Goal: Task Accomplishment & Management: Use online tool/utility

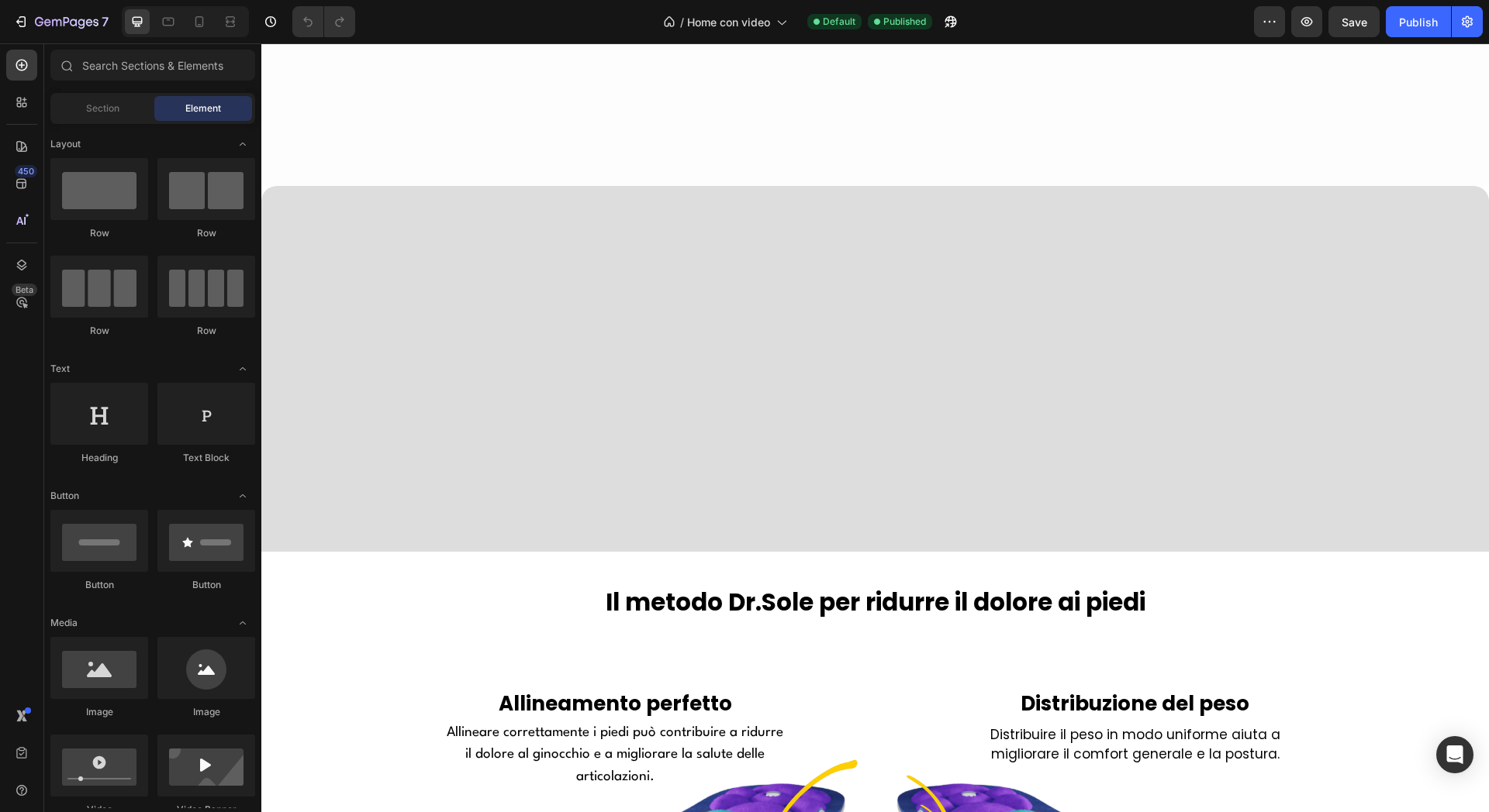
scroll to position [1357, 0]
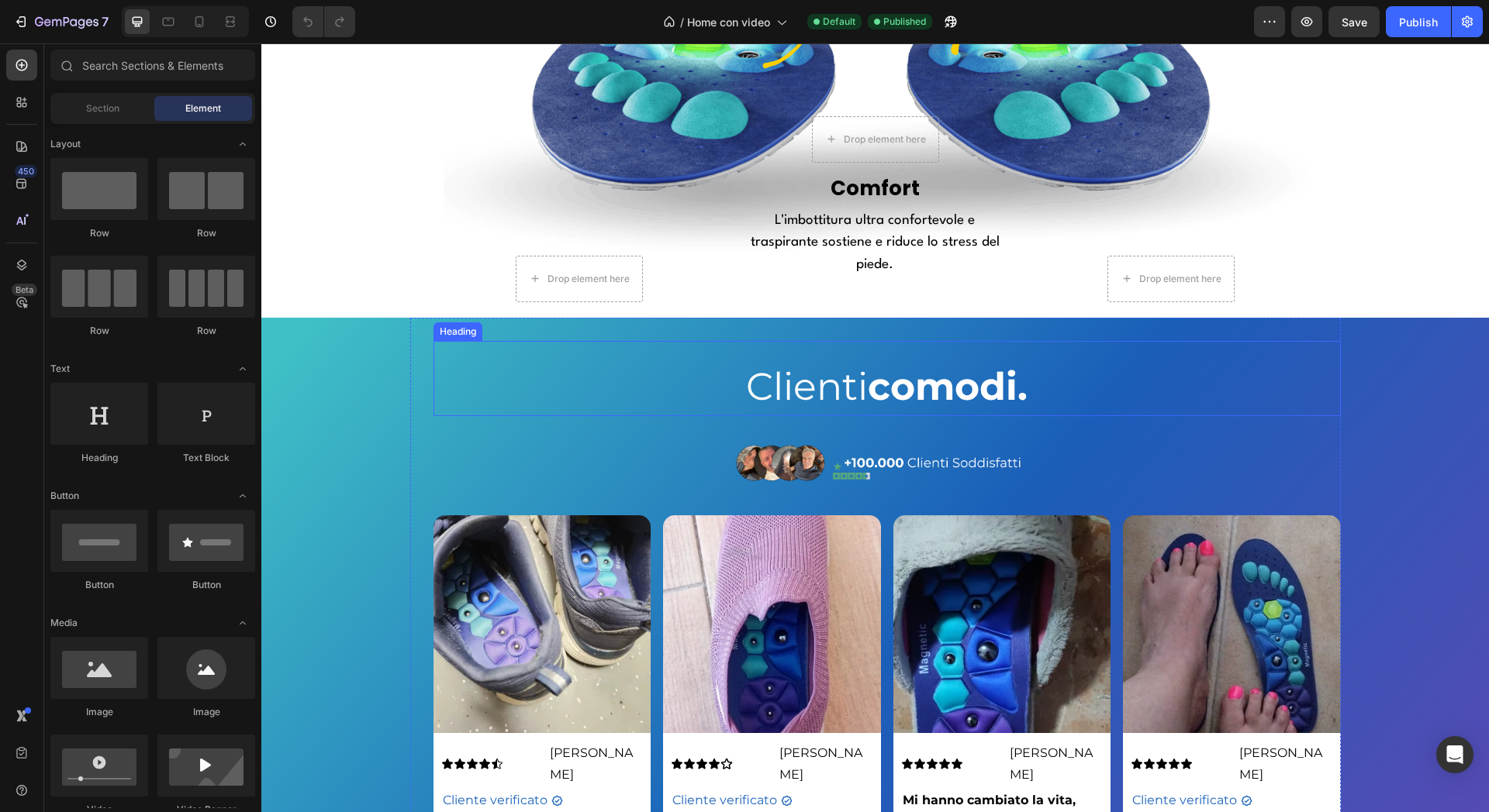
click at [814, 403] on span "Clienti comodi." at bounding box center [886, 386] width 281 height 45
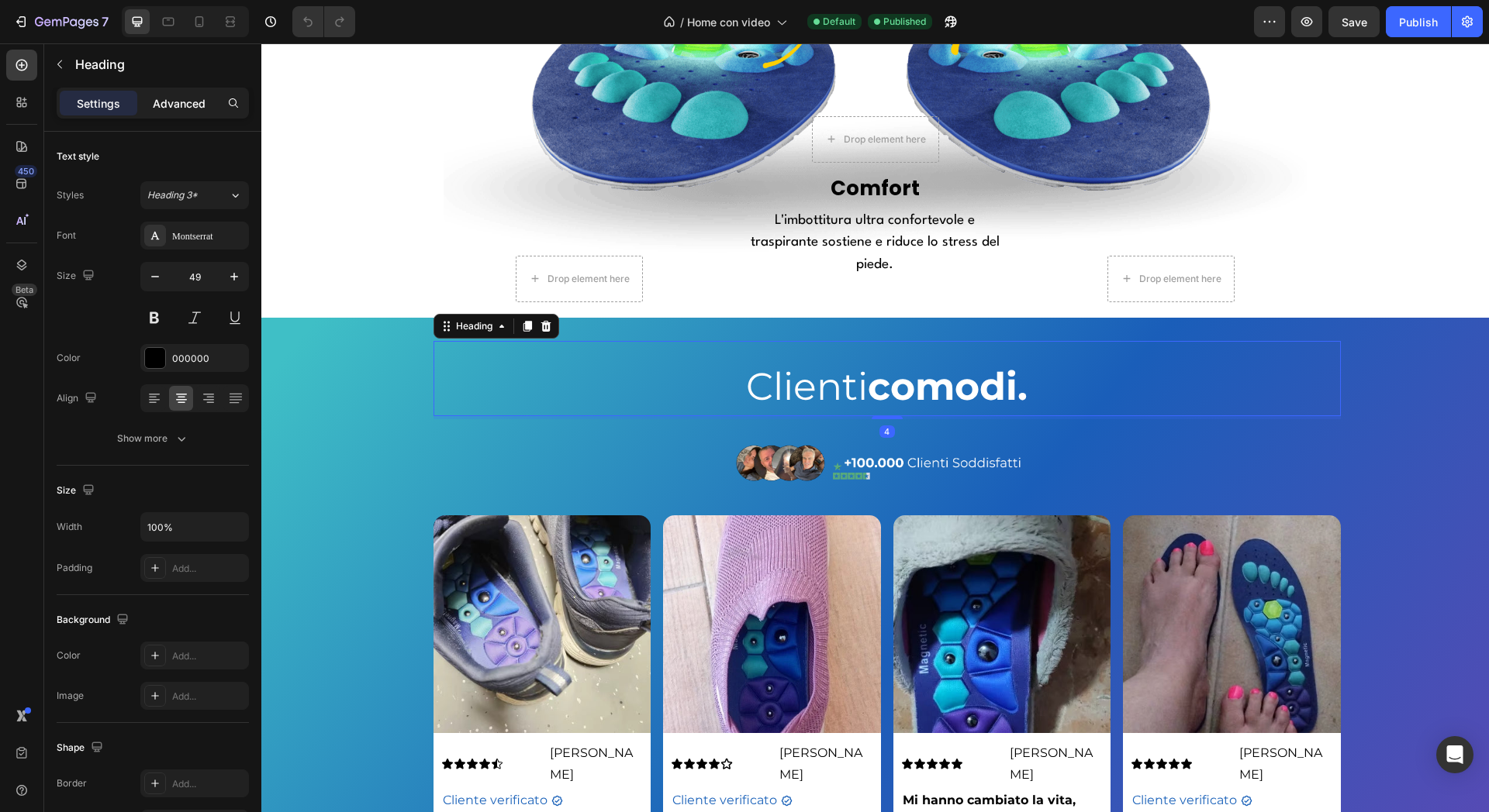
drag, startPoint x: 182, startPoint y: 92, endPoint x: 182, endPoint y: 109, distance: 17.0
click at [182, 96] on div "Advanced" at bounding box center [179, 103] width 78 height 25
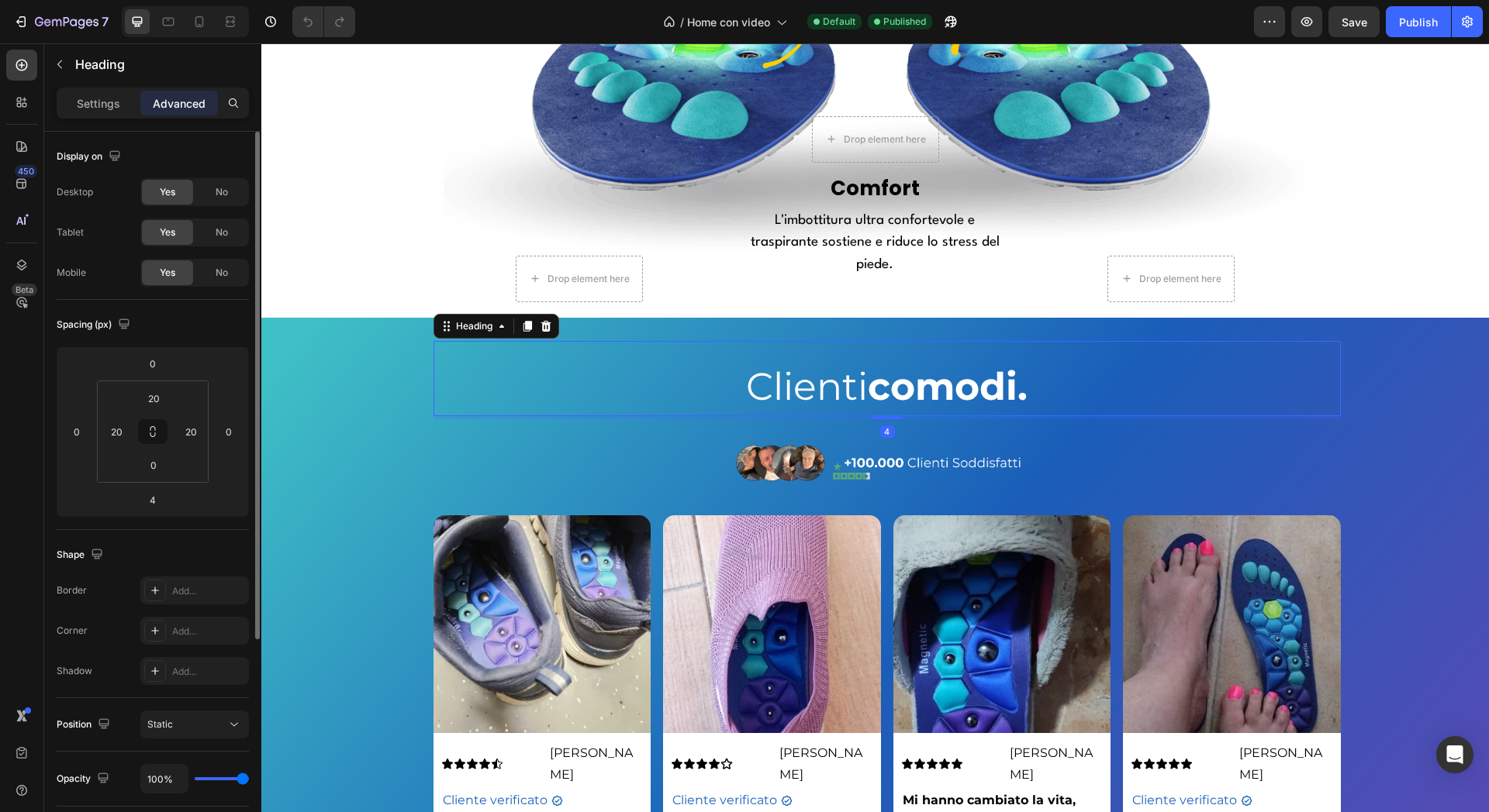
scroll to position [309, 0]
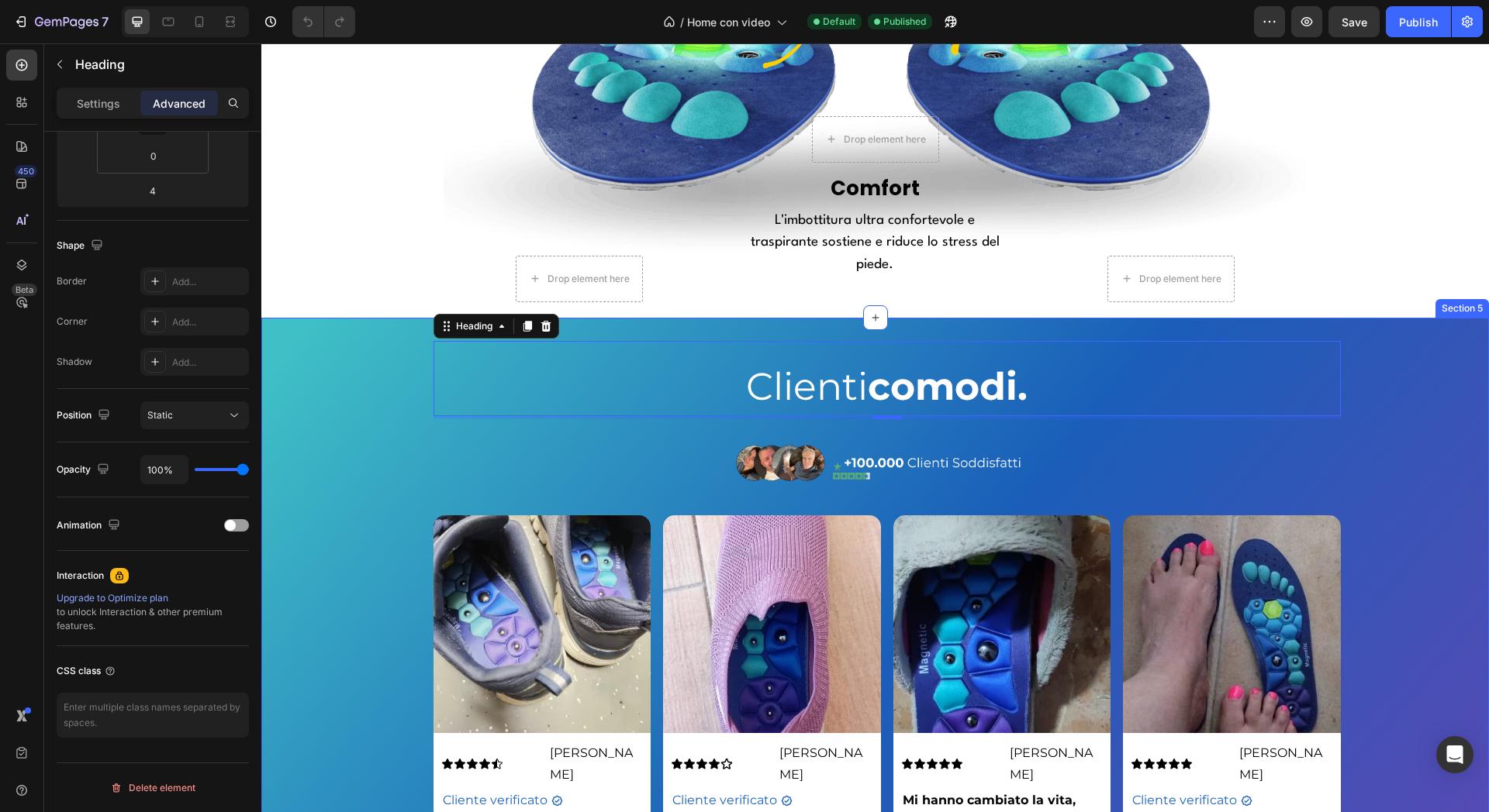
click at [351, 453] on div "Clienti comodi. Heading 4 Image Image Icon Icon Icon Icon Icon Icon List Nicola…" at bounding box center [875, 695] width 1227 height 754
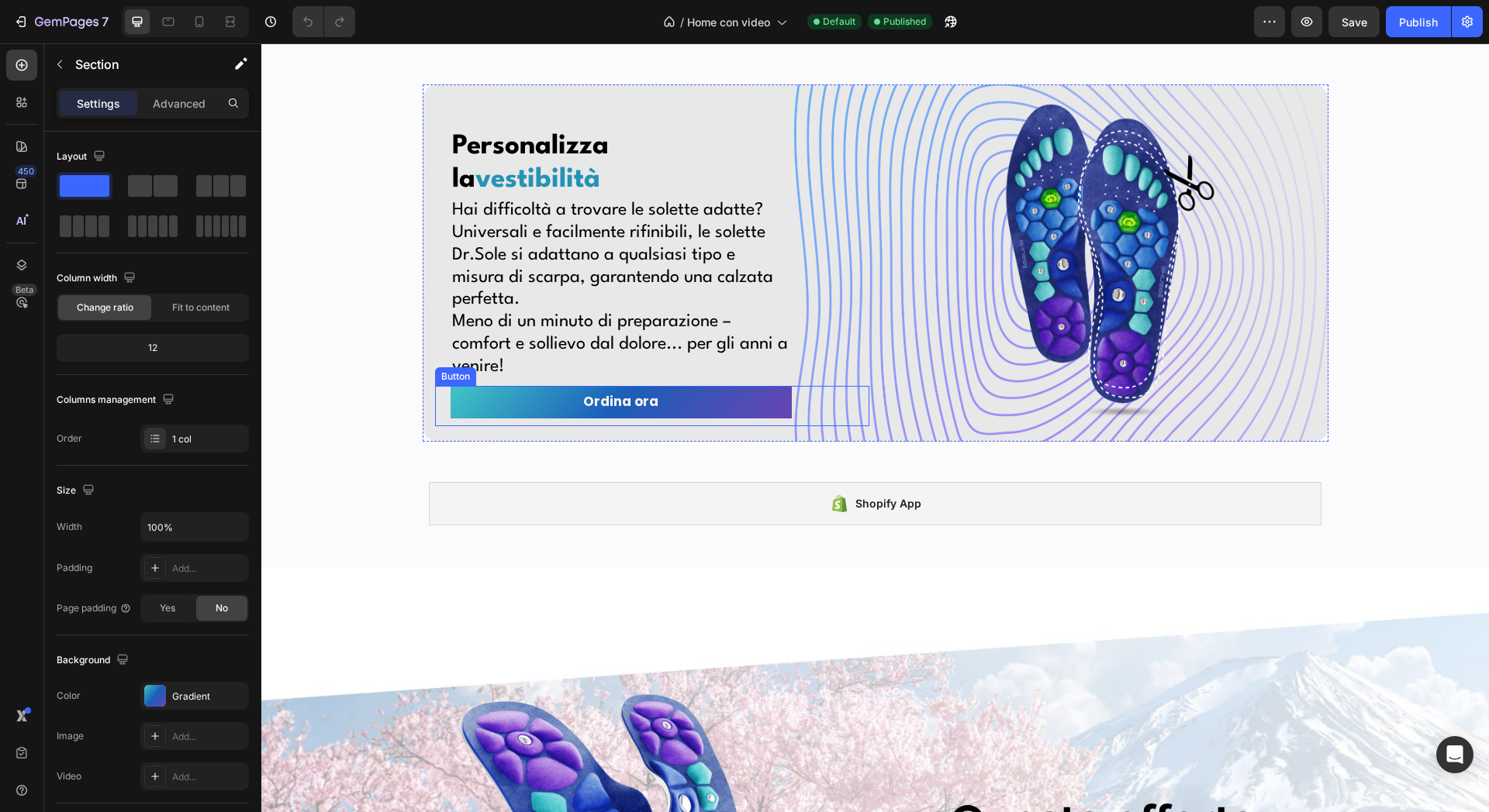
scroll to position [5992, 0]
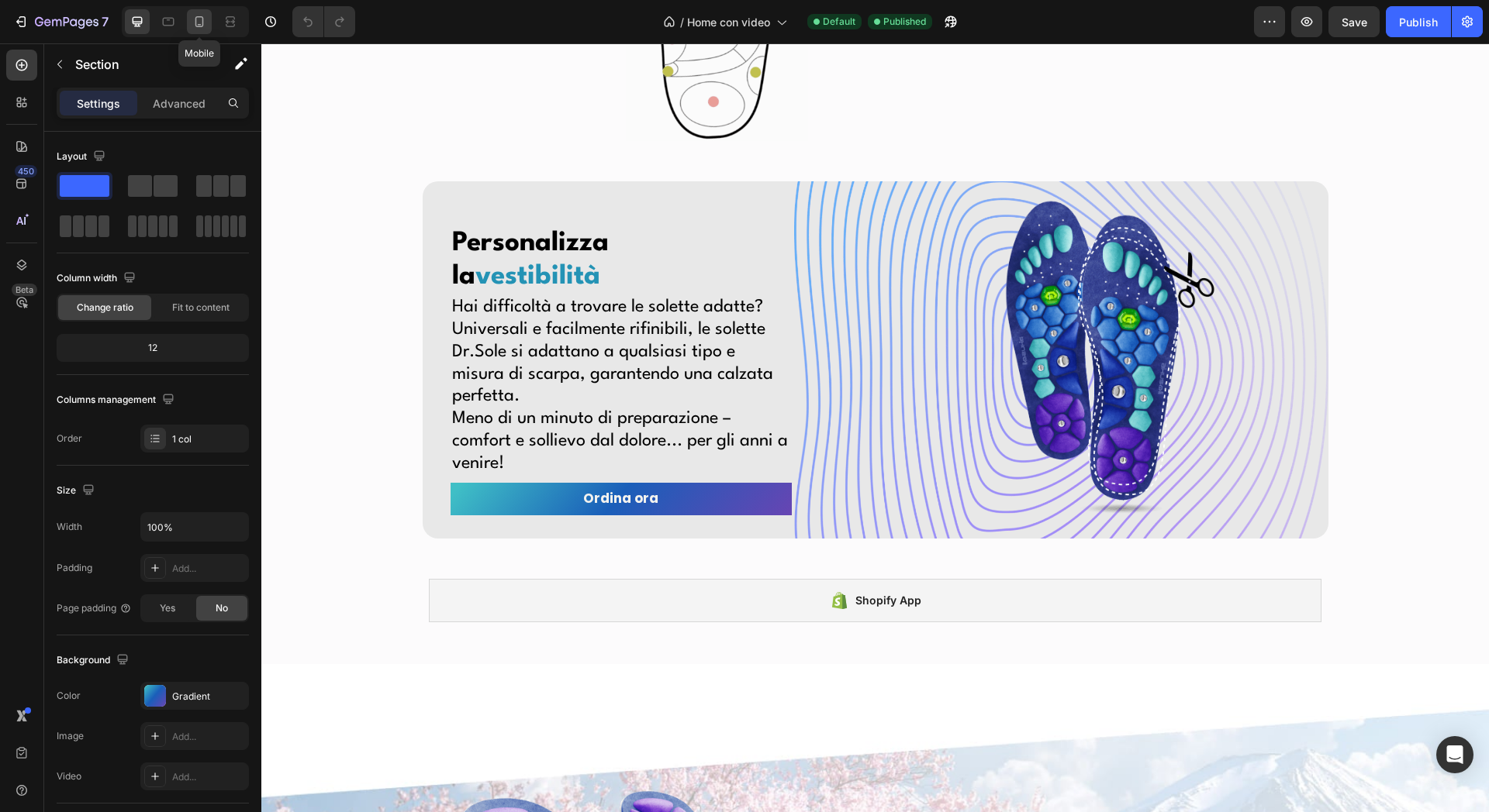
click at [196, 26] on icon at bounding box center [199, 21] width 16 height 16
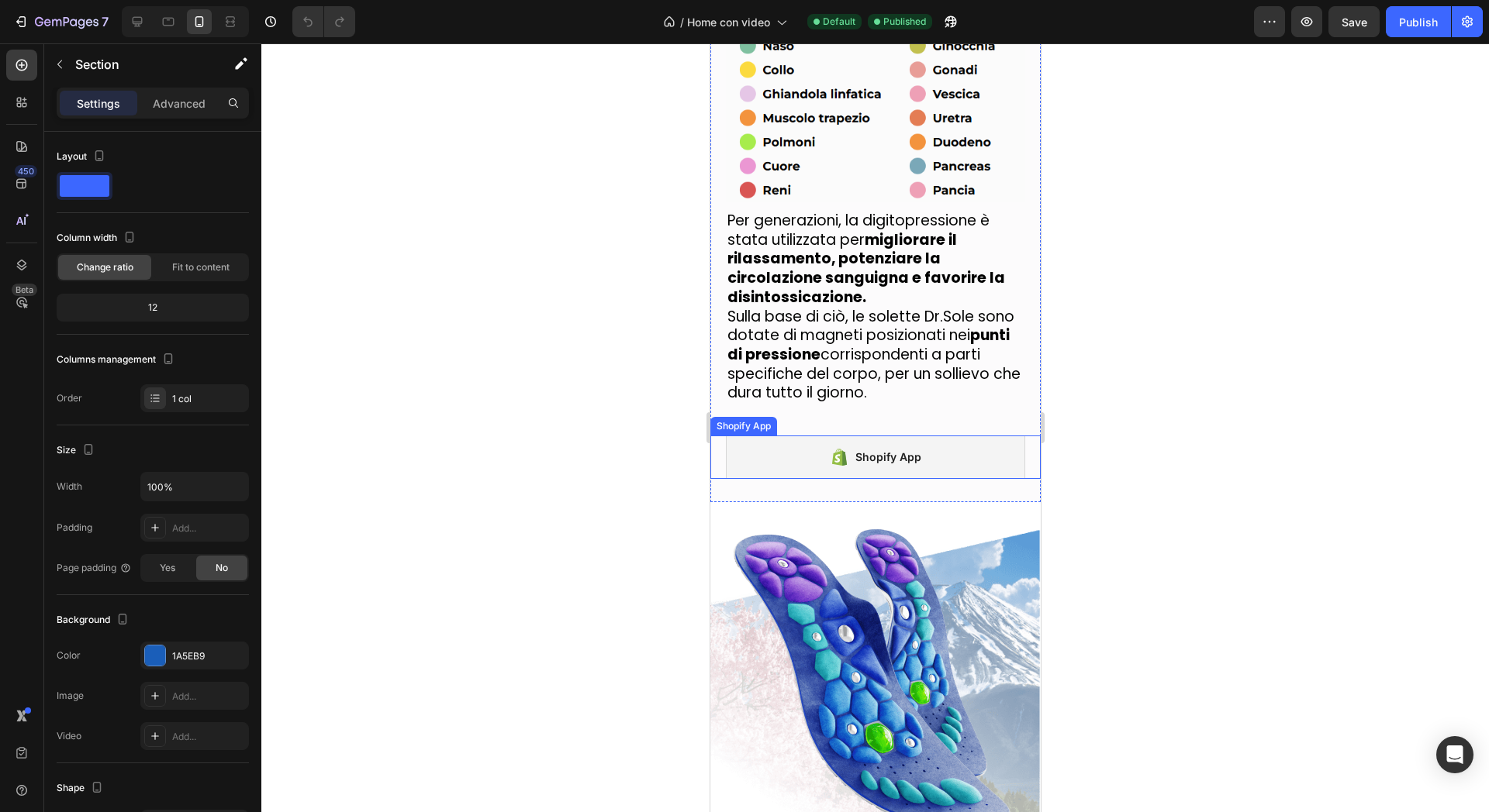
scroll to position [6725, 0]
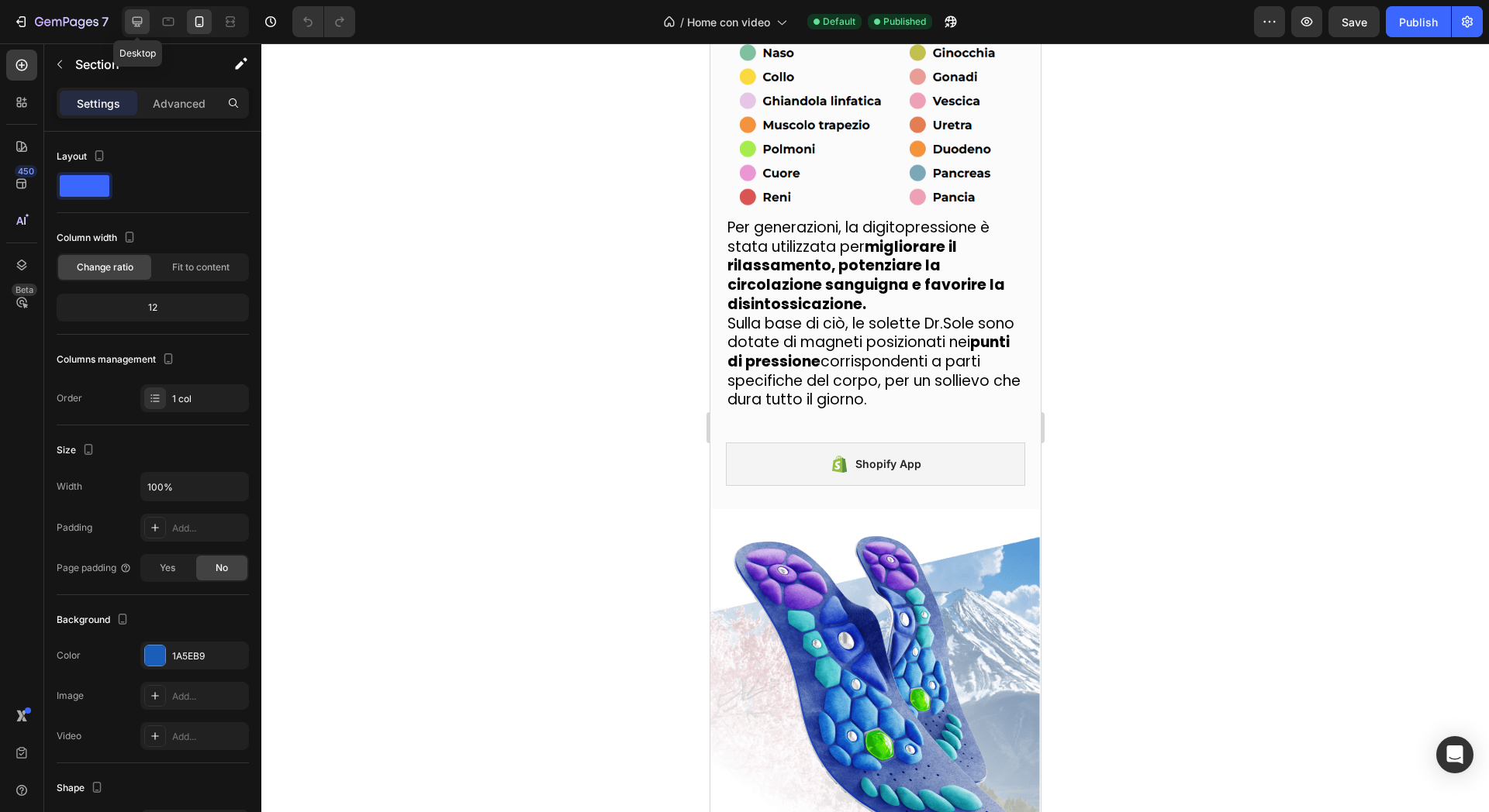
click at [125, 27] on div at bounding box center [137, 21] width 25 height 25
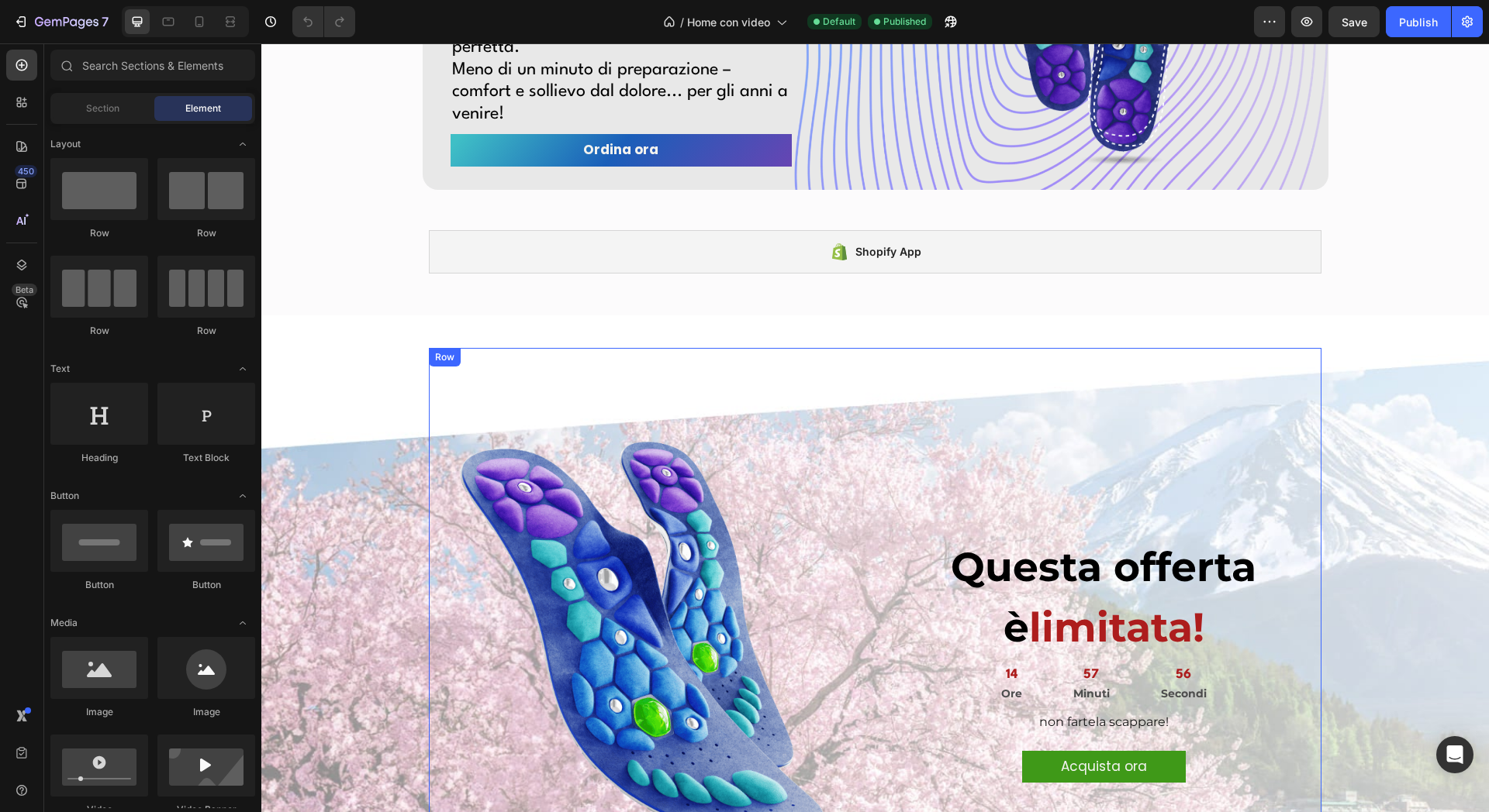
scroll to position [6113, 0]
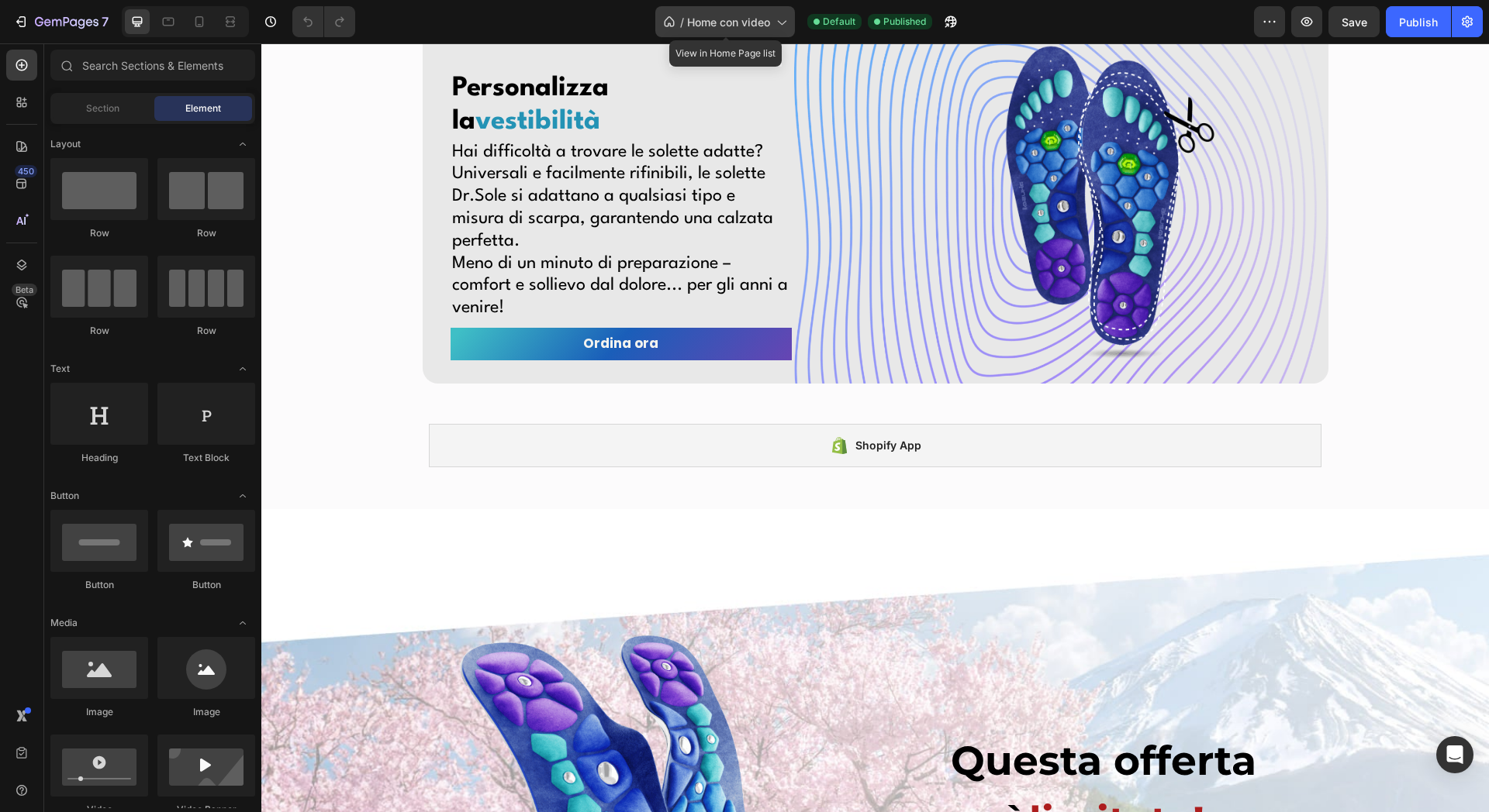
click at [746, 32] on div "/ Home con video" at bounding box center [725, 22] width 139 height 31
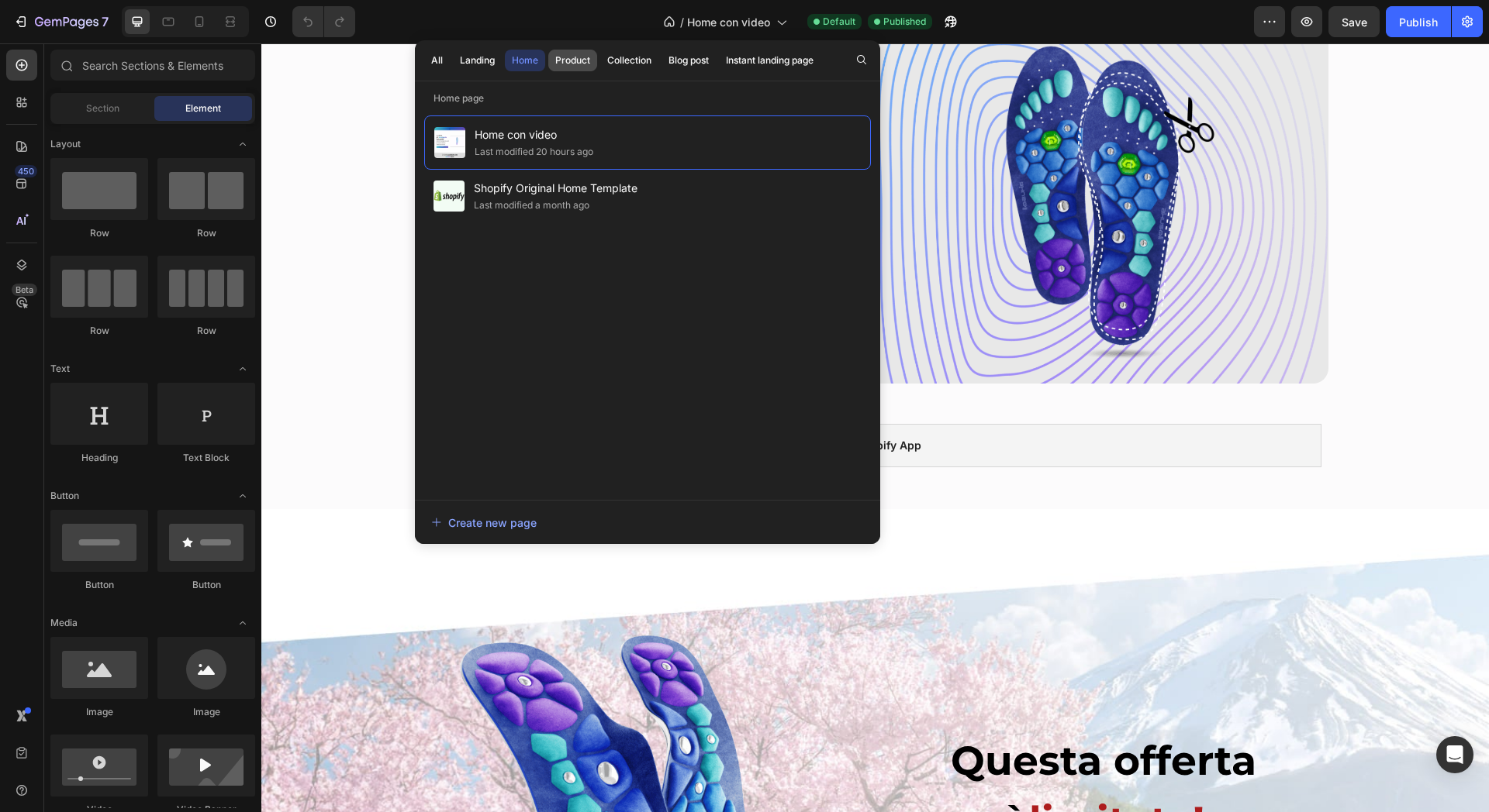
click at [600, 69] on button "Product" at bounding box center [629, 60] width 58 height 21
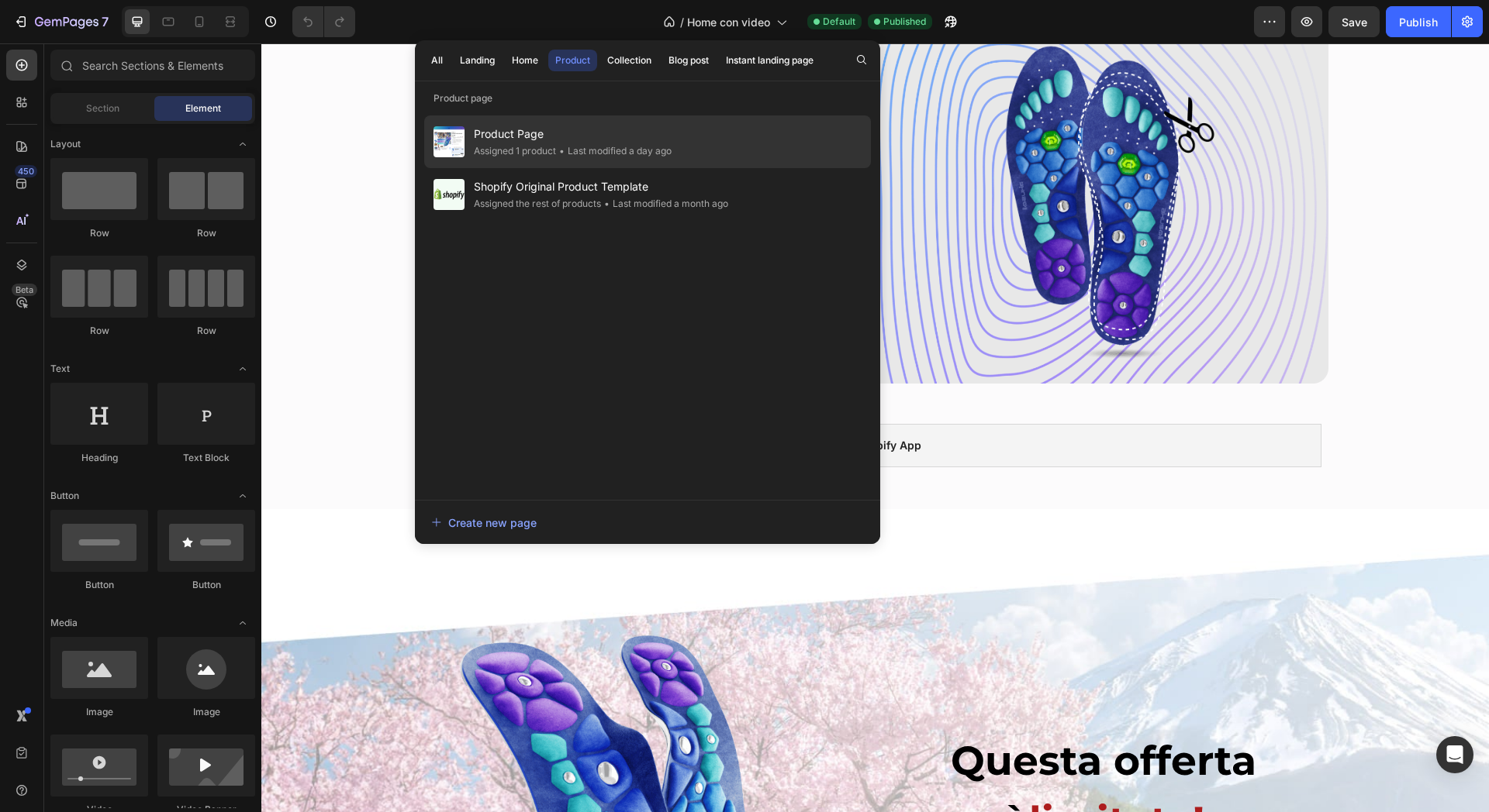
click at [583, 138] on span "Product Page" at bounding box center [573, 134] width 198 height 19
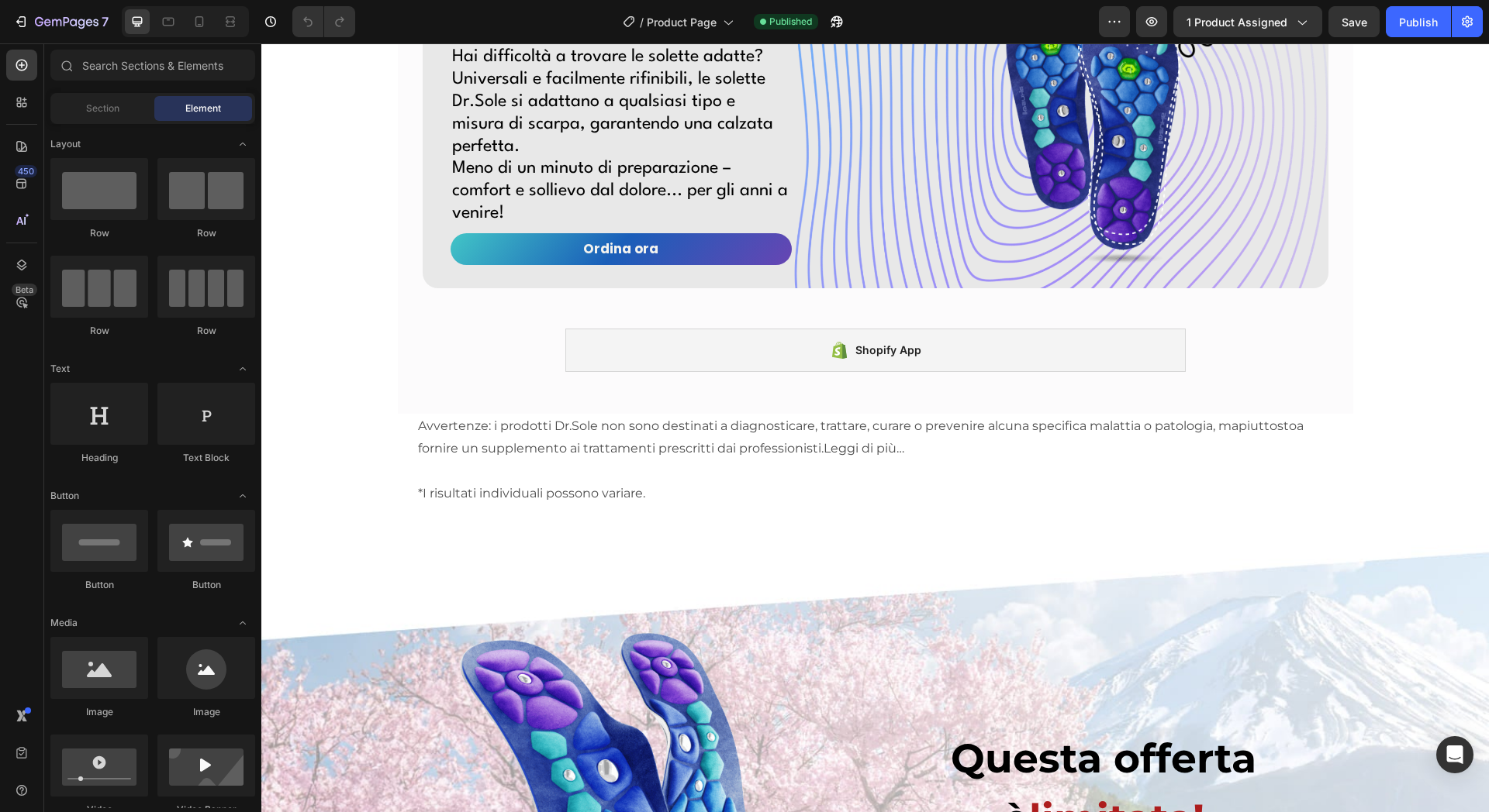
scroll to position [5849, 0]
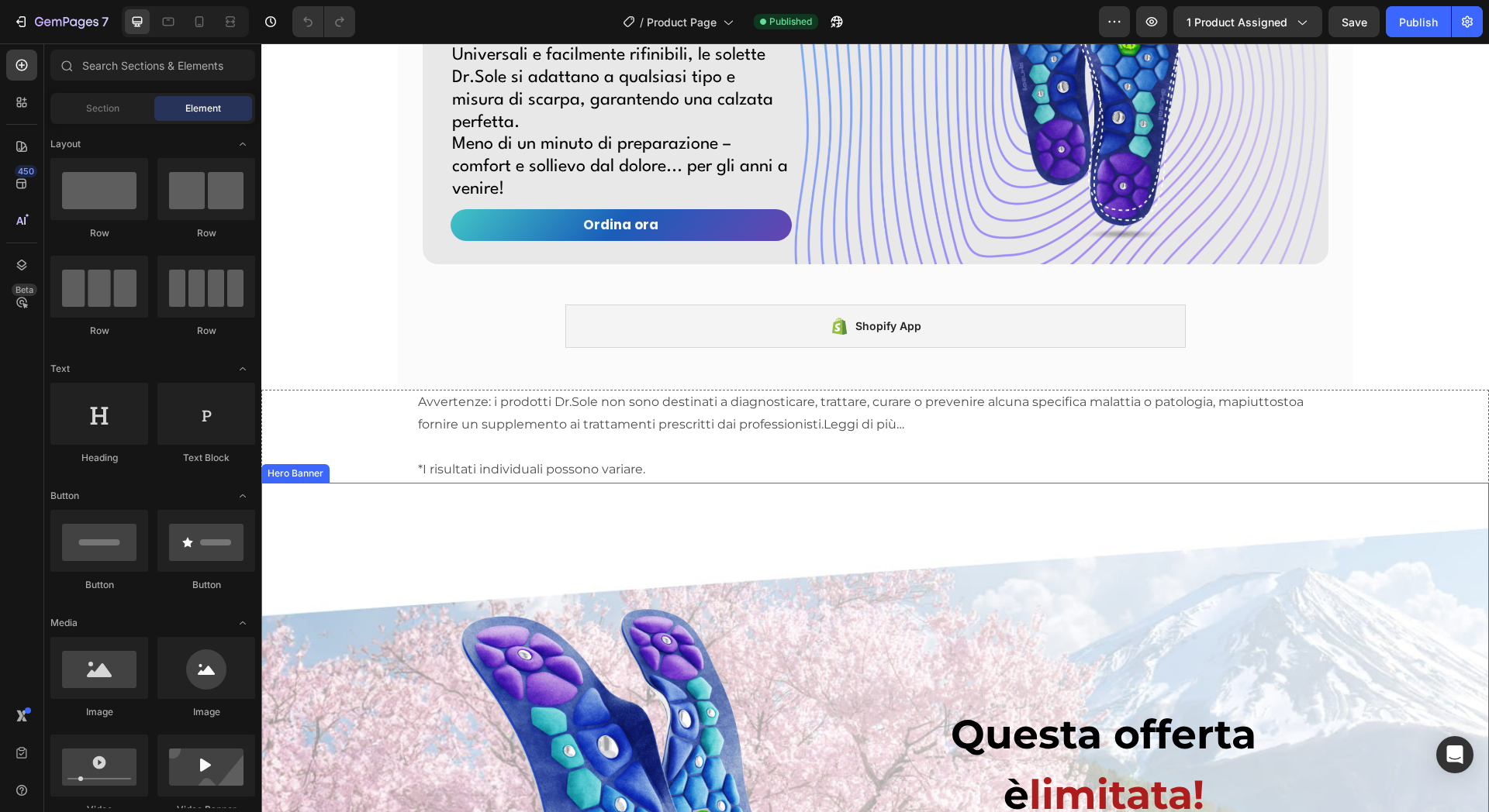
click at [937, 547] on div "Overlay" at bounding box center [875, 762] width 1227 height 559
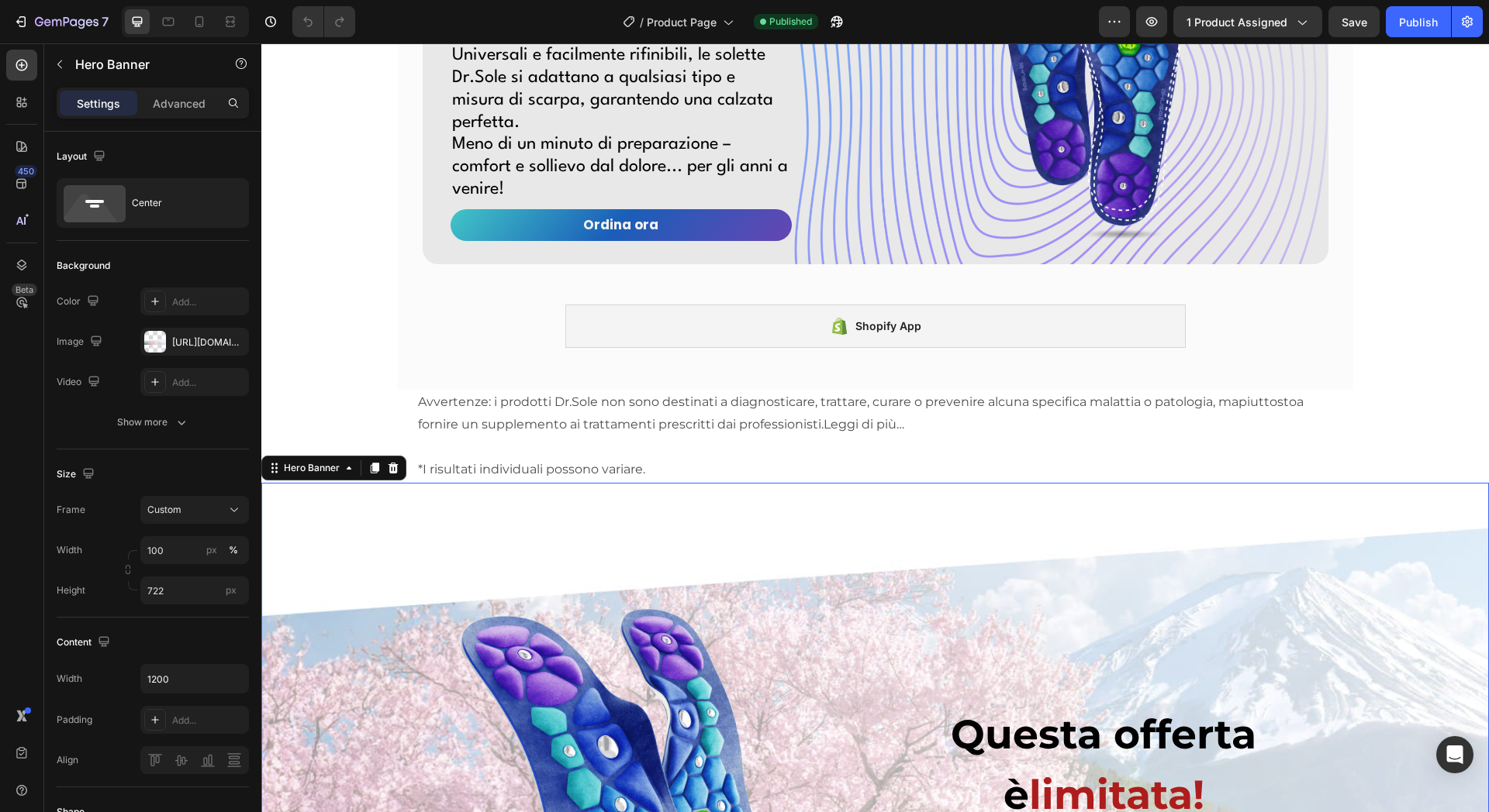
click at [390, 473] on icon at bounding box center [394, 467] width 10 height 11
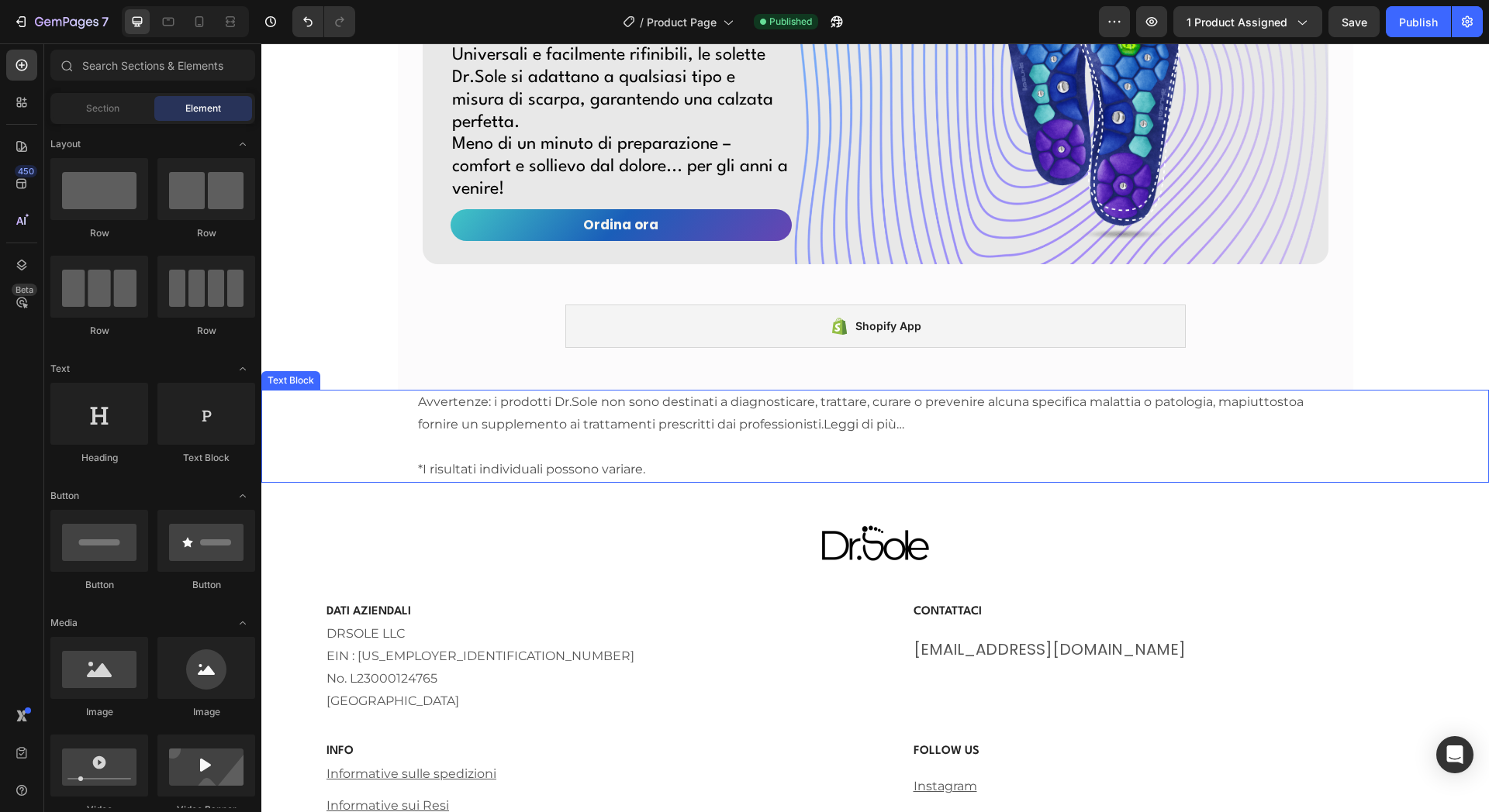
scroll to position [5946, 0]
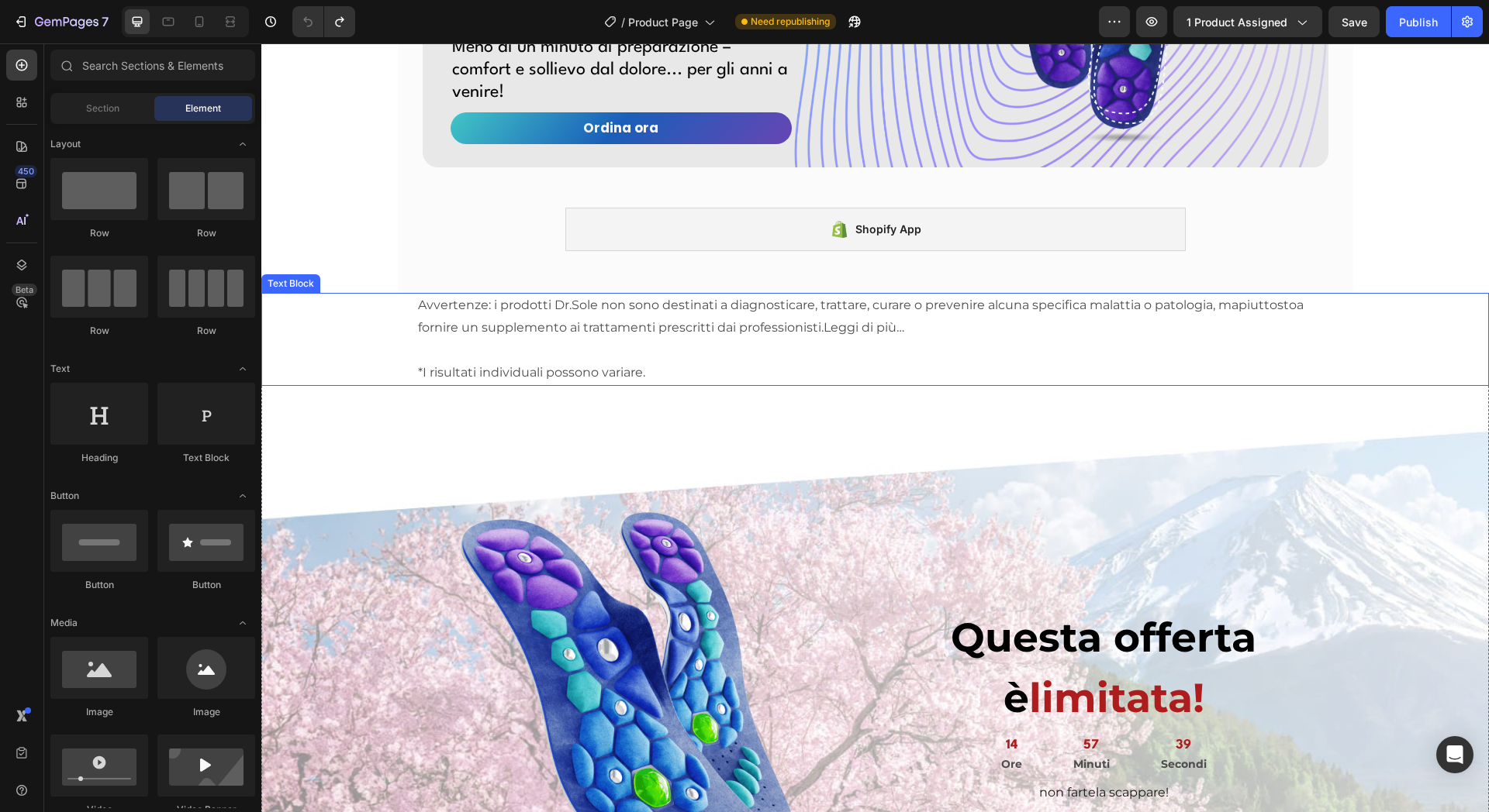
click at [377, 385] on div "Avvertenze: i prodotti Dr.Sole non sono destinati a diagnosticare, trattare, cu…" at bounding box center [875, 339] width 1227 height 92
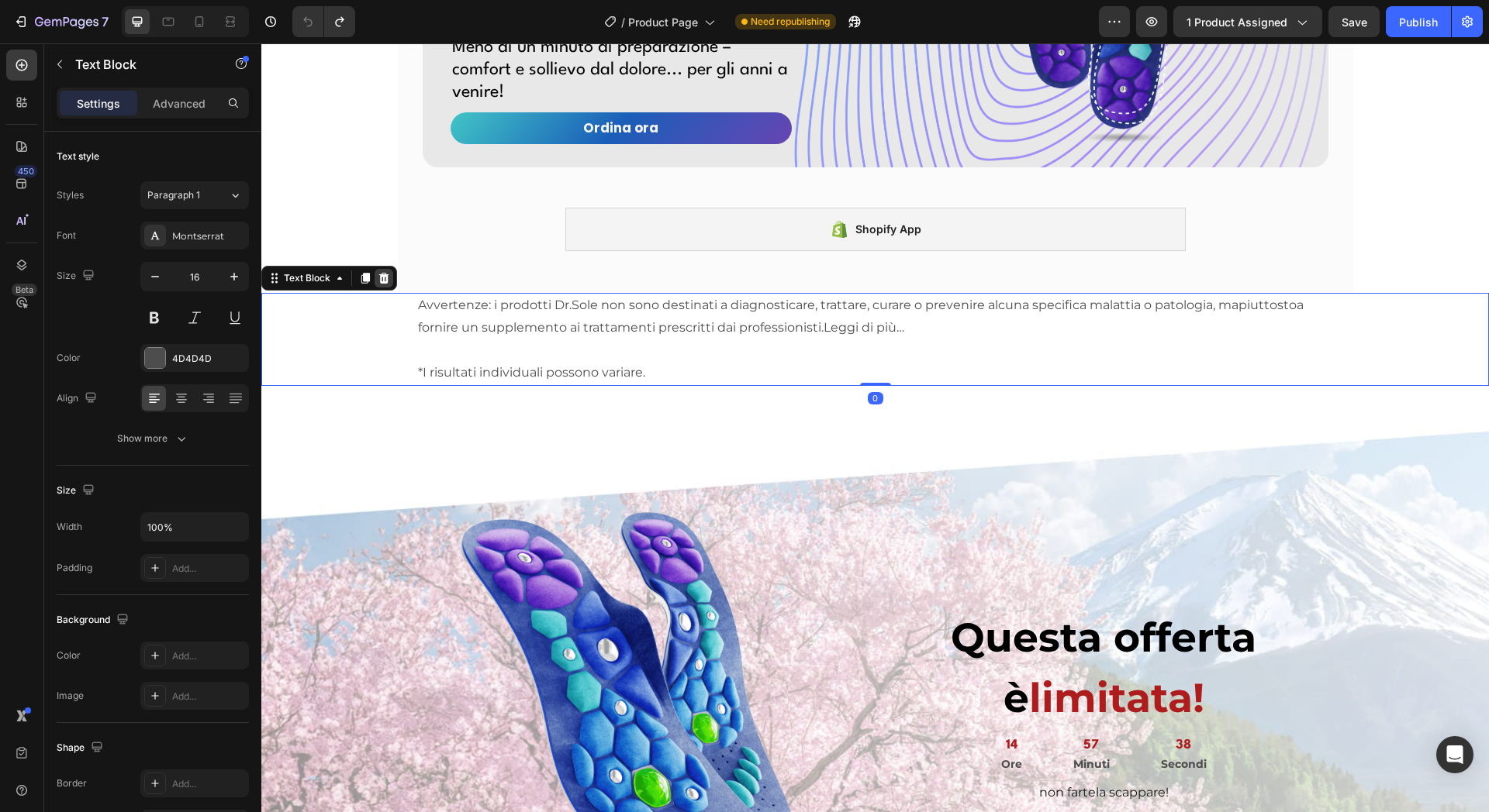
click at [378, 285] on icon at bounding box center [383, 278] width 12 height 12
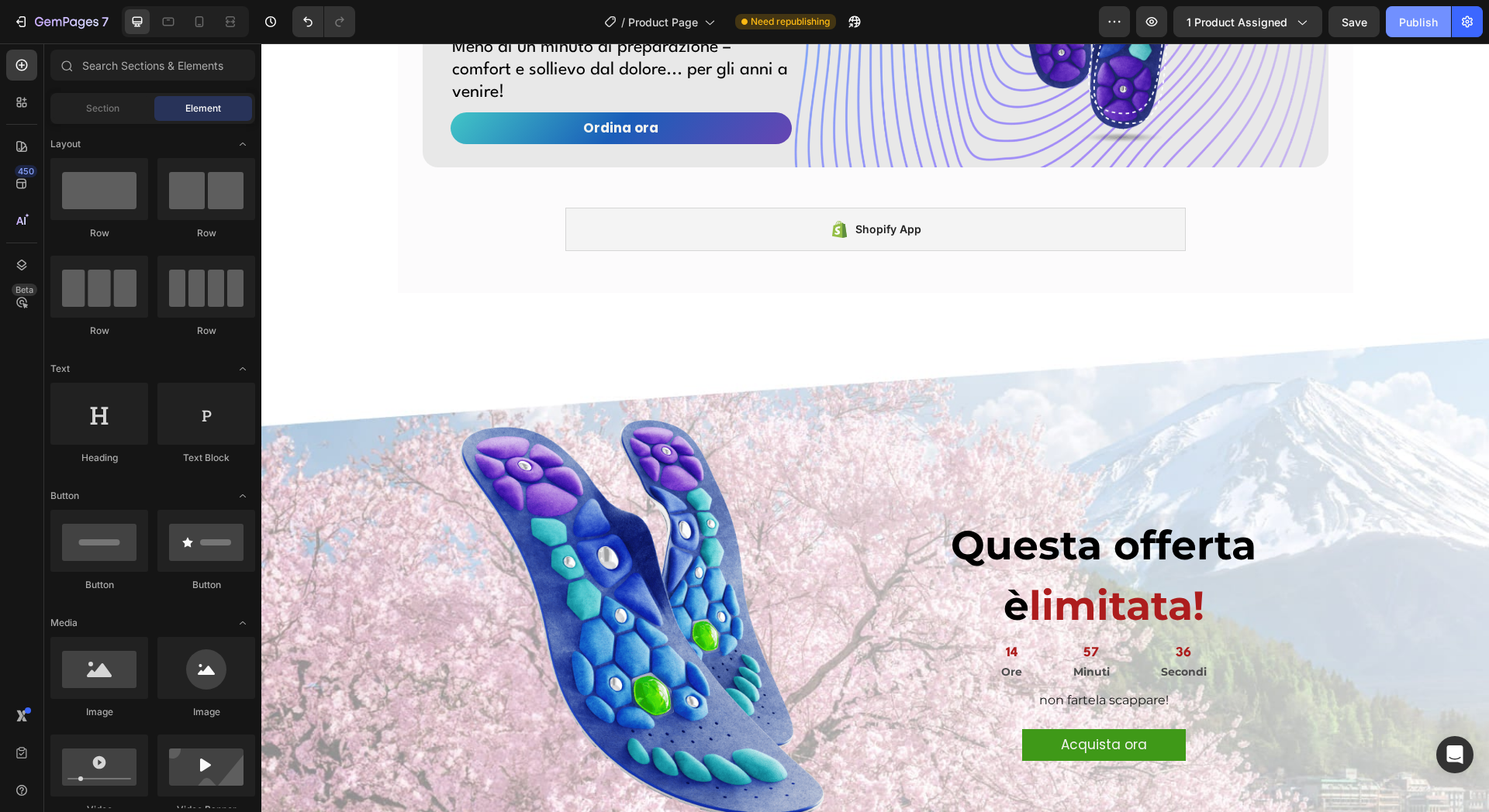
click at [1411, 18] on div "Publish" at bounding box center [1418, 22] width 39 height 17
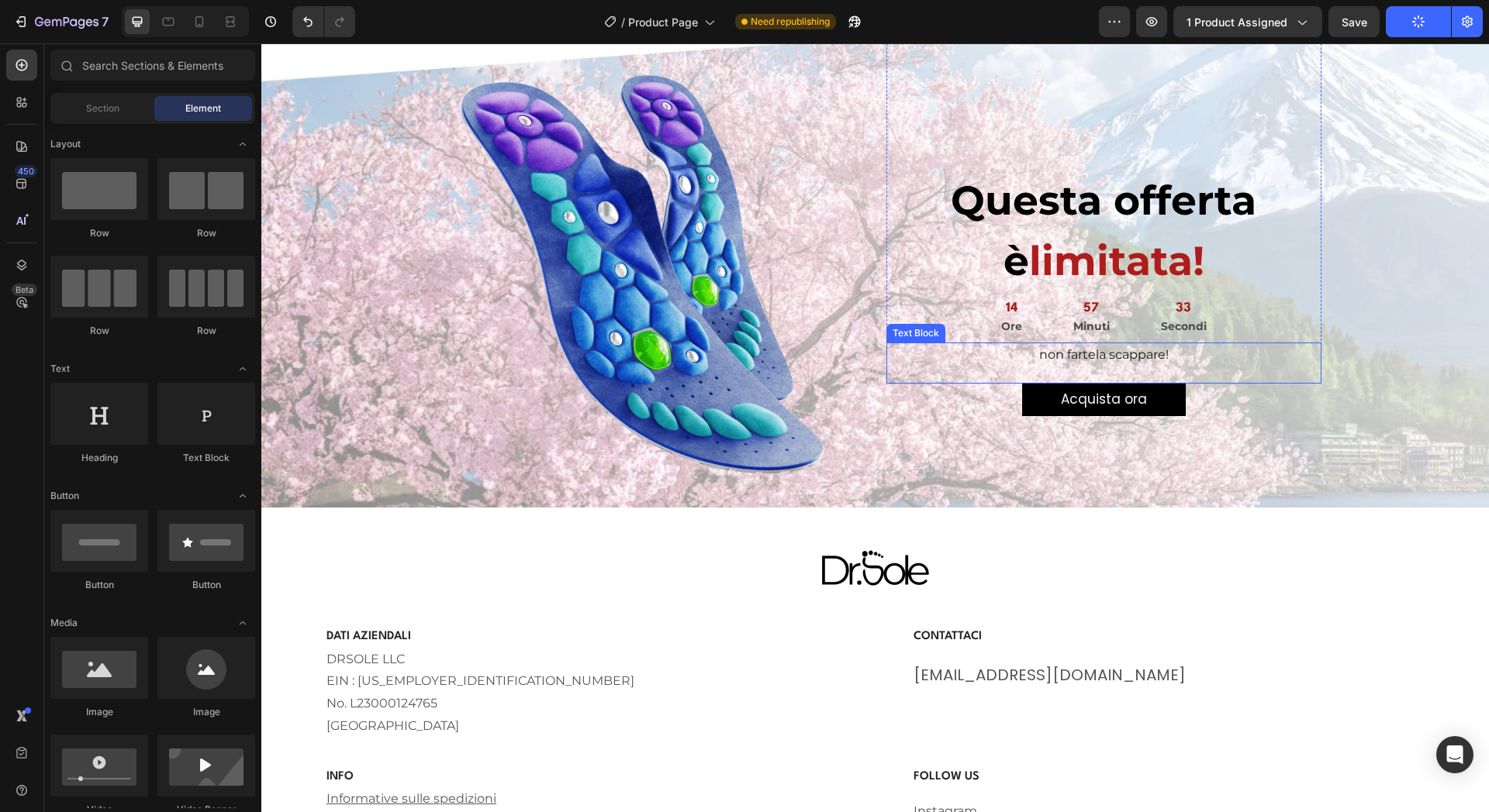
scroll to position [6334, 0]
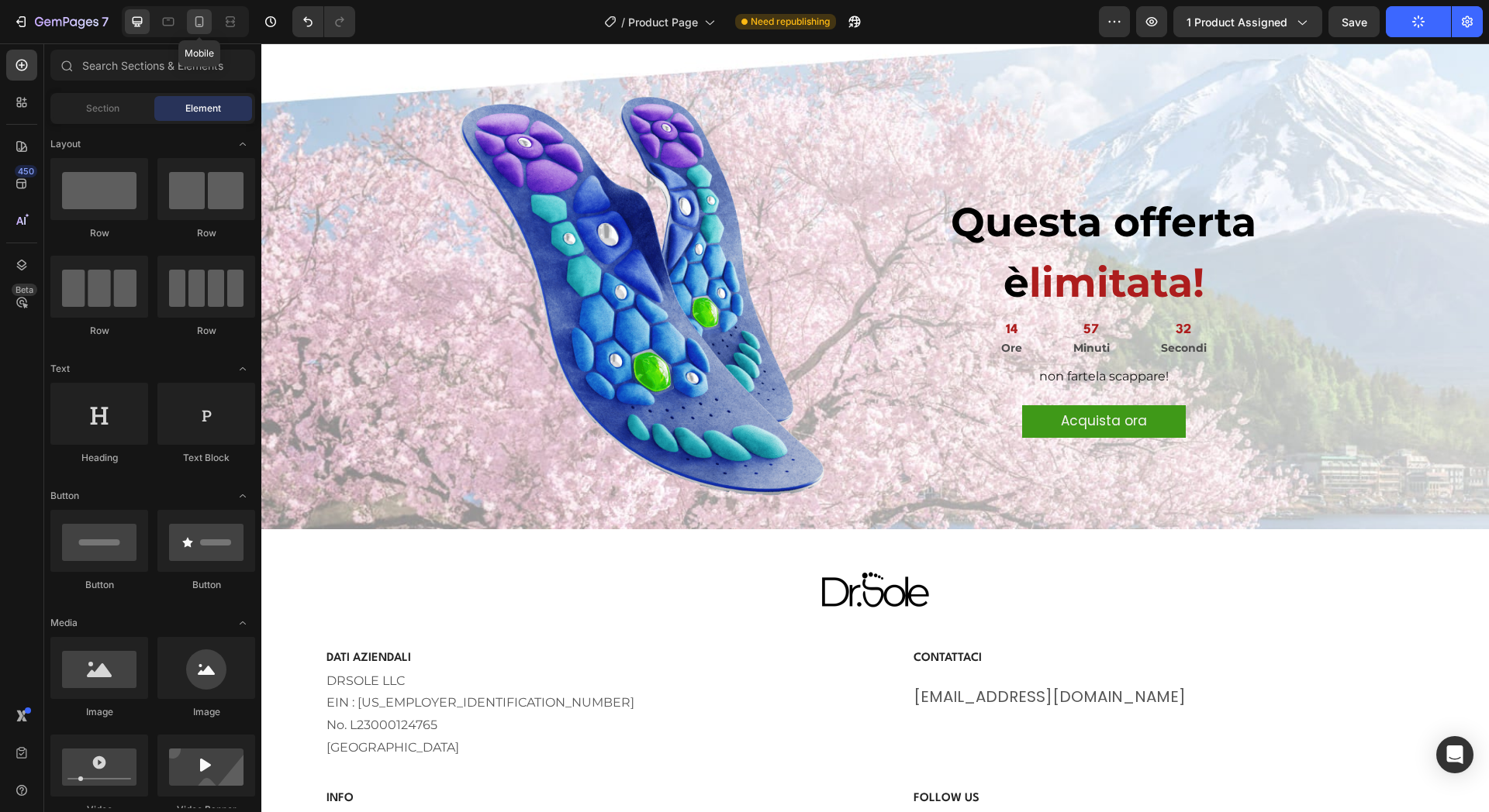
click at [201, 15] on icon at bounding box center [199, 21] width 16 height 16
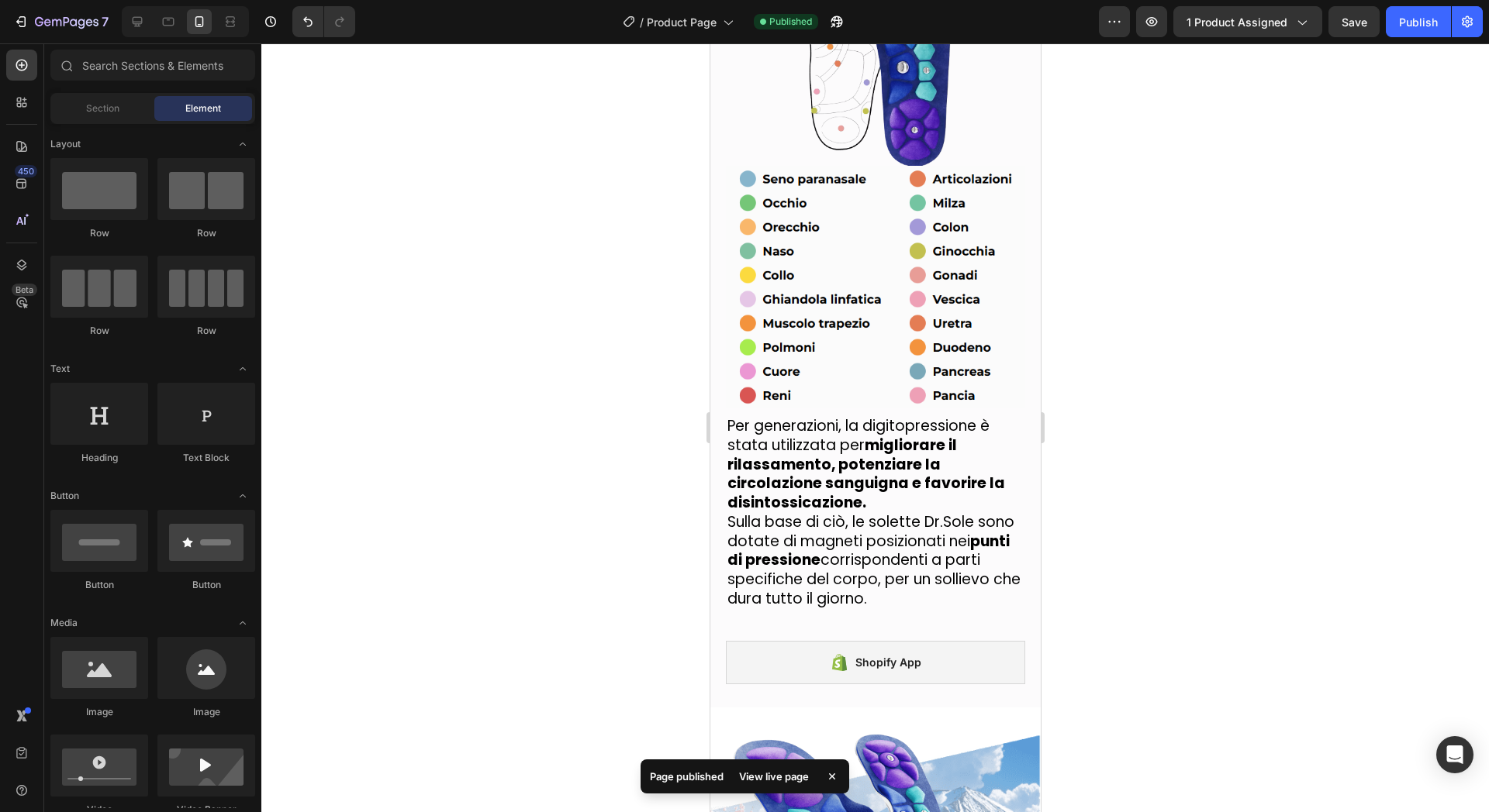
scroll to position [5794, 0]
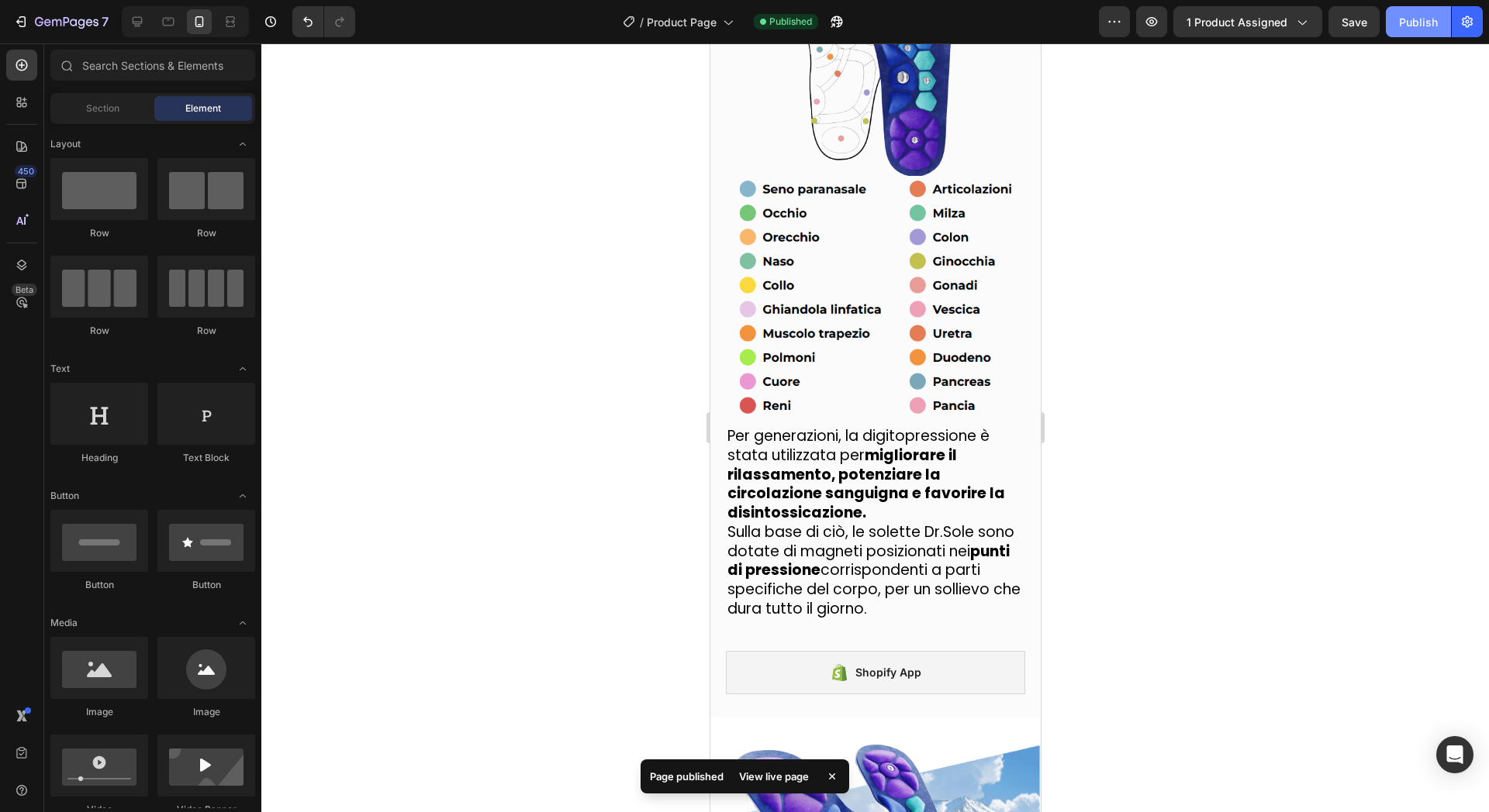
click at [1398, 21] on button "Publish" at bounding box center [1418, 22] width 65 height 31
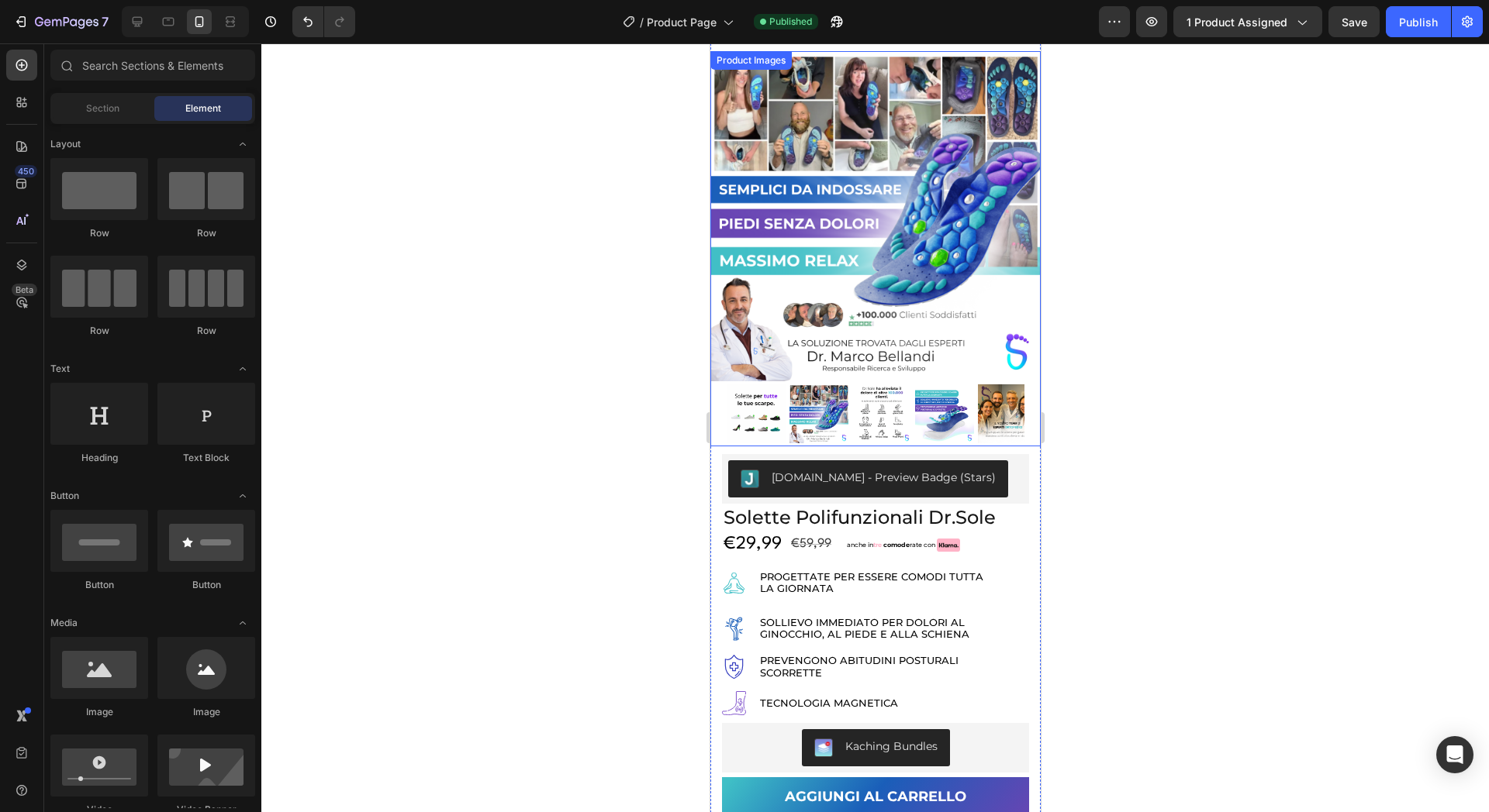
scroll to position [0, 0]
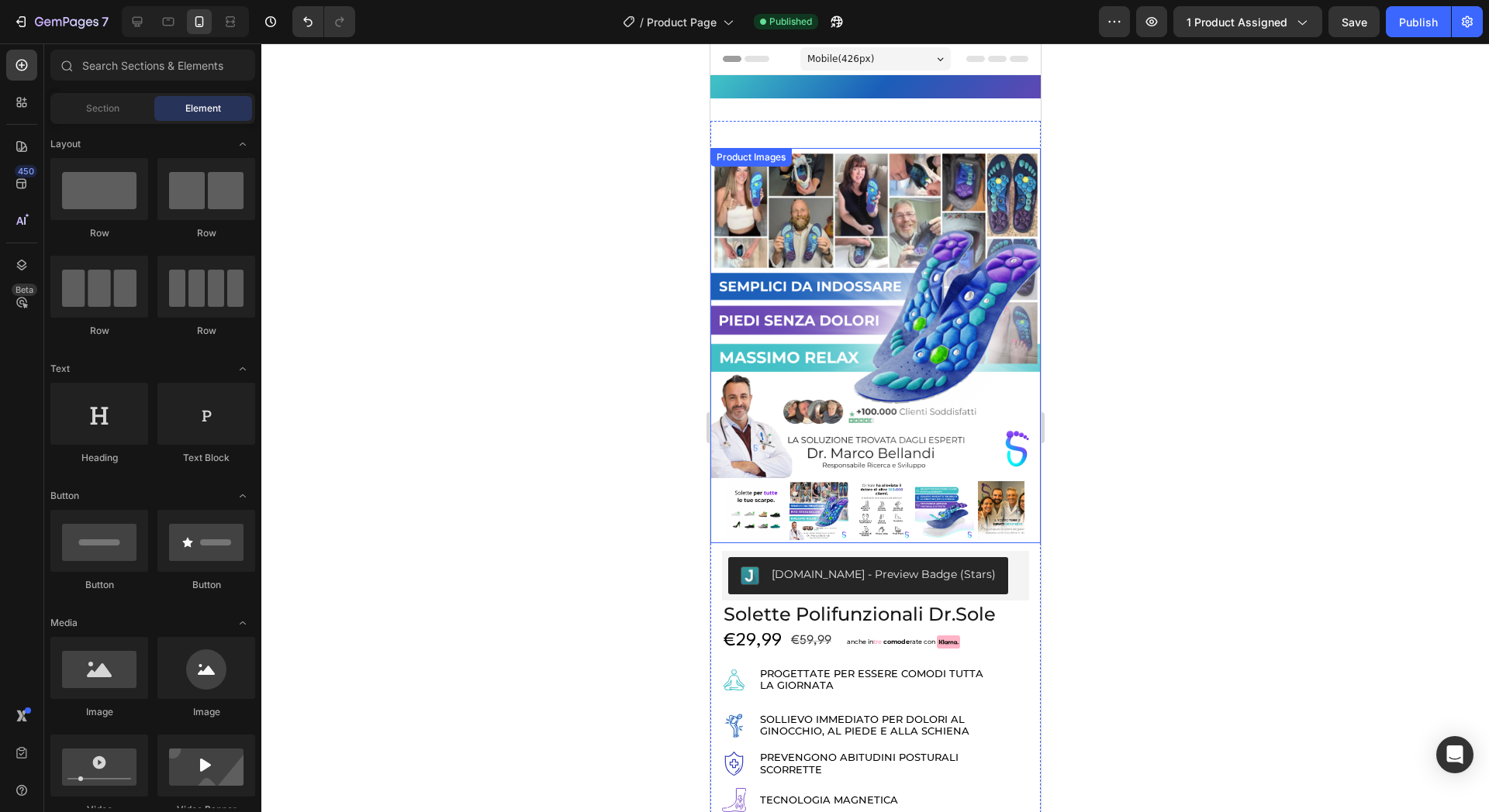
click at [605, 205] on div at bounding box center [875, 428] width 1227 height 769
click at [886, 329] on img at bounding box center [875, 313] width 330 height 330
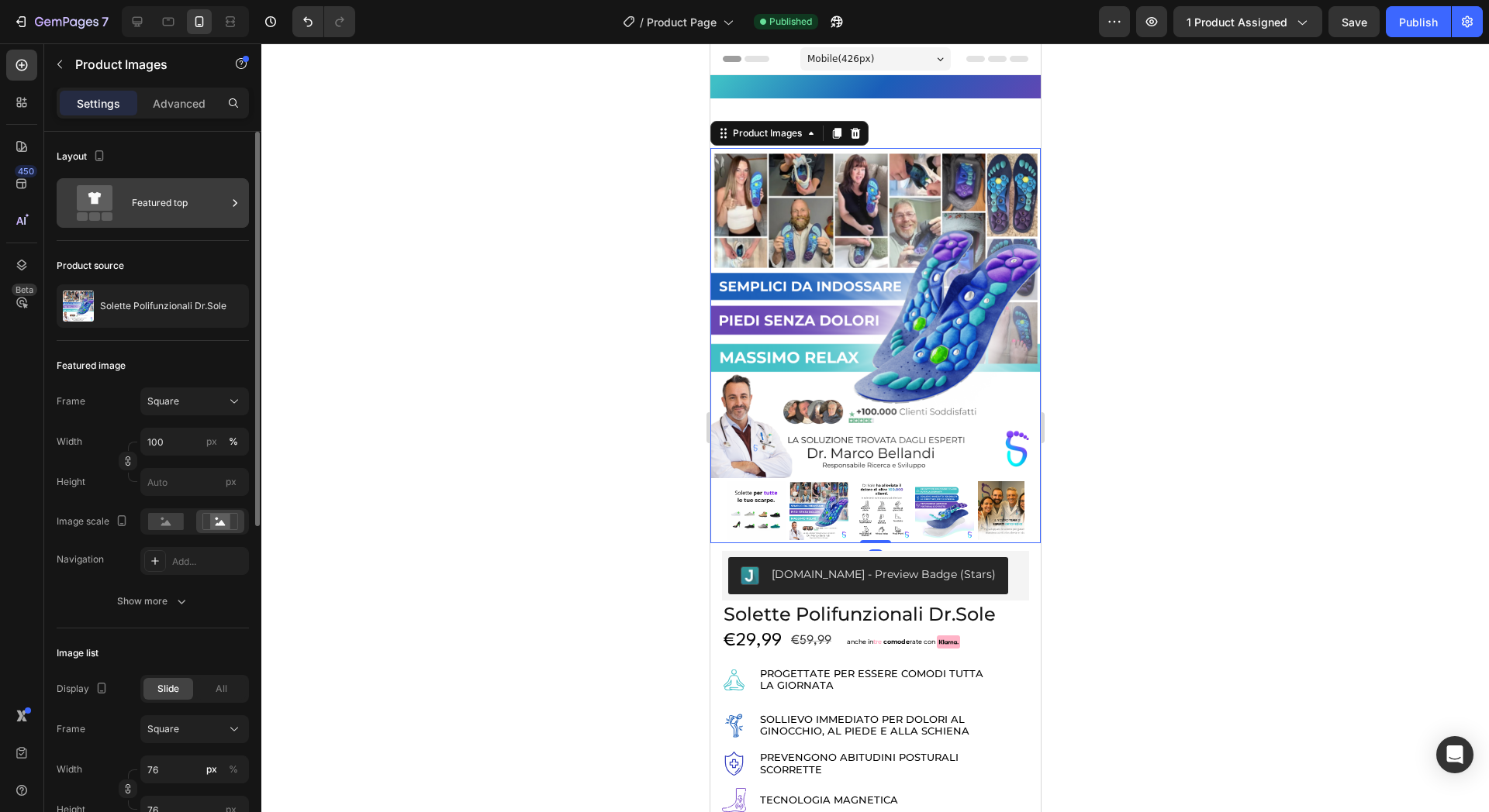
click at [152, 341] on div "Layout Featured top" at bounding box center [153, 484] width 192 height 288
click at [154, 197] on div "Featured top" at bounding box center [179, 203] width 95 height 35
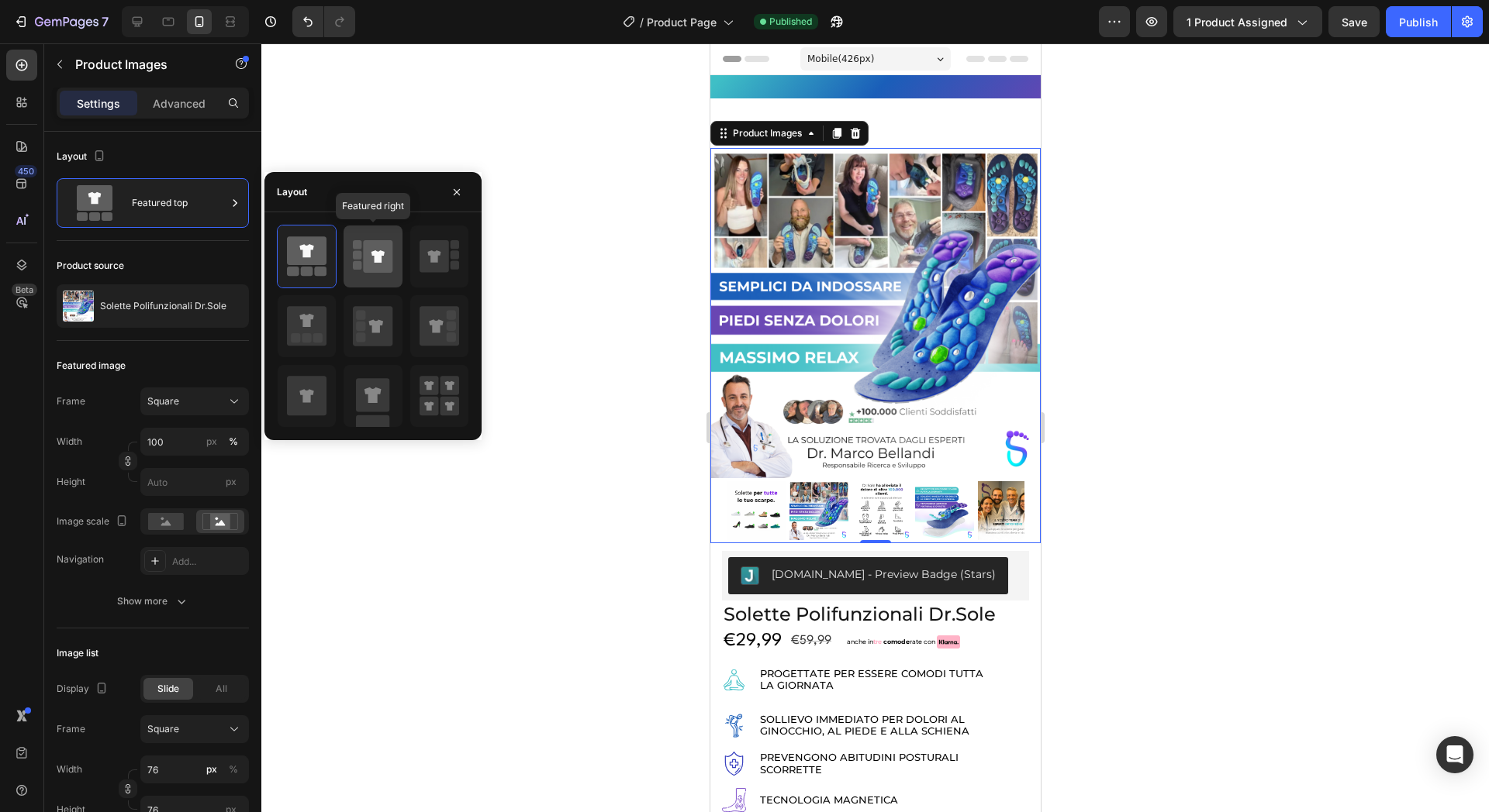
click at [360, 254] on rect at bounding box center [357, 254] width 8 height 8
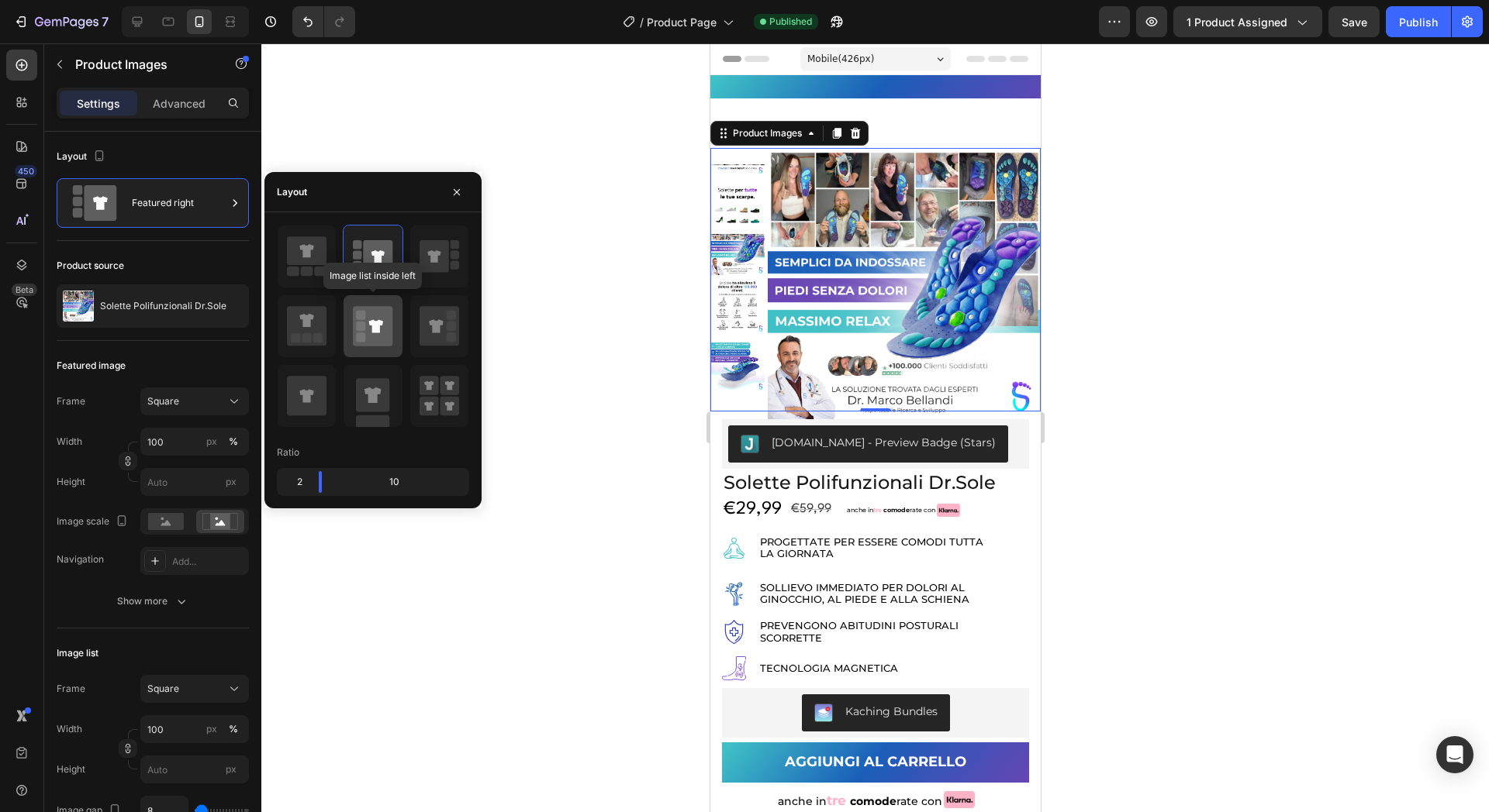
click at [382, 335] on icon at bounding box center [372, 326] width 40 height 40
type input "20"
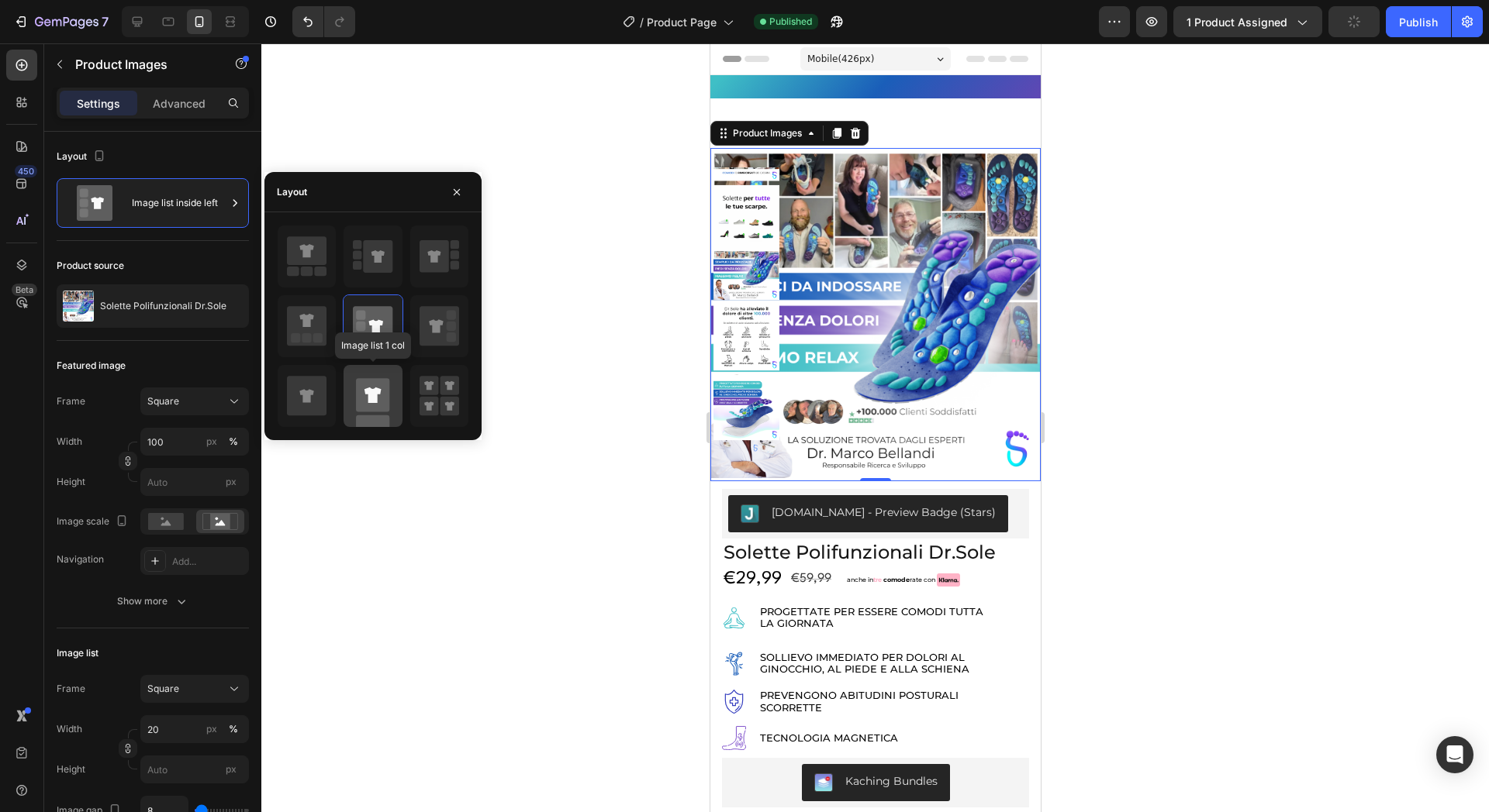
click at [379, 390] on icon at bounding box center [373, 395] width 17 height 16
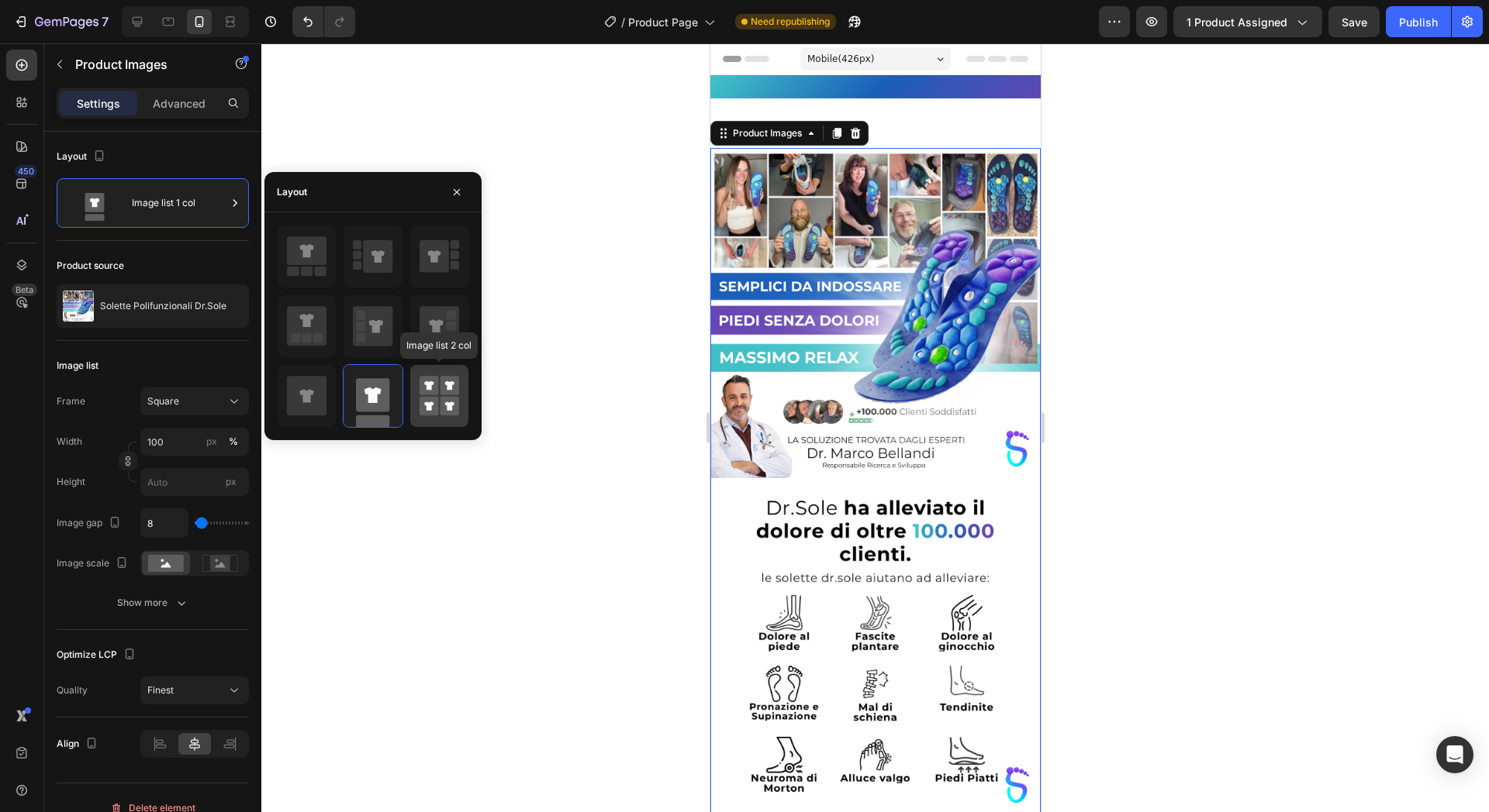
drag, startPoint x: 426, startPoint y: 390, endPoint x: 417, endPoint y: 390, distance: 9.0
click at [419, 390] on icon at bounding box center [439, 396] width 40 height 44
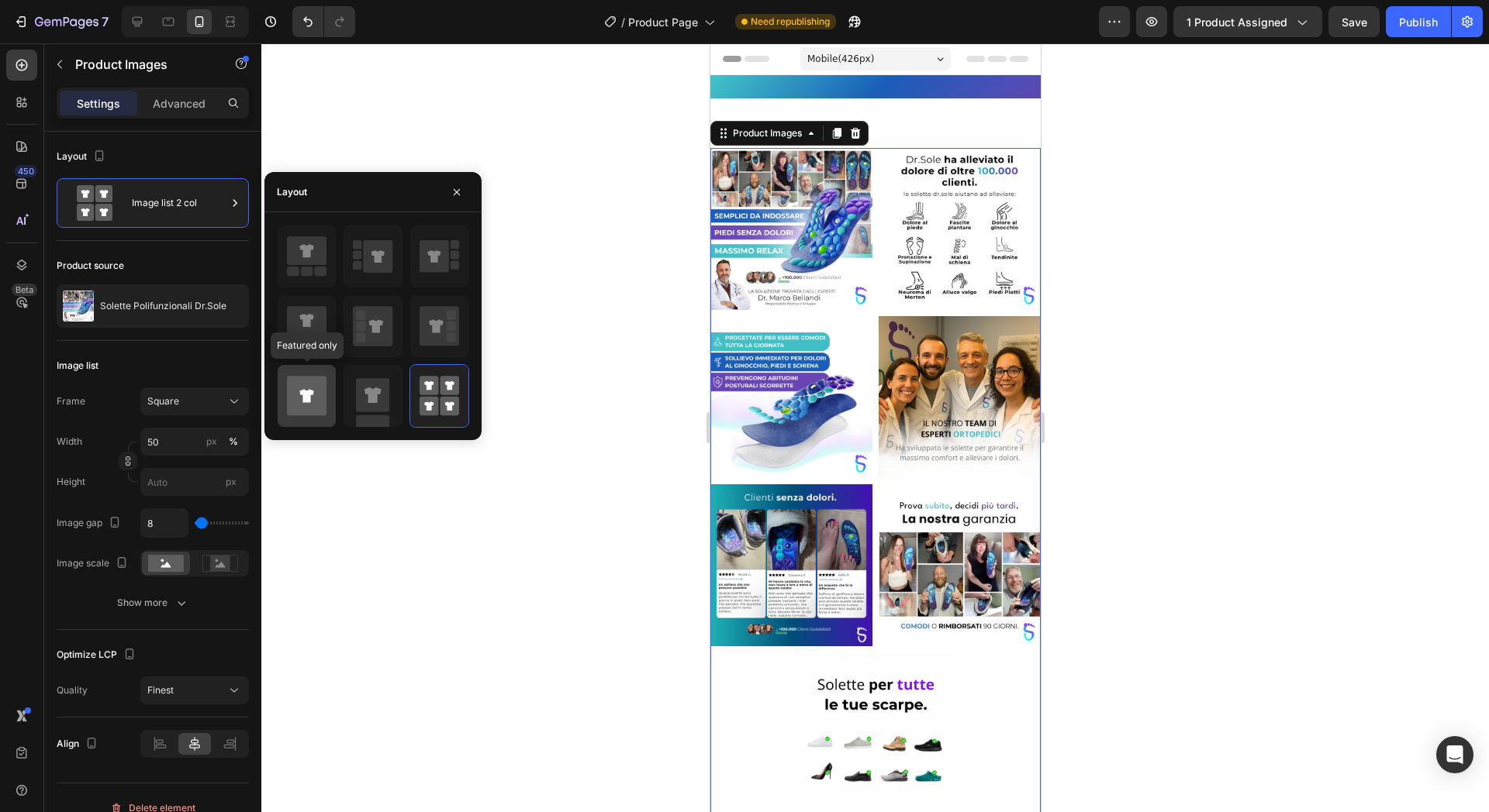
click at [320, 393] on icon at bounding box center [307, 396] width 40 height 40
type input "100"
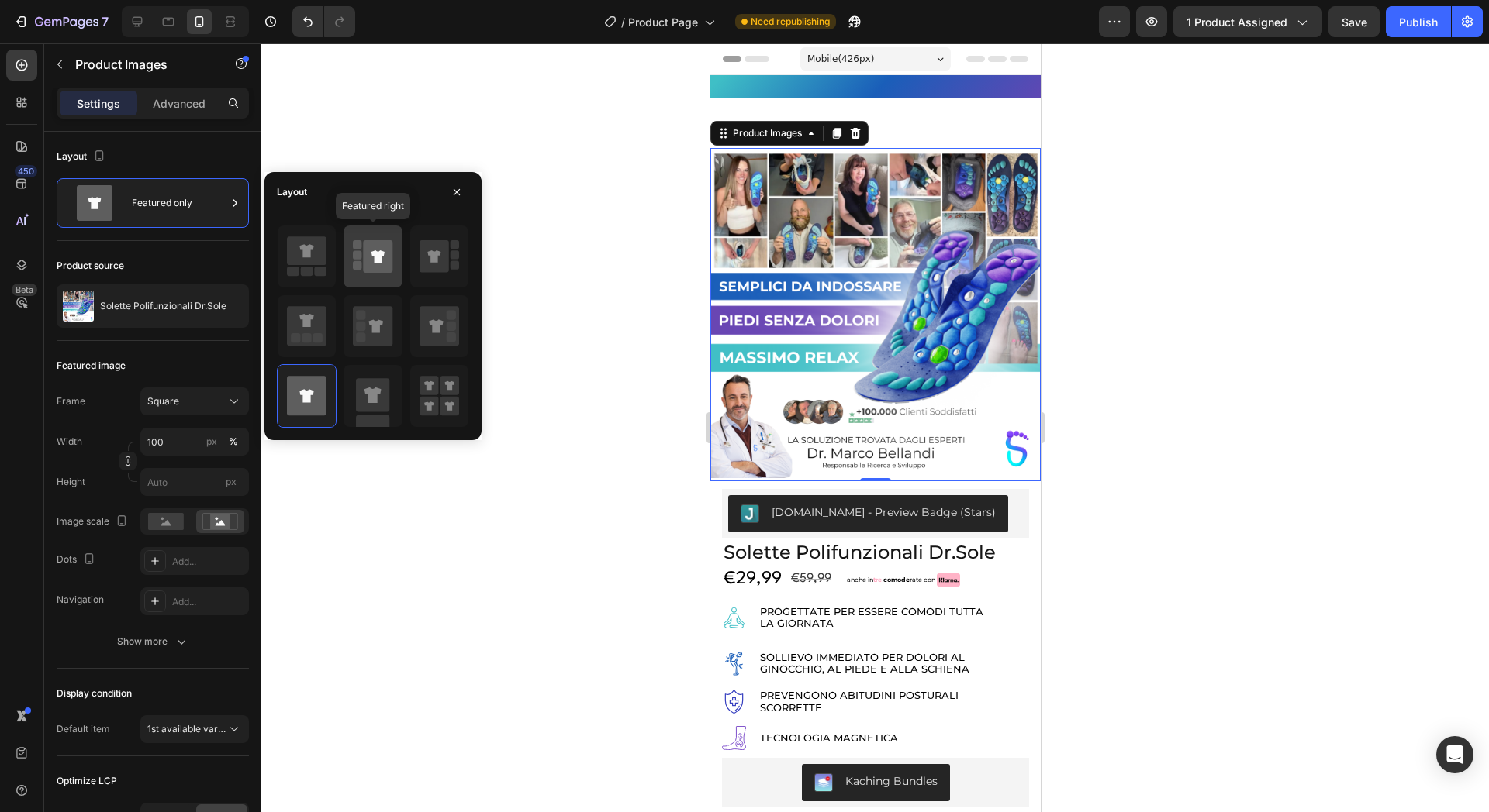
click at [362, 257] on rect at bounding box center [357, 254] width 8 height 8
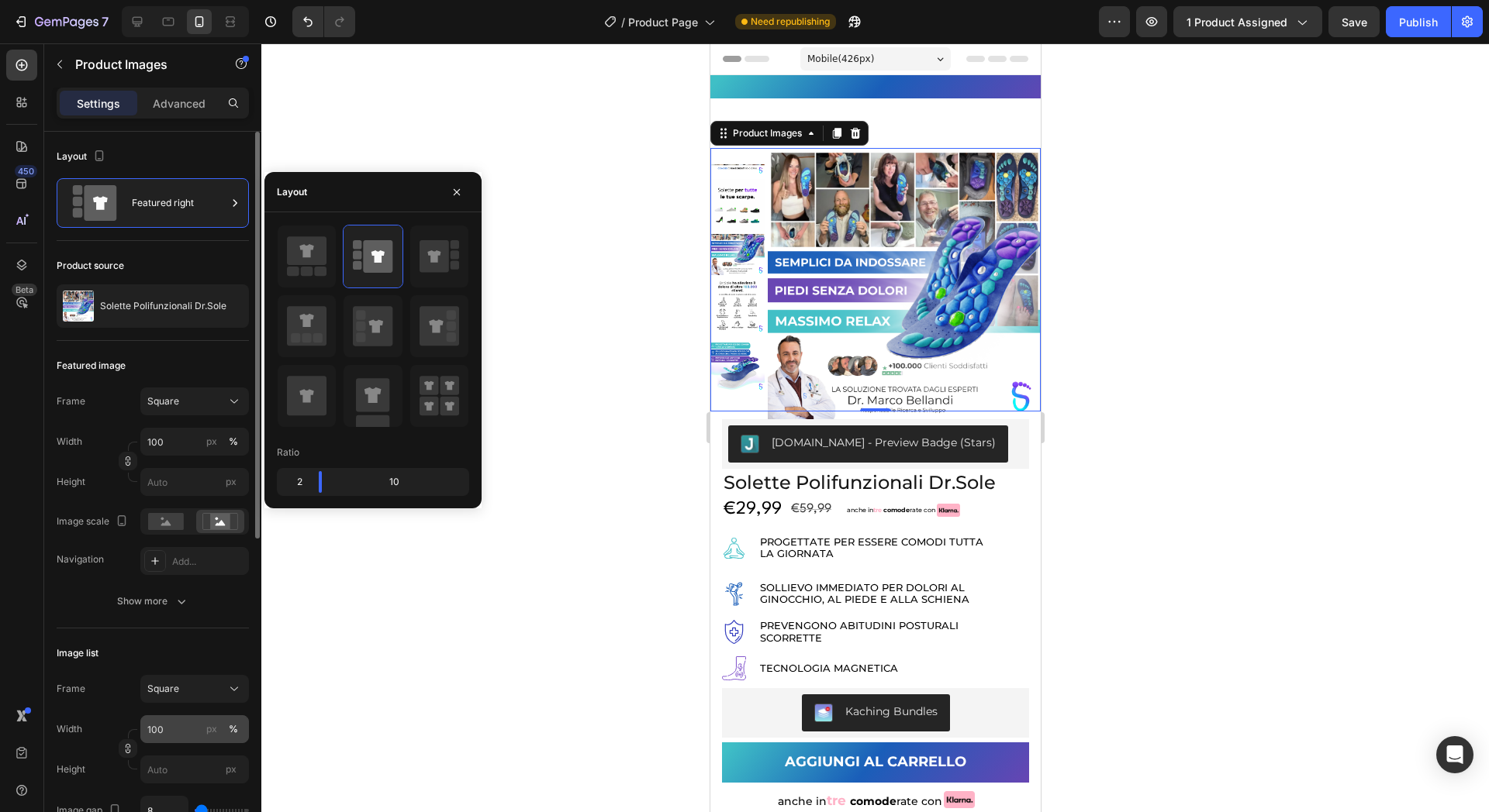
scroll to position [194, 0]
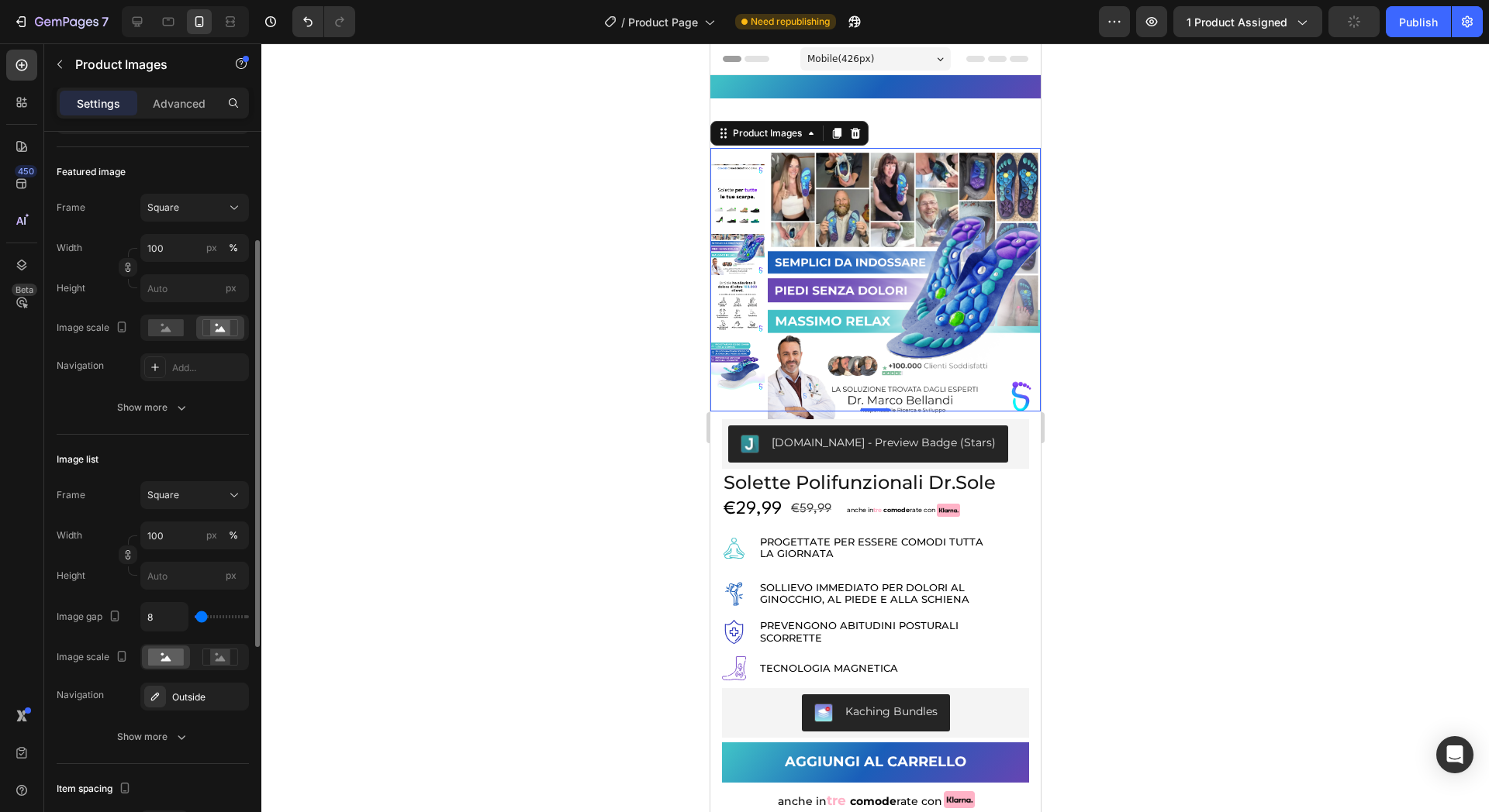
drag, startPoint x: 196, startPoint y: 611, endPoint x: 203, endPoint y: 615, distance: 8.1
click at [203, 615] on div "8" at bounding box center [195, 617] width 109 height 30
type input "28"
type input "56"
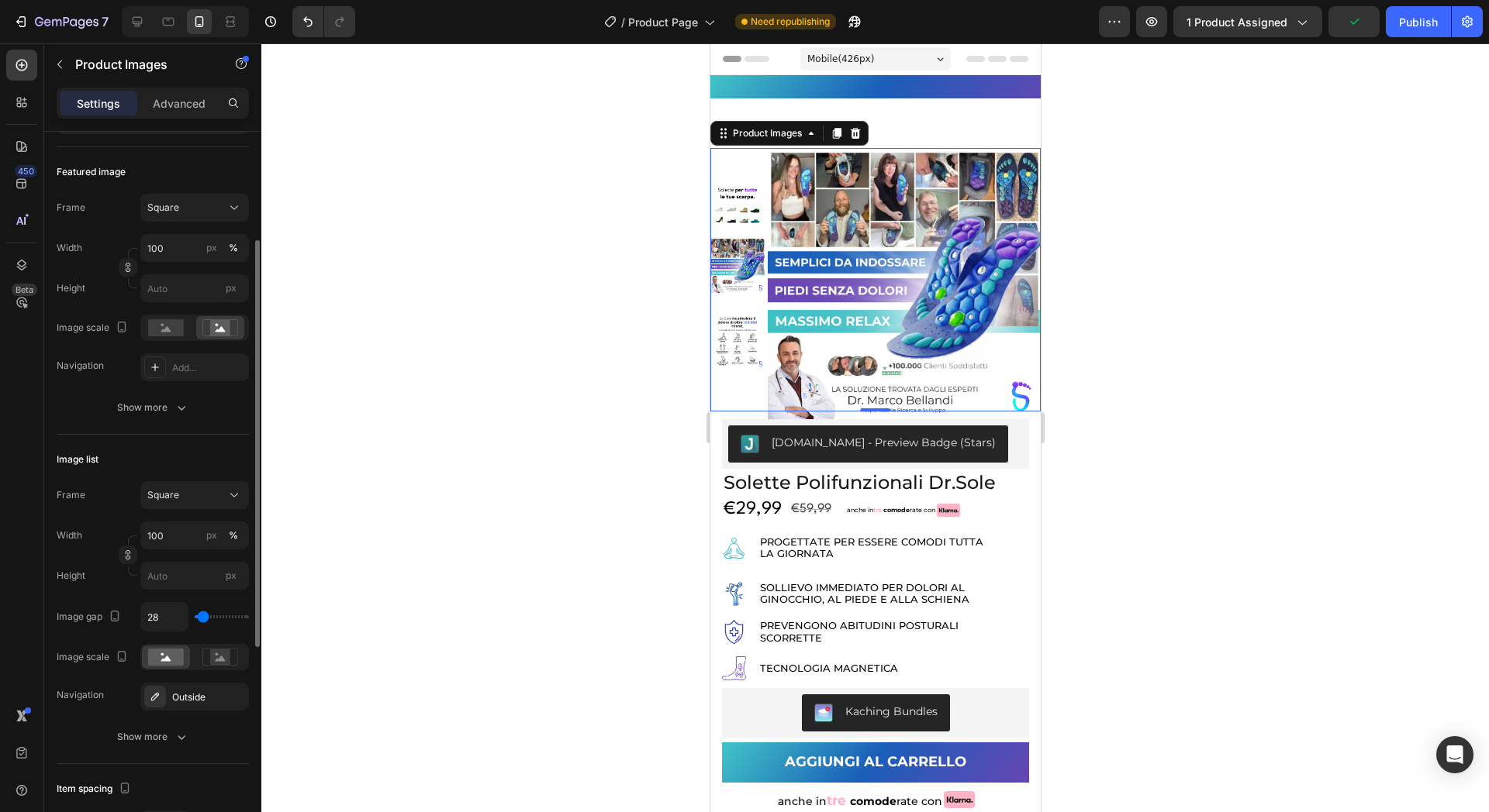
type input "56"
type input "65"
type input "102"
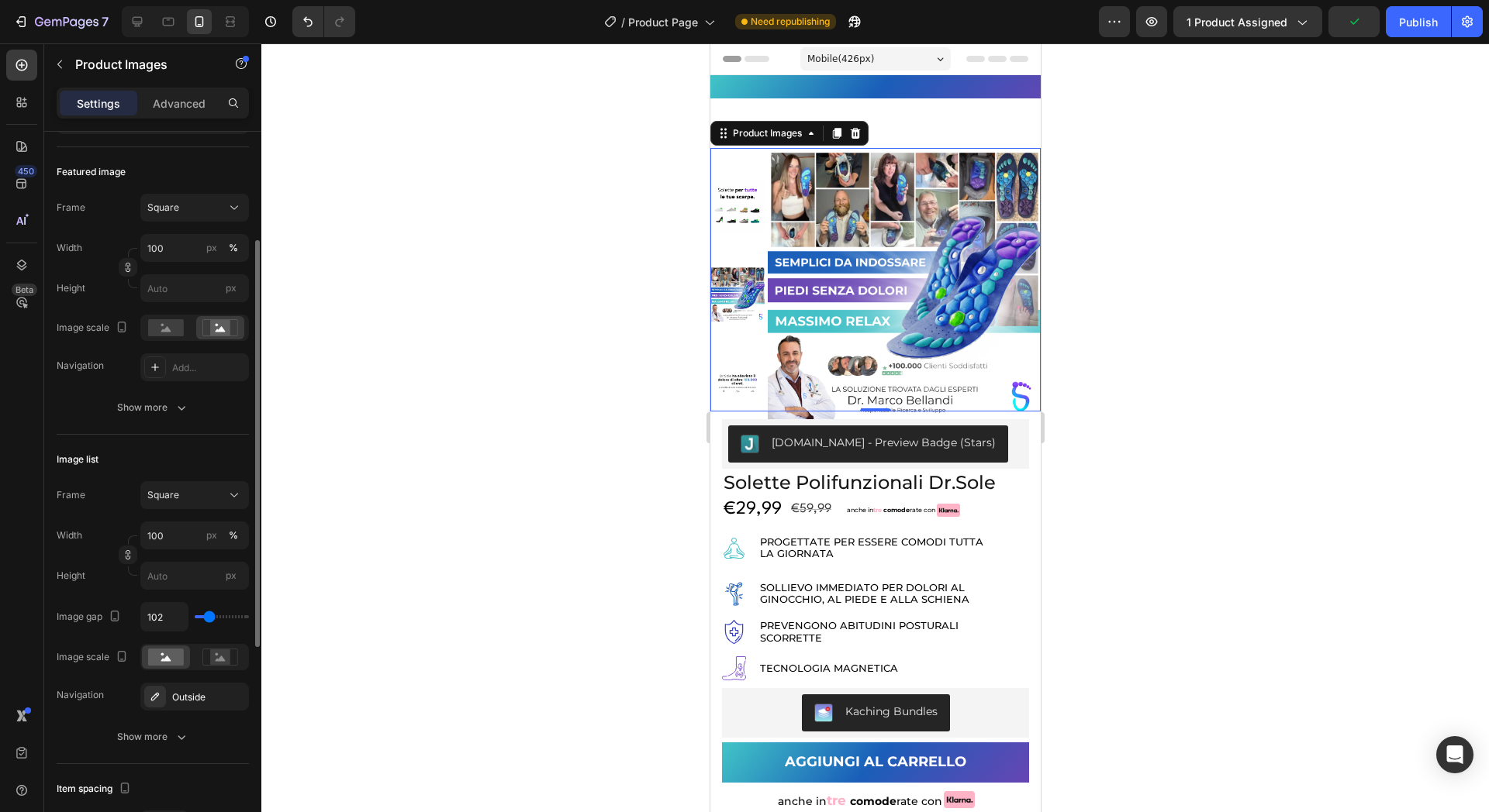
type input "139"
type input "83"
type input "19"
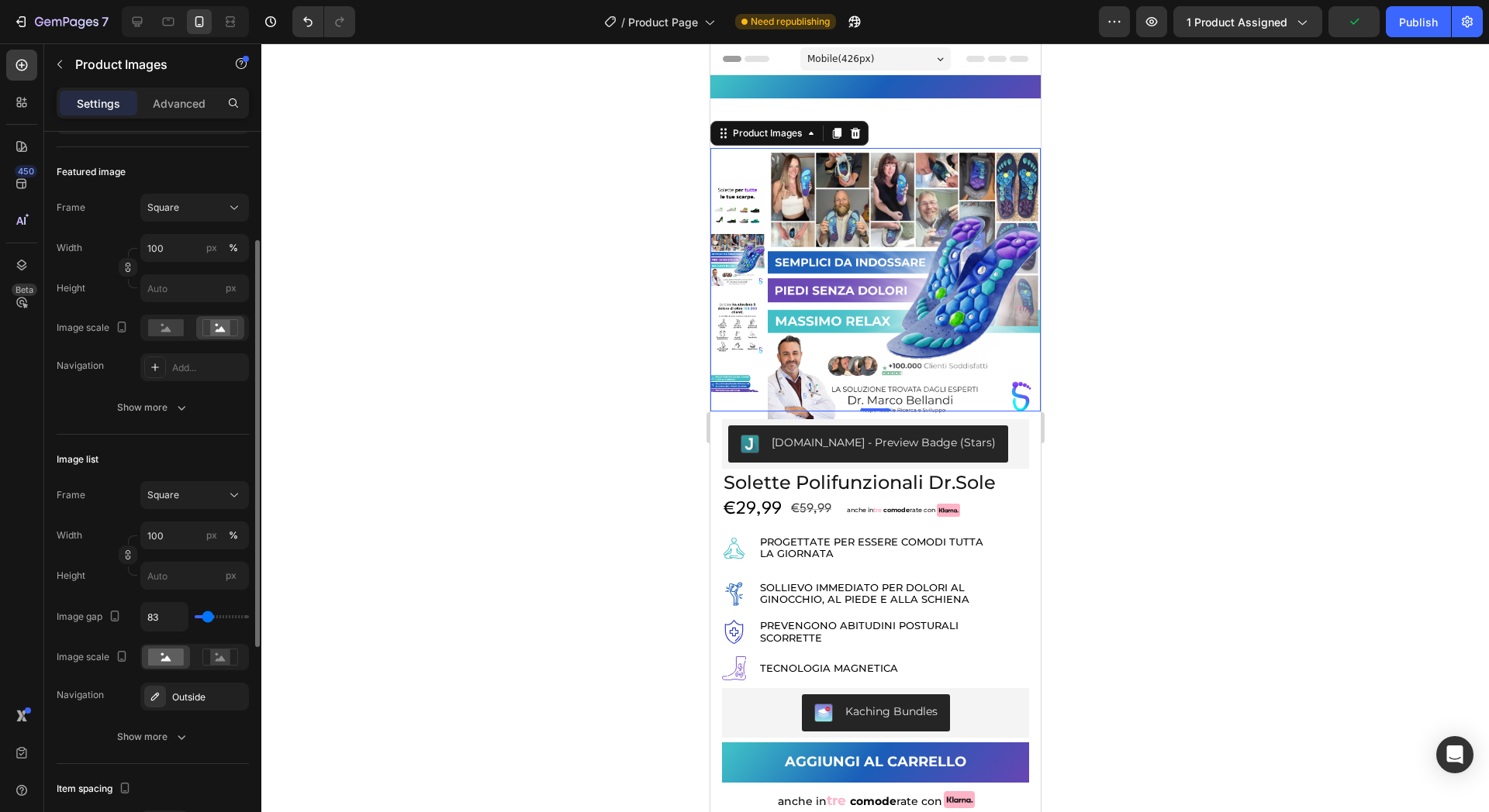
type input "19"
type input "0"
drag, startPoint x: 201, startPoint y: 616, endPoint x: 135, endPoint y: 618, distance: 66.0
type input "0"
click at [195, 618] on input "range" at bounding box center [222, 617] width 54 height 3
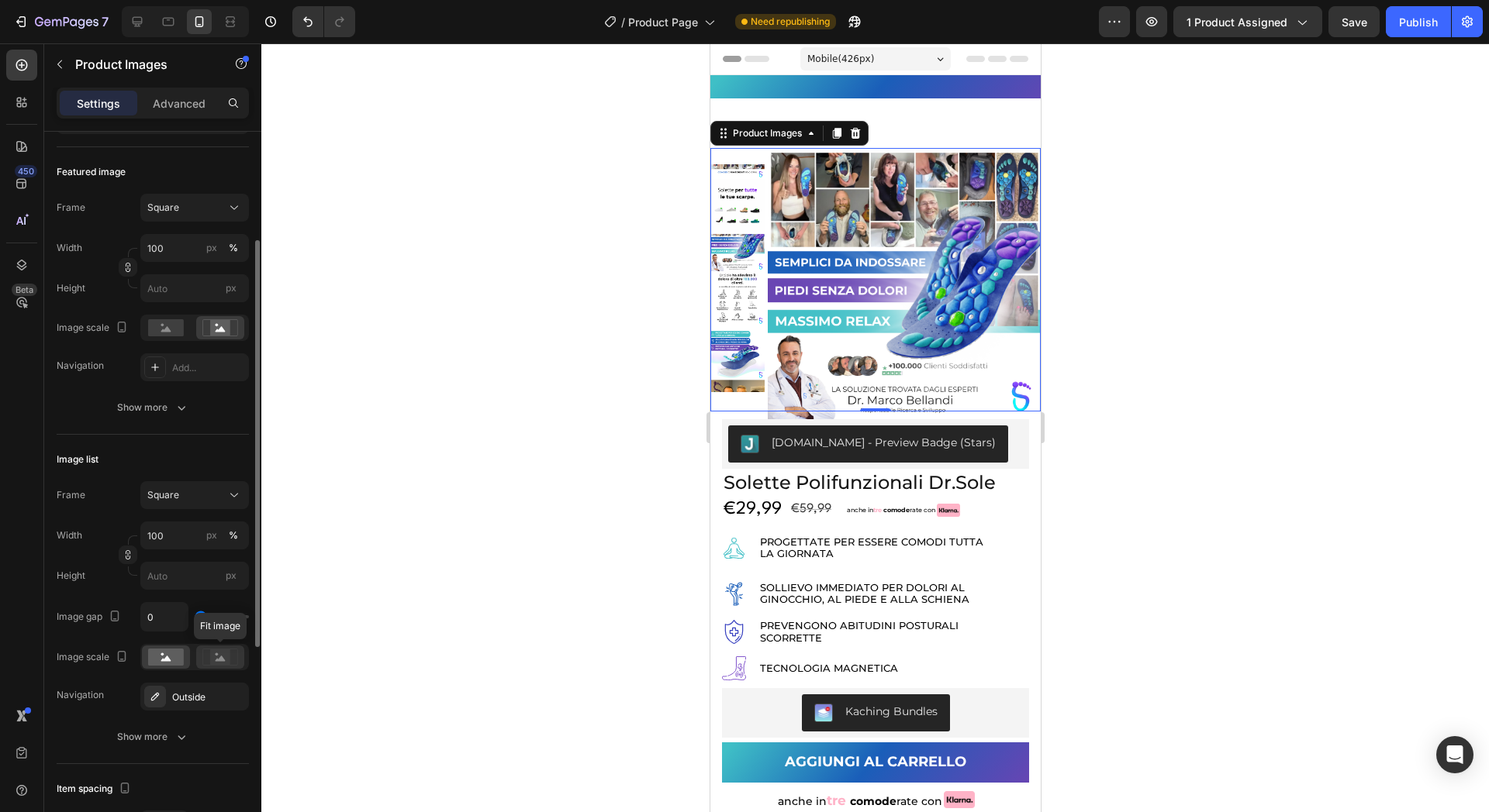
click at [210, 656] on icon at bounding box center [220, 657] width 35 height 17
click at [176, 652] on rect at bounding box center [165, 657] width 35 height 17
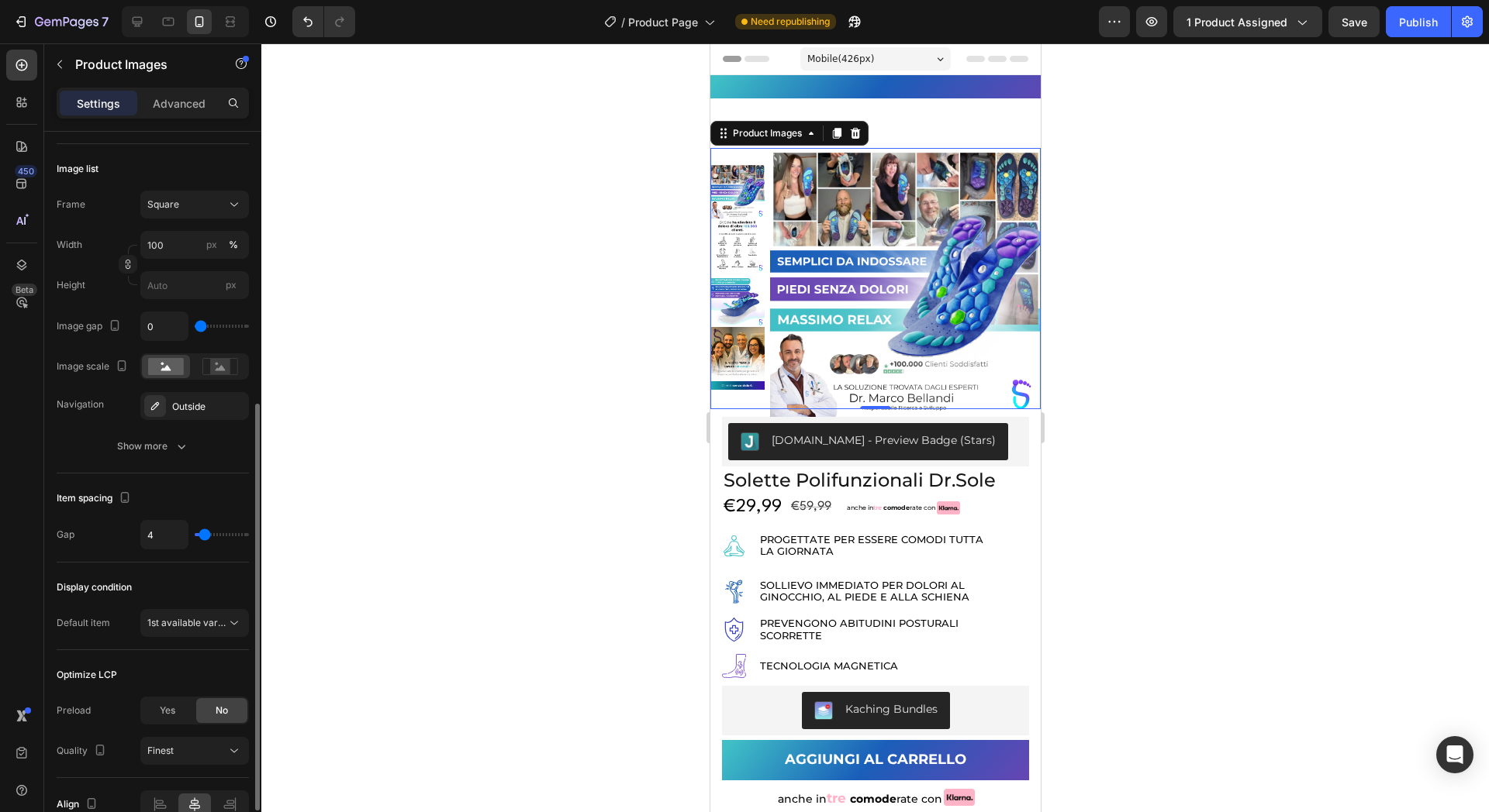
type input "7"
type input "8"
type input "13"
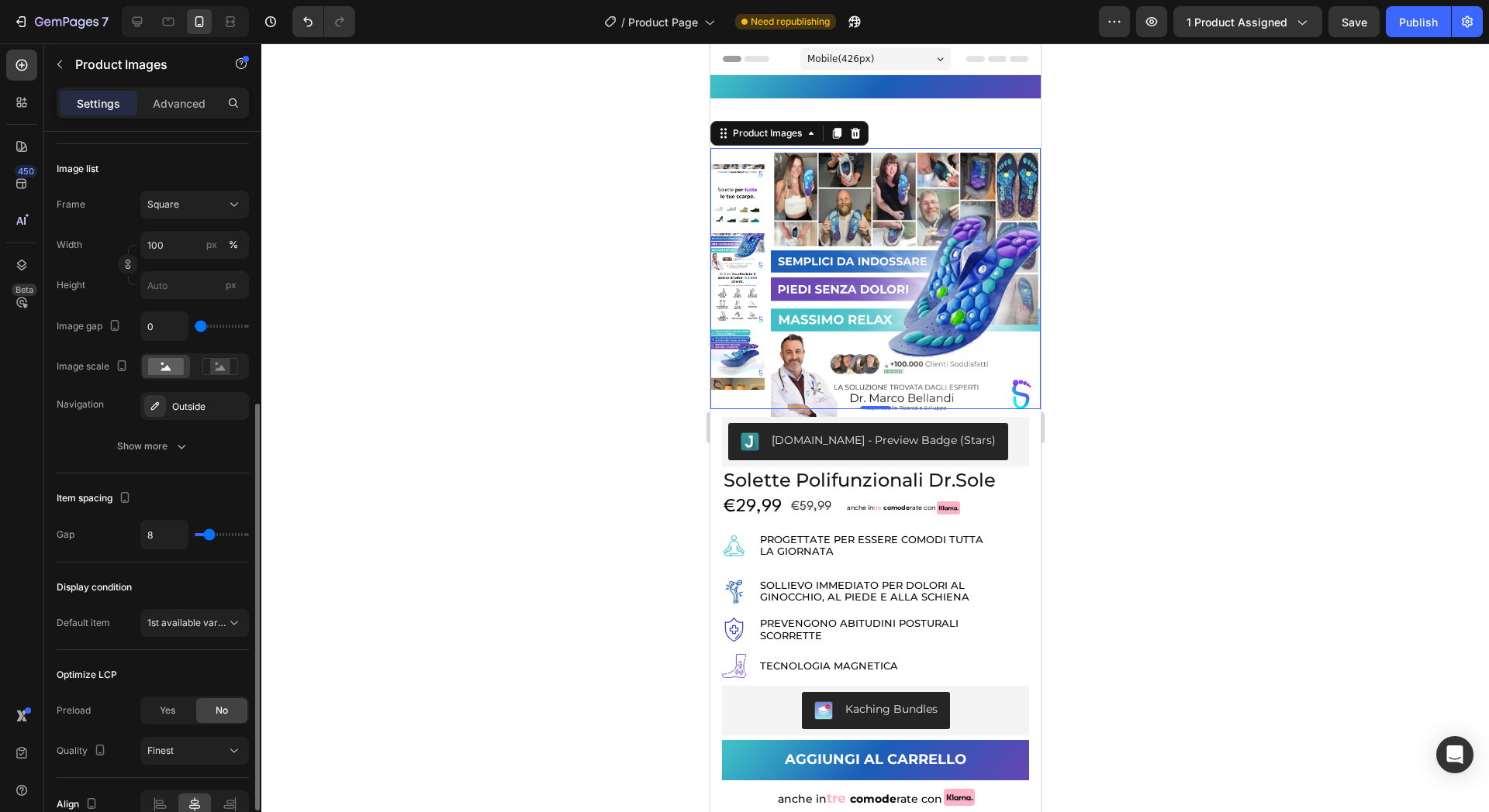
type input "13"
type input "15"
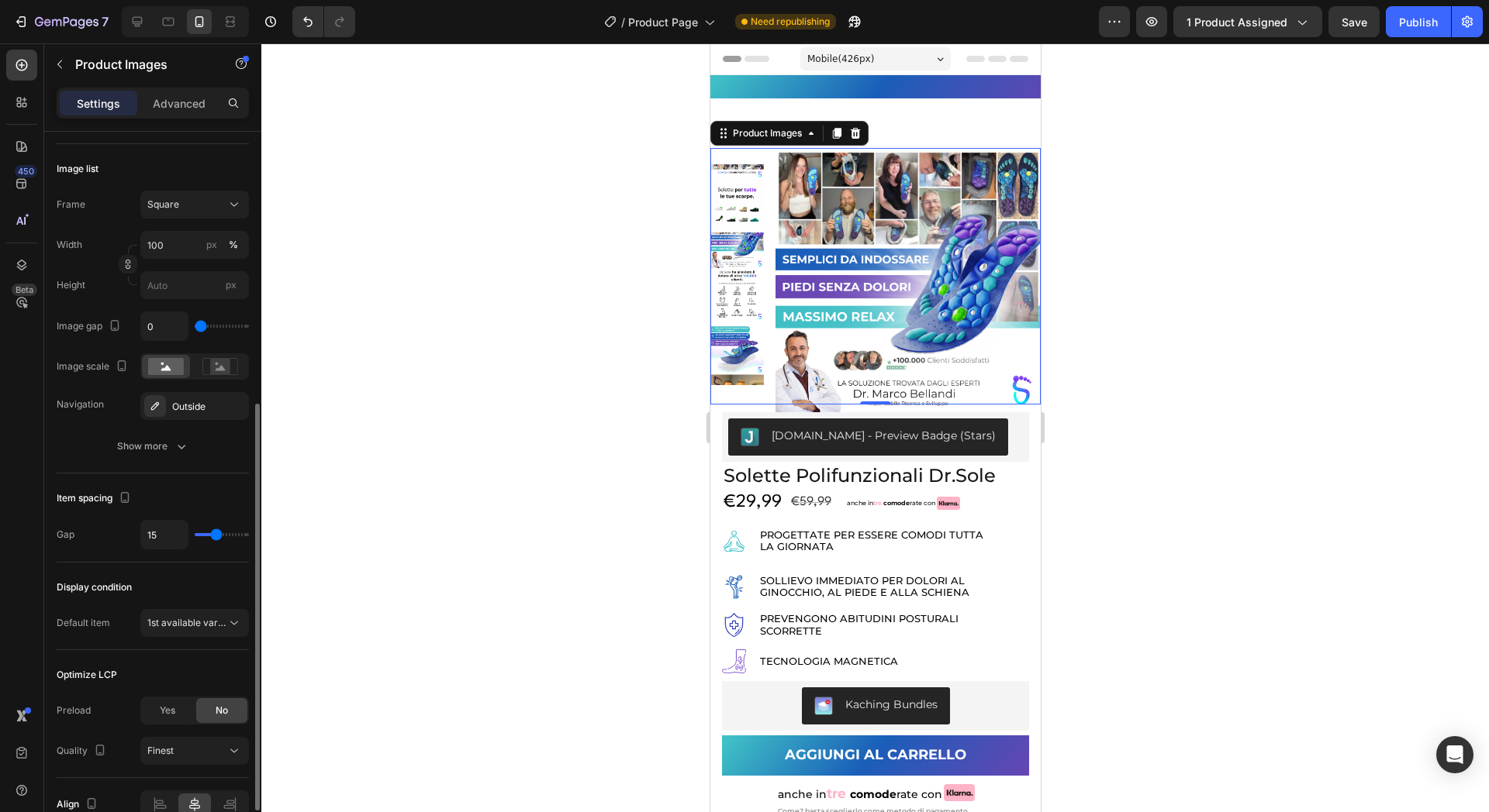
drag, startPoint x: 200, startPoint y: 536, endPoint x: 216, endPoint y: 541, distance: 16.8
type input "15"
click at [216, 536] on input "range" at bounding box center [222, 535] width 54 height 3
click at [434, 228] on div at bounding box center [875, 428] width 1227 height 769
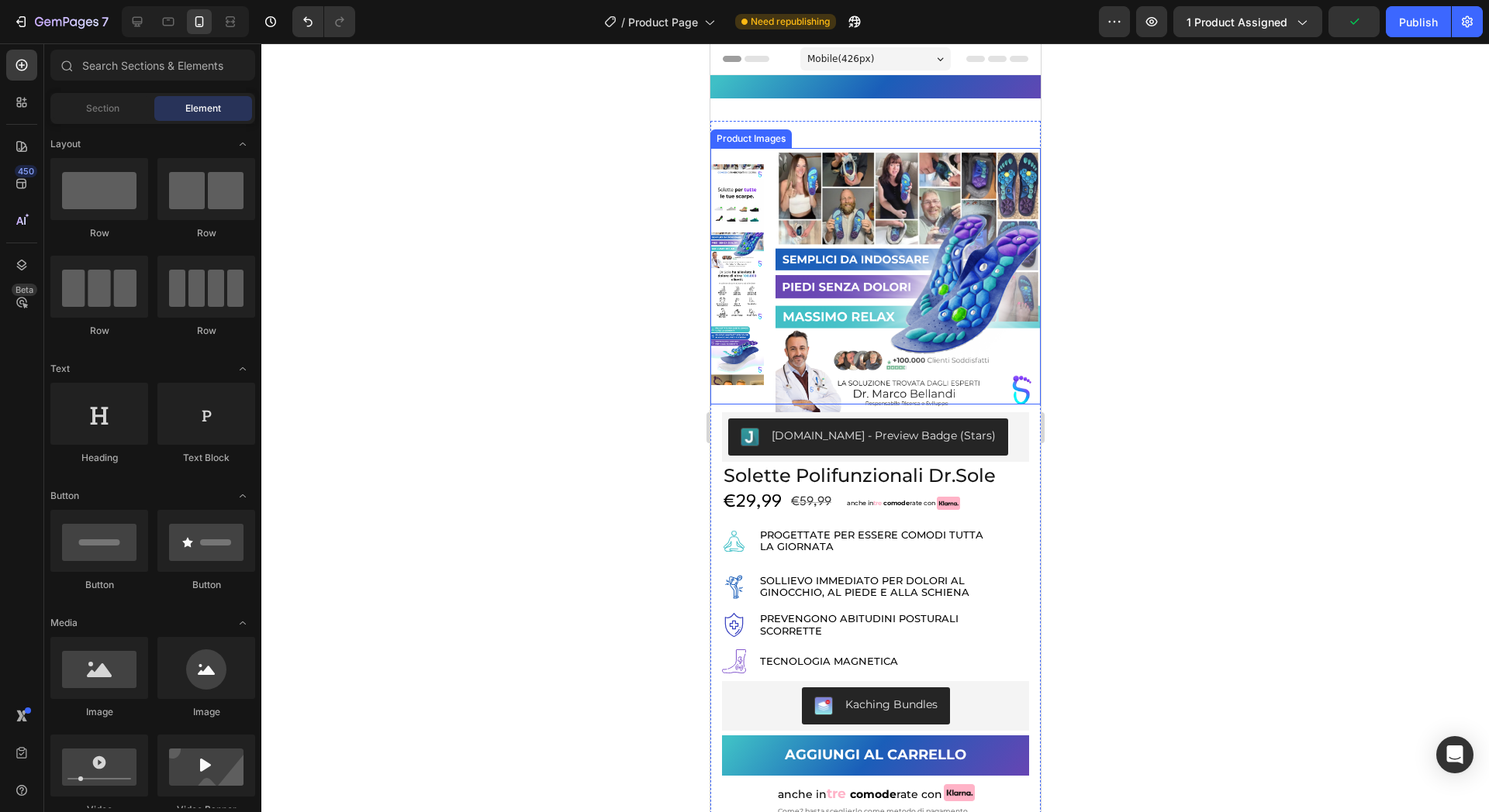
click at [778, 295] on img at bounding box center [907, 281] width 266 height 266
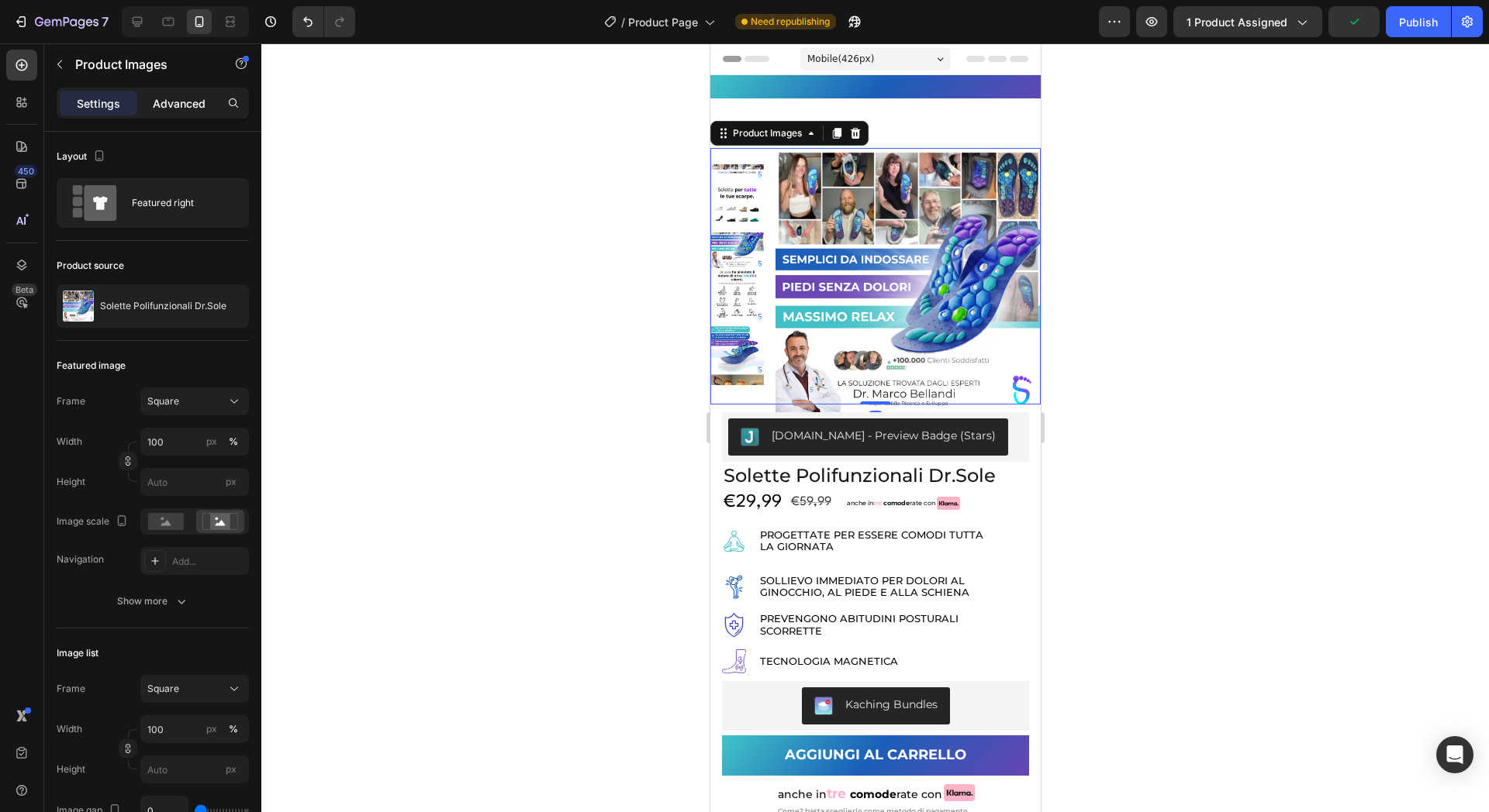
click at [204, 112] on div "Advanced" at bounding box center [179, 103] width 78 height 25
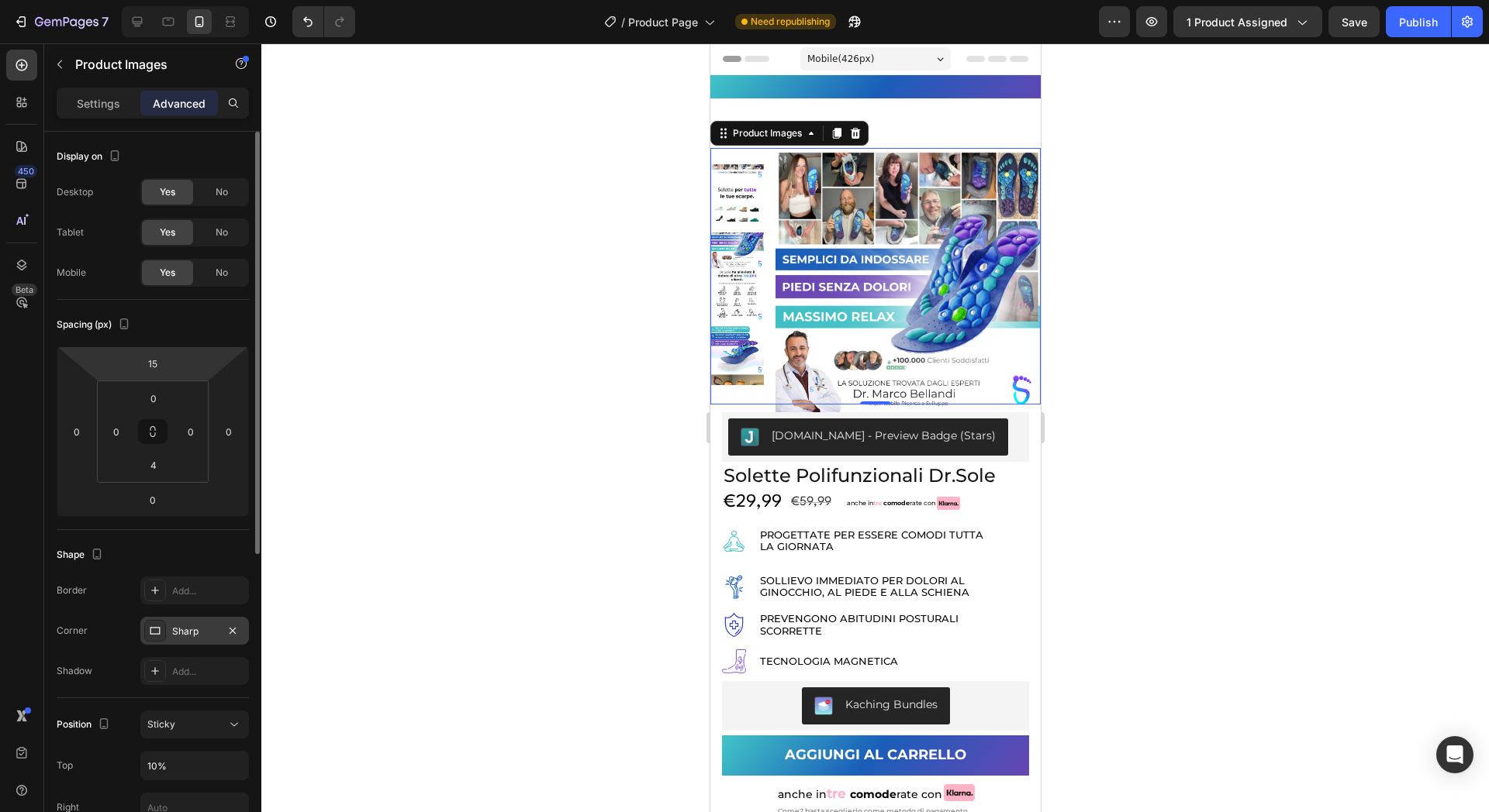
scroll to position [194, 0]
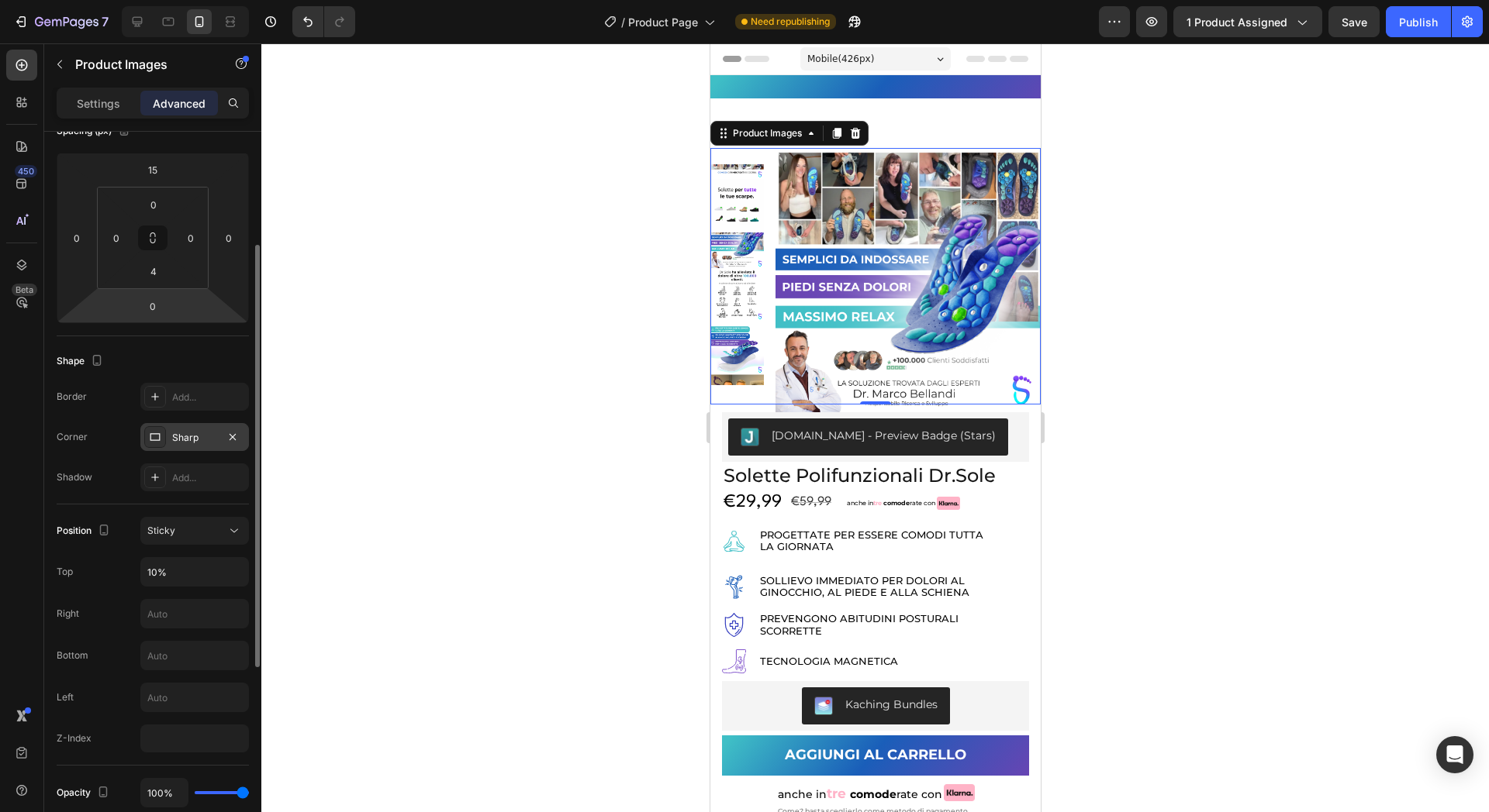
click at [188, 428] on div "Sharp" at bounding box center [195, 437] width 109 height 28
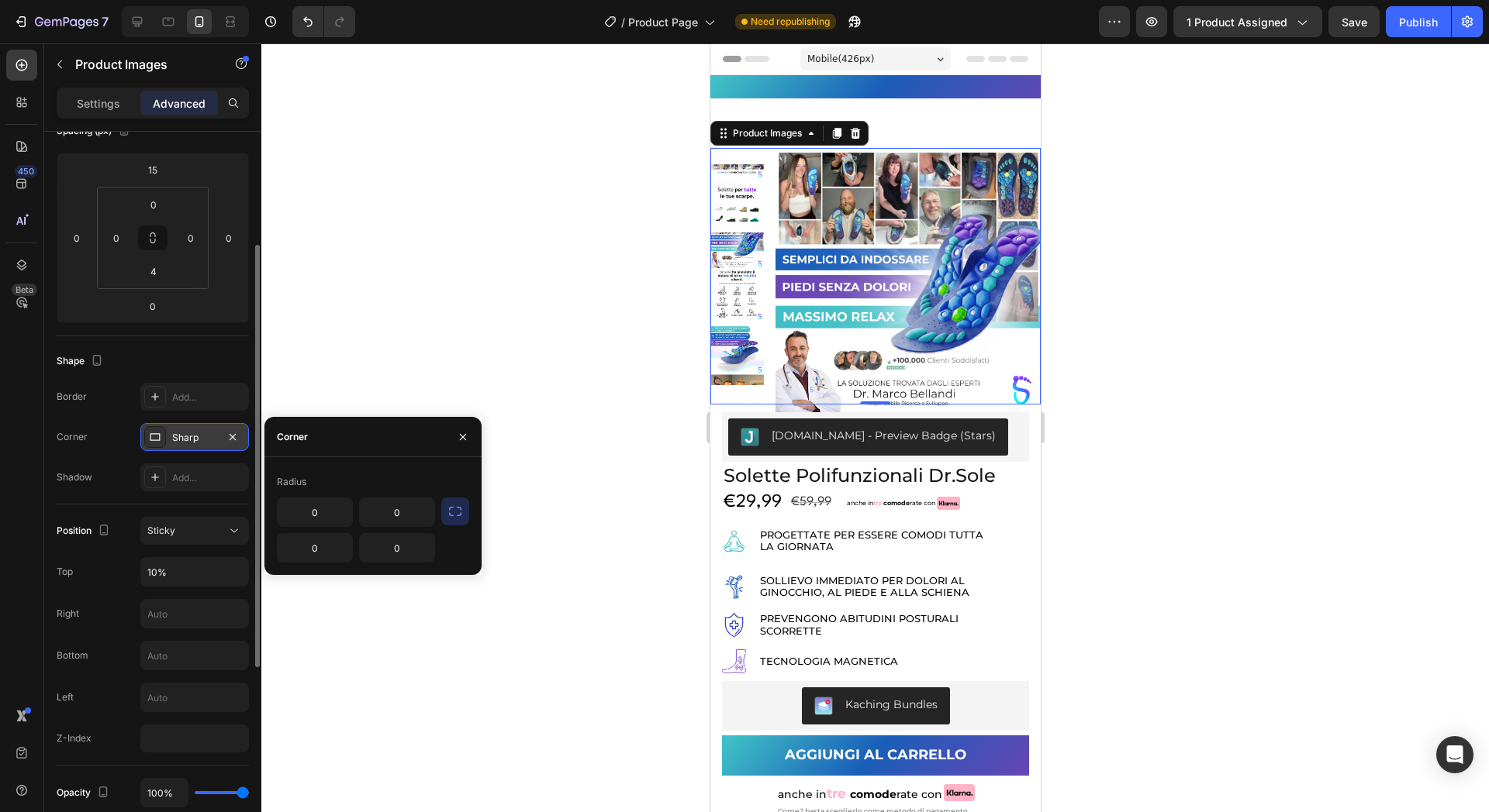
click at [188, 431] on div "Sharp" at bounding box center [195, 437] width 45 height 14
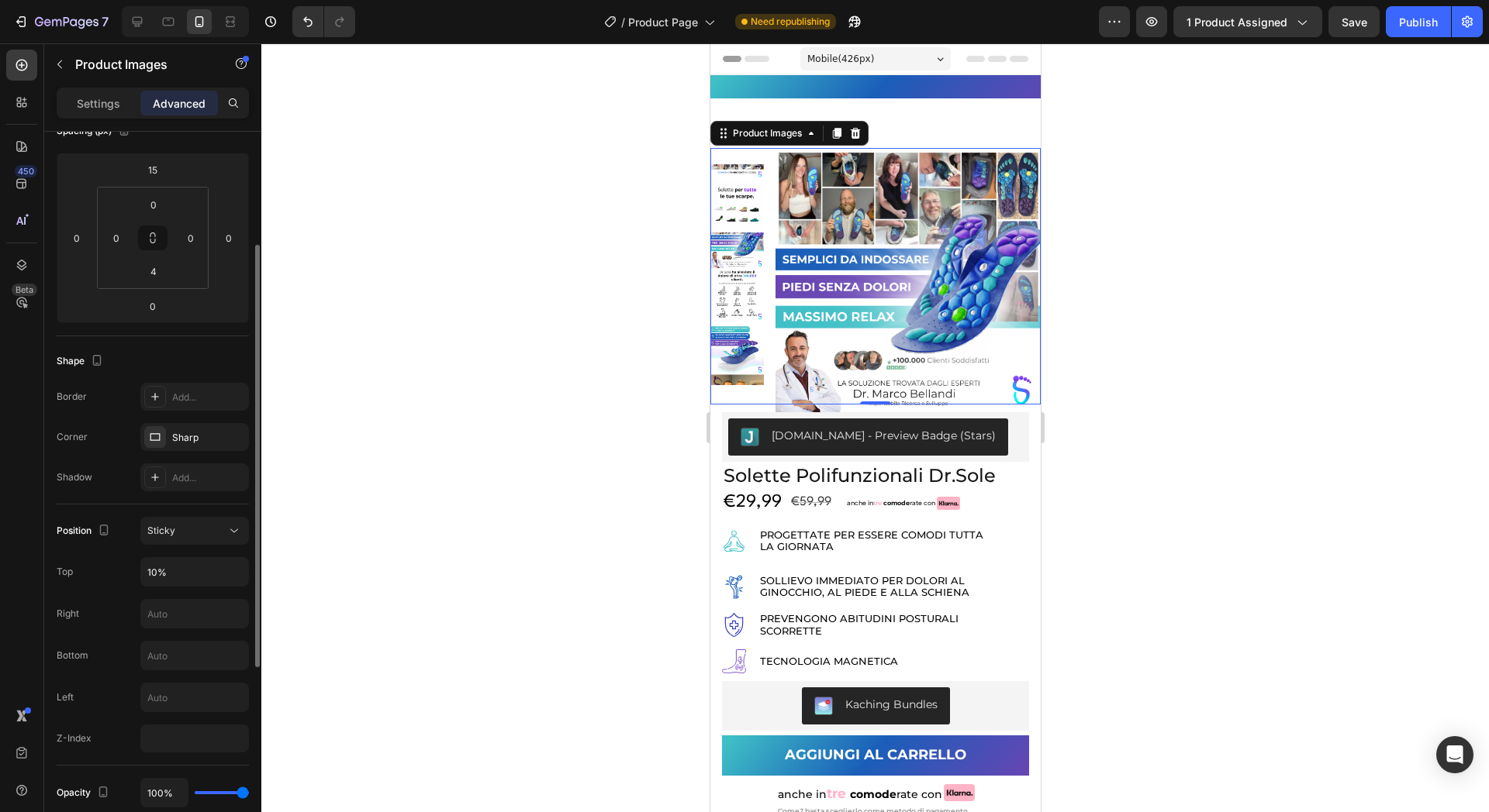
click at [188, 418] on div "Border Add... Corner Sharp Shadow Add..." at bounding box center [153, 437] width 192 height 109
drag, startPoint x: 185, startPoint y: 398, endPoint x: 173, endPoint y: 398, distance: 12.0
click at [173, 398] on div "Add..." at bounding box center [209, 397] width 73 height 14
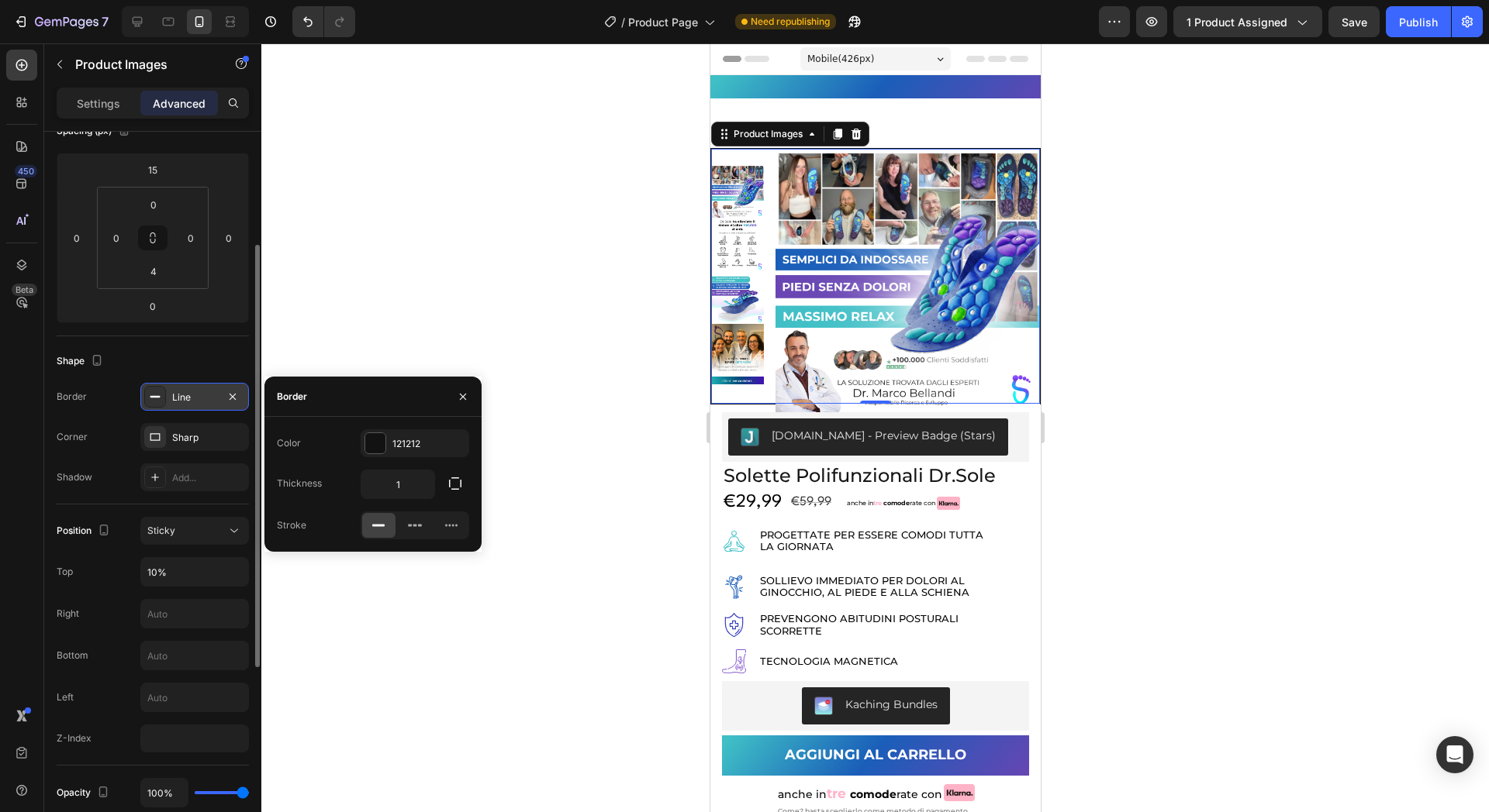
click at [173, 394] on div "Line" at bounding box center [195, 397] width 45 height 14
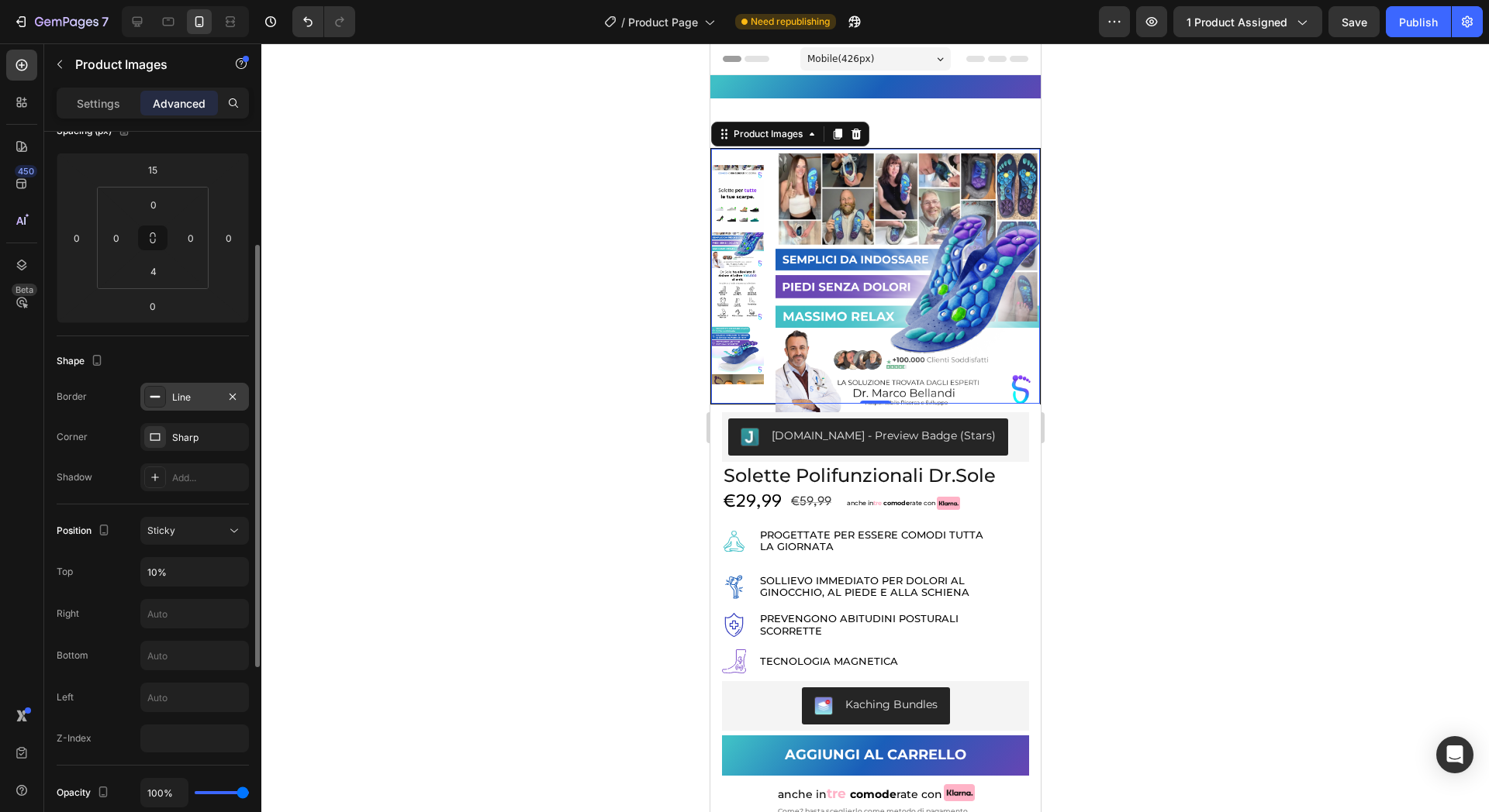
click at [175, 393] on div "Line" at bounding box center [195, 397] width 45 height 14
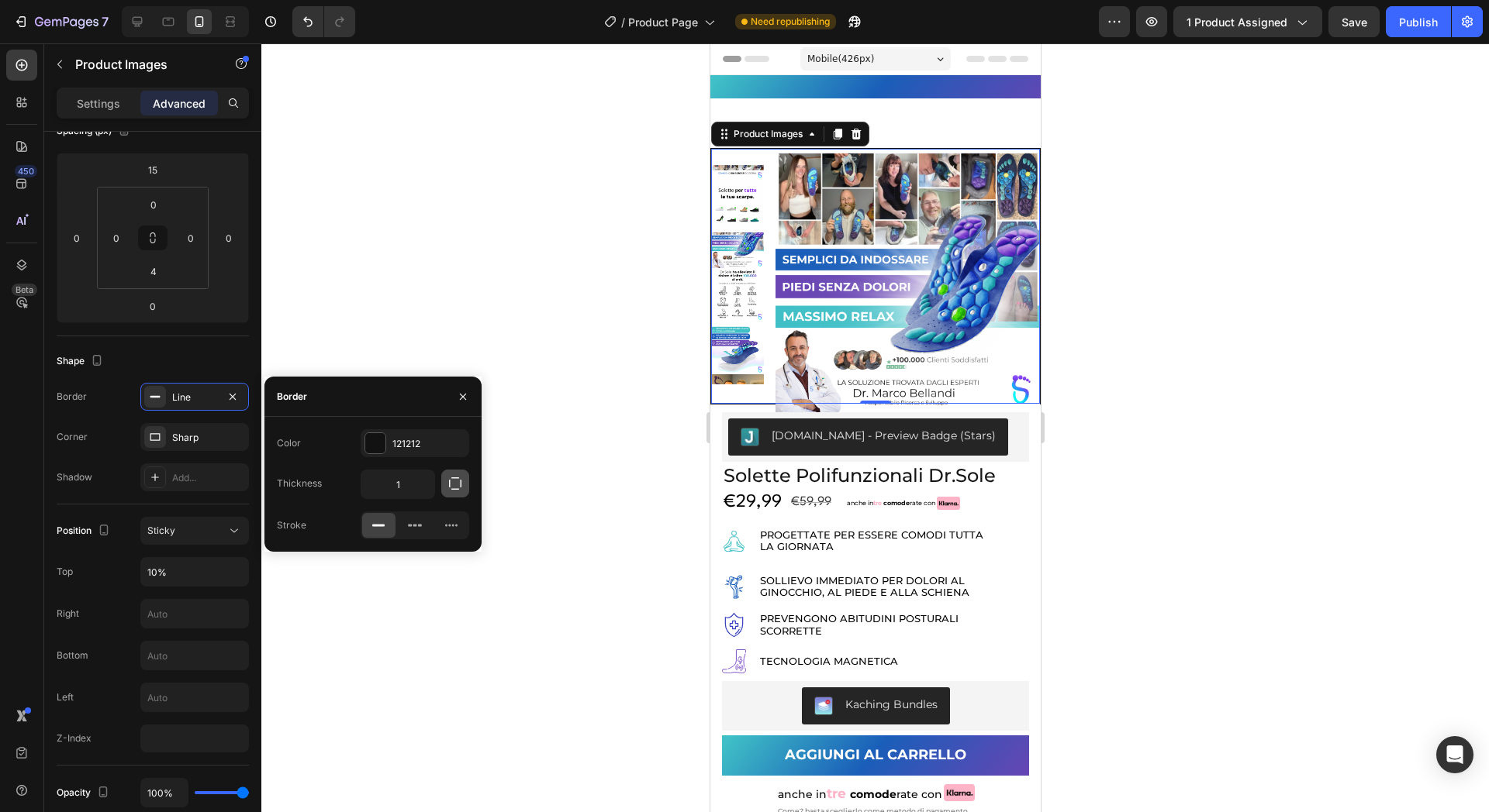
click at [458, 488] on icon "button" at bounding box center [455, 484] width 16 height 16
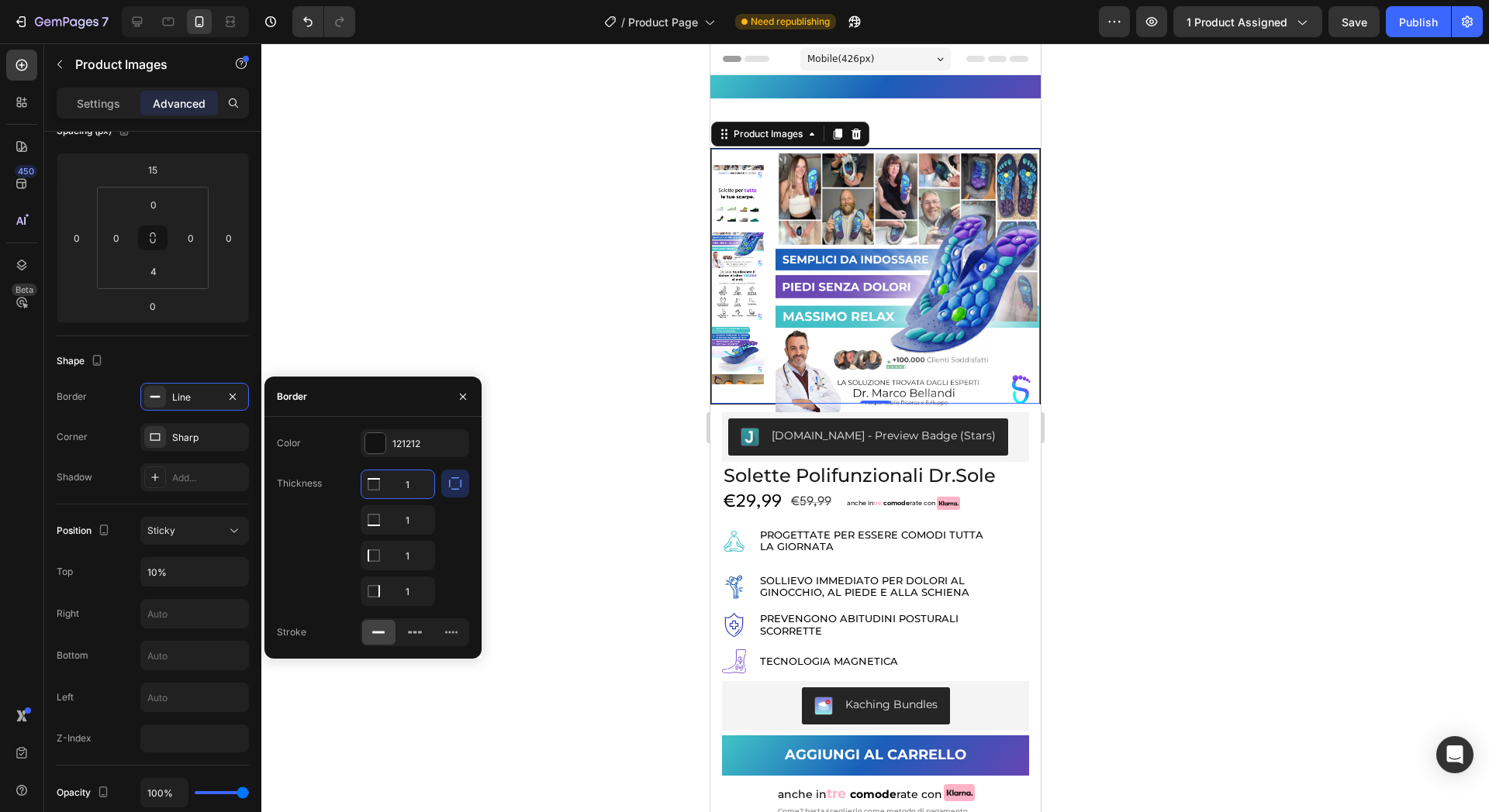
click at [416, 479] on input "1" at bounding box center [398, 484] width 73 height 28
click at [418, 534] on input "1" at bounding box center [398, 520] width 73 height 28
type input "0"
click at [418, 498] on input "1" at bounding box center [398, 484] width 73 height 28
type input "0"
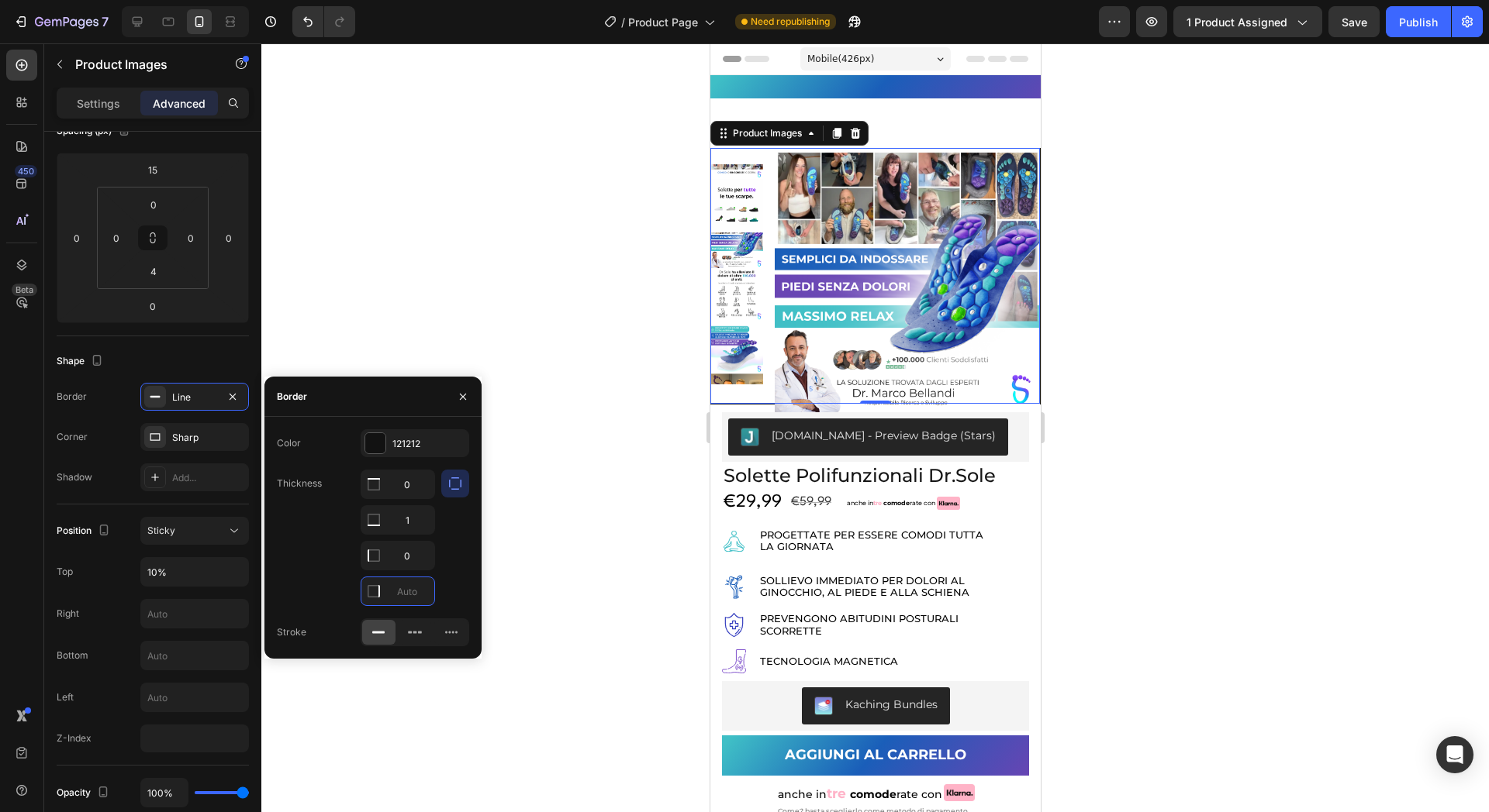
click at [568, 352] on div at bounding box center [875, 428] width 1227 height 769
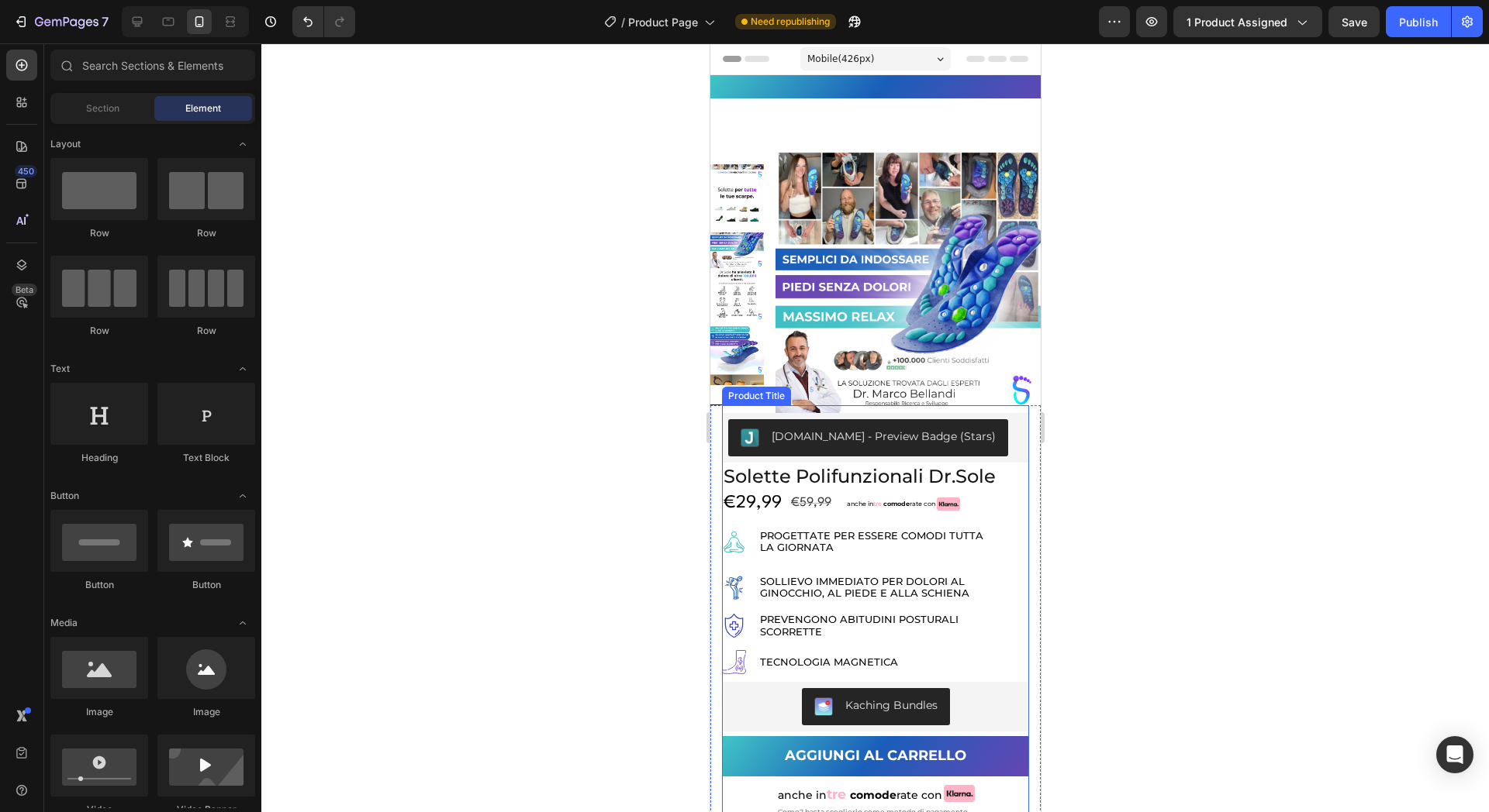
click at [899, 482] on h1 "solette polifunzionali dr.sole" at bounding box center [875, 476] width 307 height 27
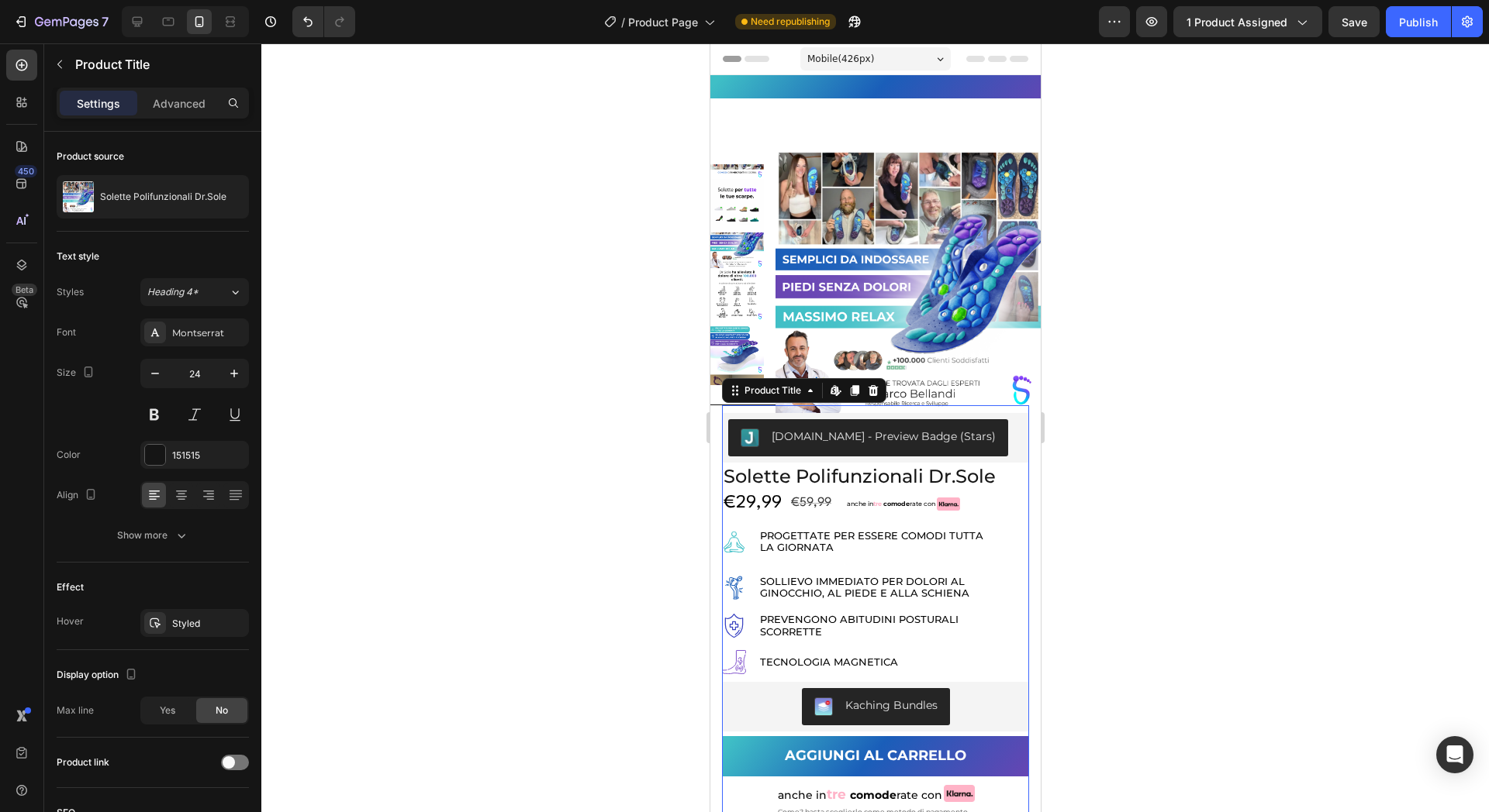
click at [844, 481] on h1 "solette polifunzionali dr.sole" at bounding box center [875, 476] width 307 height 27
drag, startPoint x: 216, startPoint y: 92, endPoint x: 210, endPoint y: 97, distance: 7.8
click at [214, 92] on div "Advanced" at bounding box center [179, 103] width 78 height 25
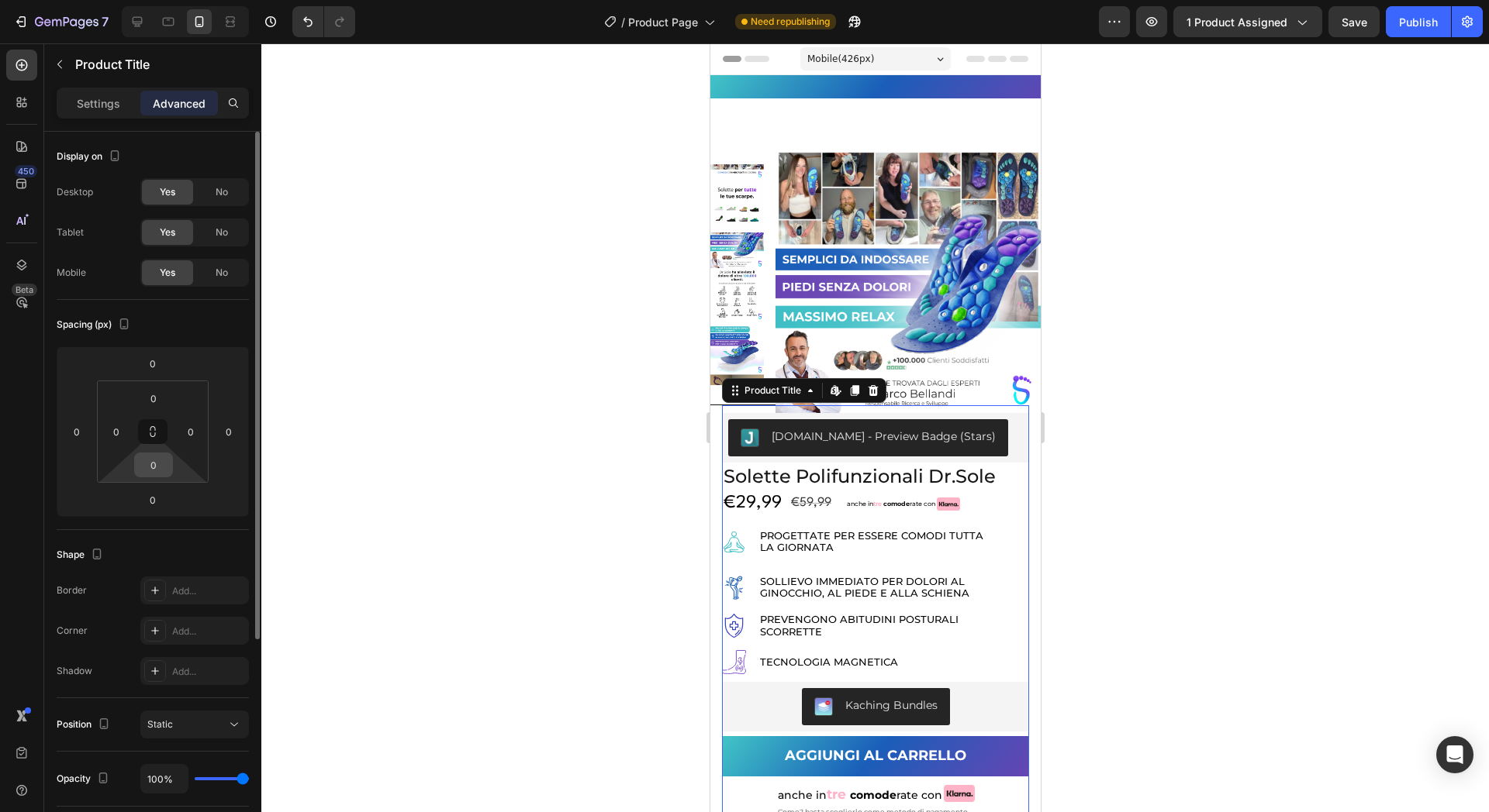
click at [153, 466] on input "0" at bounding box center [154, 465] width 31 height 23
type input "10"
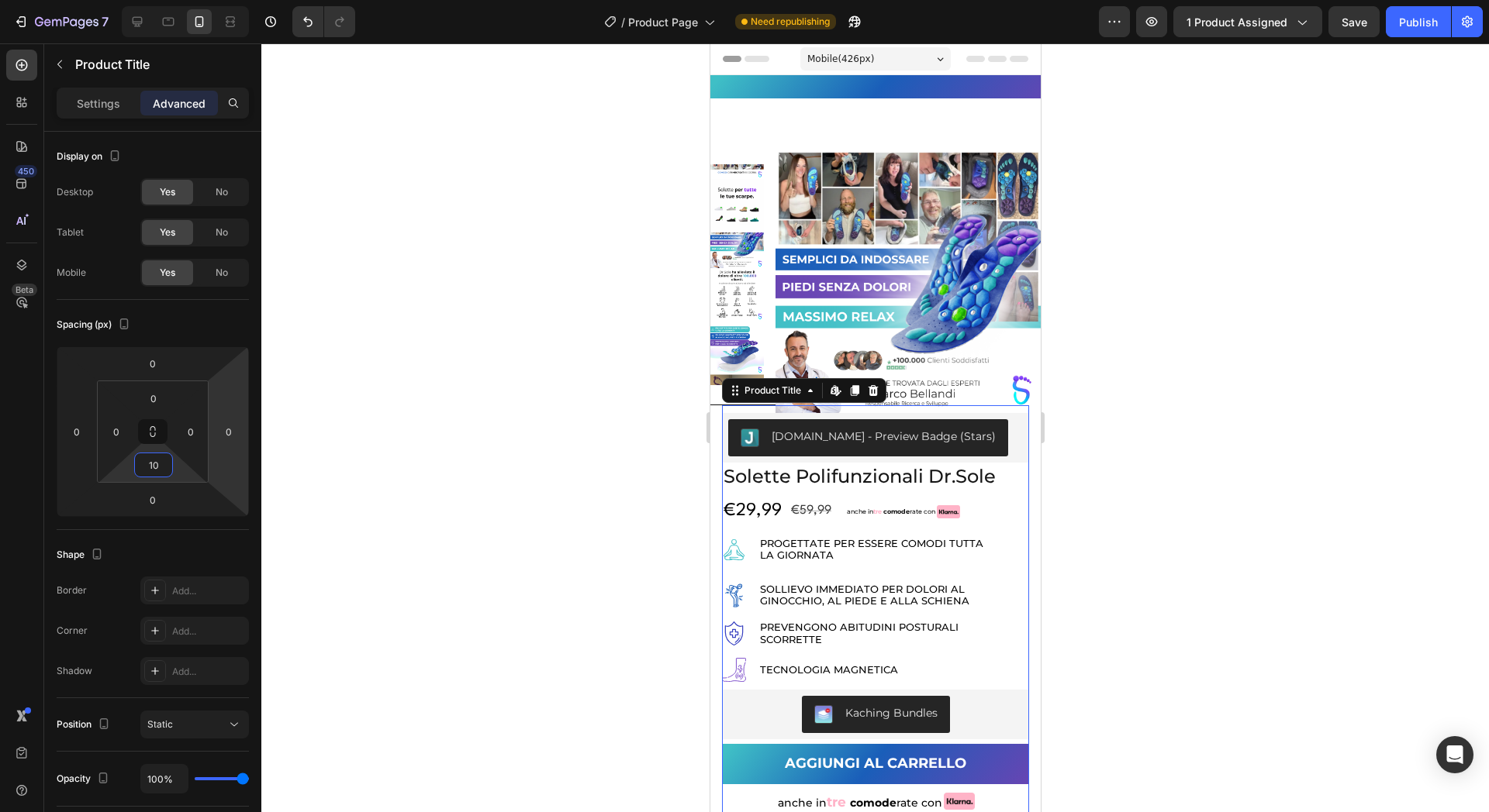
click at [565, 359] on div at bounding box center [875, 428] width 1227 height 769
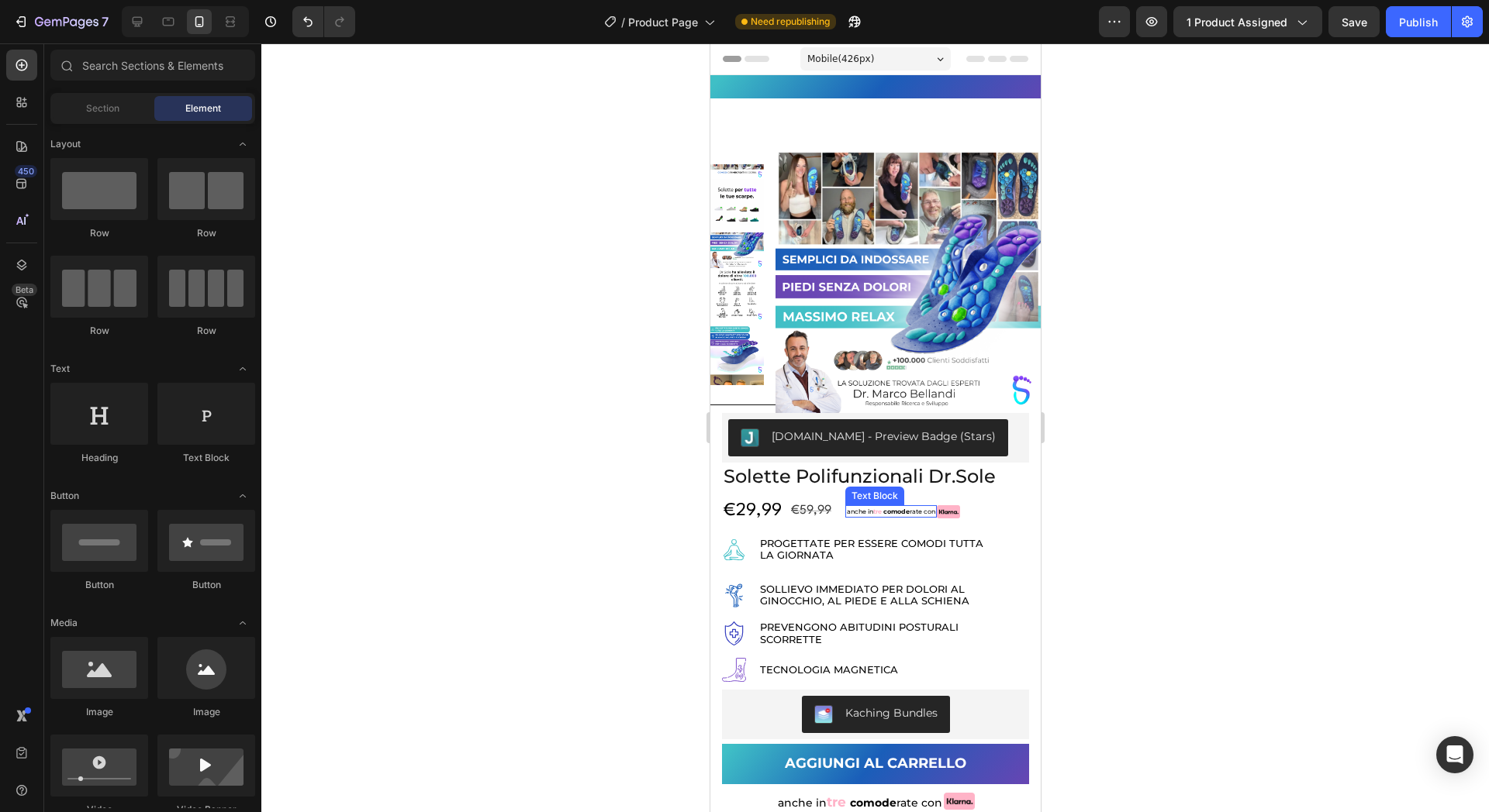
click at [934, 512] on p "anche in tre comode rate con" at bounding box center [890, 511] width 88 height 9
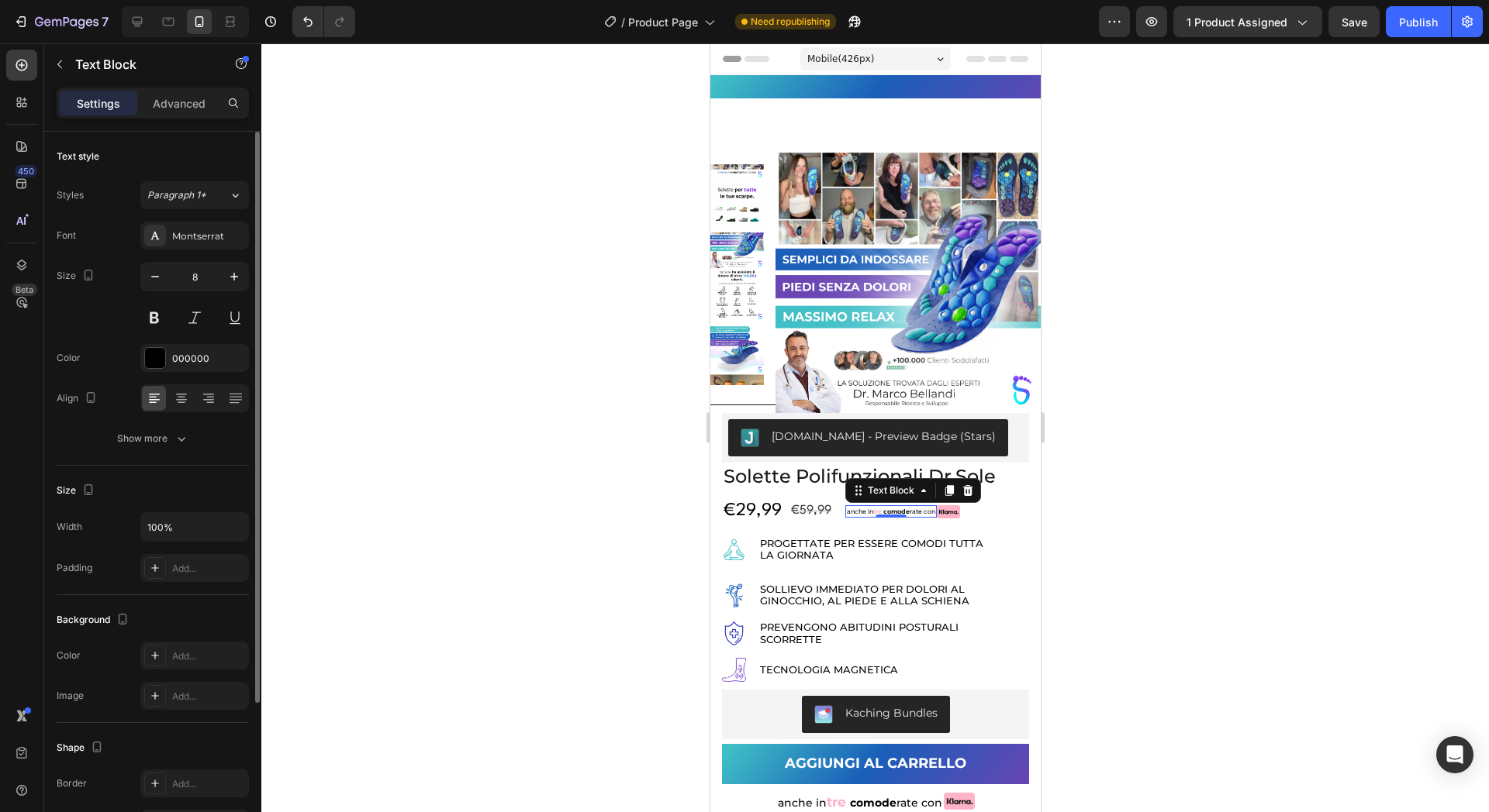
click at [169, 97] on p "Advanced" at bounding box center [179, 104] width 53 height 17
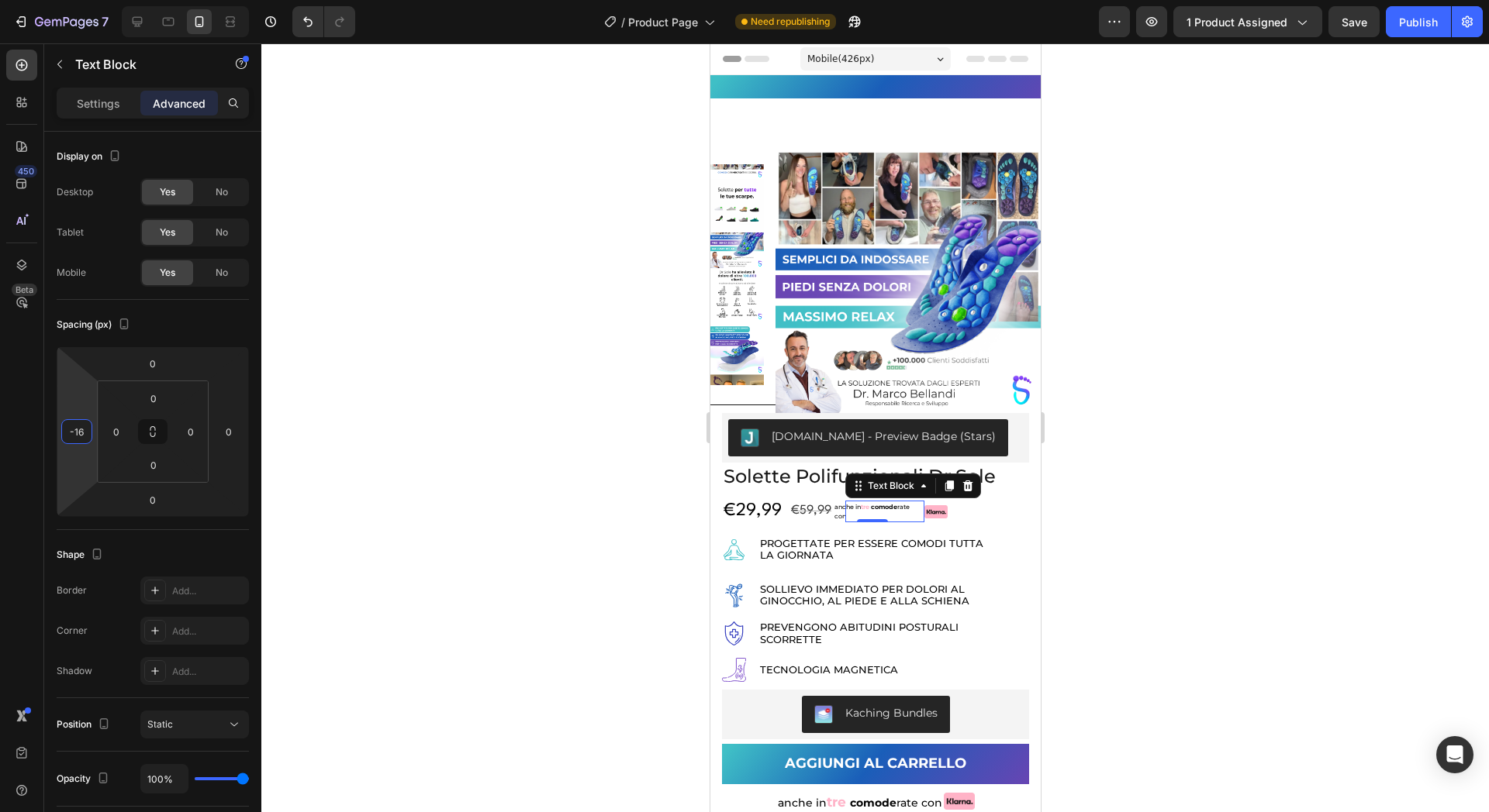
drag, startPoint x: 88, startPoint y: 402, endPoint x: 83, endPoint y: 415, distance: 13.9
click at [83, 0] on html "7 Version history / Product Page Need republishing Preview 1 product assigned S…" at bounding box center [744, 0] width 1489 height 0
type input "-1"
click at [726, 522] on div "€29,99" at bounding box center [752, 511] width 61 height 27
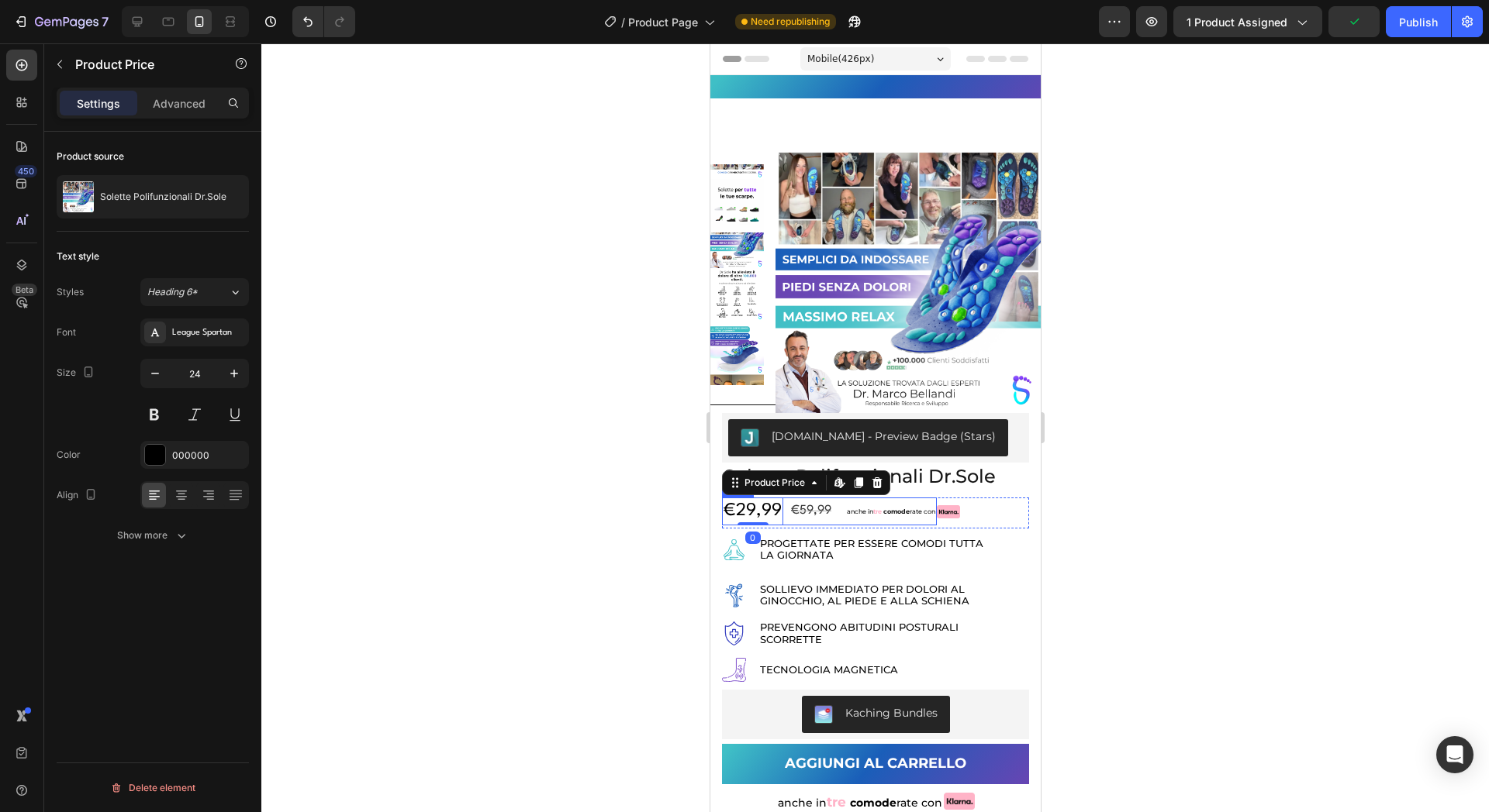
click at [839, 513] on div "€29,99 Product Price Edit content in Shopify 0 Product Price Edit content in Sh…" at bounding box center [829, 511] width 215 height 27
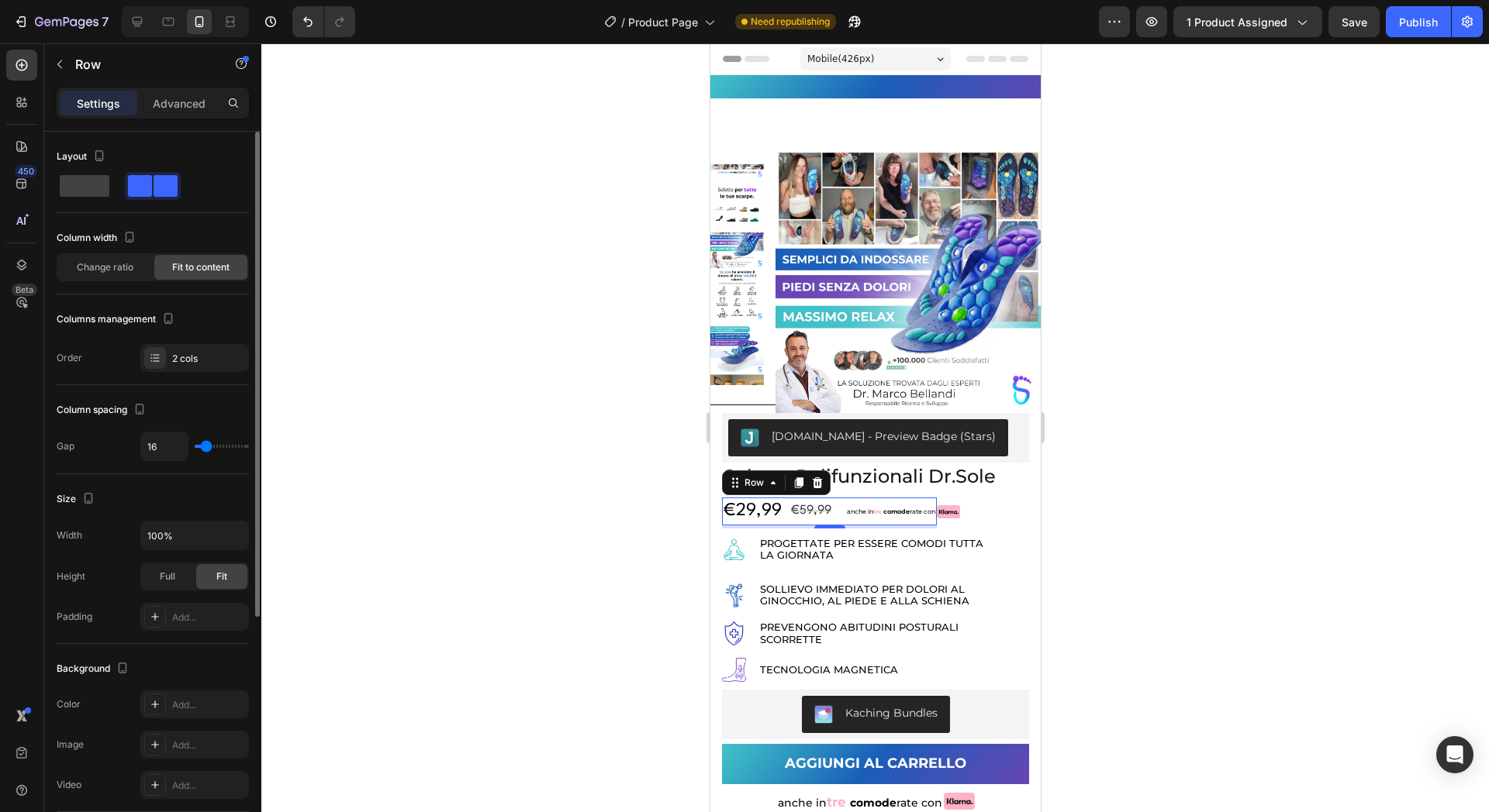
type input "11"
type input "4"
type input "0"
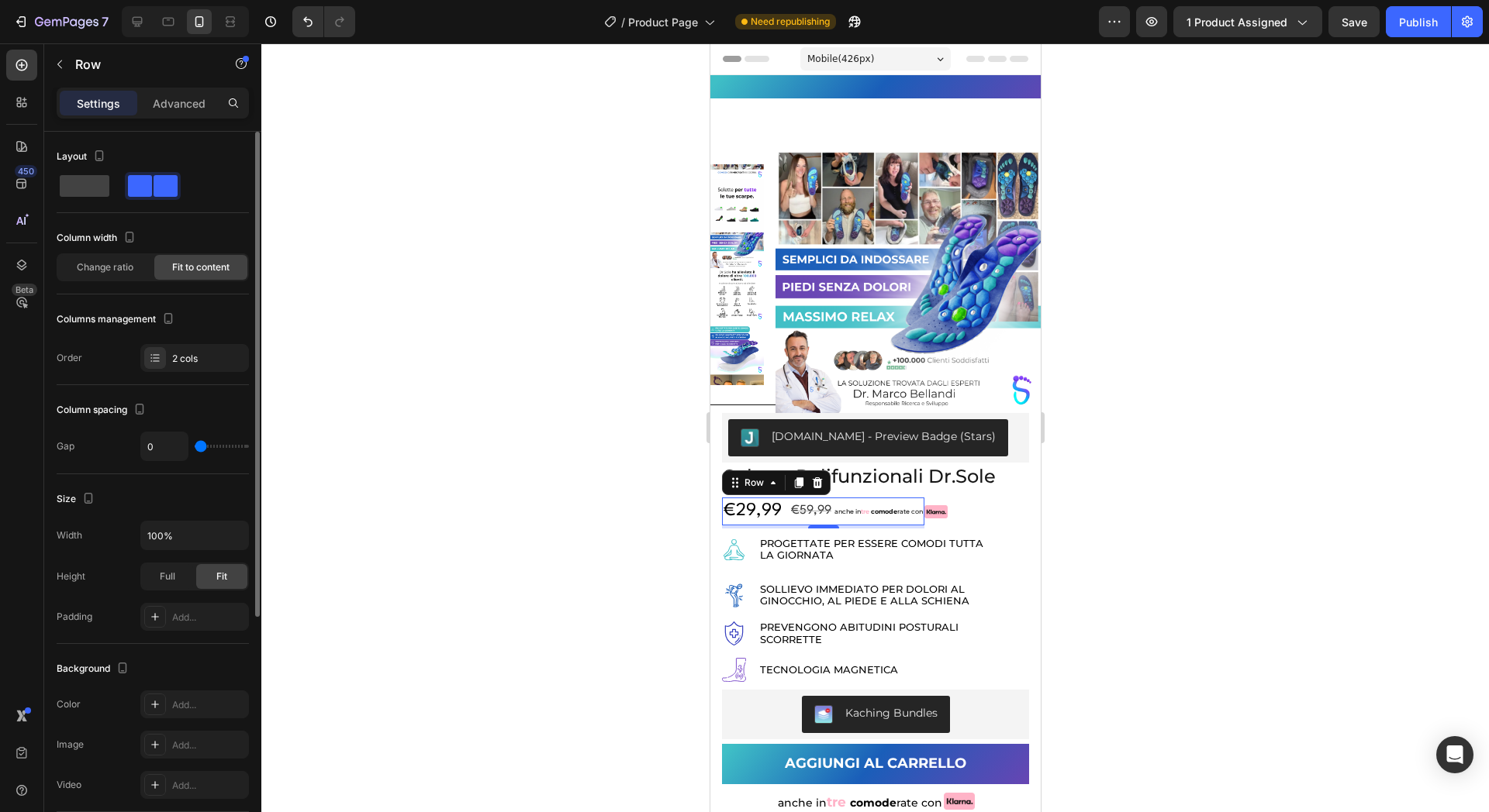
drag, startPoint x: 206, startPoint y: 450, endPoint x: 176, endPoint y: 450, distance: 30.0
type input "0"
click at [195, 448] on input "range" at bounding box center [222, 446] width 54 height 3
click at [183, 441] on input "0" at bounding box center [164, 446] width 46 height 28
type input "2"
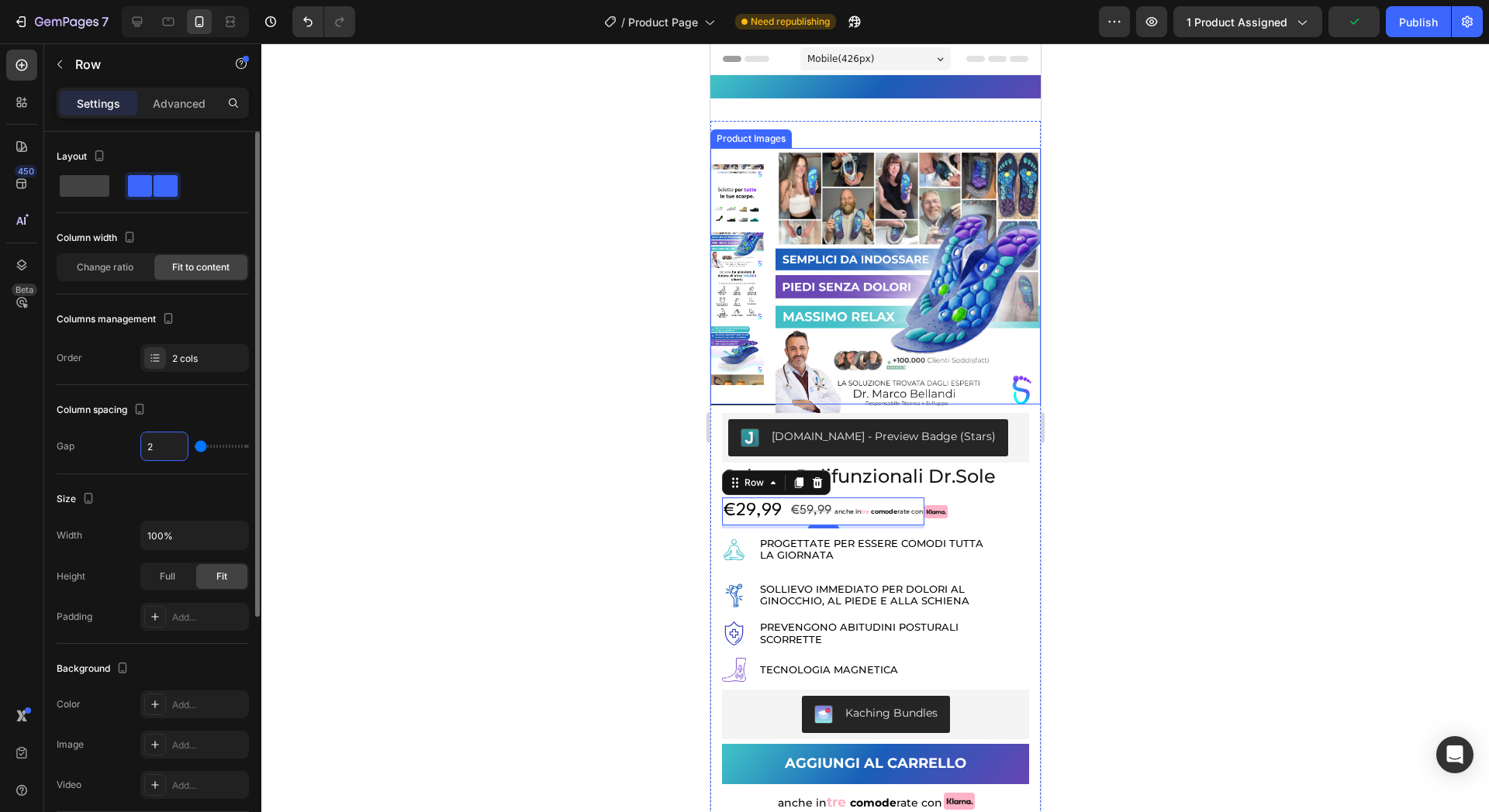
type input "2"
drag, startPoint x: 265, startPoint y: 310, endPoint x: 1231, endPoint y: 155, distance: 978.4
click at [1436, 7] on button "Publish" at bounding box center [1418, 22] width 65 height 31
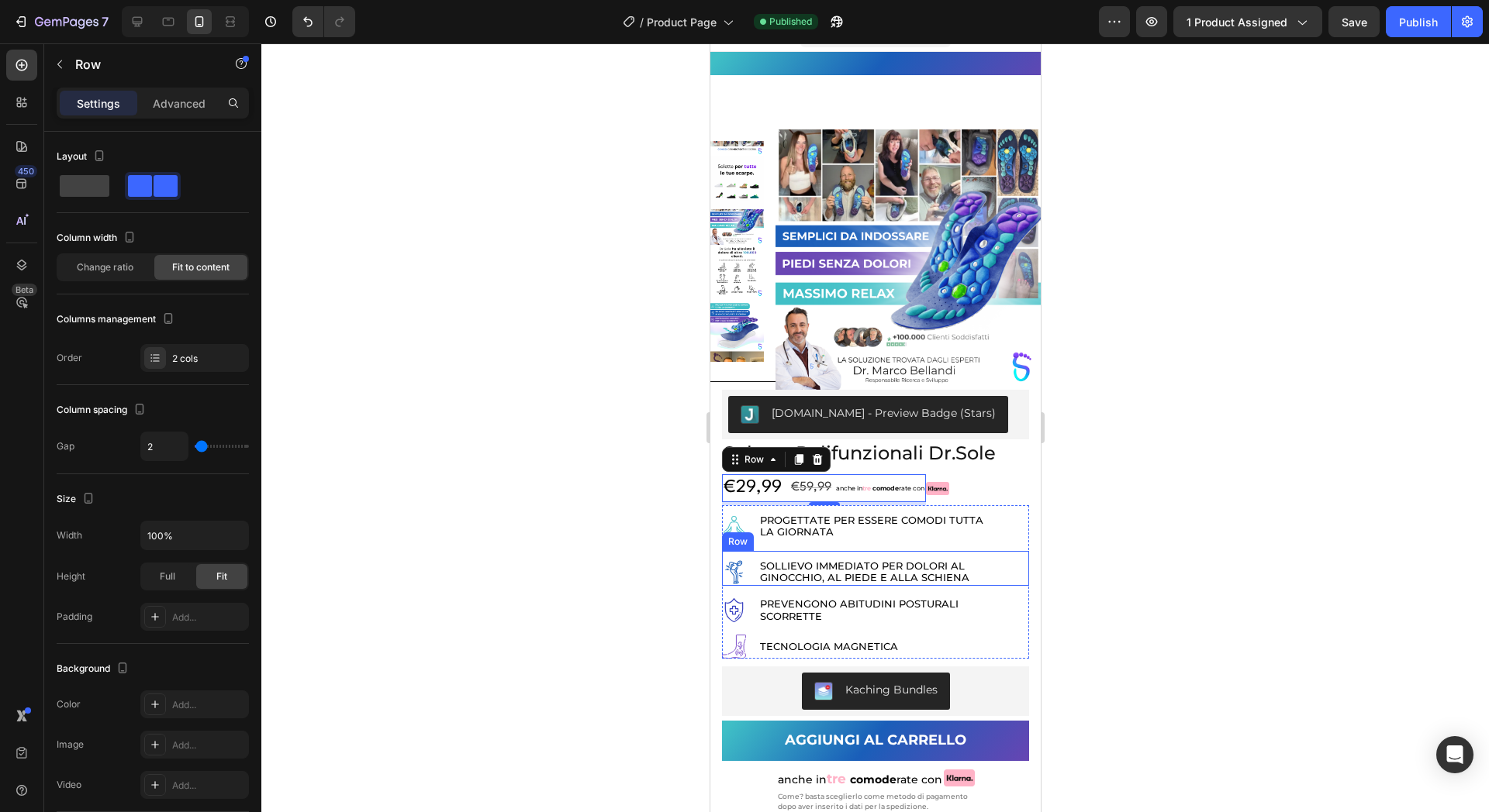
scroll to position [0, 0]
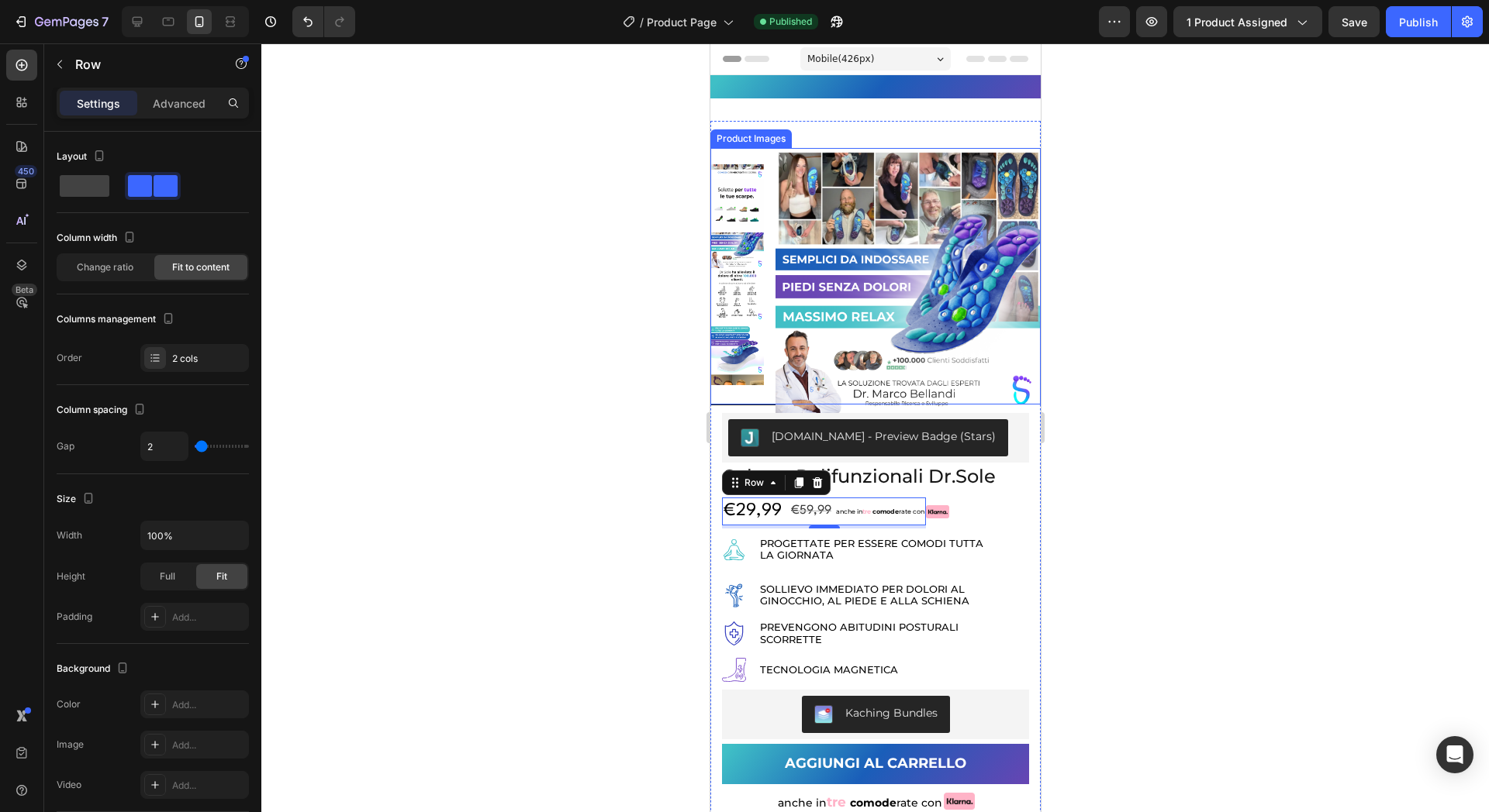
click at [809, 247] on img at bounding box center [907, 281] width 266 height 266
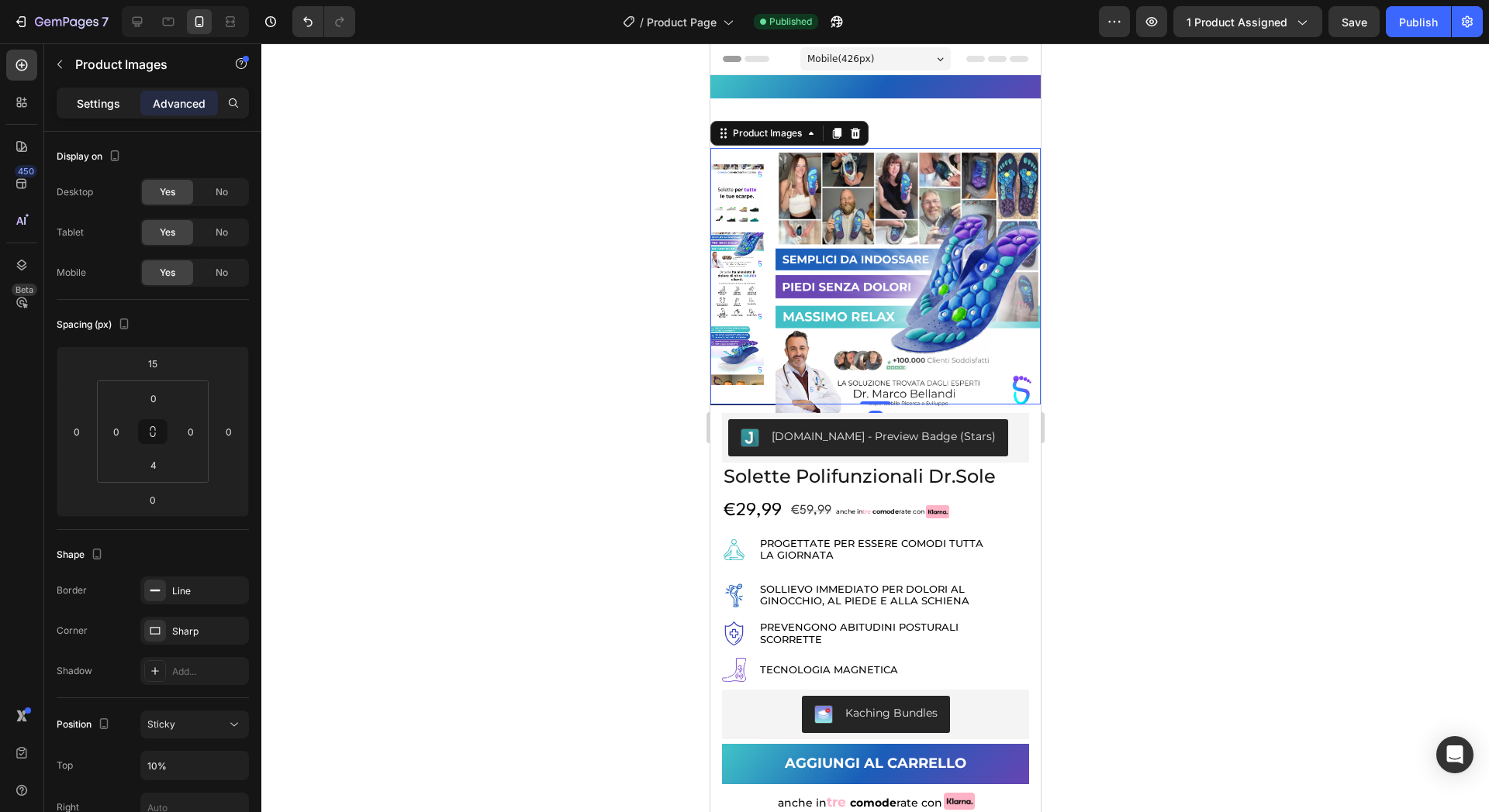
click at [108, 93] on div "Settings" at bounding box center [98, 103] width 78 height 25
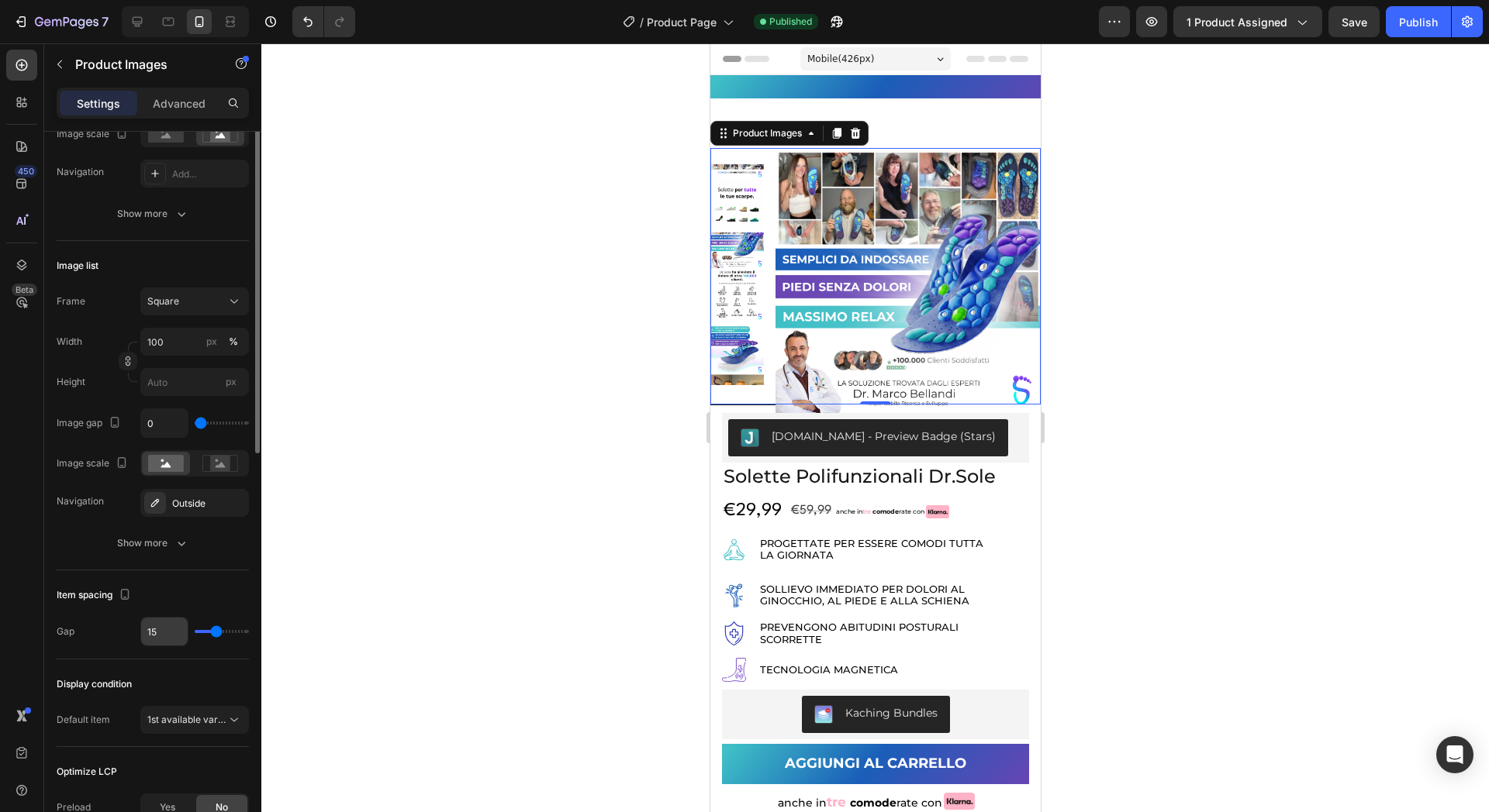
scroll to position [484, 0]
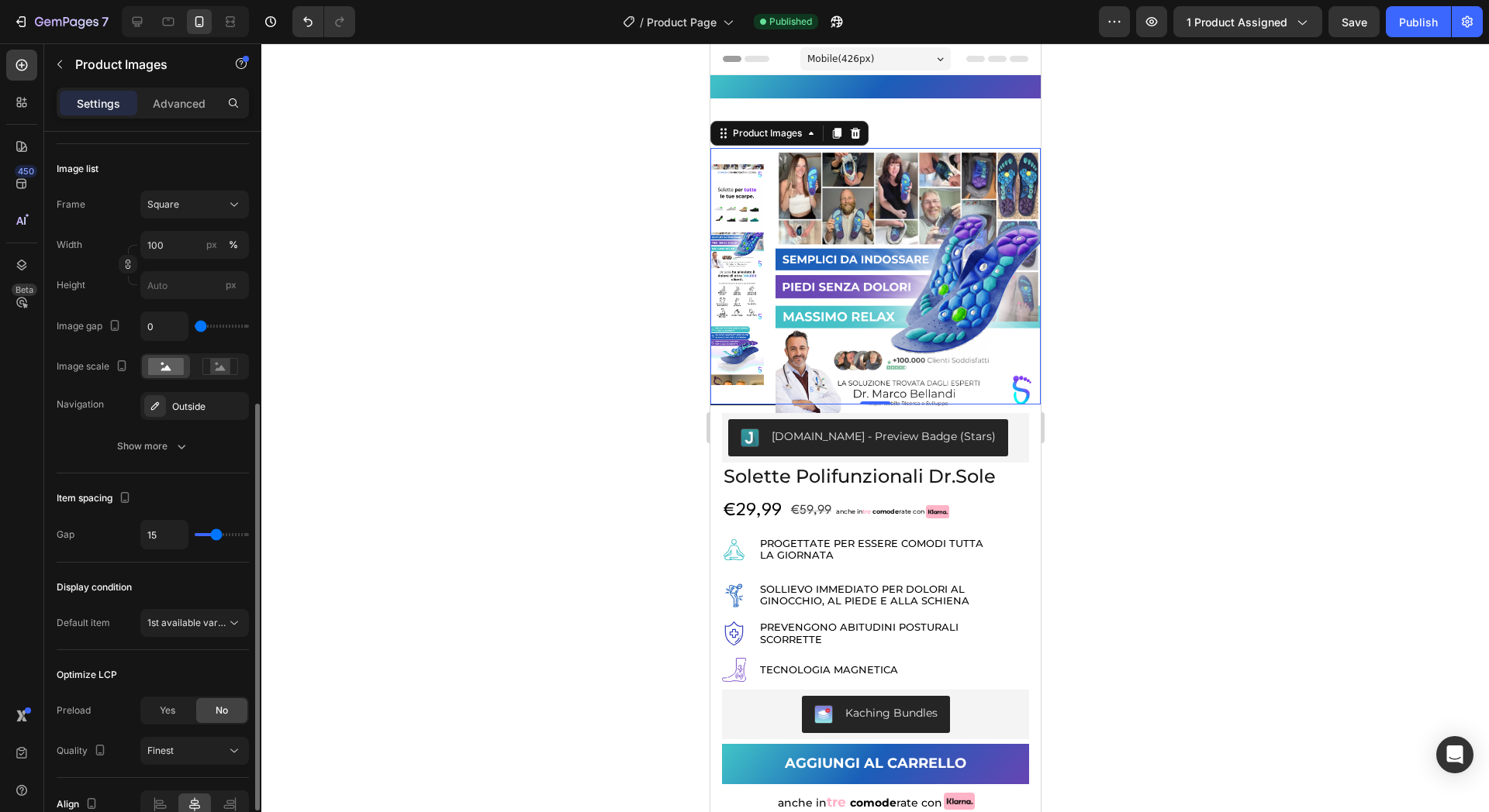
type input "7"
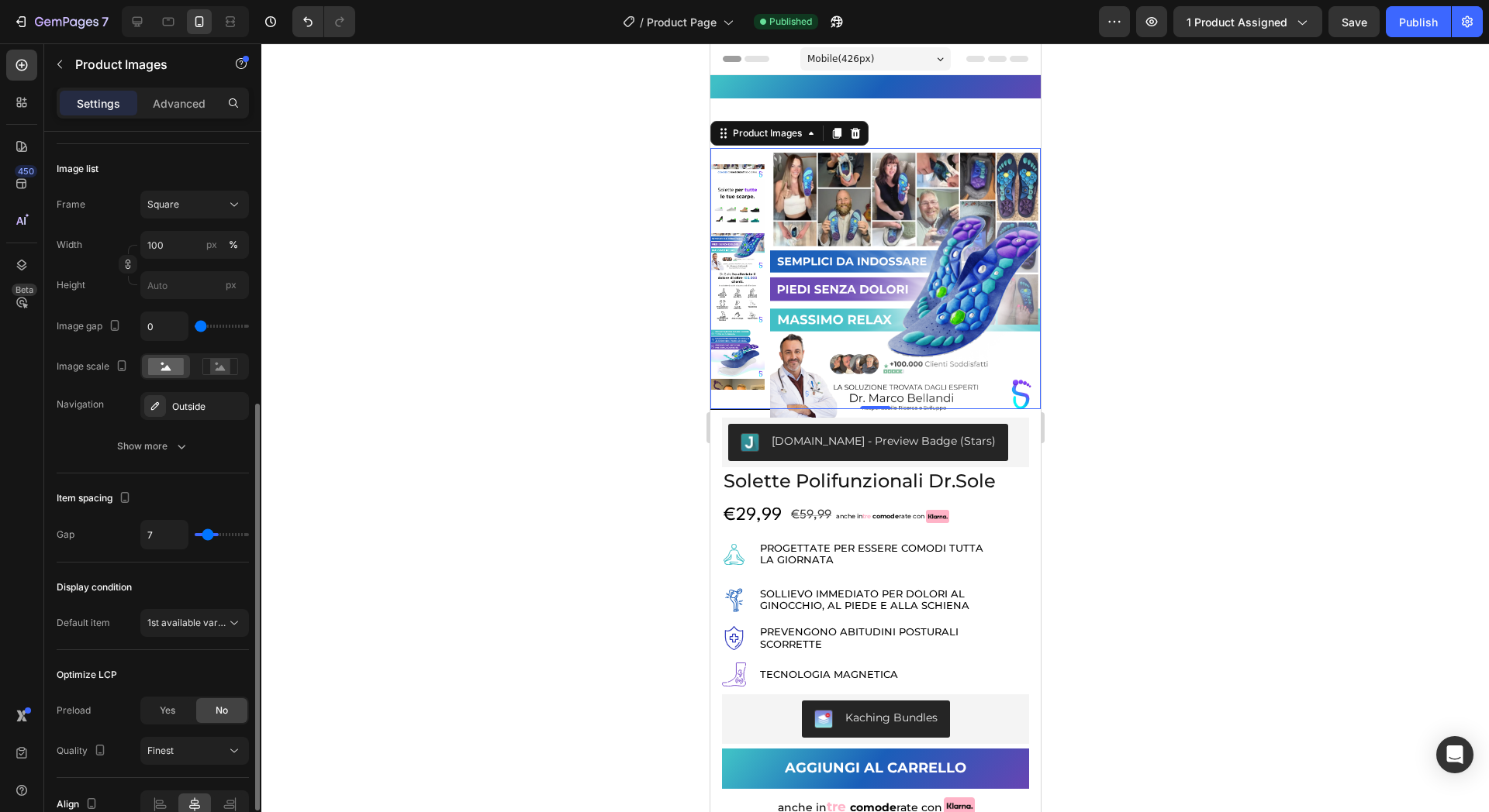
type input "4"
type input "2"
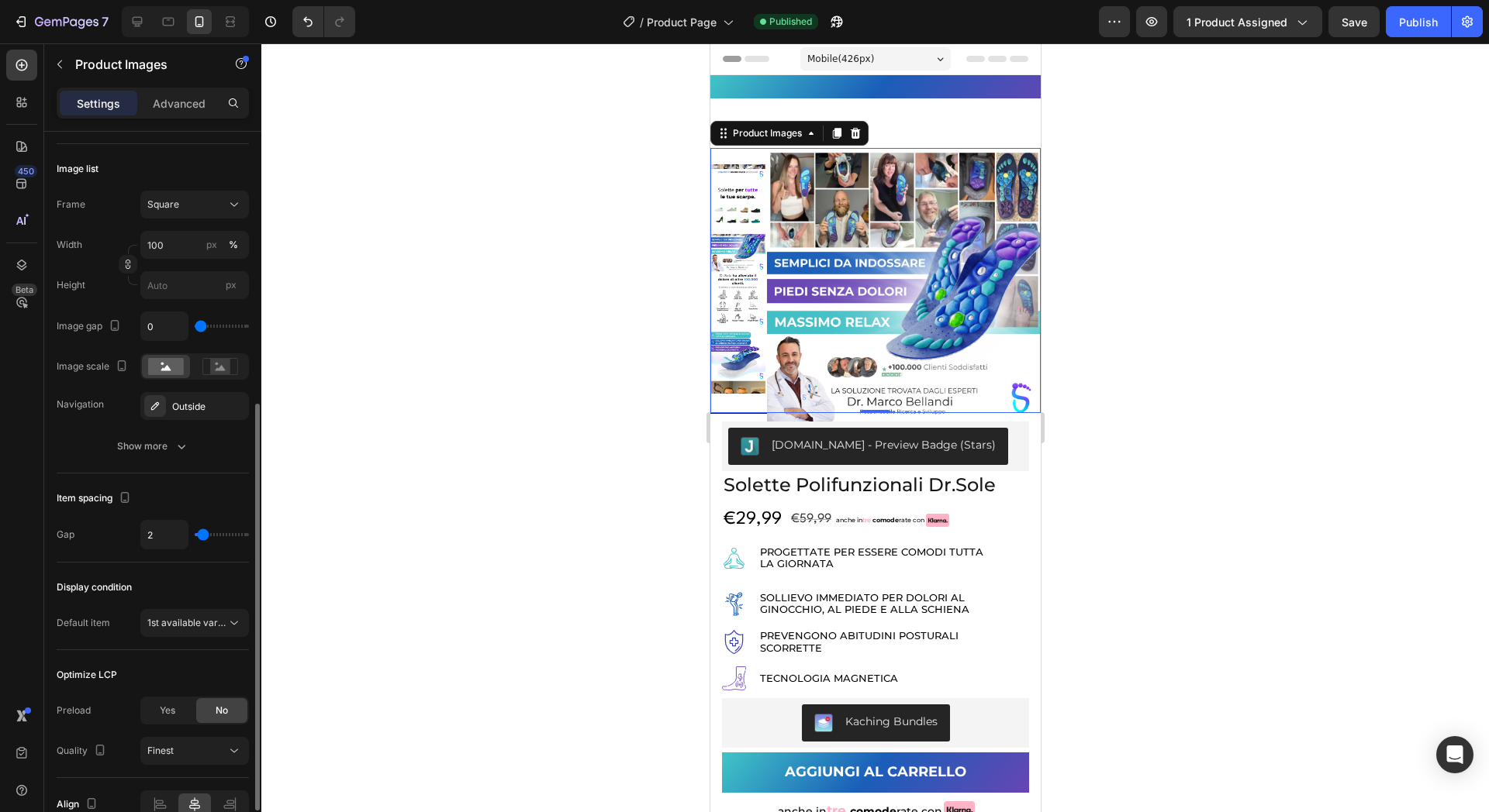
type input "8"
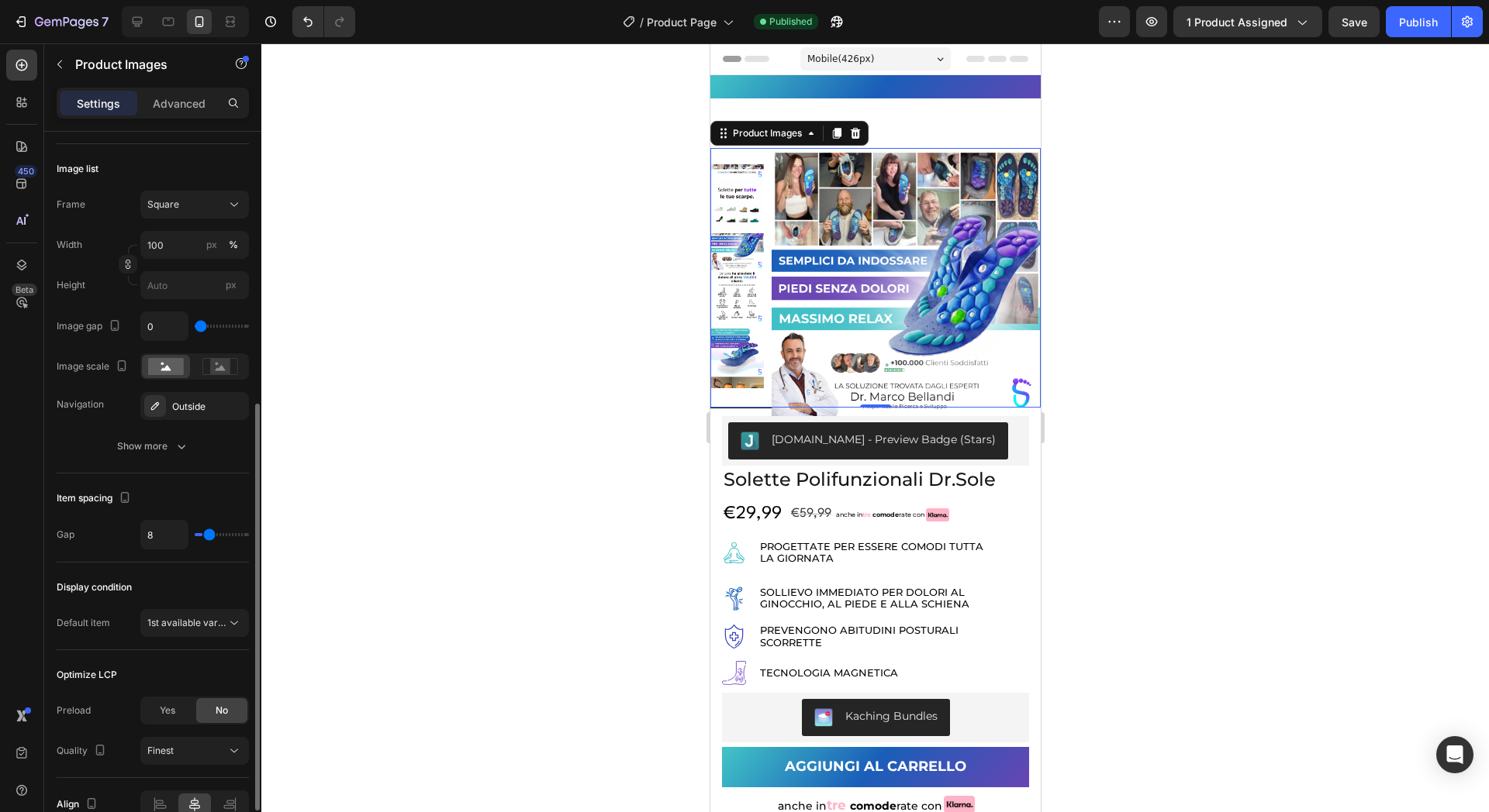
type input "10"
click at [211, 533] on input "range" at bounding box center [222, 535] width 54 height 3
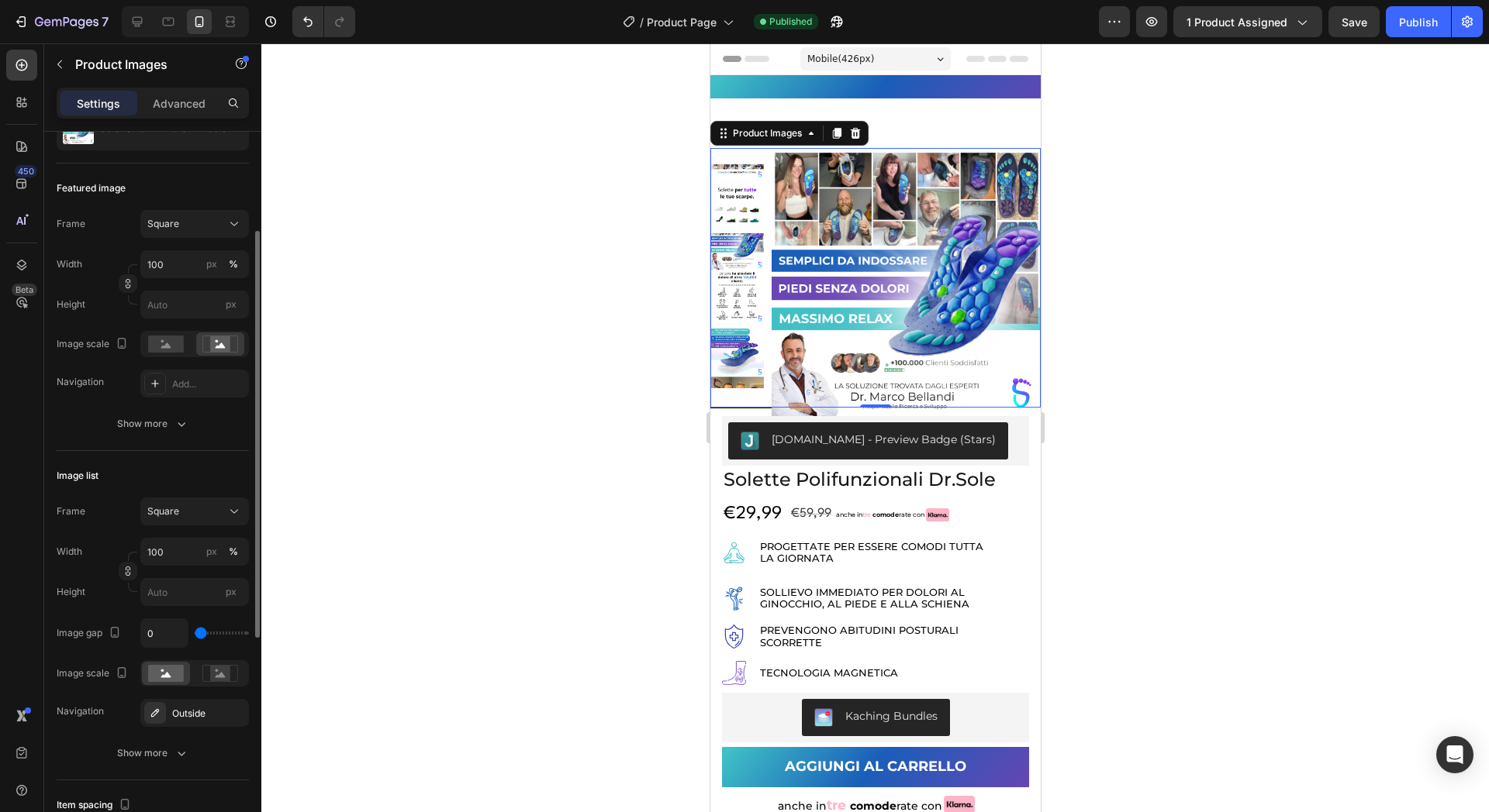
scroll to position [81, 0]
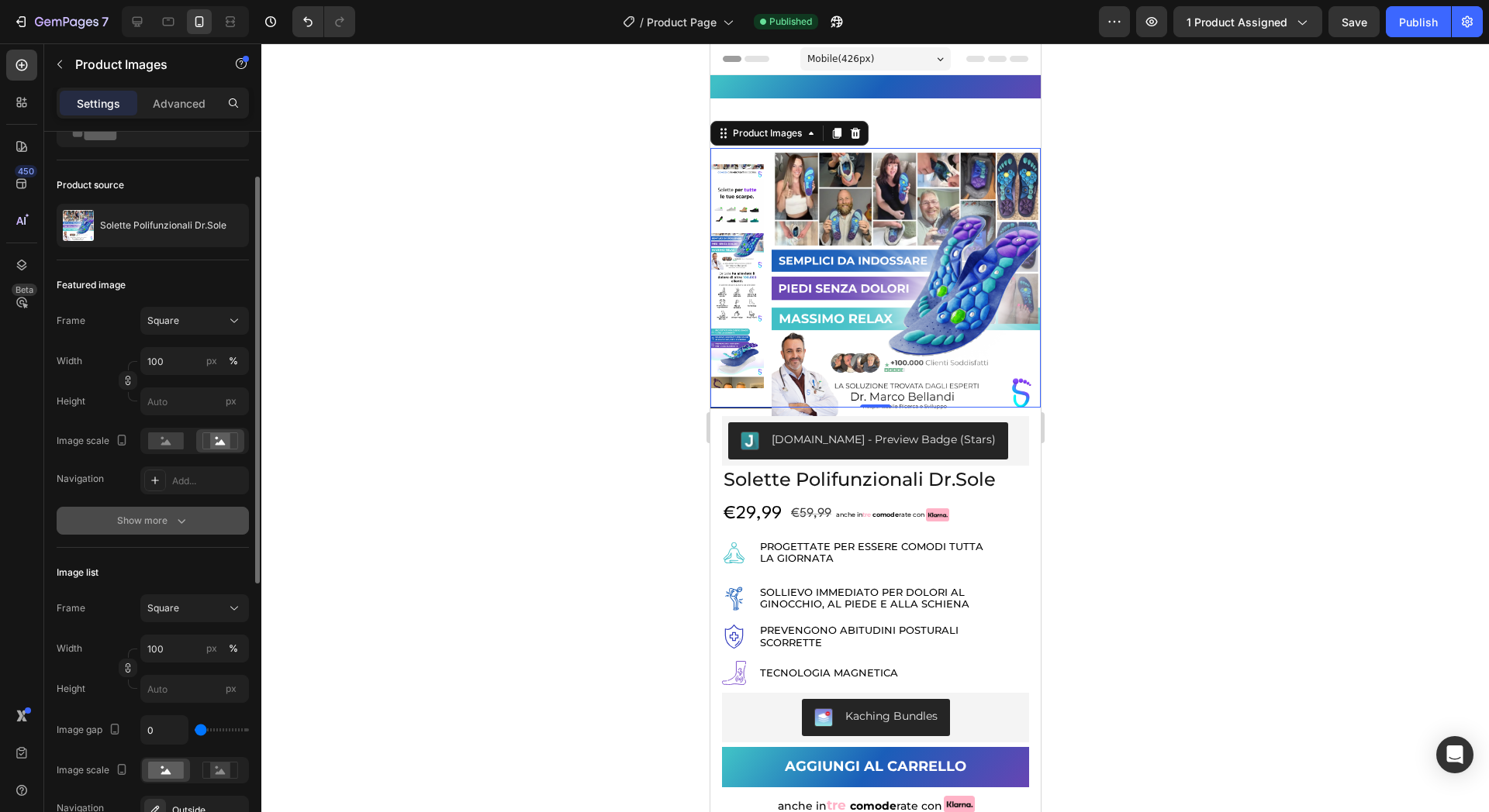
click at [179, 510] on div "Frame Square Width 100 px % Height px Image scale Navigation Add... Show more" at bounding box center [153, 421] width 192 height 228
click at [179, 510] on button "Show more" at bounding box center [153, 521] width 192 height 28
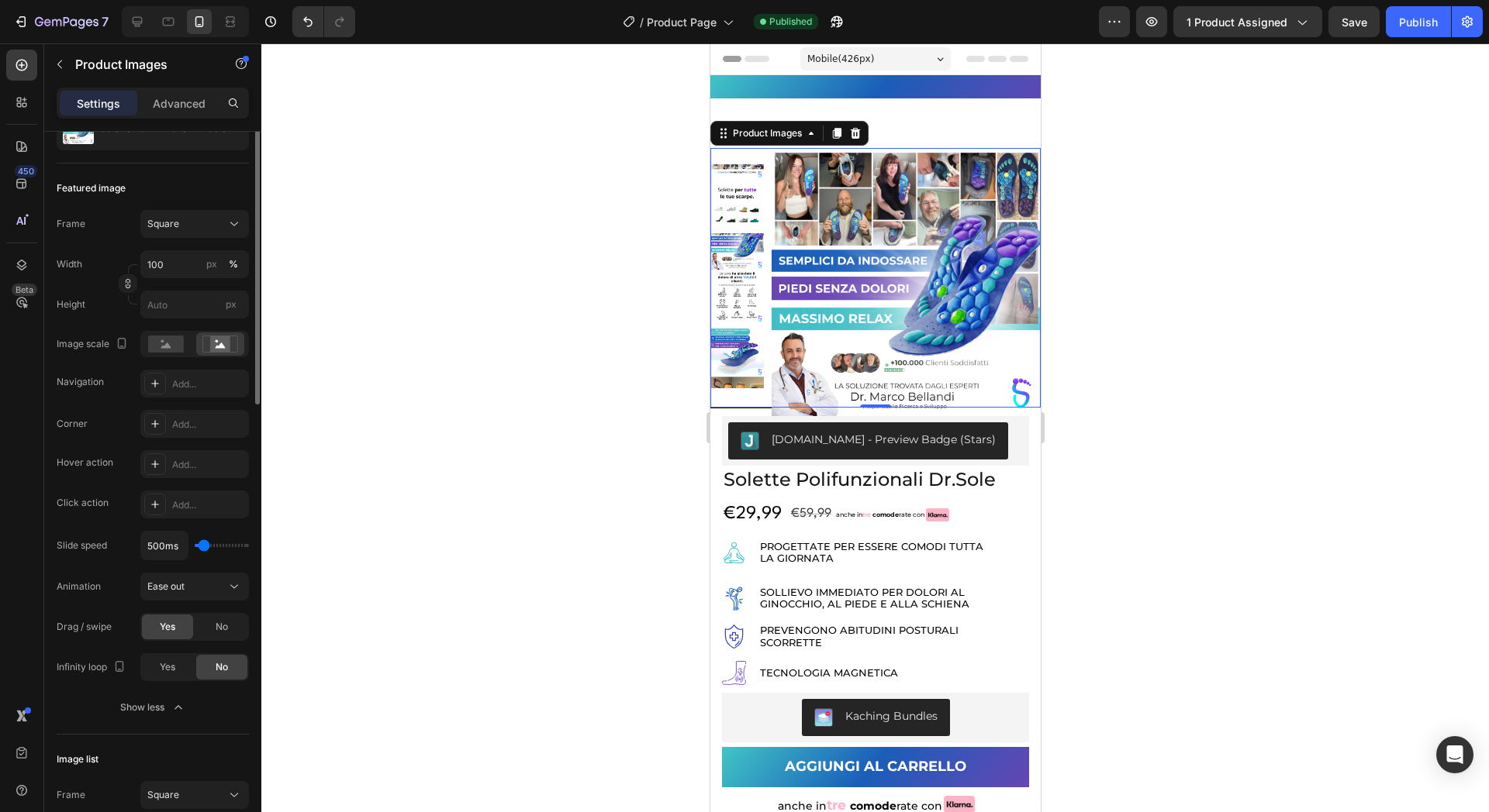
scroll to position [0, 0]
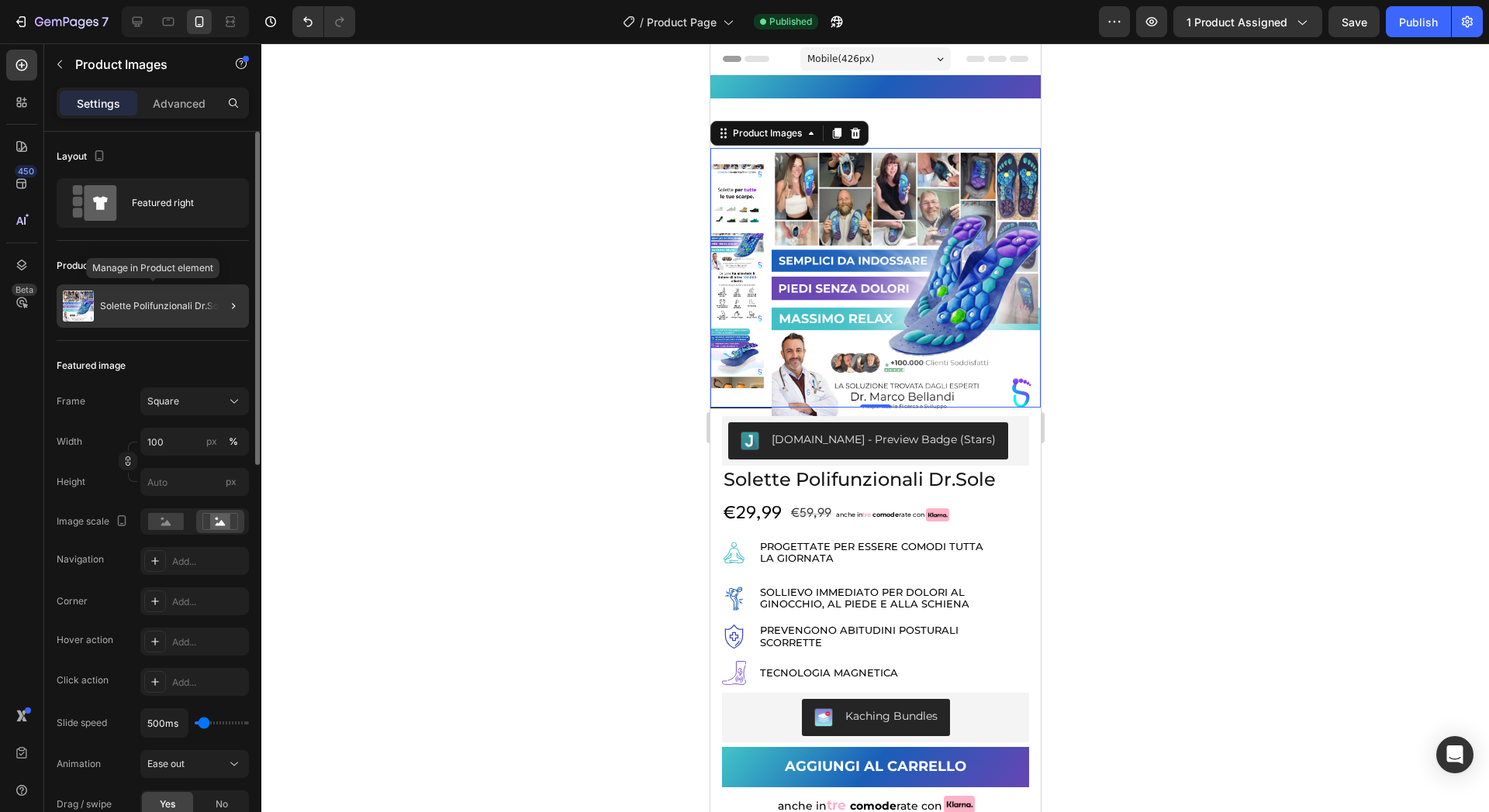
click at [170, 320] on div "Solette Polifunzionali Dr.Sole" at bounding box center [153, 306] width 192 height 44
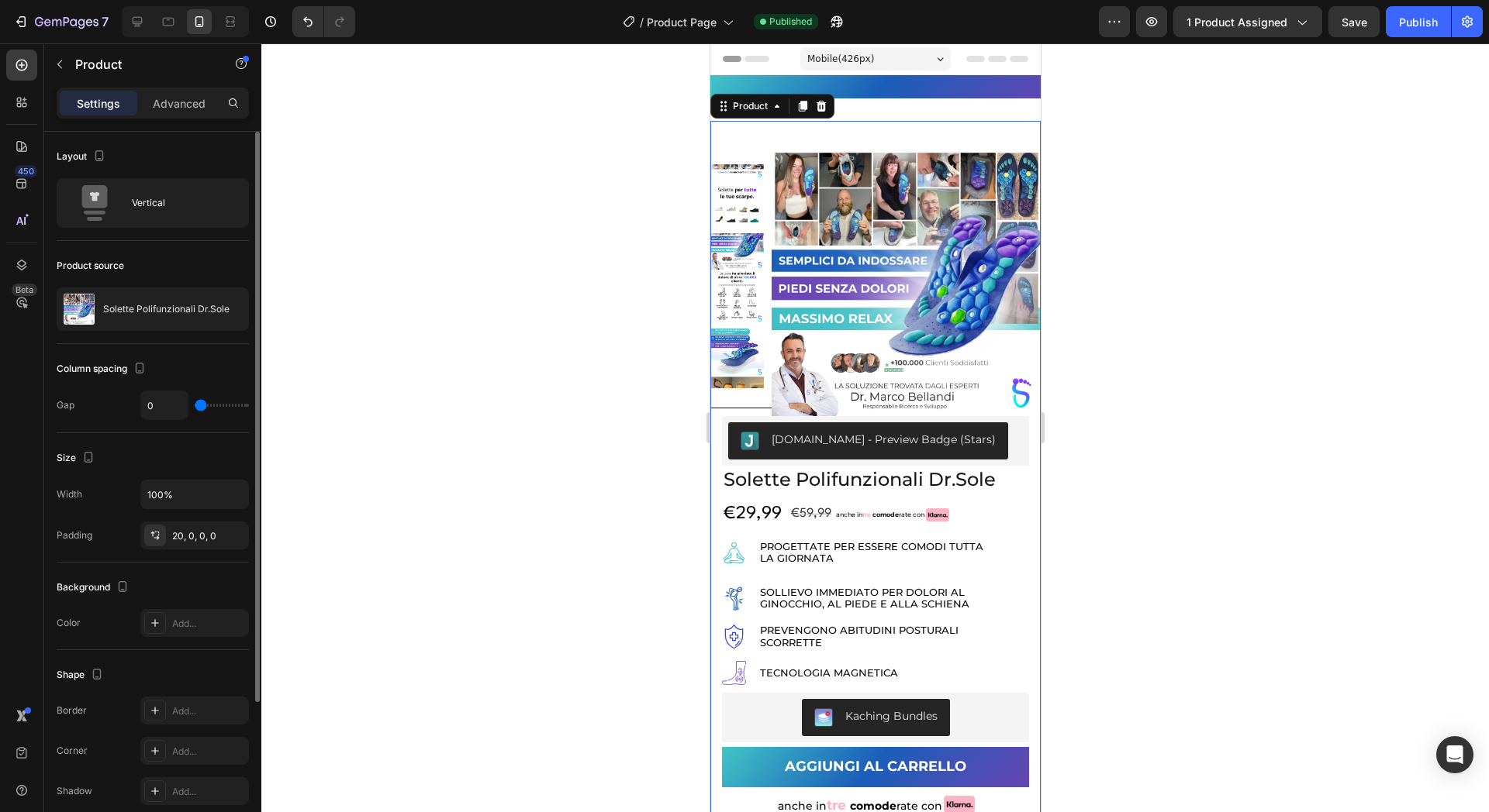
click at [198, 352] on div "Column spacing Gap 0" at bounding box center [153, 389] width 192 height 89
type input "4"
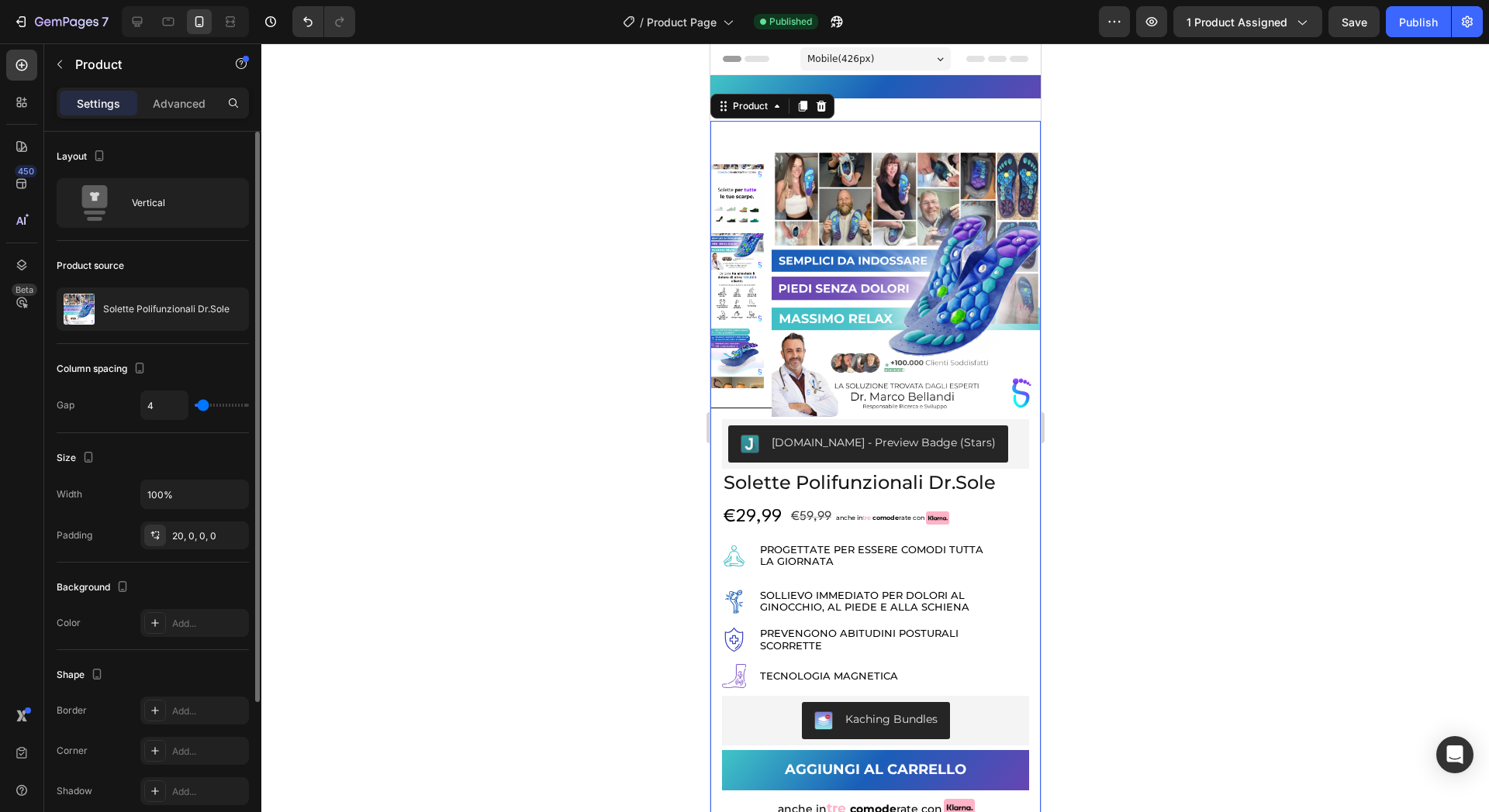
type input "7"
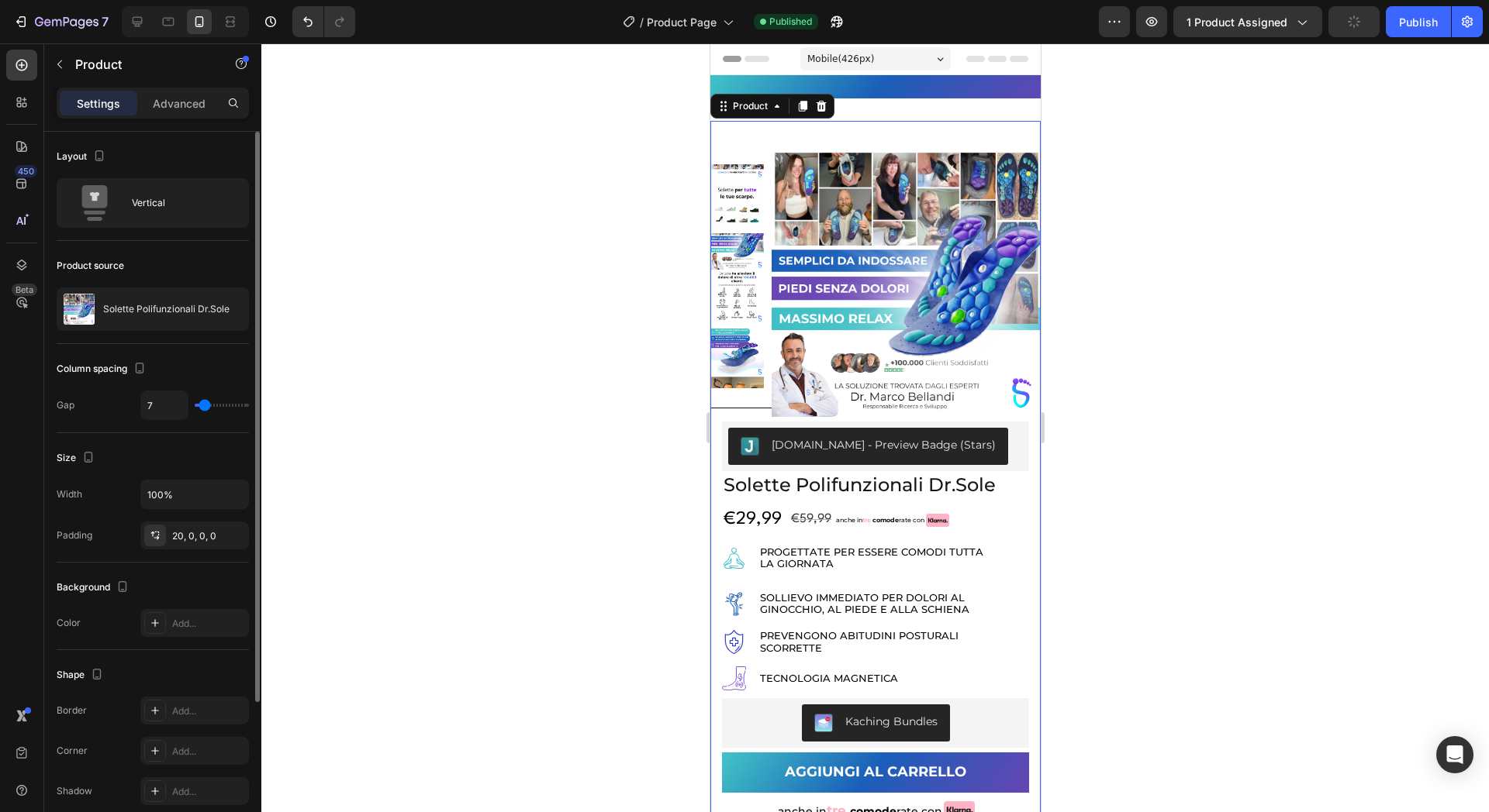
type input "9"
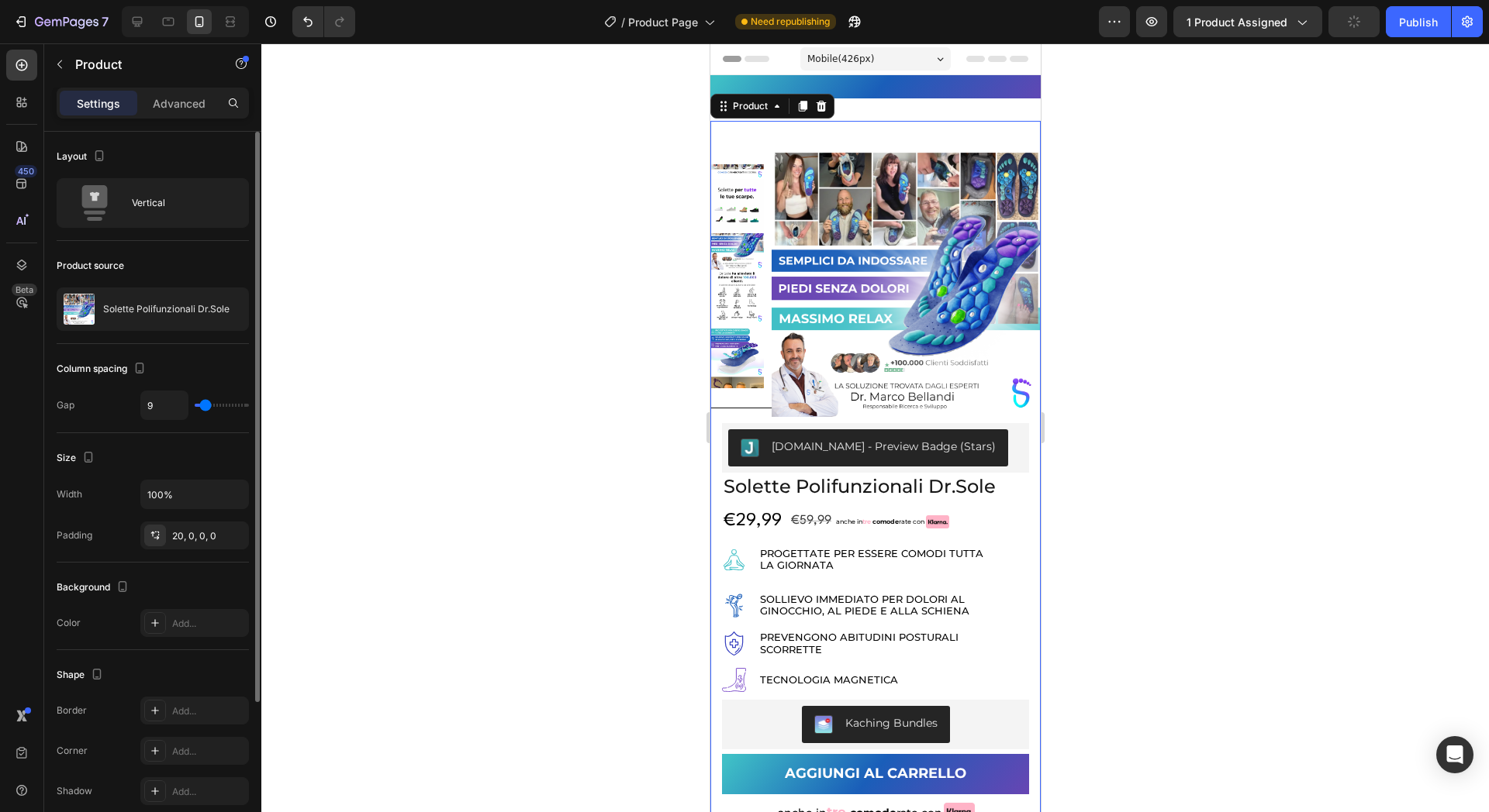
type input "0"
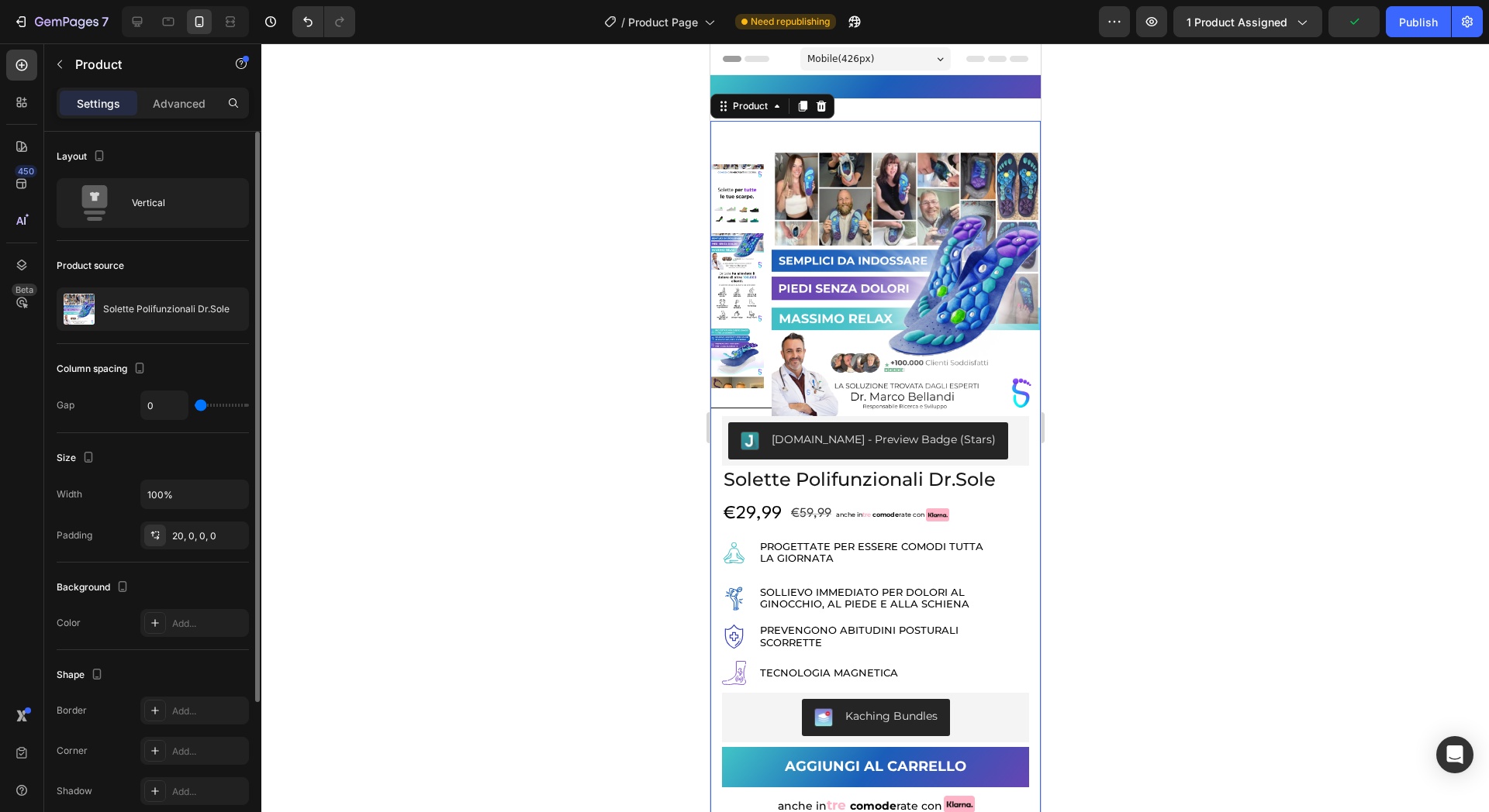
drag, startPoint x: 199, startPoint y: 408, endPoint x: 173, endPoint y: 406, distance: 26.1
click at [195, 406] on input "range" at bounding box center [222, 405] width 54 height 3
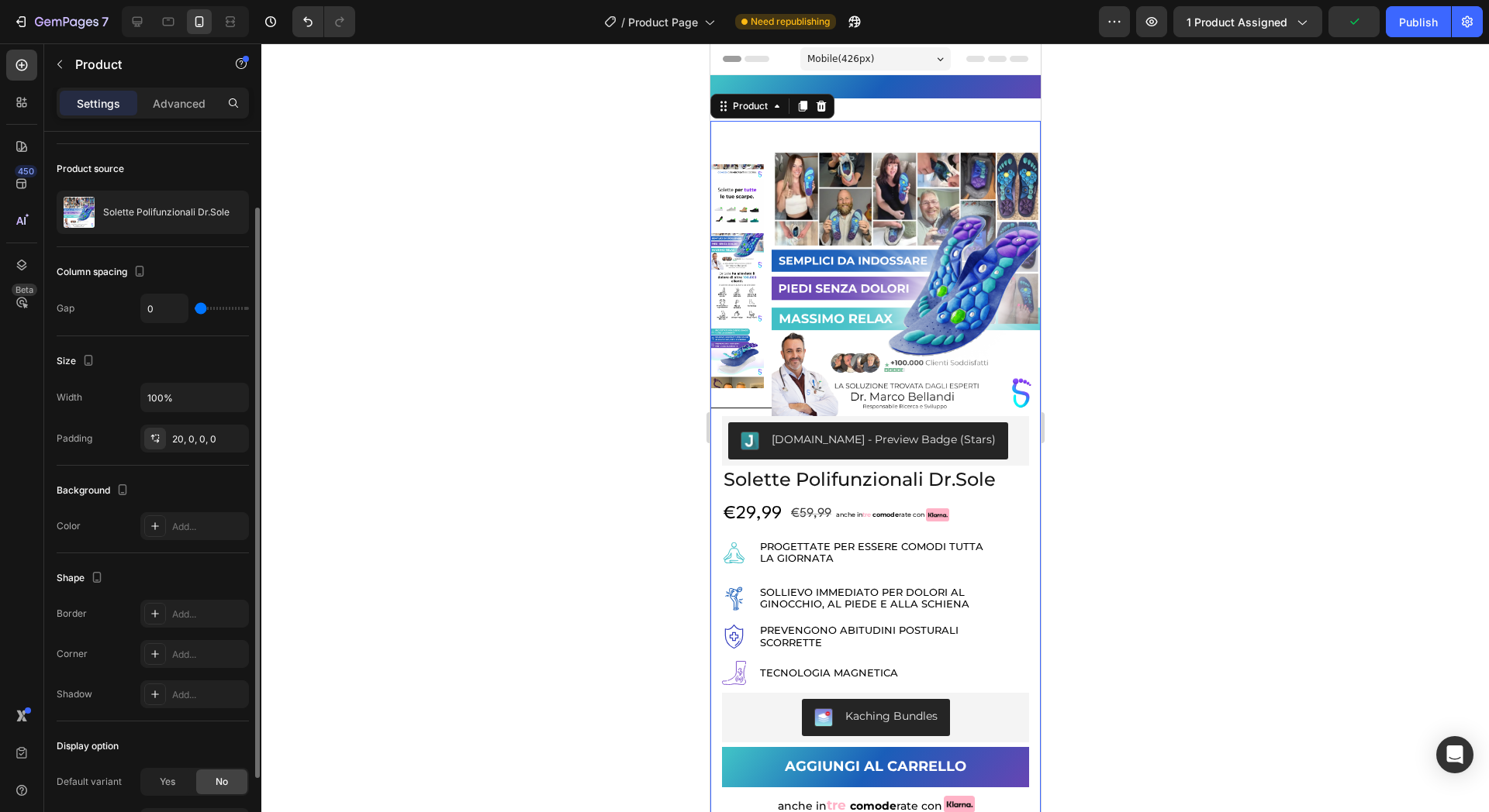
scroll to position [196, 0]
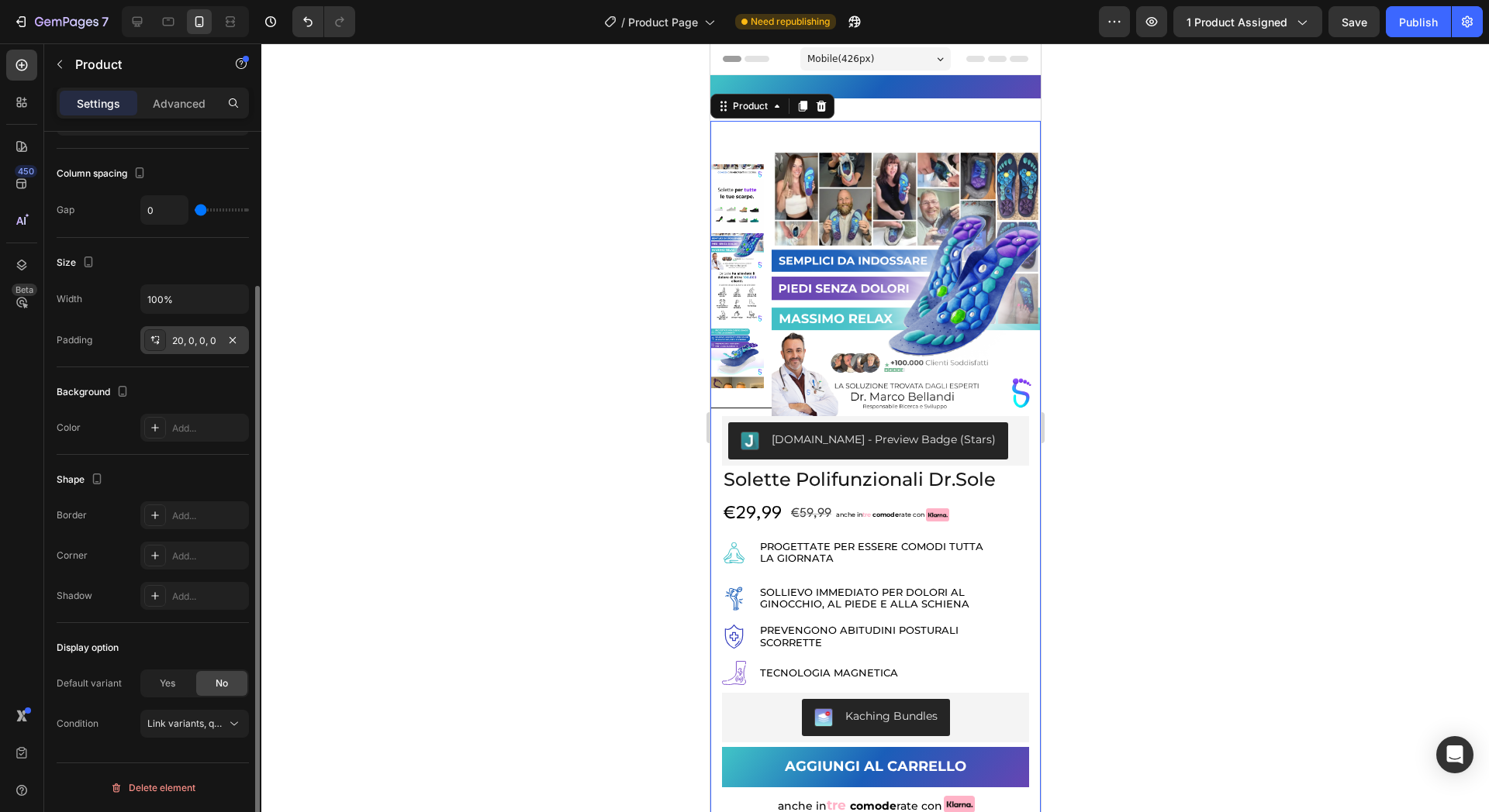
click at [196, 338] on div "20, 0, 0, 0" at bounding box center [195, 341] width 45 height 14
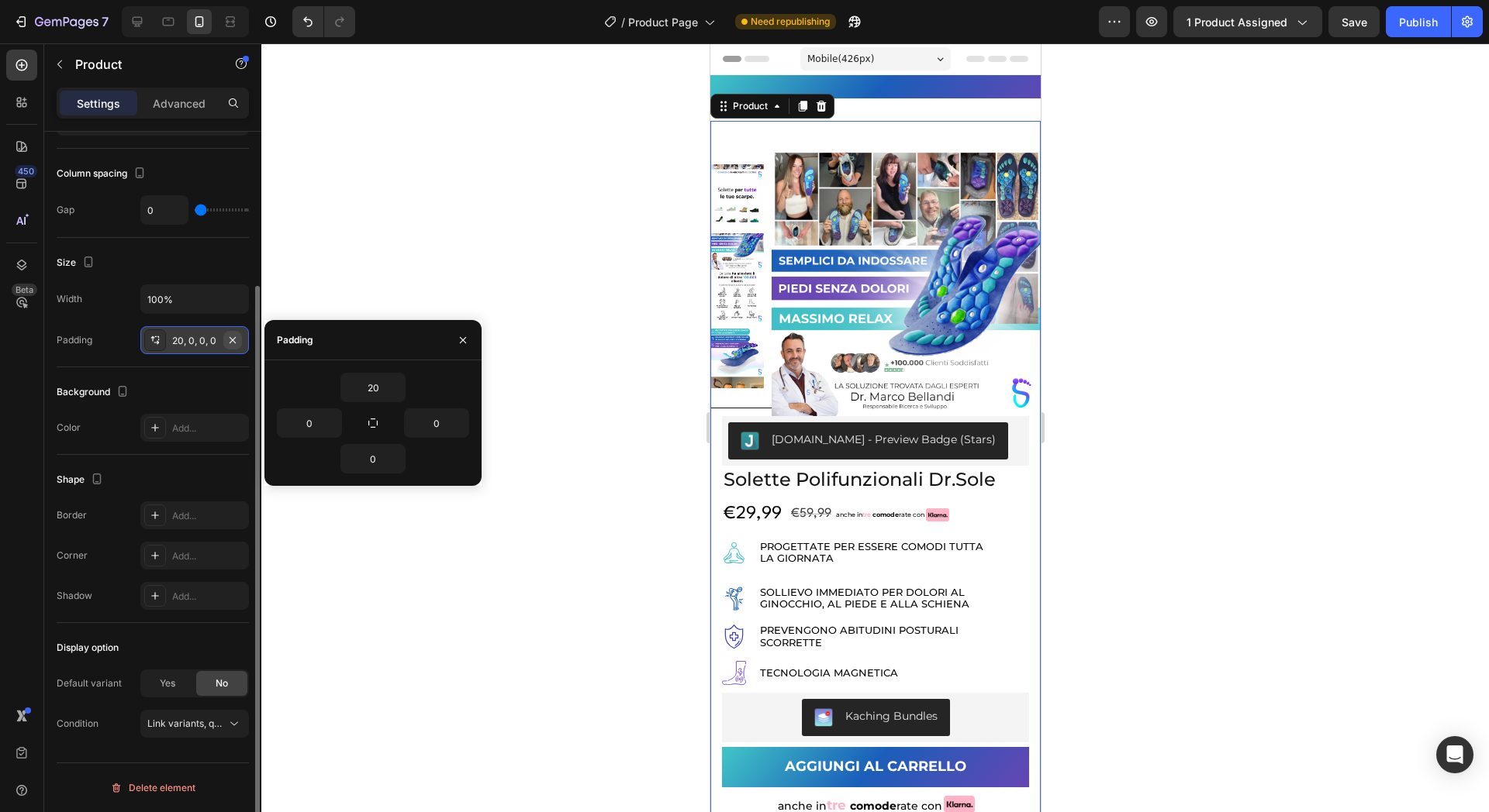
click at [235, 342] on icon "button" at bounding box center [233, 340] width 7 height 7
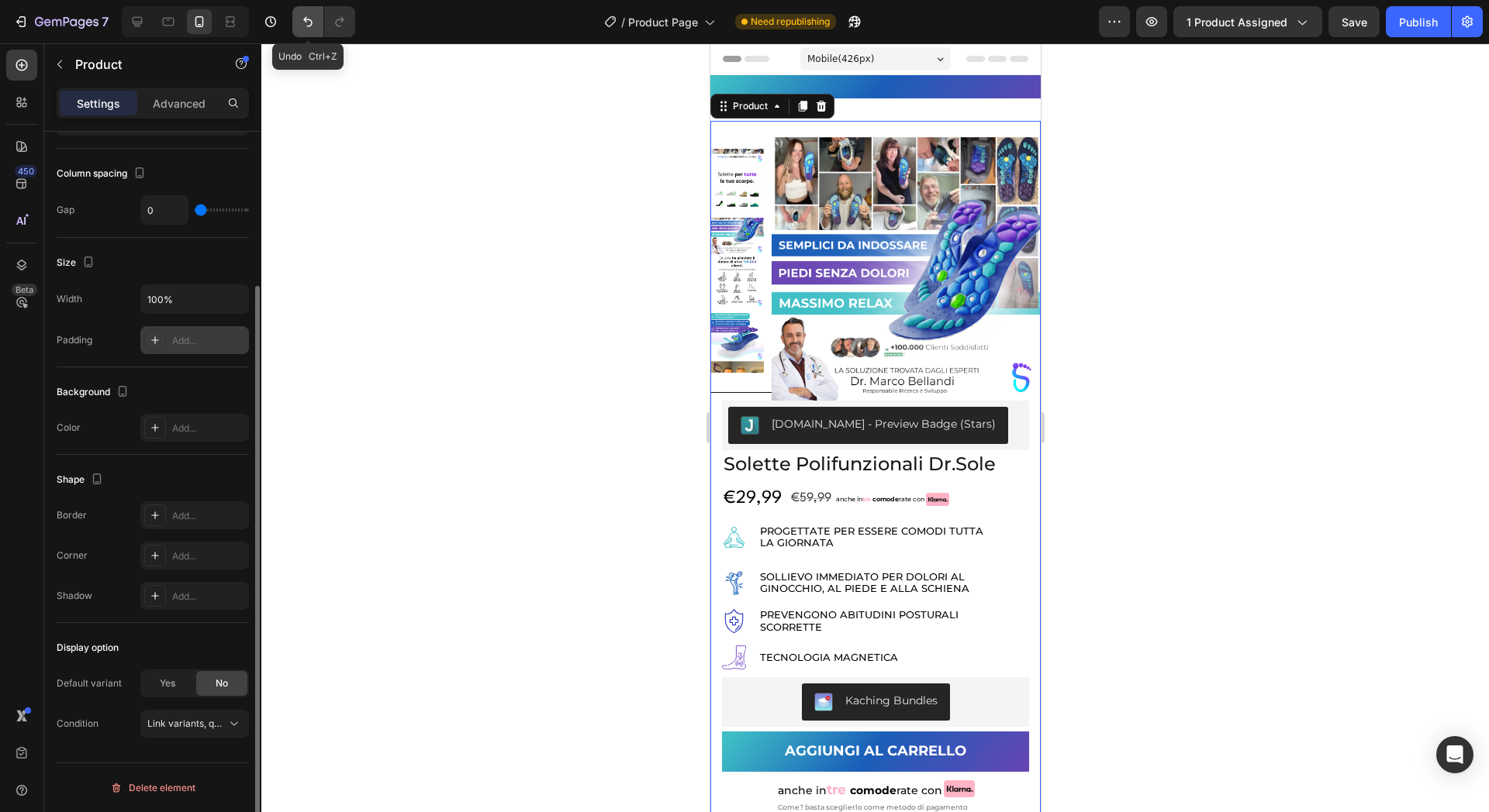
click at [312, 27] on icon "Undo/Redo" at bounding box center [308, 21] width 16 height 16
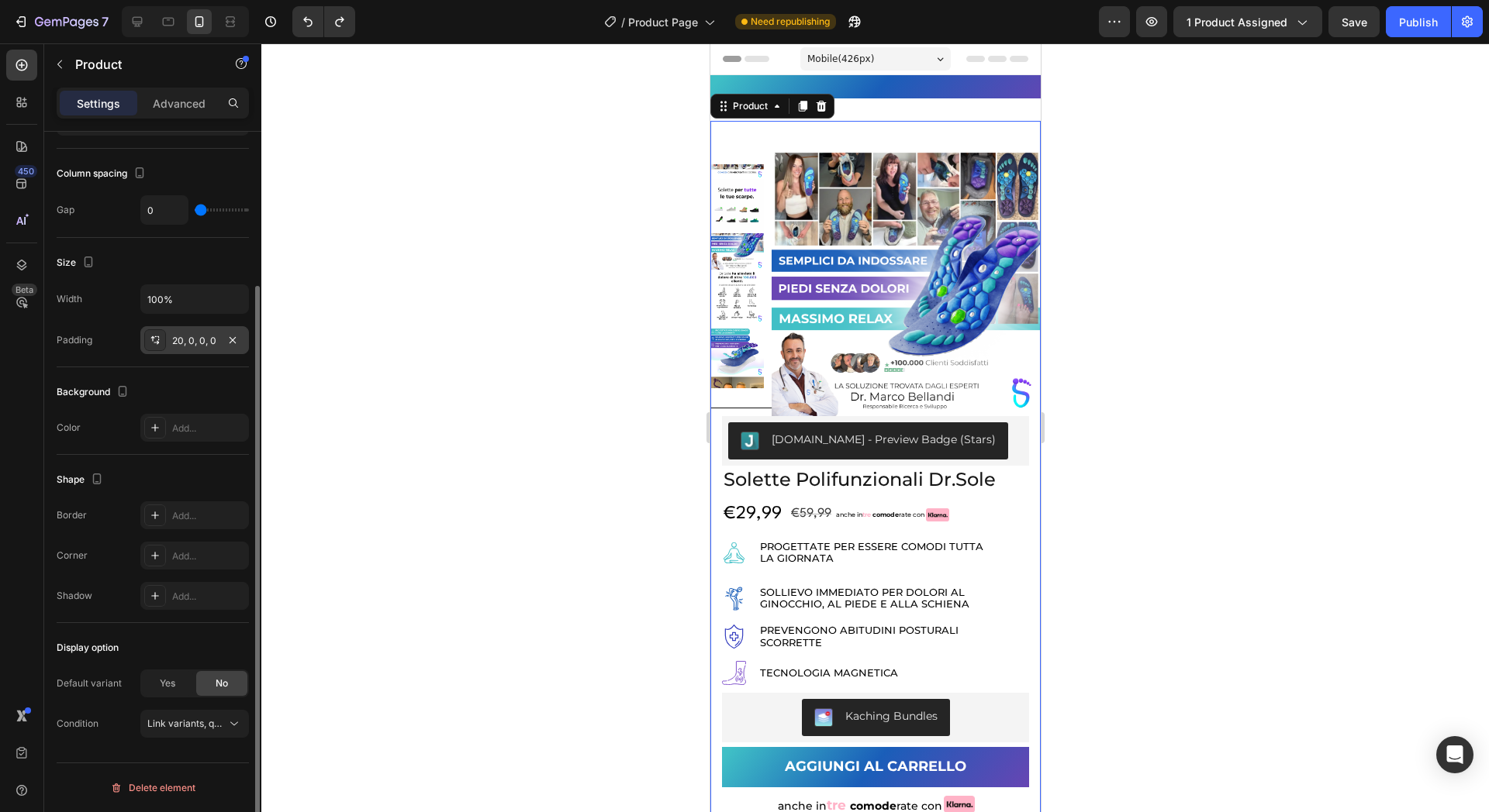
click at [824, 273] on img at bounding box center [905, 282] width 269 height 269
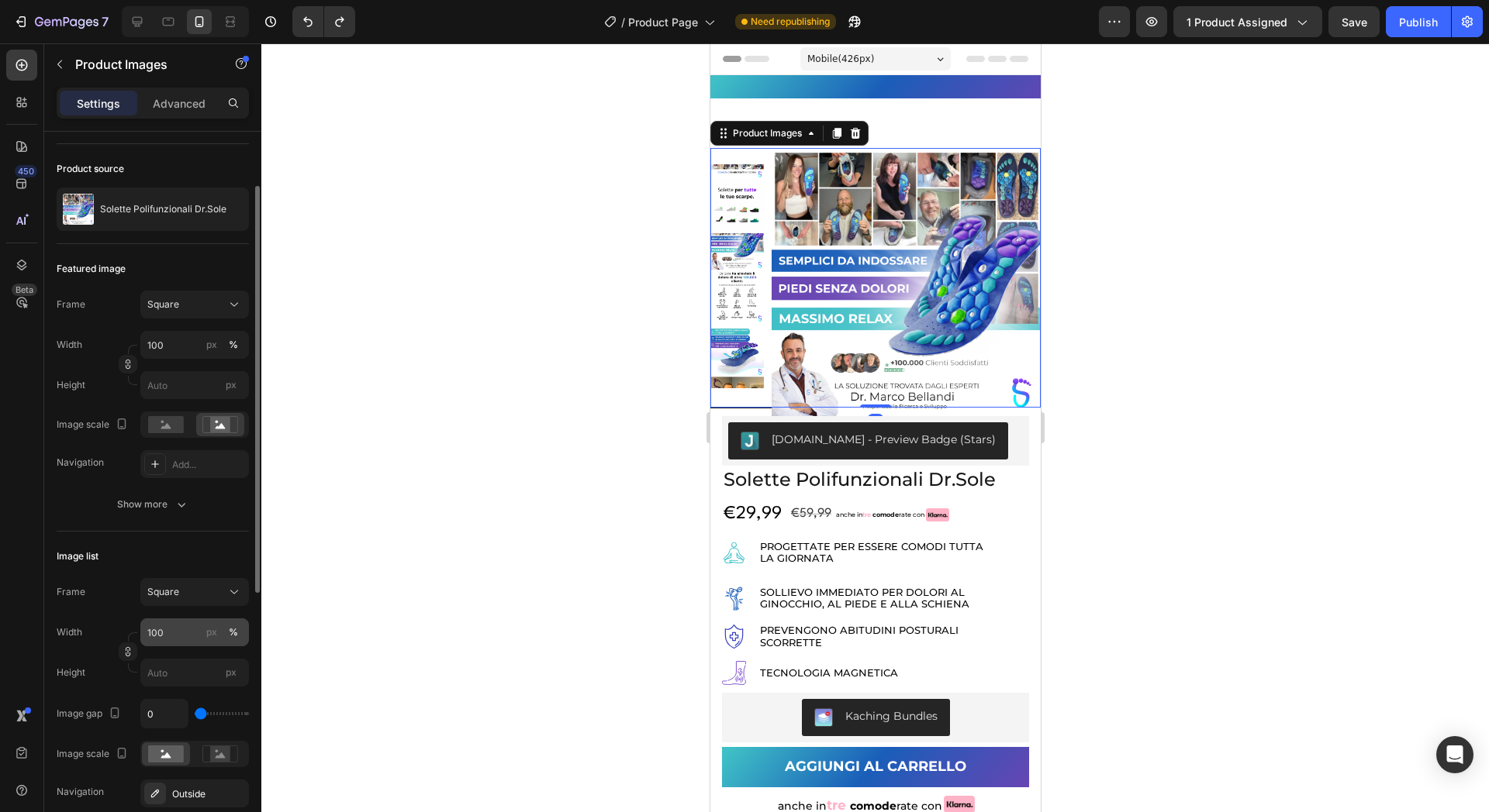
scroll to position [290, 0]
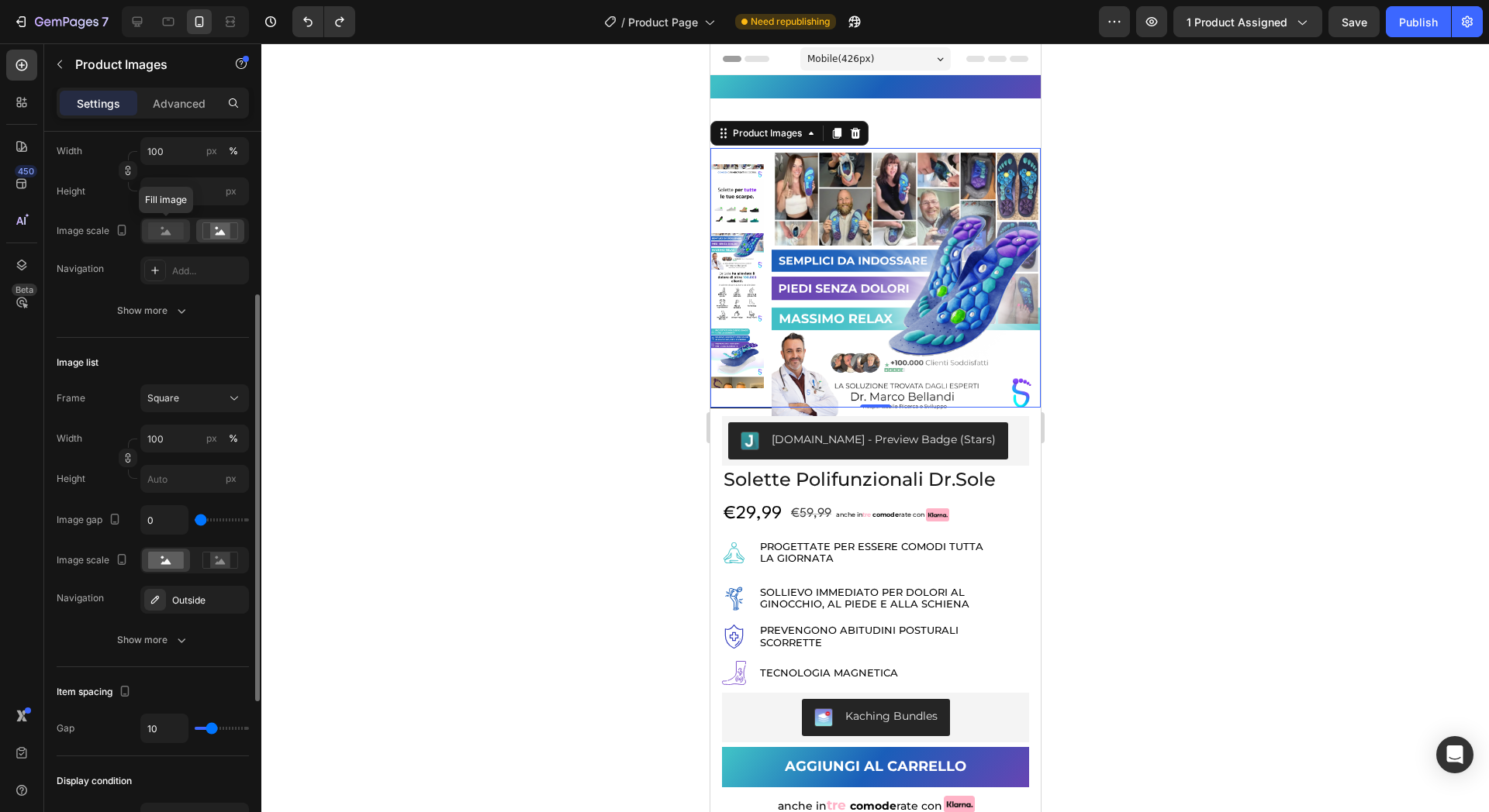
click at [179, 234] on rect at bounding box center [165, 231] width 35 height 17
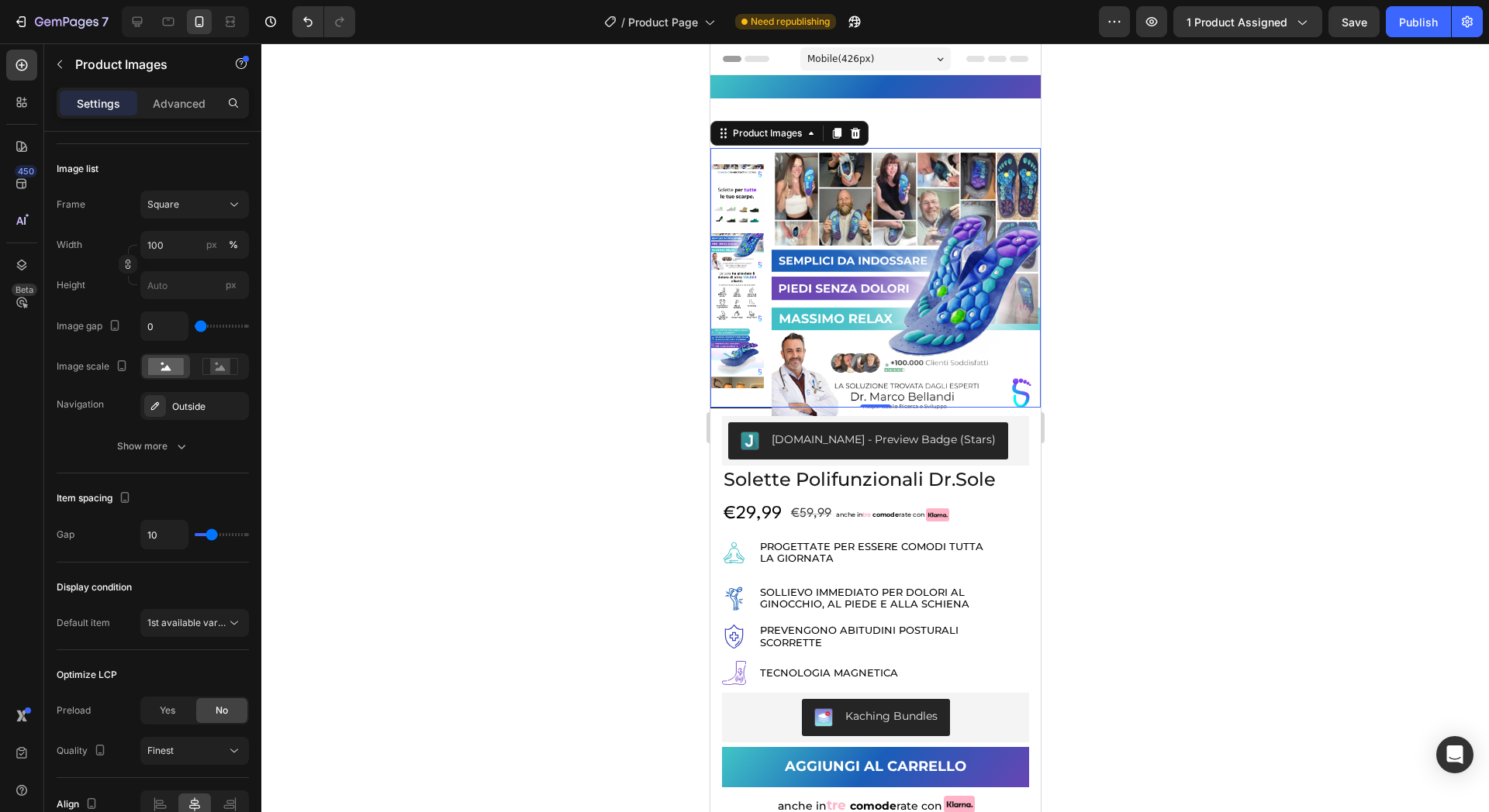
scroll to position [565, 0]
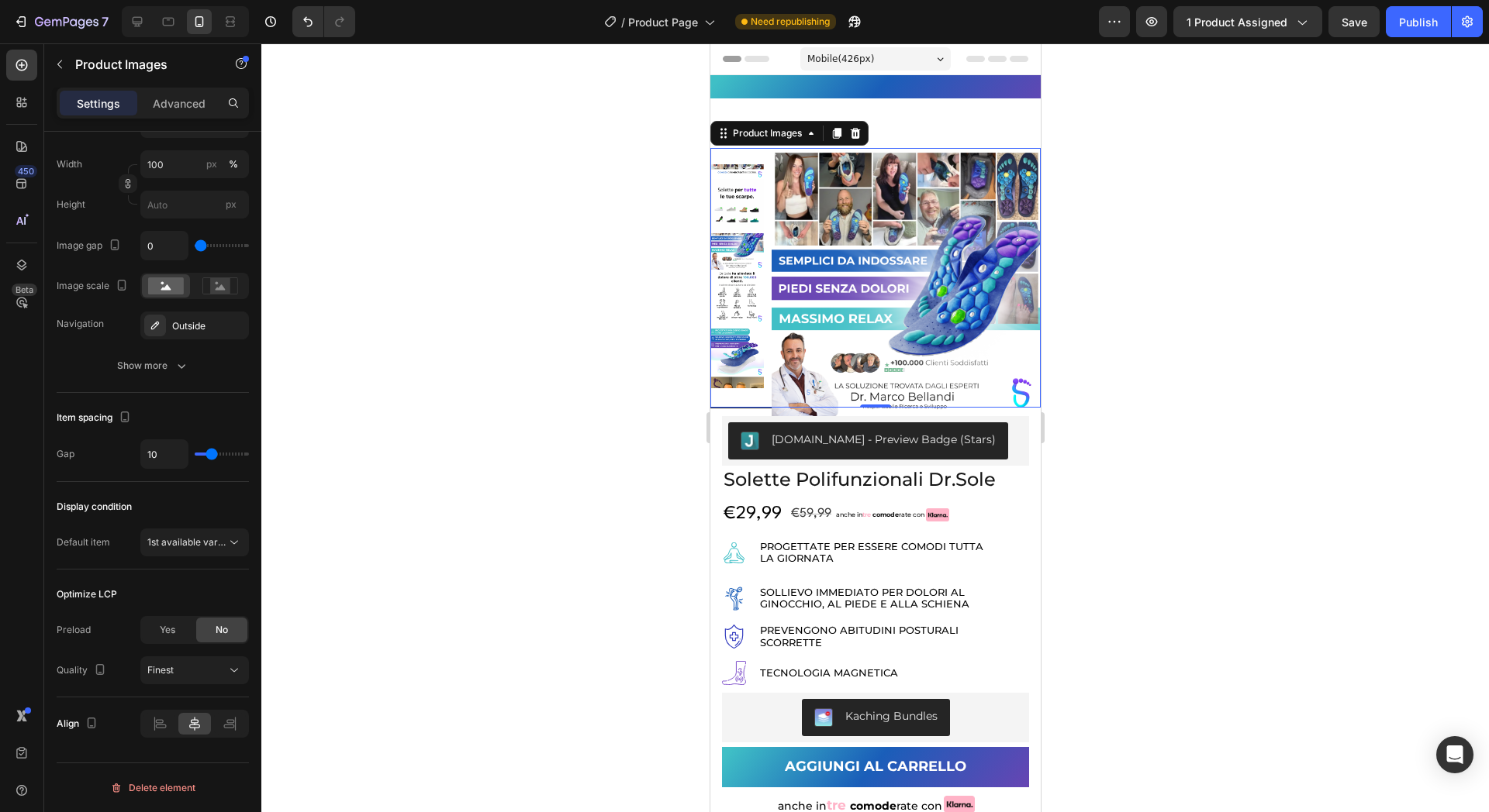
type input "6"
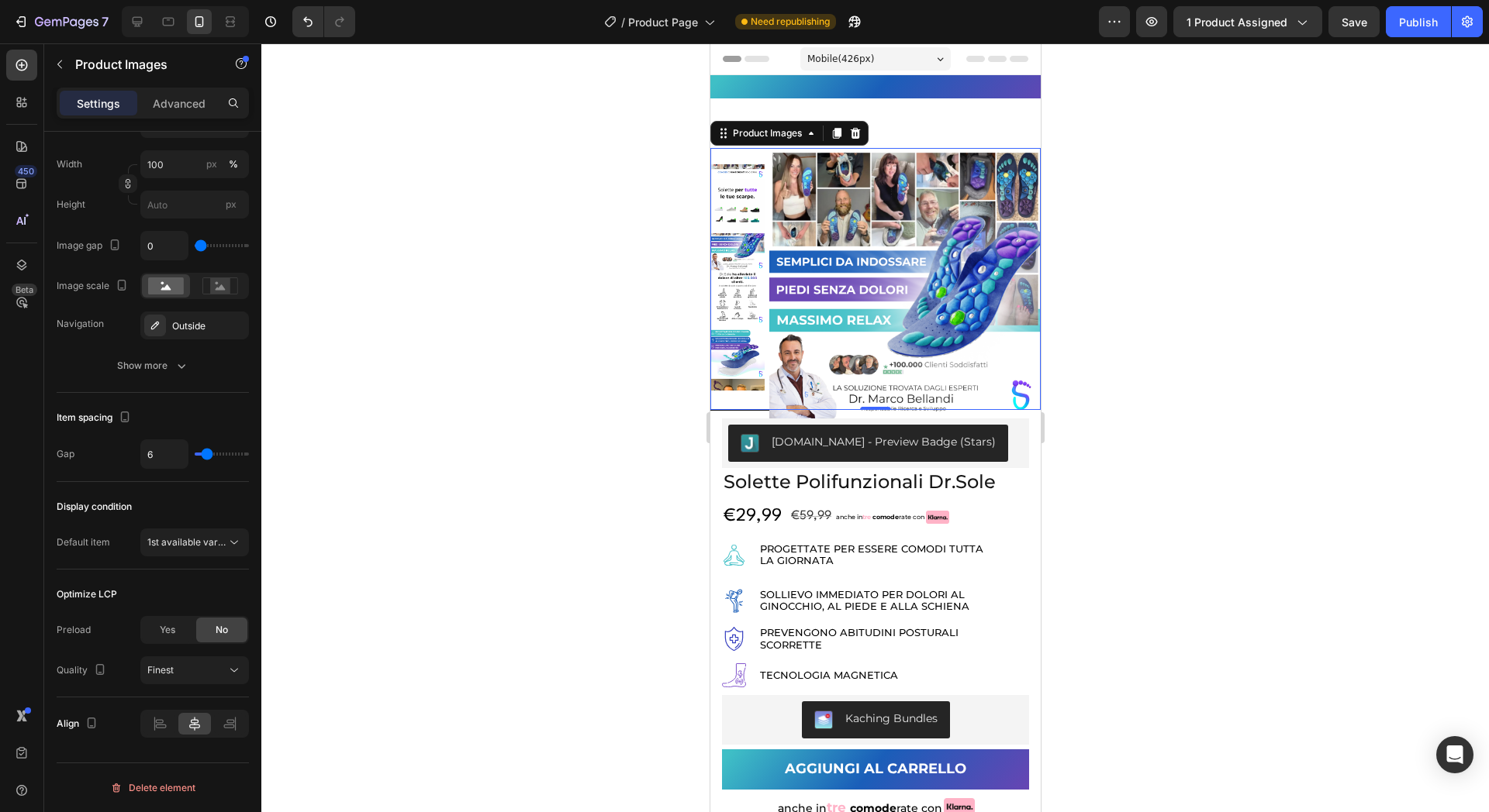
type input "2"
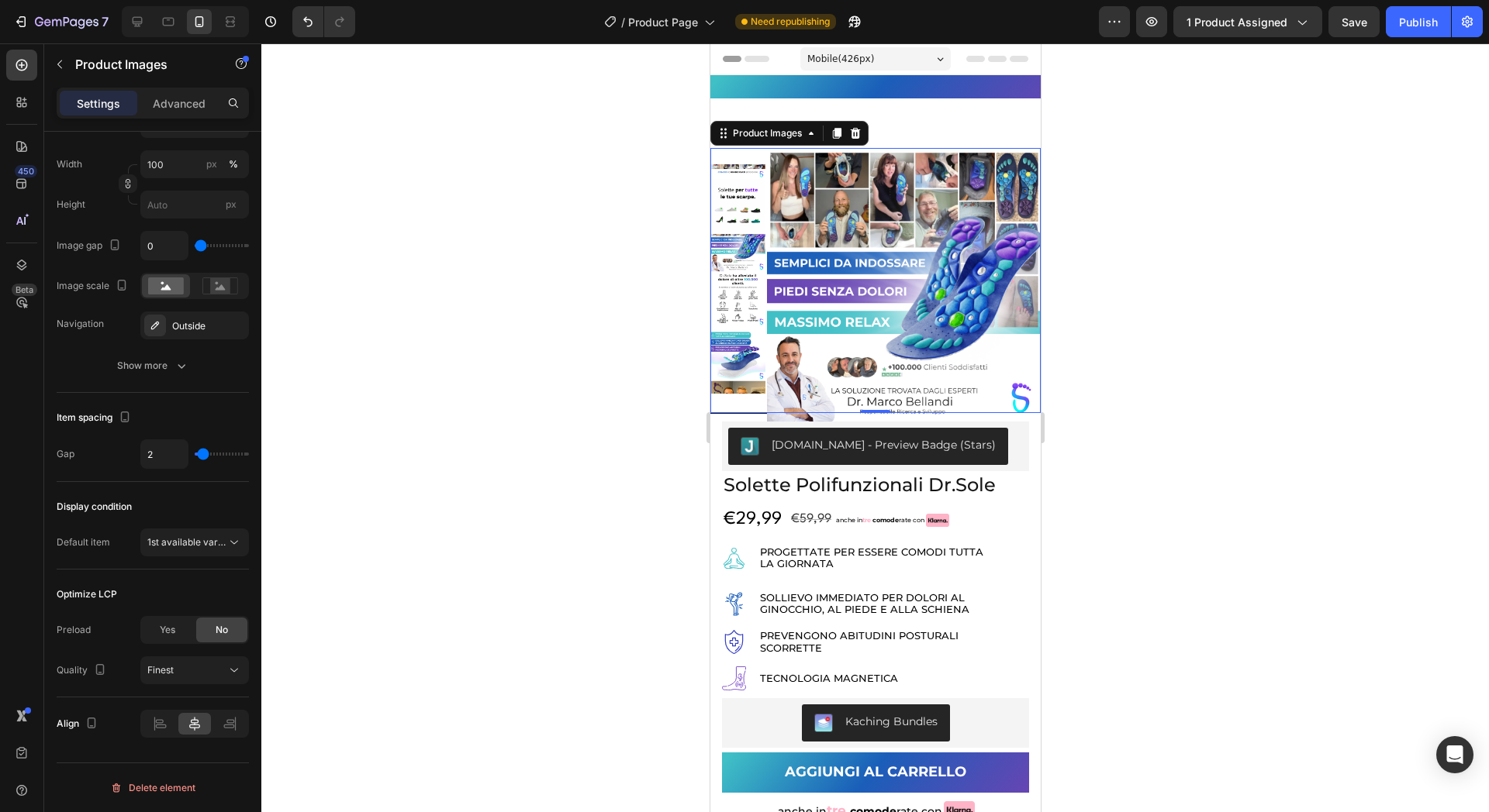
type input "1"
type input "0"
type input "8"
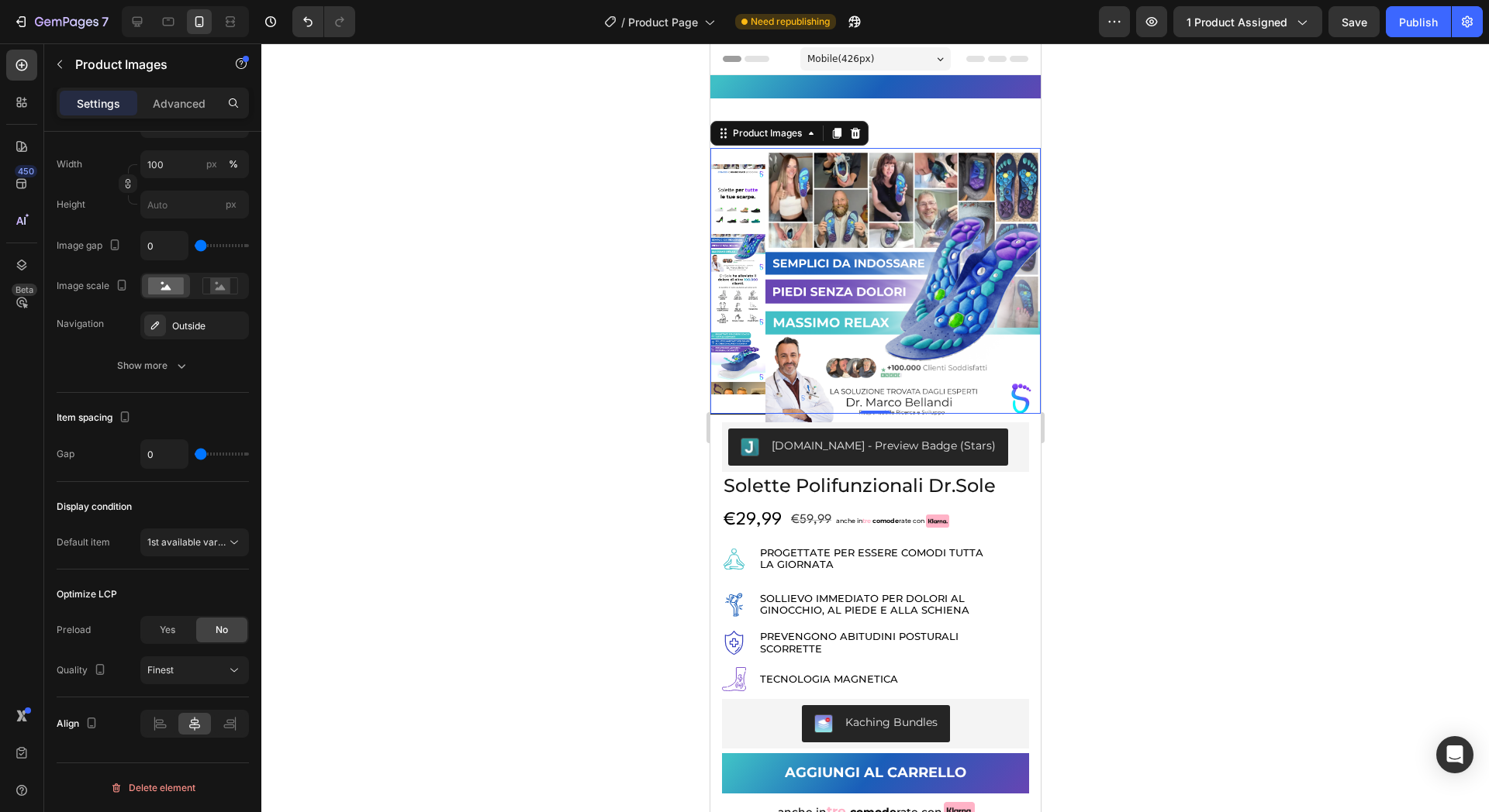
type input "8"
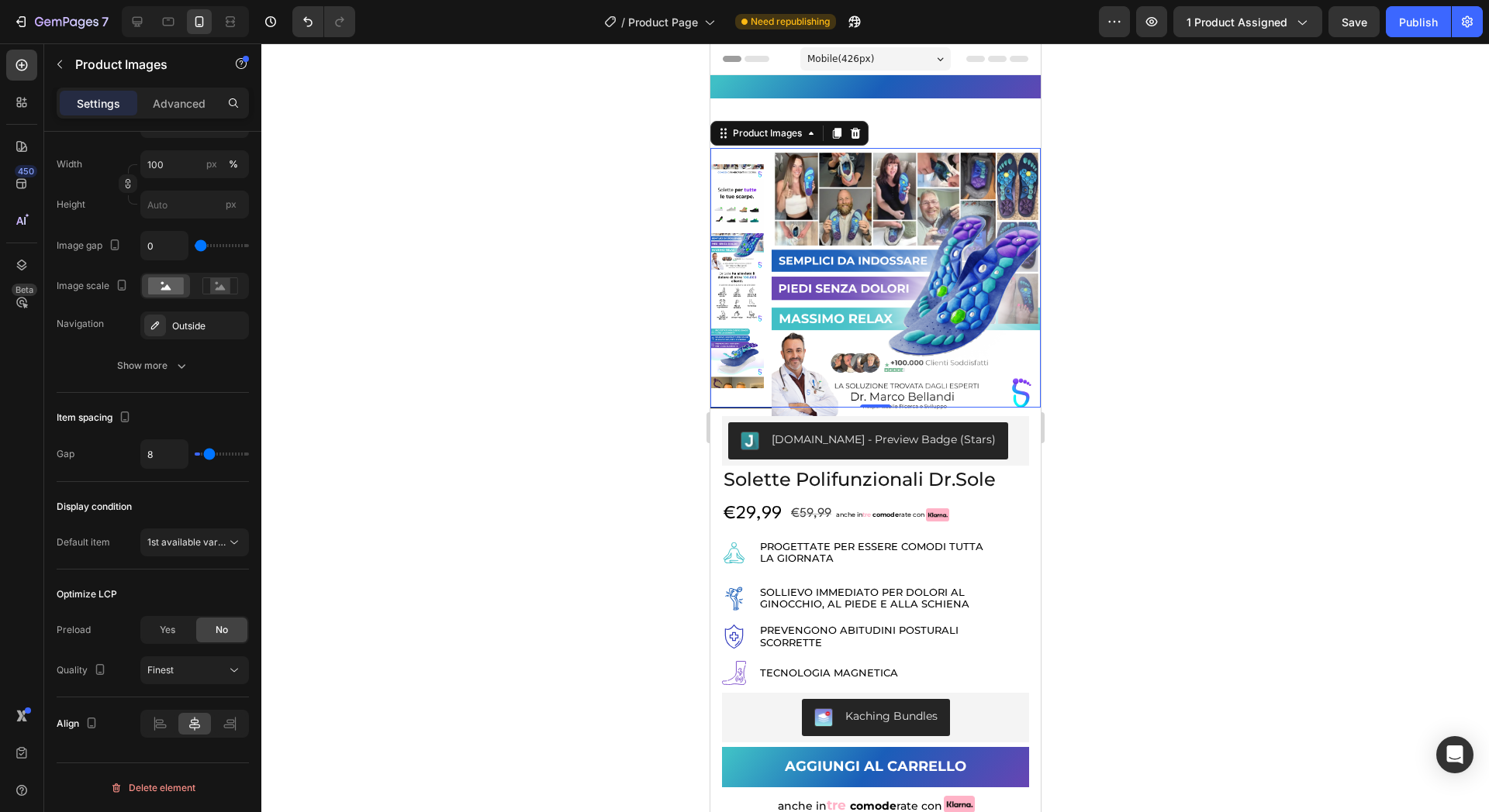
type input "10"
type input "9"
type input "8"
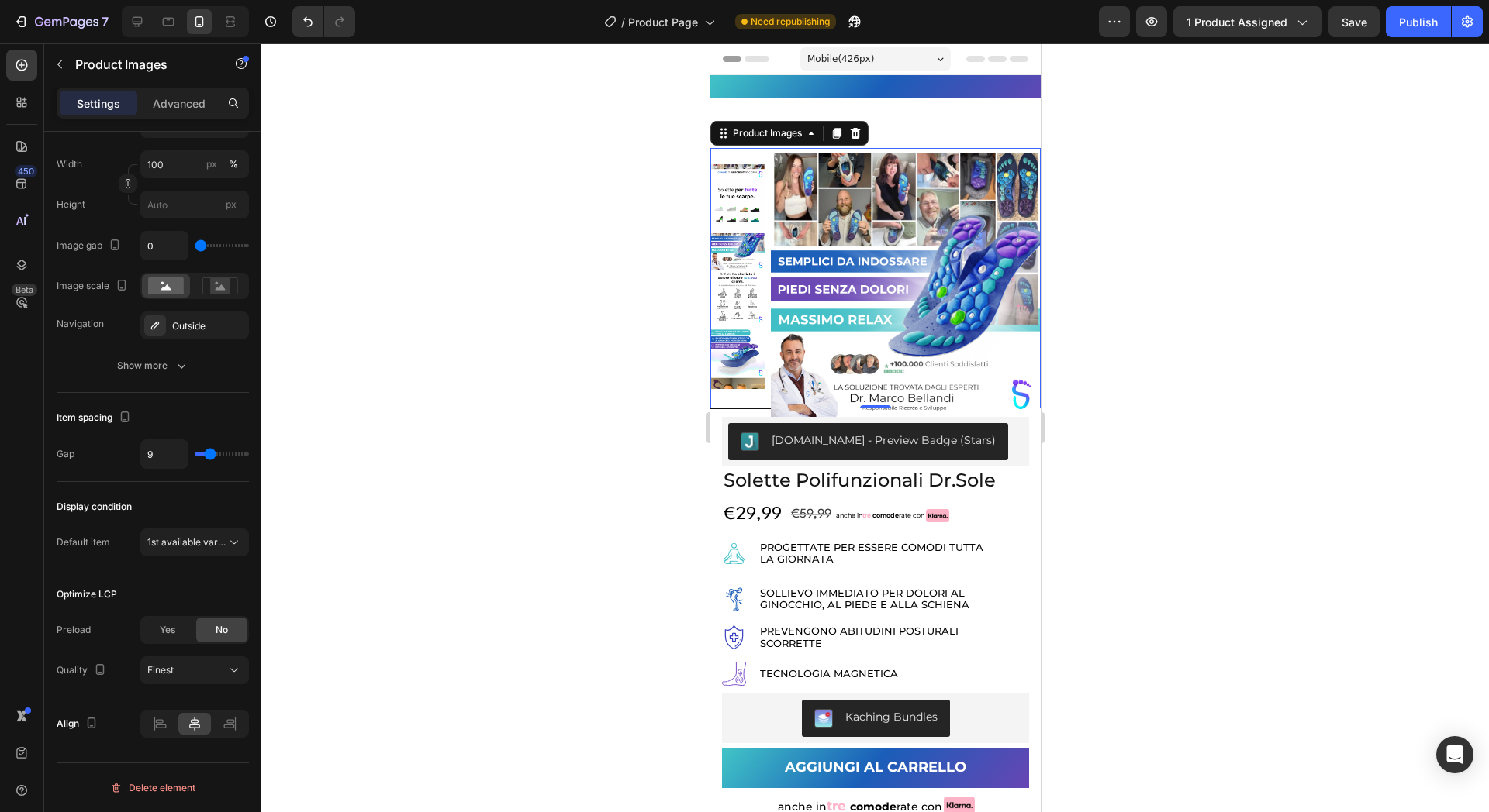
type input "8"
type input "7"
type input "6"
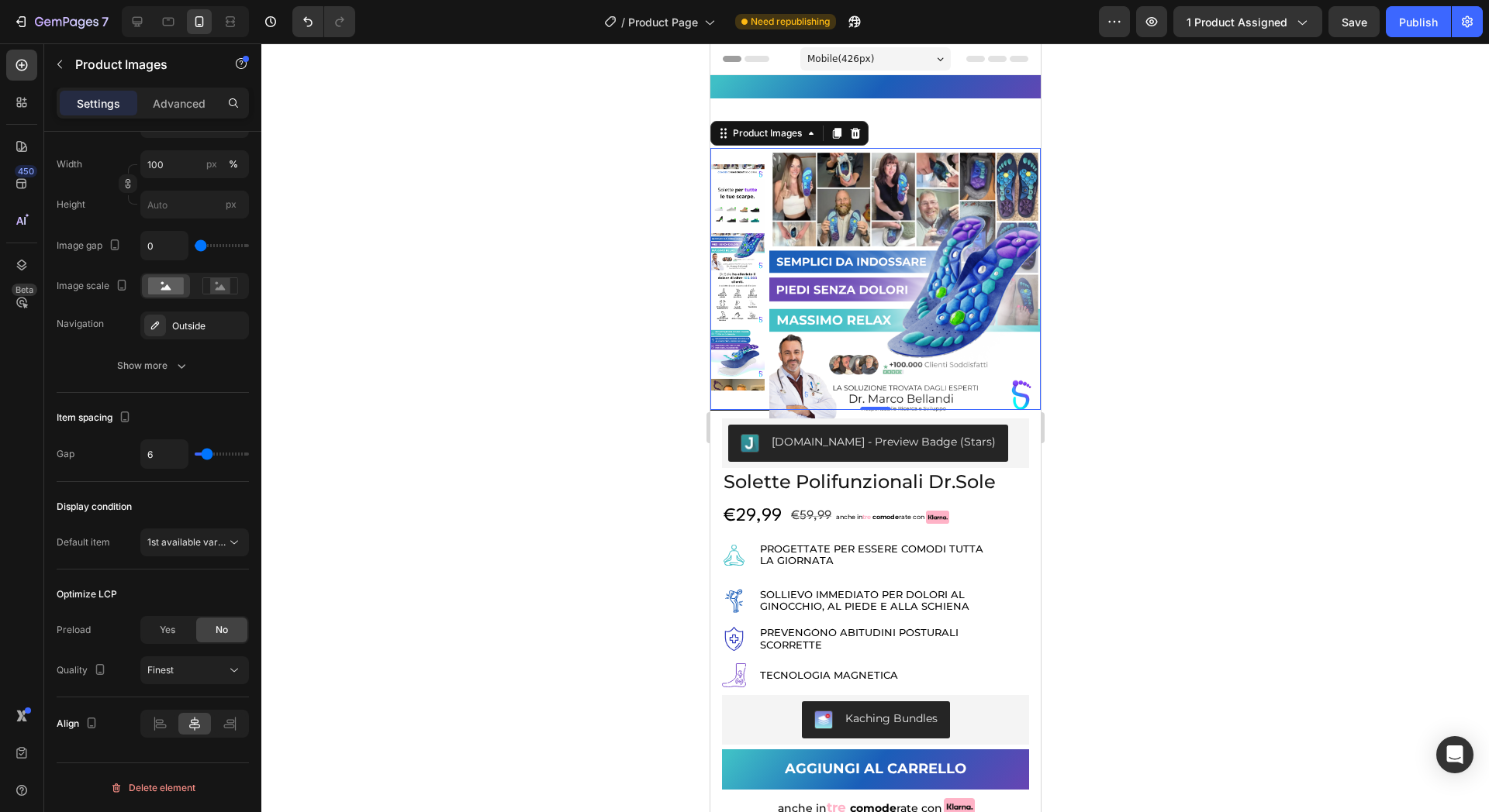
drag, startPoint x: 211, startPoint y: 451, endPoint x: 207, endPoint y: 459, distance: 8.9
type input "6"
click at [207, 456] on input "range" at bounding box center [222, 455] width 54 height 3
type input "0"
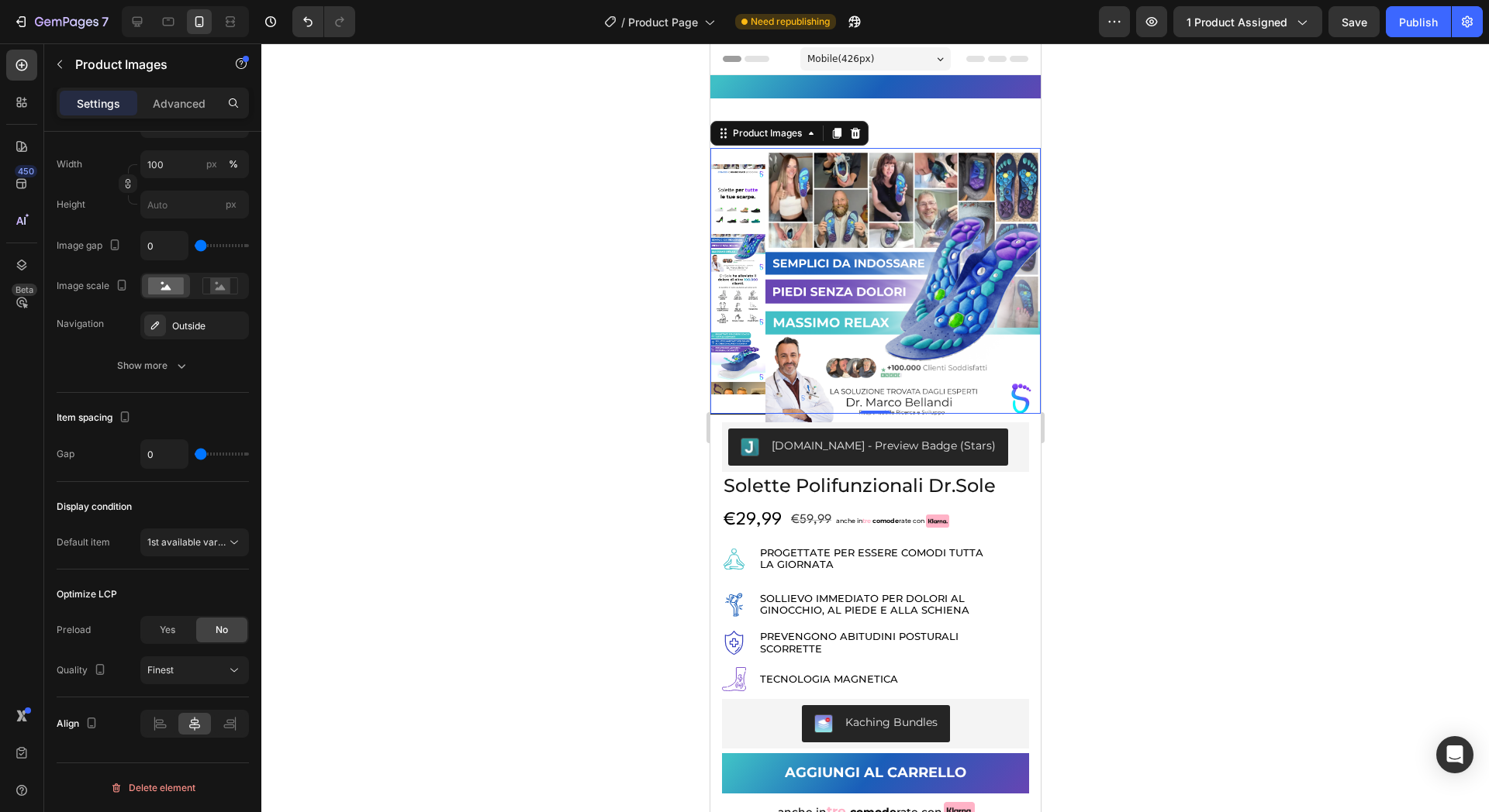
type input "1"
type input "4"
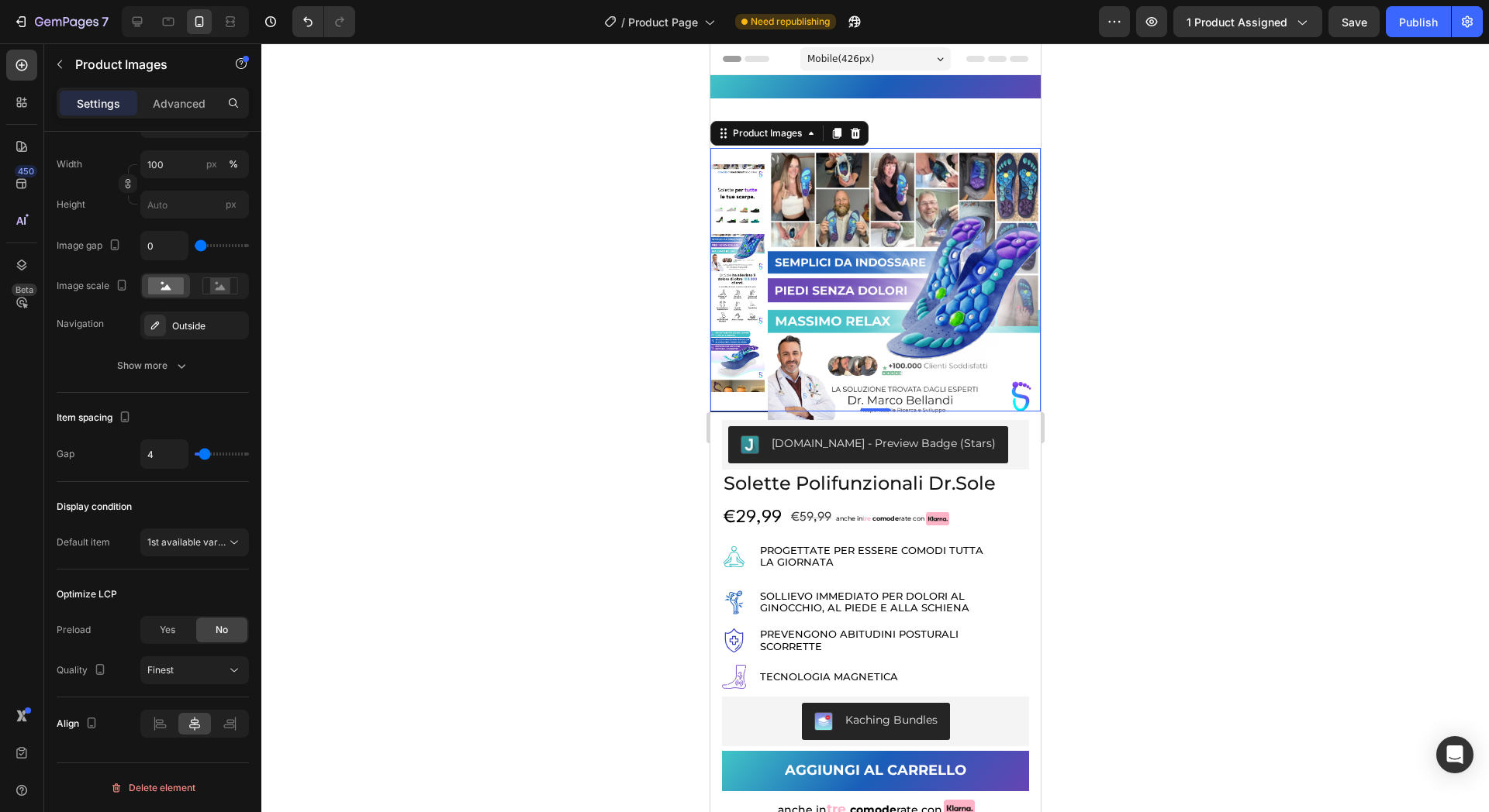
type input "7"
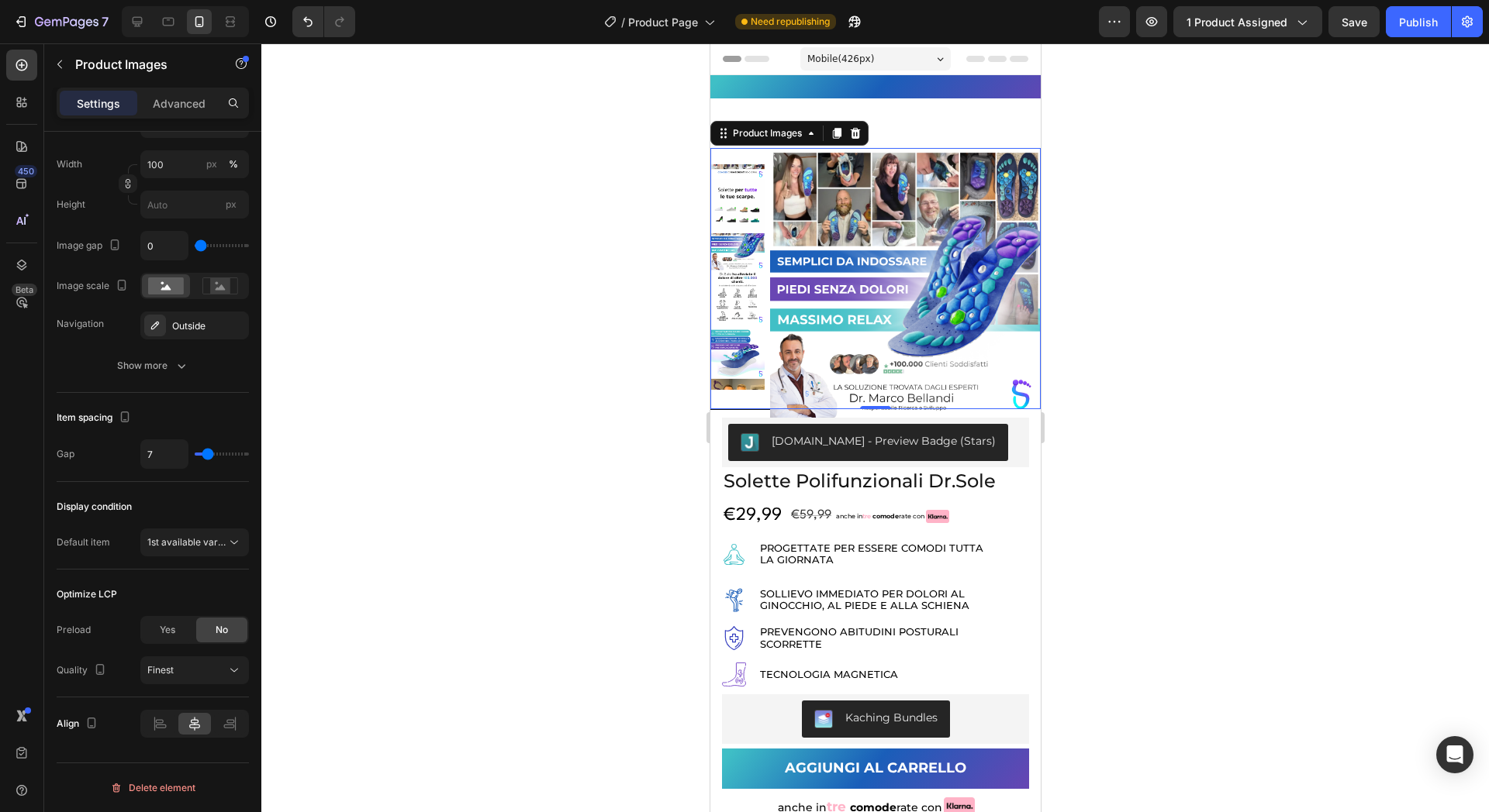
type input "4"
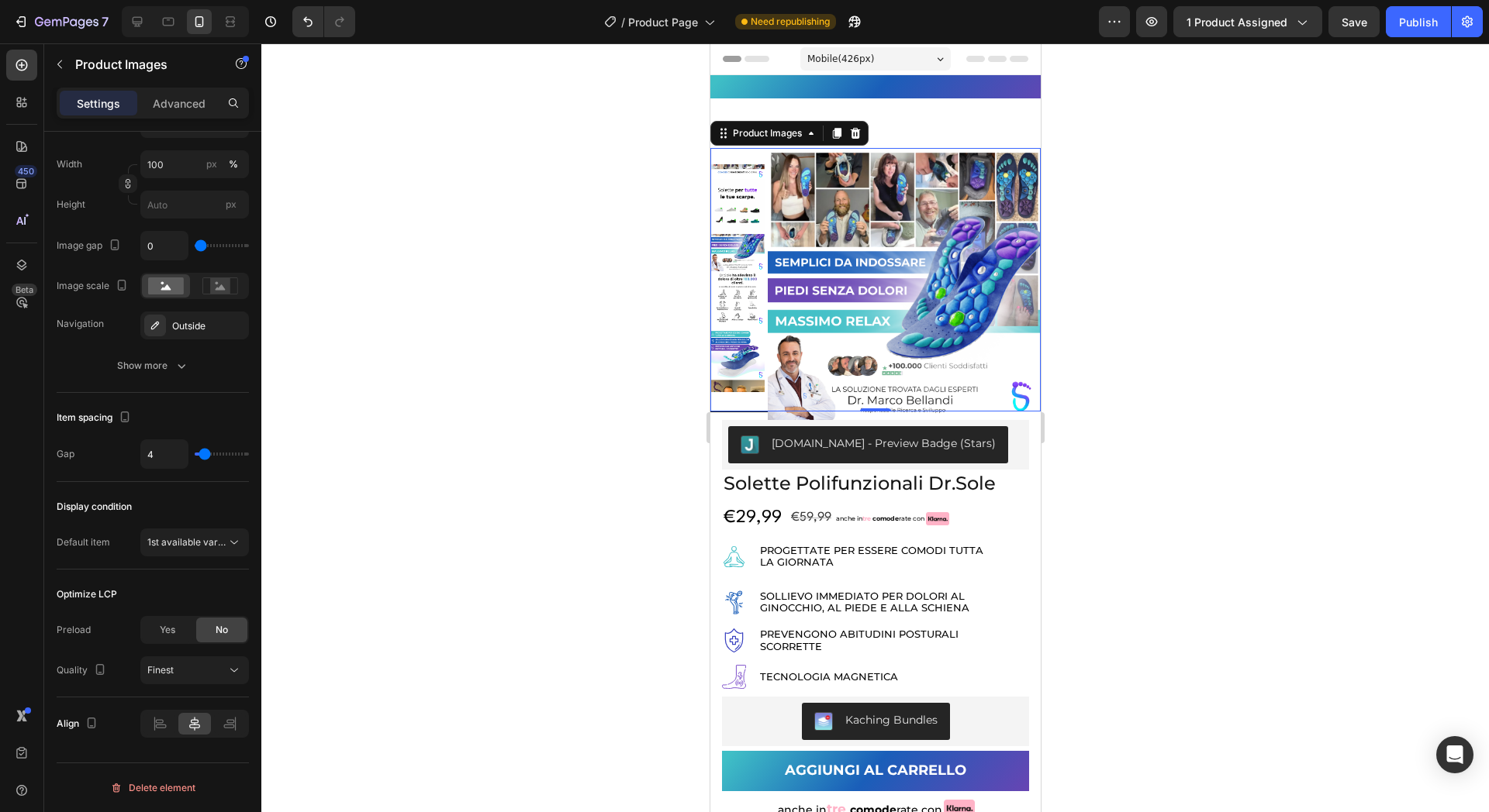
drag, startPoint x: 208, startPoint y: 454, endPoint x: 205, endPoint y: 527, distance: 73.1
click at [205, 456] on input "range" at bounding box center [222, 455] width 54 height 3
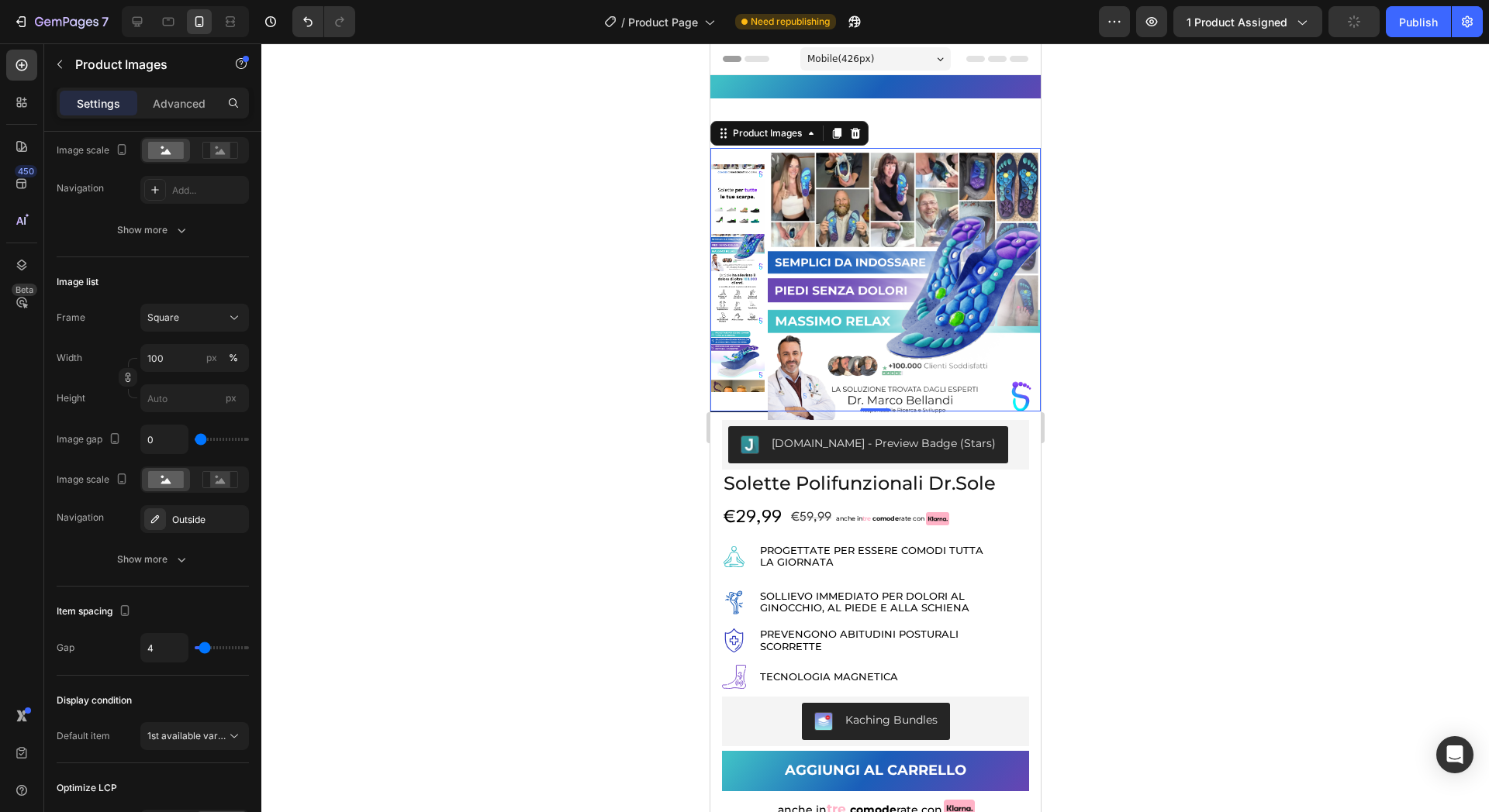
scroll to position [275, 0]
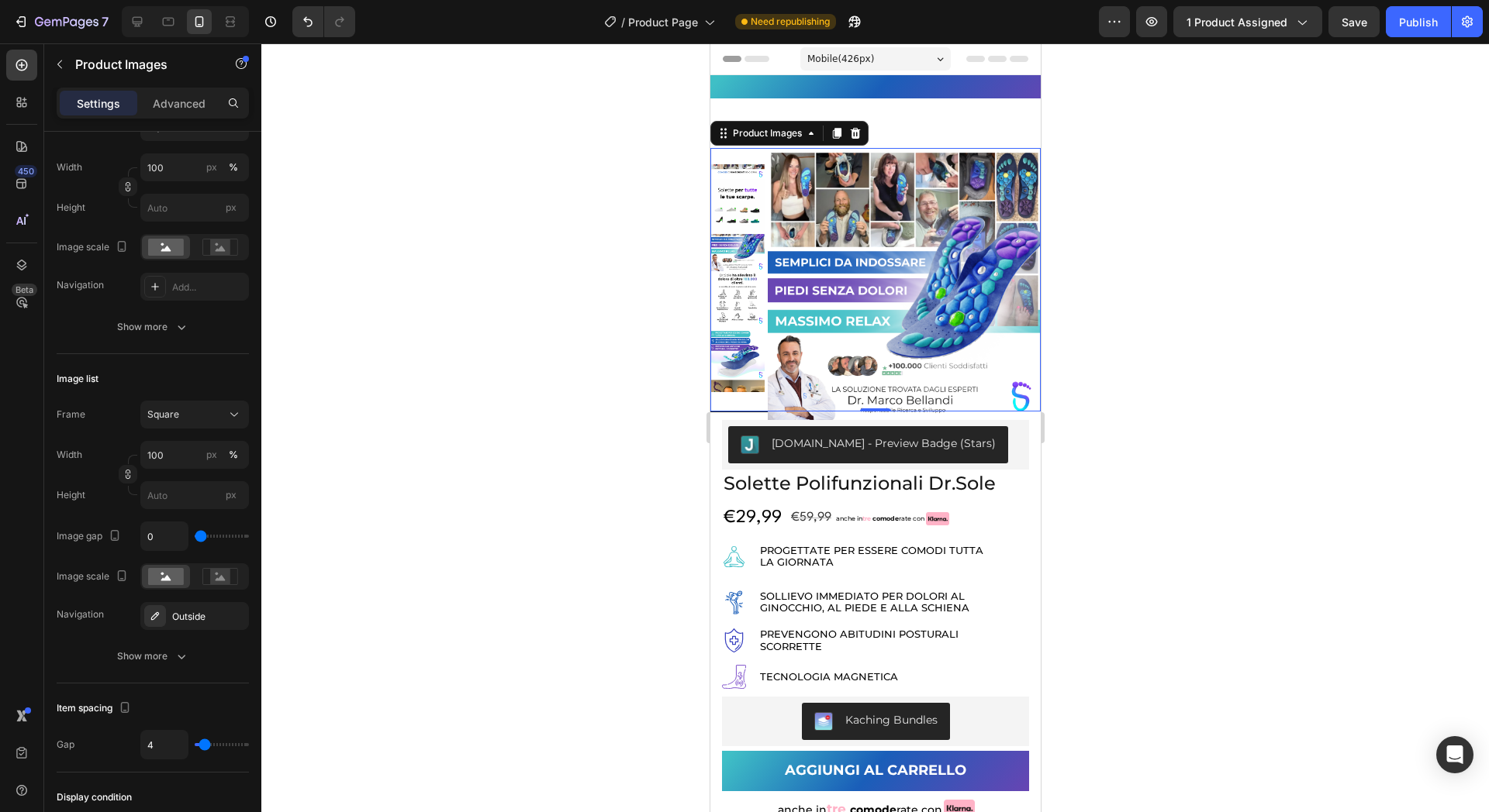
type input "5"
click at [181, 711] on div "Item spacing" at bounding box center [153, 709] width 192 height 25
click at [196, 663] on button "Show more" at bounding box center [153, 657] width 192 height 28
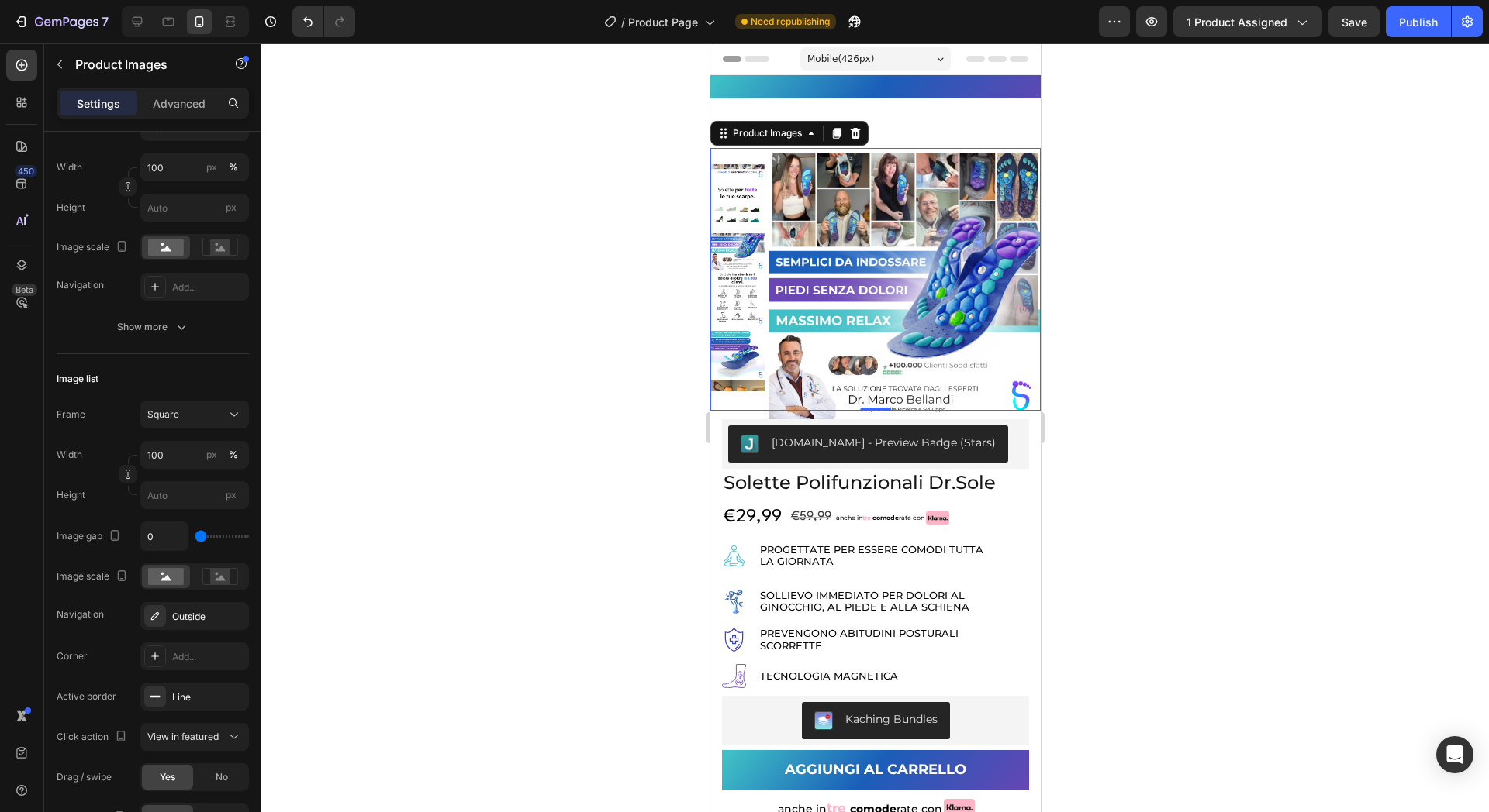
type input "83"
type input "102"
type input "120"
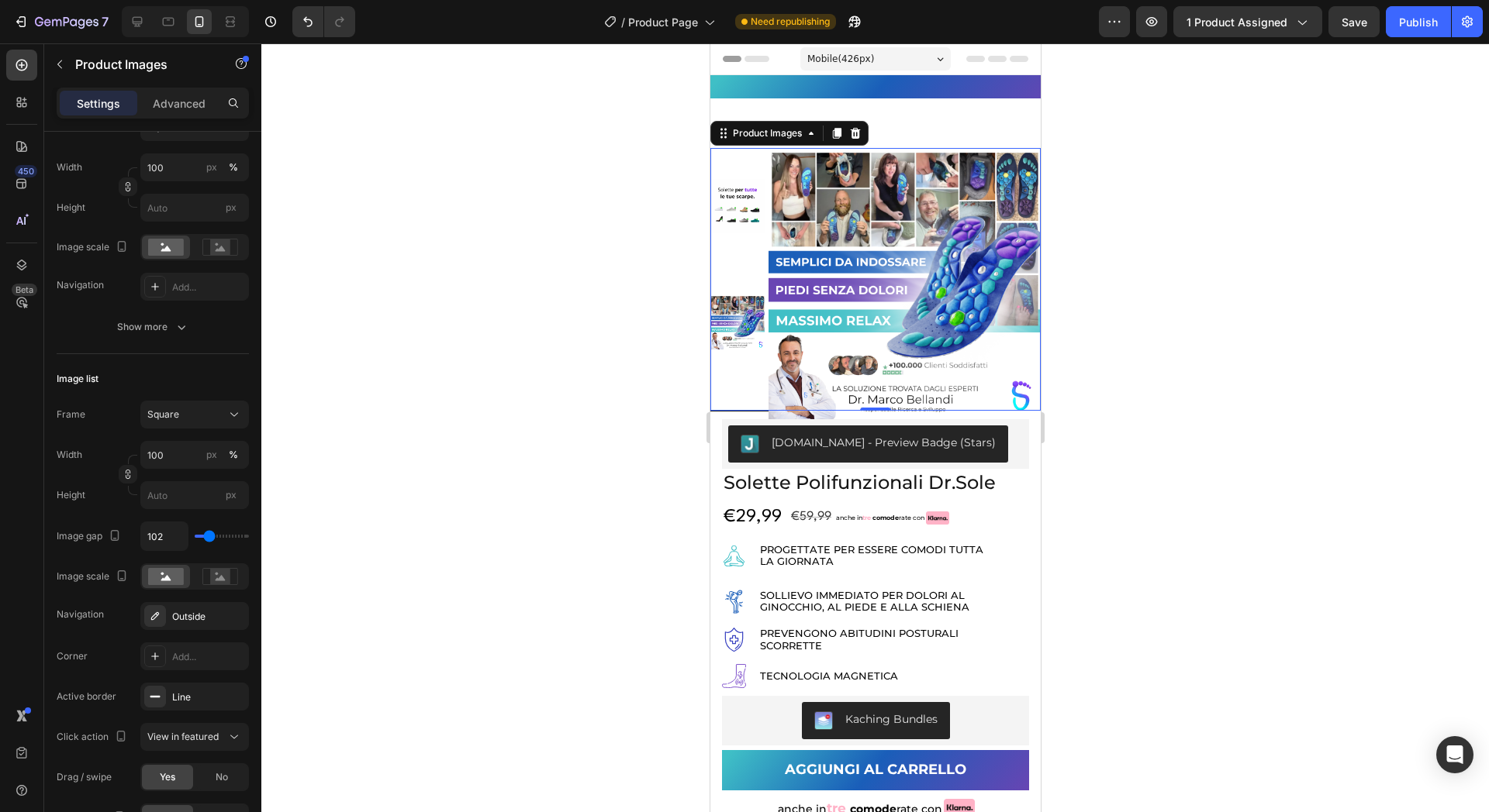
type input "120"
type input "65"
type input "56"
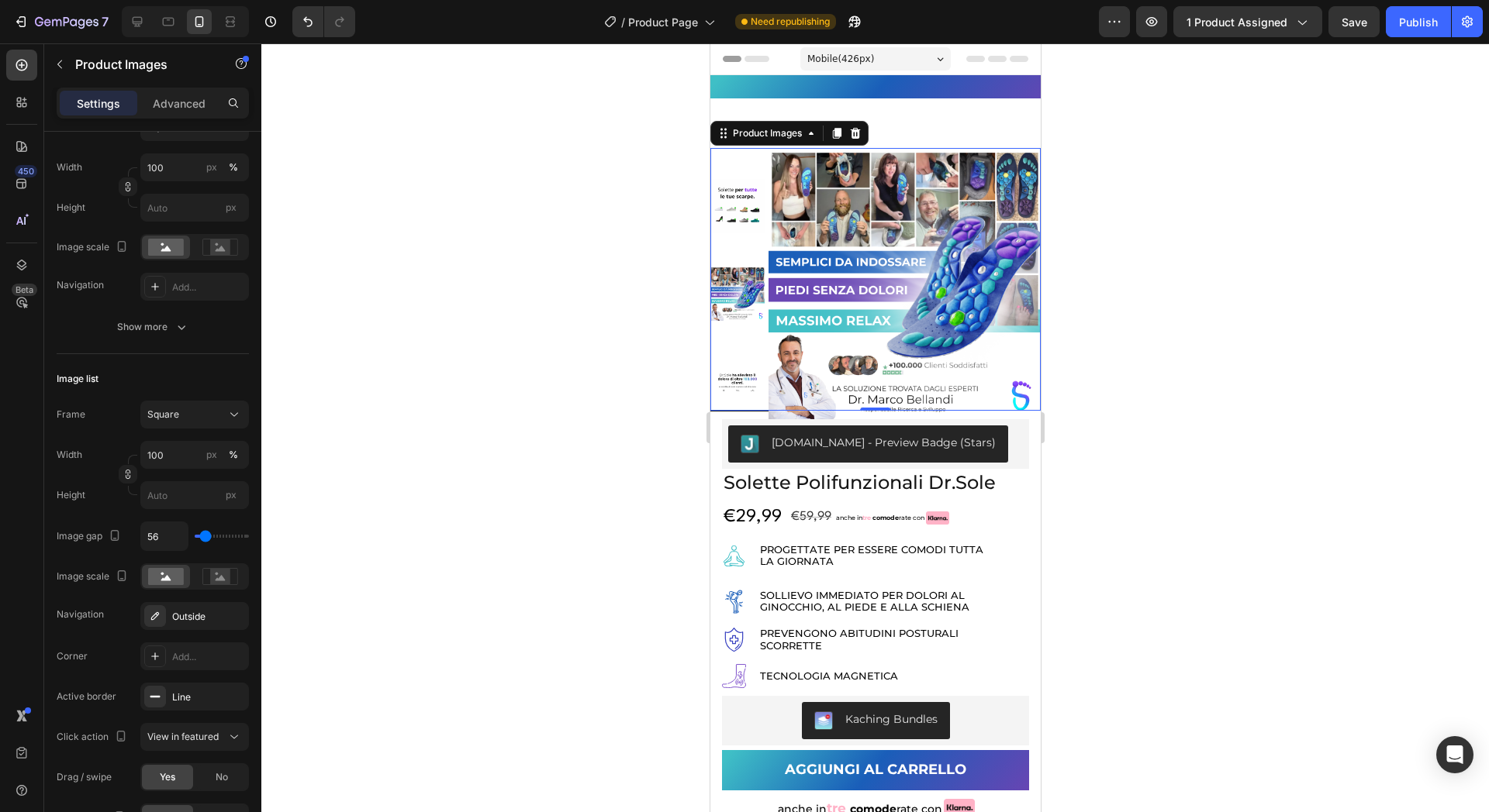
type input "0"
drag, startPoint x: 200, startPoint y: 531, endPoint x: 186, endPoint y: 546, distance: 20.5
click at [195, 538] on input "range" at bounding box center [222, 536] width 54 height 3
type input "1"
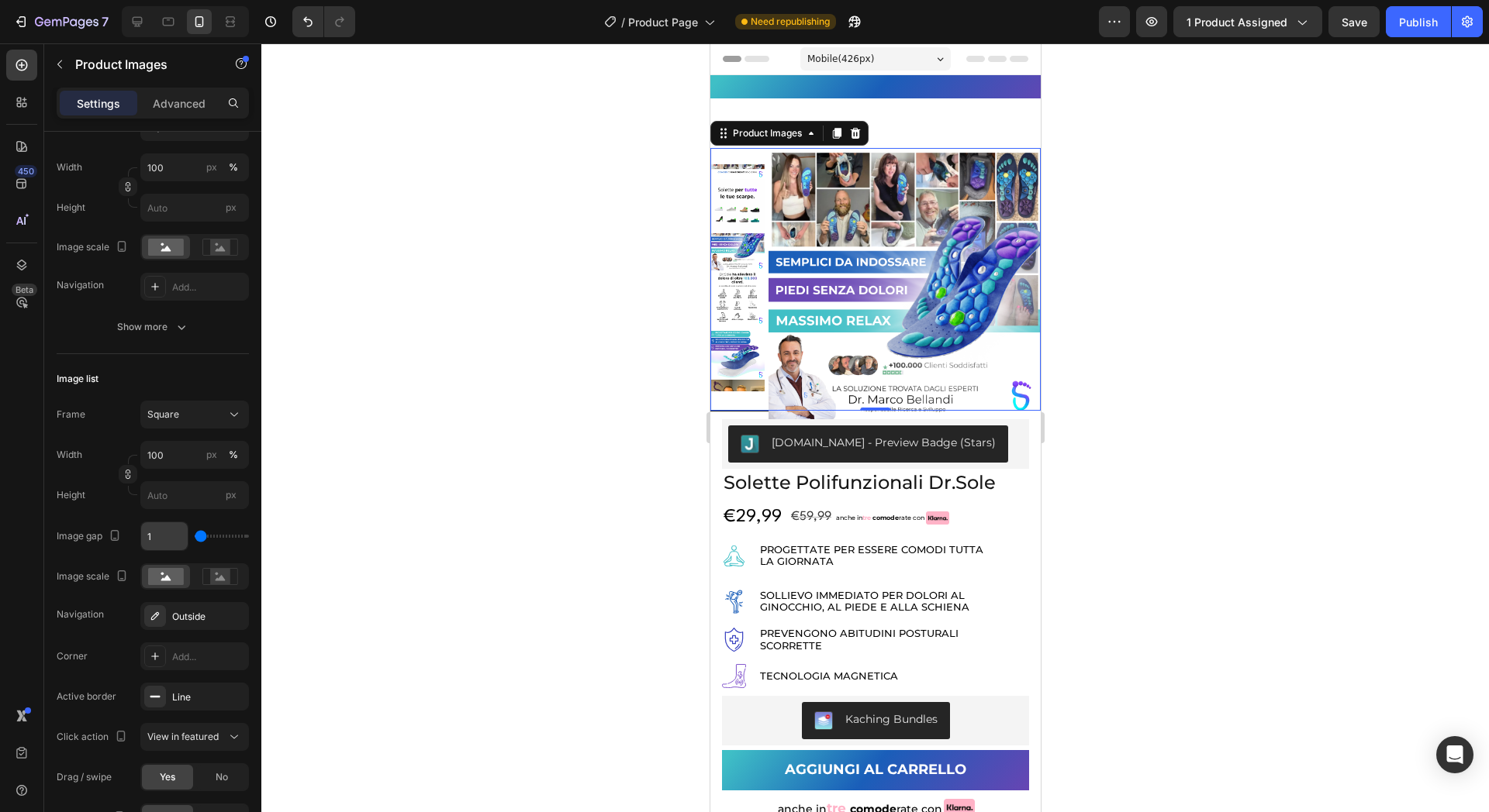
type input "2"
click at [1426, 28] on div "Publish" at bounding box center [1418, 22] width 39 height 17
click at [163, 543] on input "2" at bounding box center [164, 536] width 46 height 28
type input "4"
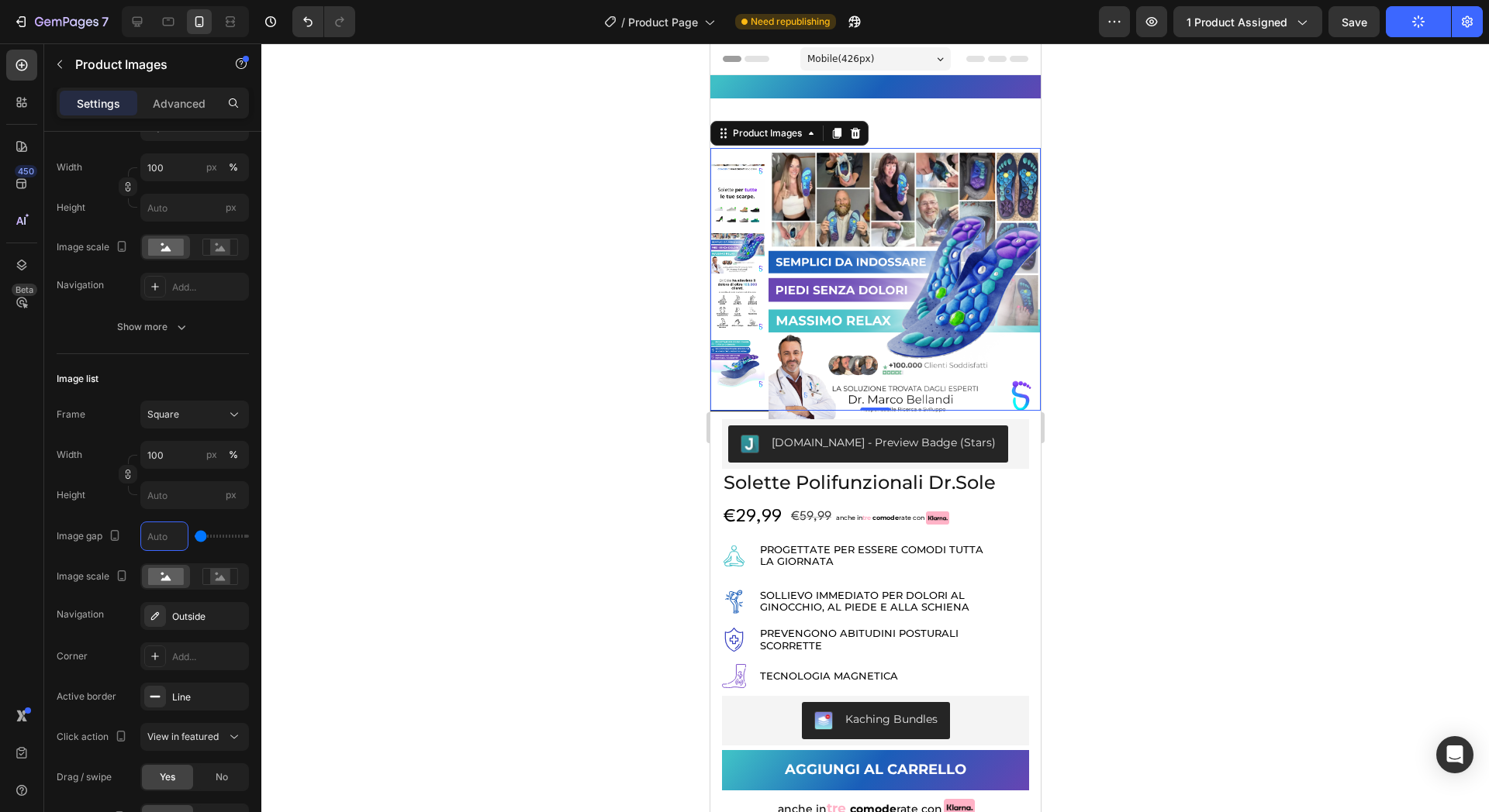
type input "0"
type input "5"
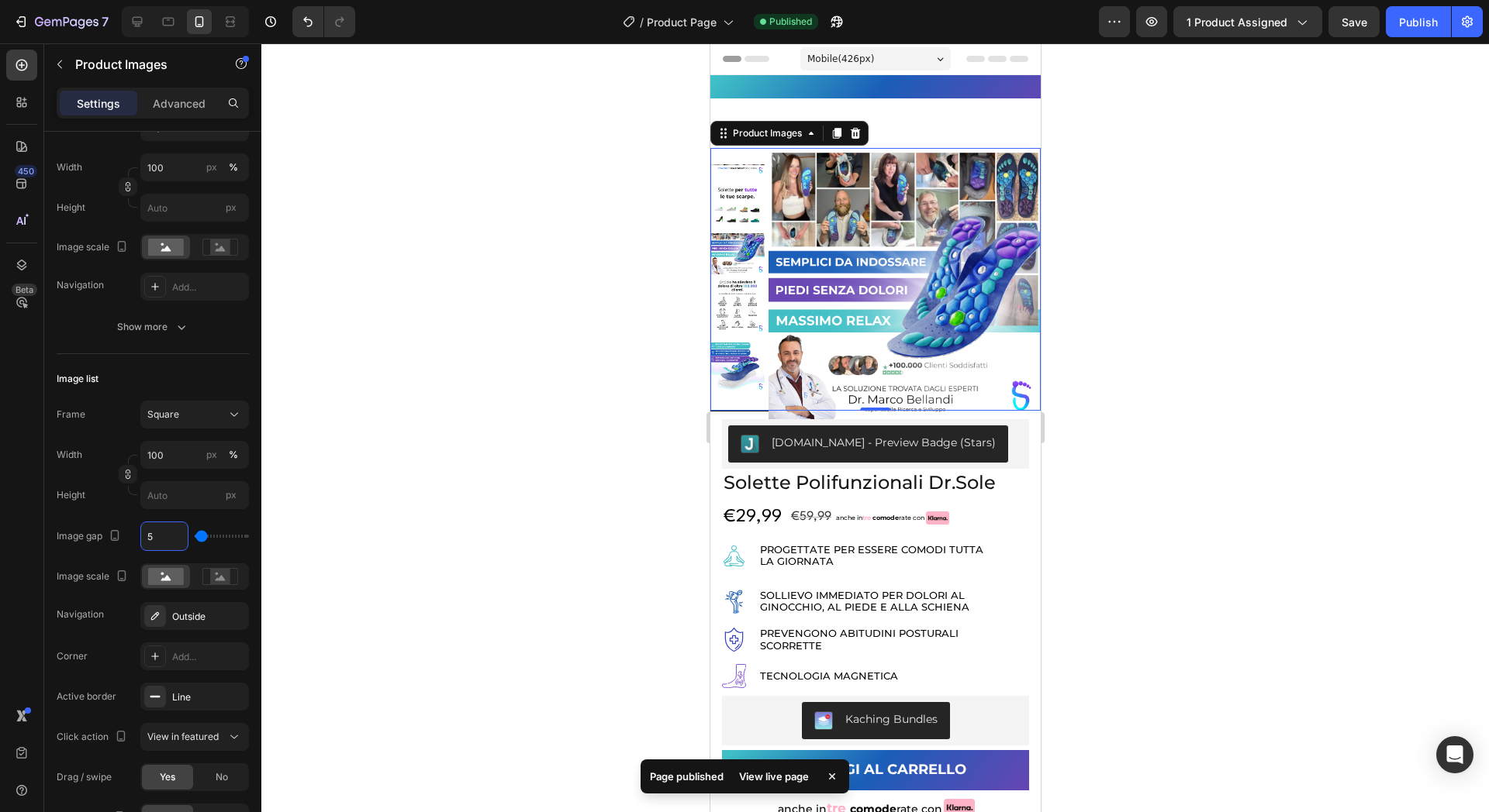
type input "0"
type input "1"
type input "10"
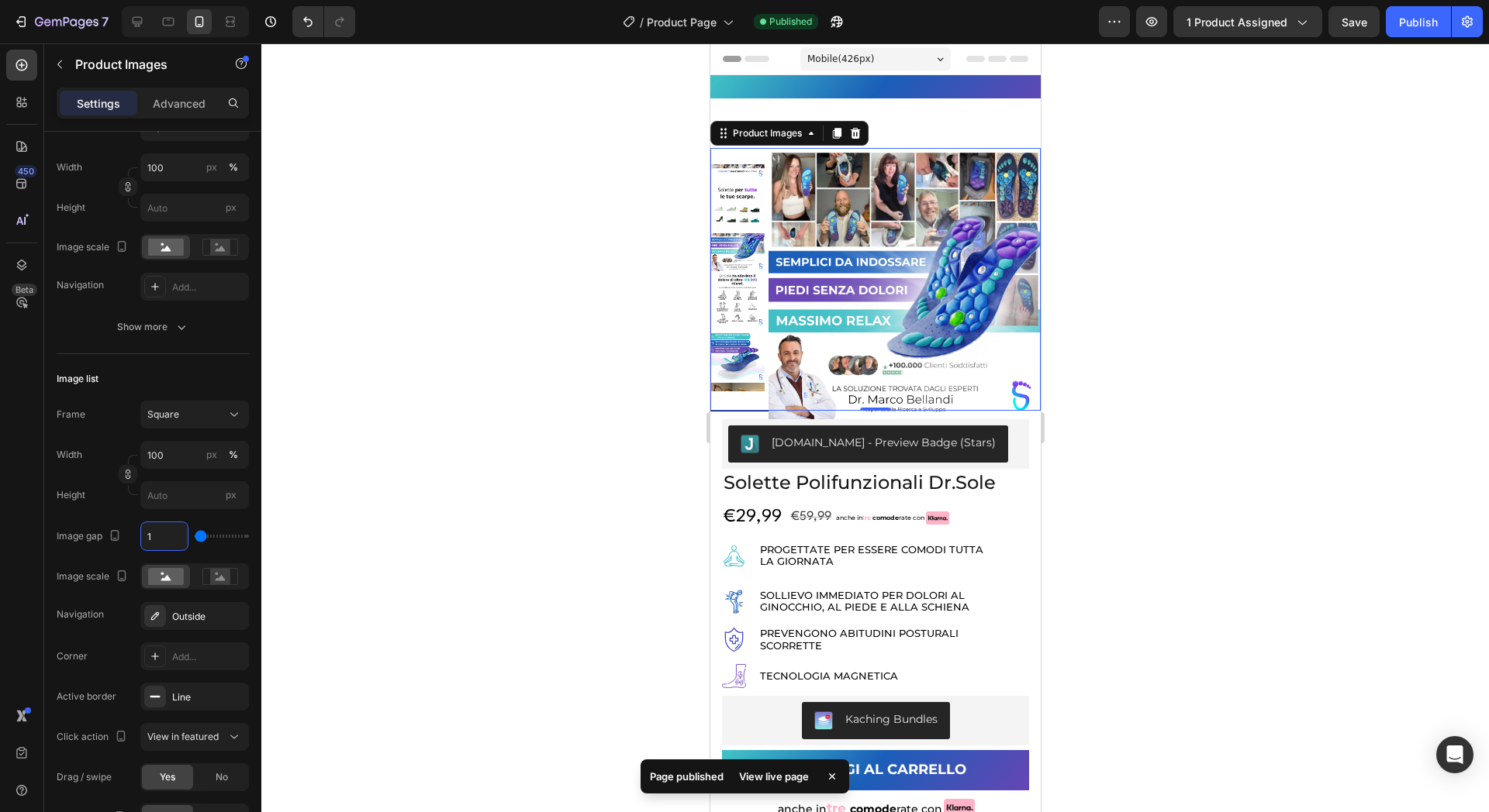
type input "10"
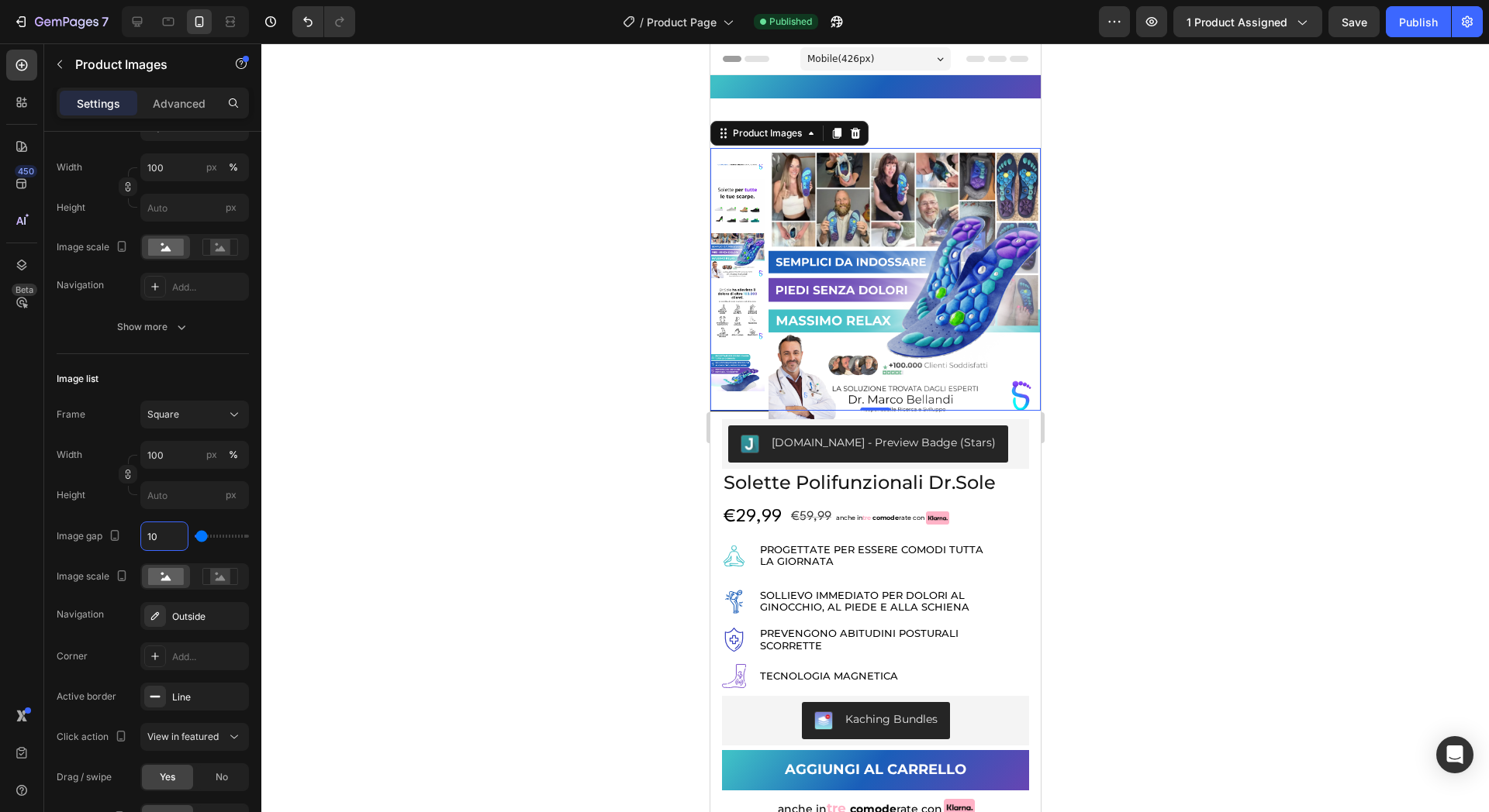
type input "10"
click at [1435, 17] on div "Publish" at bounding box center [1418, 22] width 39 height 17
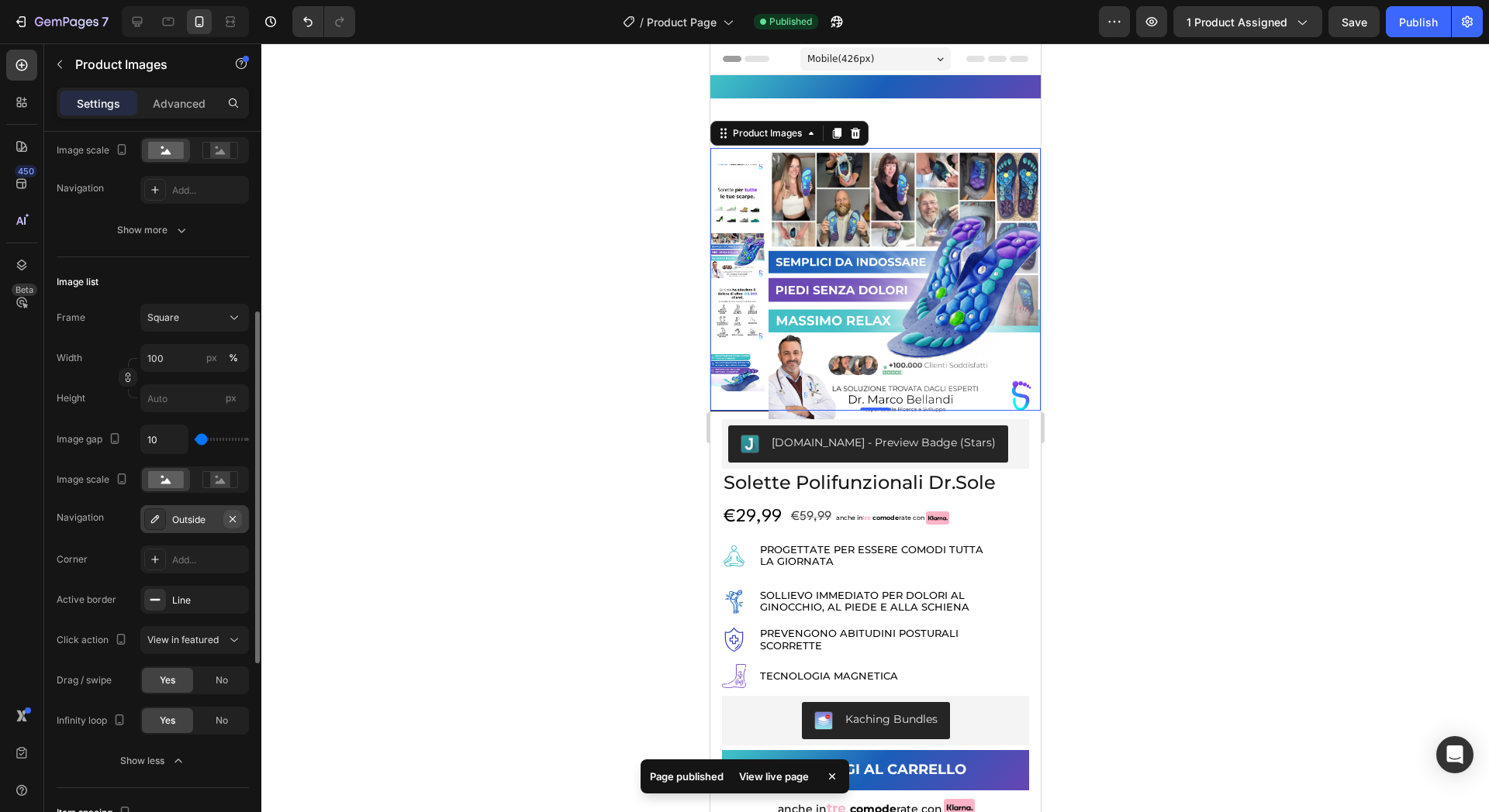
click at [229, 522] on icon "button" at bounding box center [232, 519] width 12 height 12
click at [1419, 14] on div "Publish" at bounding box center [1418, 22] width 39 height 17
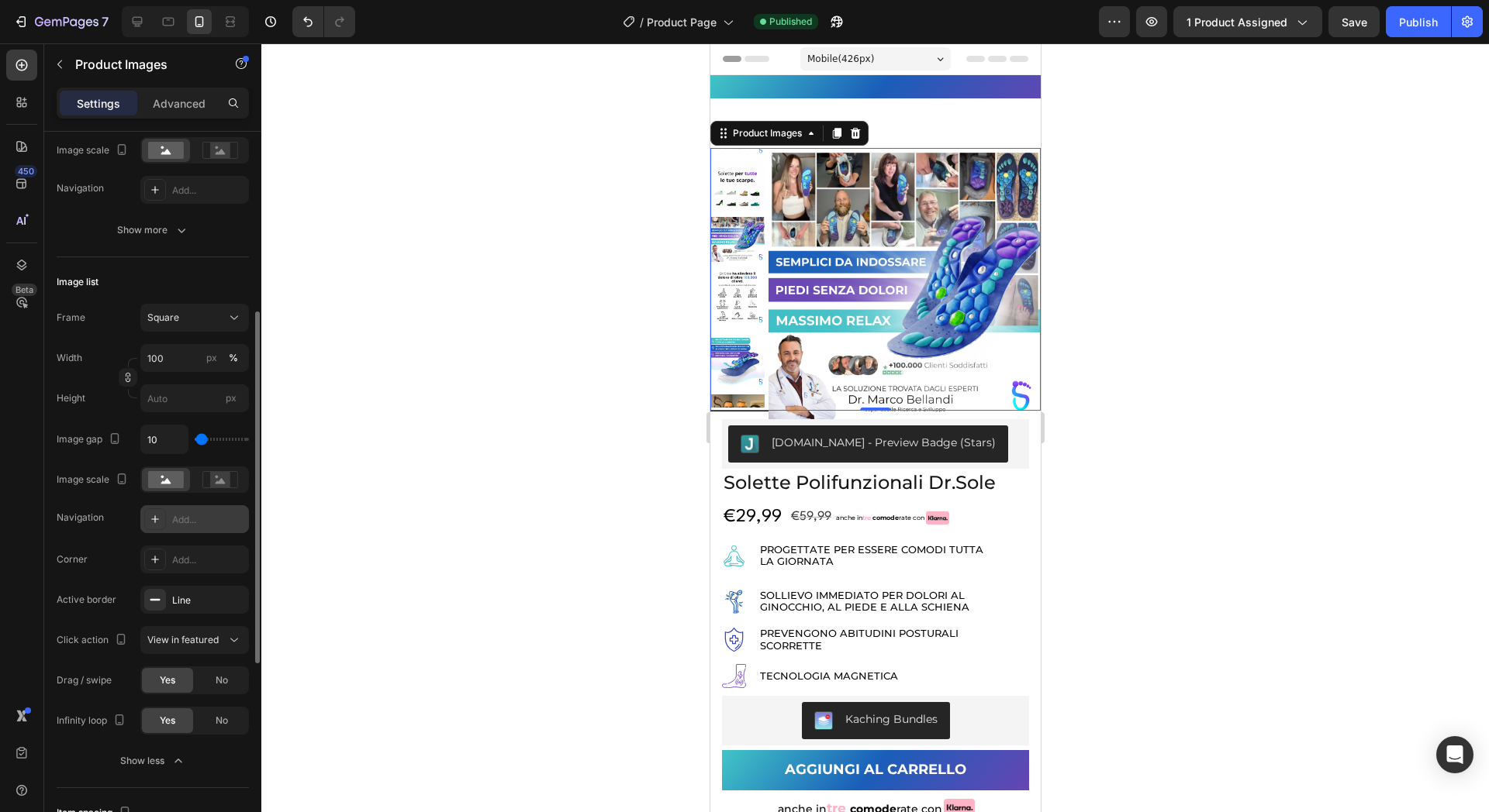
click at [531, 486] on div at bounding box center [875, 428] width 1227 height 769
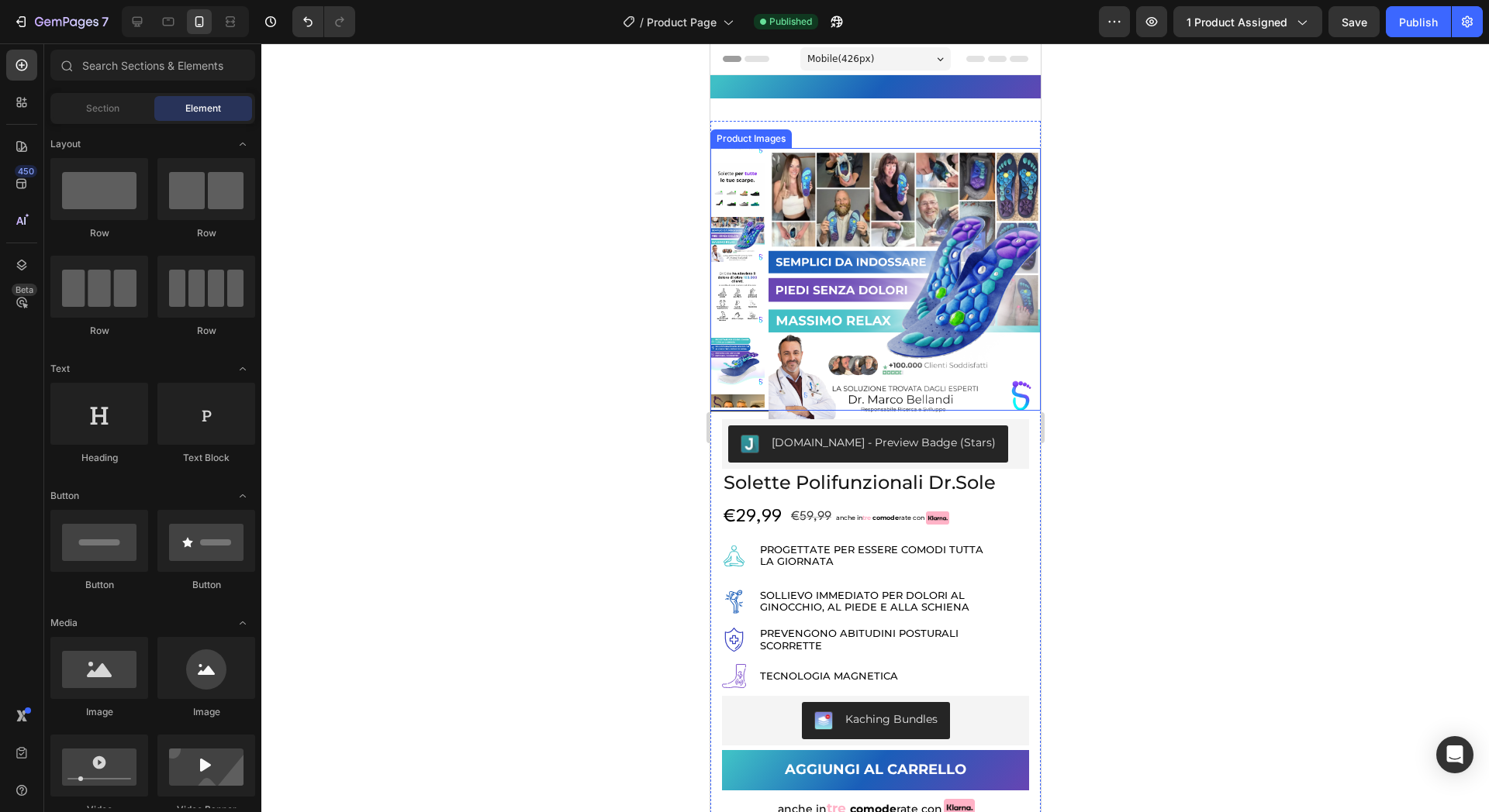
click at [834, 262] on img at bounding box center [904, 284] width 272 height 272
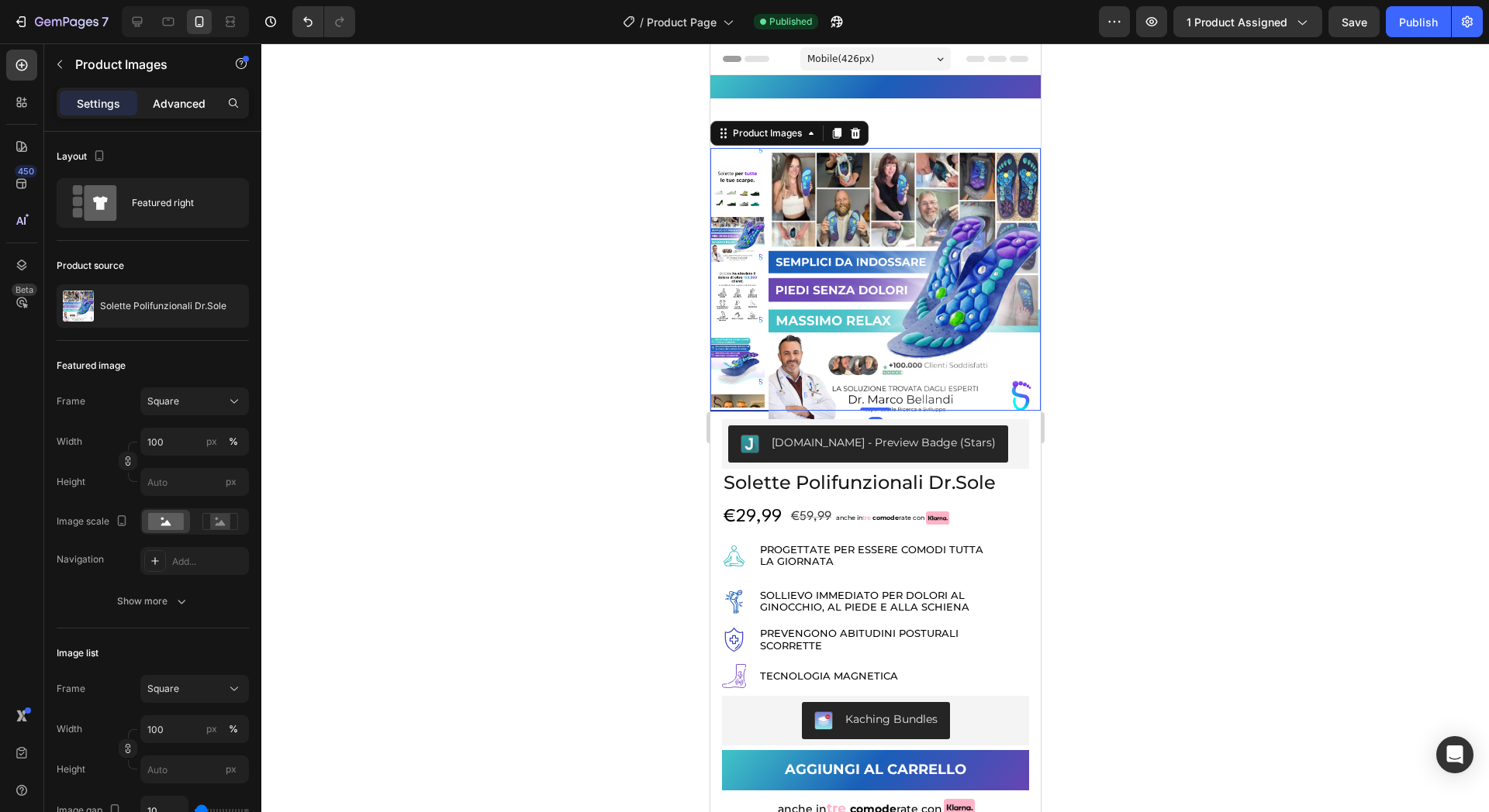
click at [183, 101] on p "Advanced" at bounding box center [179, 104] width 53 height 17
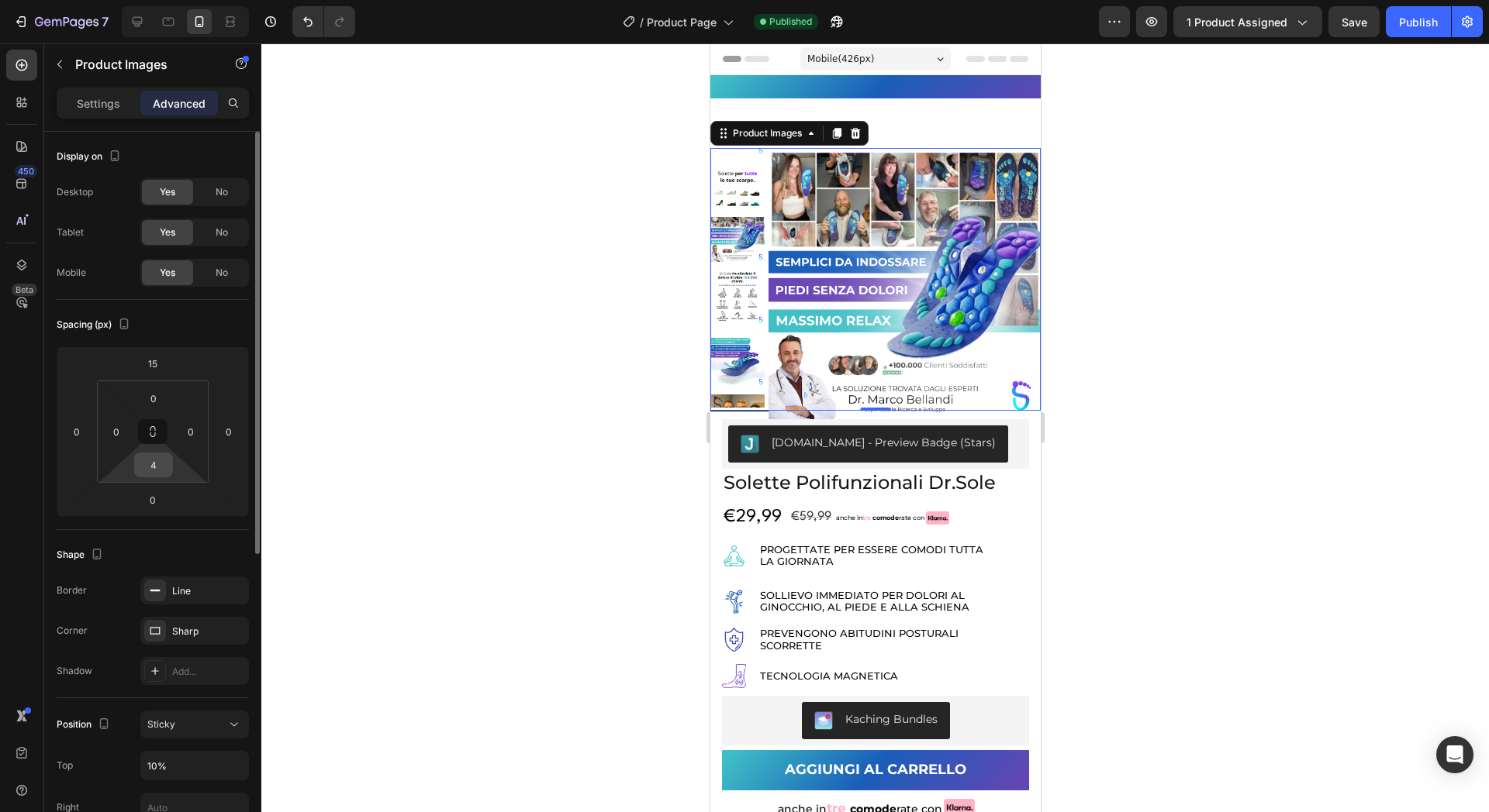
click at [169, 467] on div "4" at bounding box center [154, 465] width 39 height 25
click at [168, 460] on div "4" at bounding box center [154, 465] width 39 height 25
click at [159, 460] on input "4" at bounding box center [154, 465] width 31 height 23
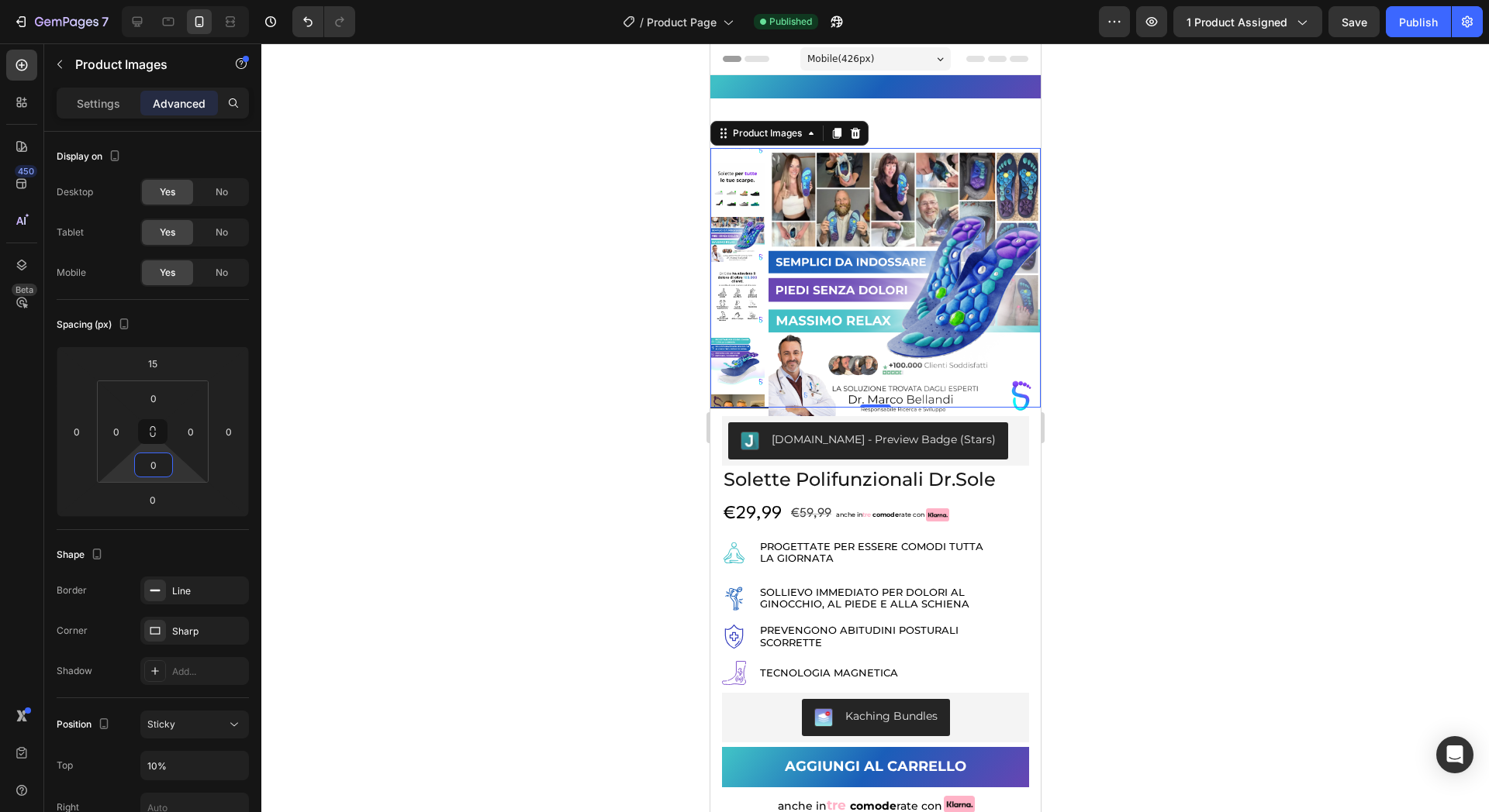
click at [390, 321] on div at bounding box center [875, 428] width 1227 height 769
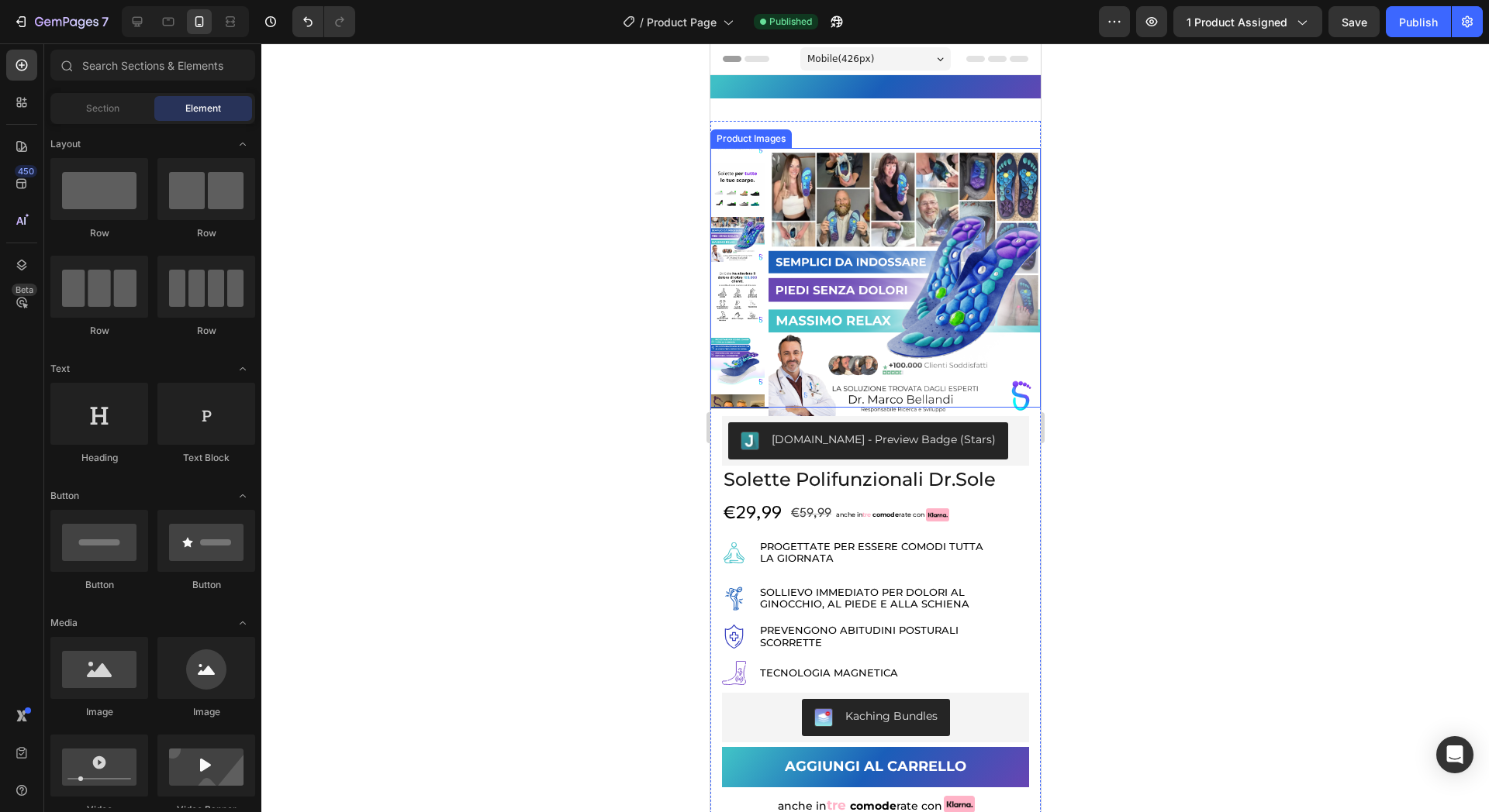
click at [795, 323] on img at bounding box center [904, 284] width 272 height 272
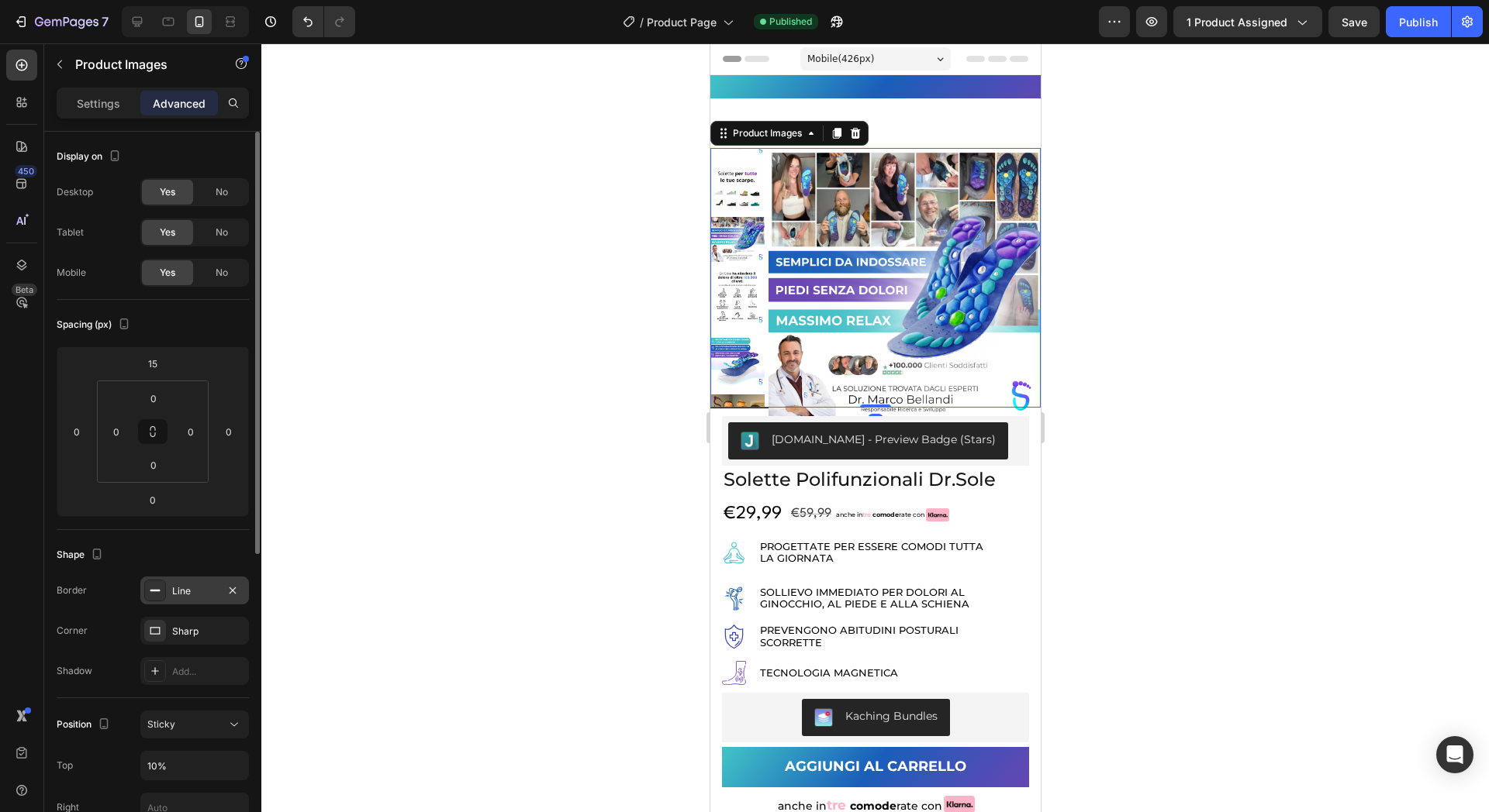
click at [186, 589] on div "Line" at bounding box center [195, 591] width 45 height 14
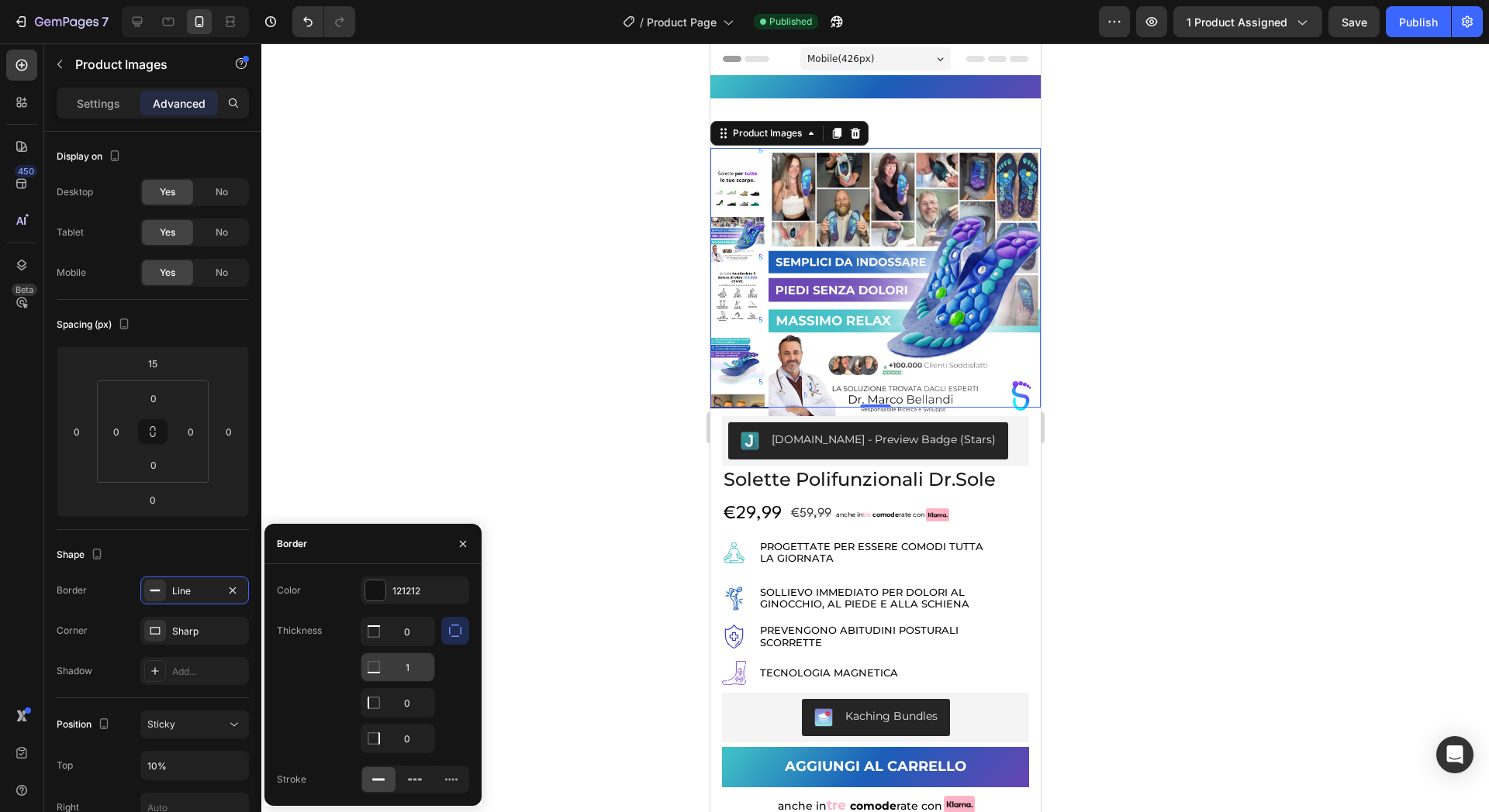
click at [412, 645] on input "1" at bounding box center [398, 632] width 73 height 28
type input "2"
click at [451, 505] on div at bounding box center [875, 428] width 1227 height 769
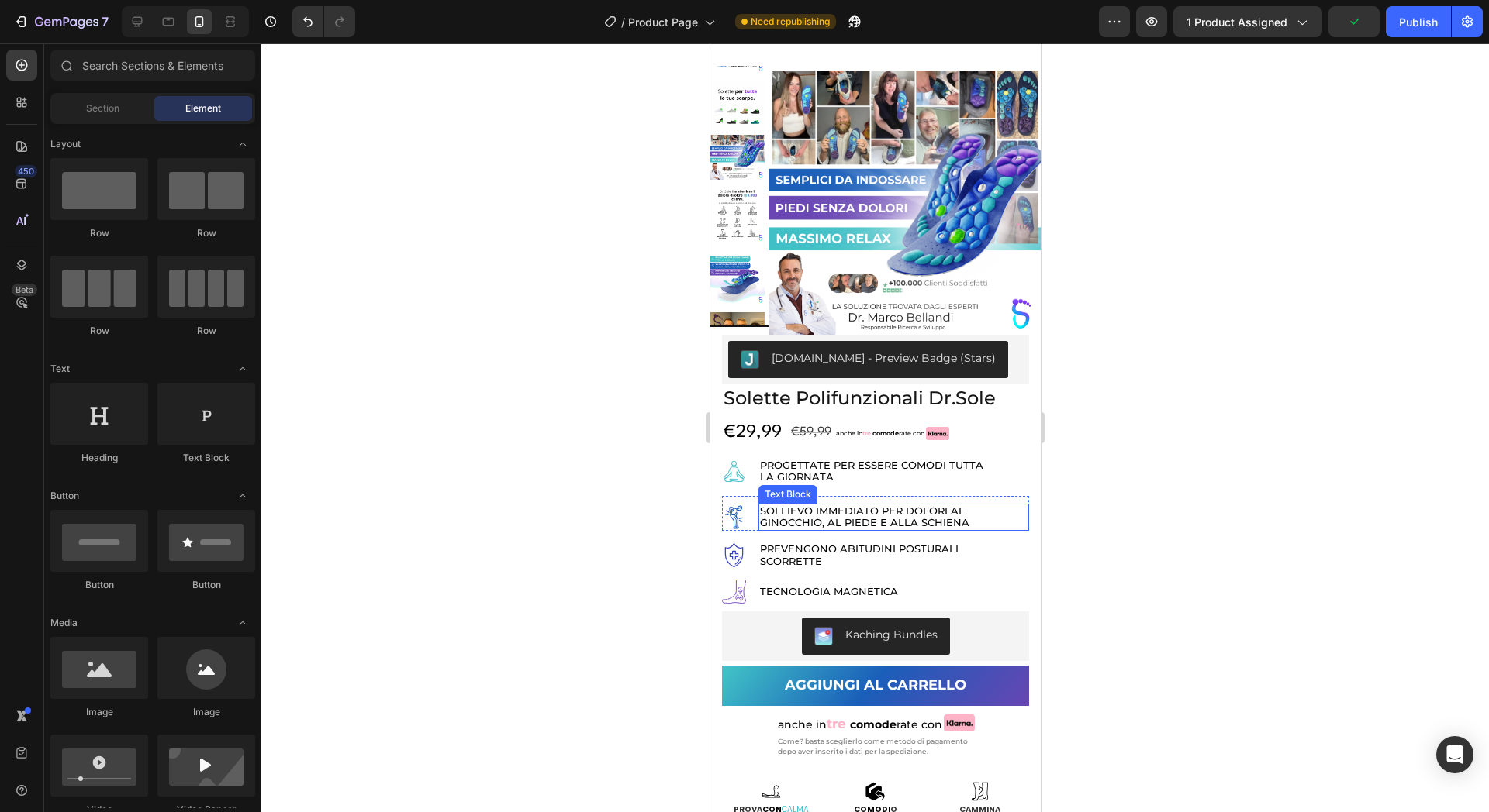
scroll to position [97, 0]
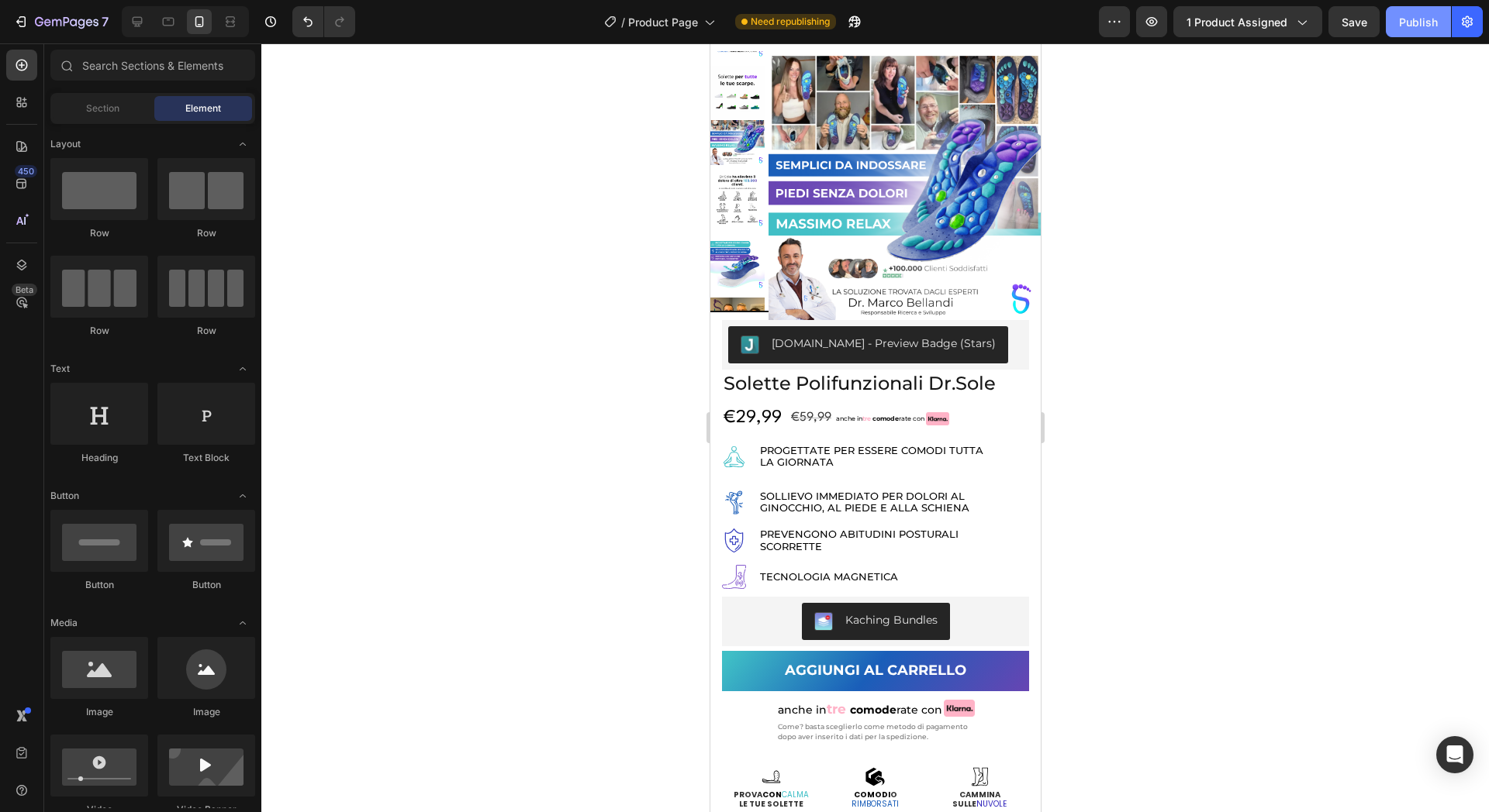
click at [1410, 8] on button "Publish" at bounding box center [1418, 22] width 65 height 31
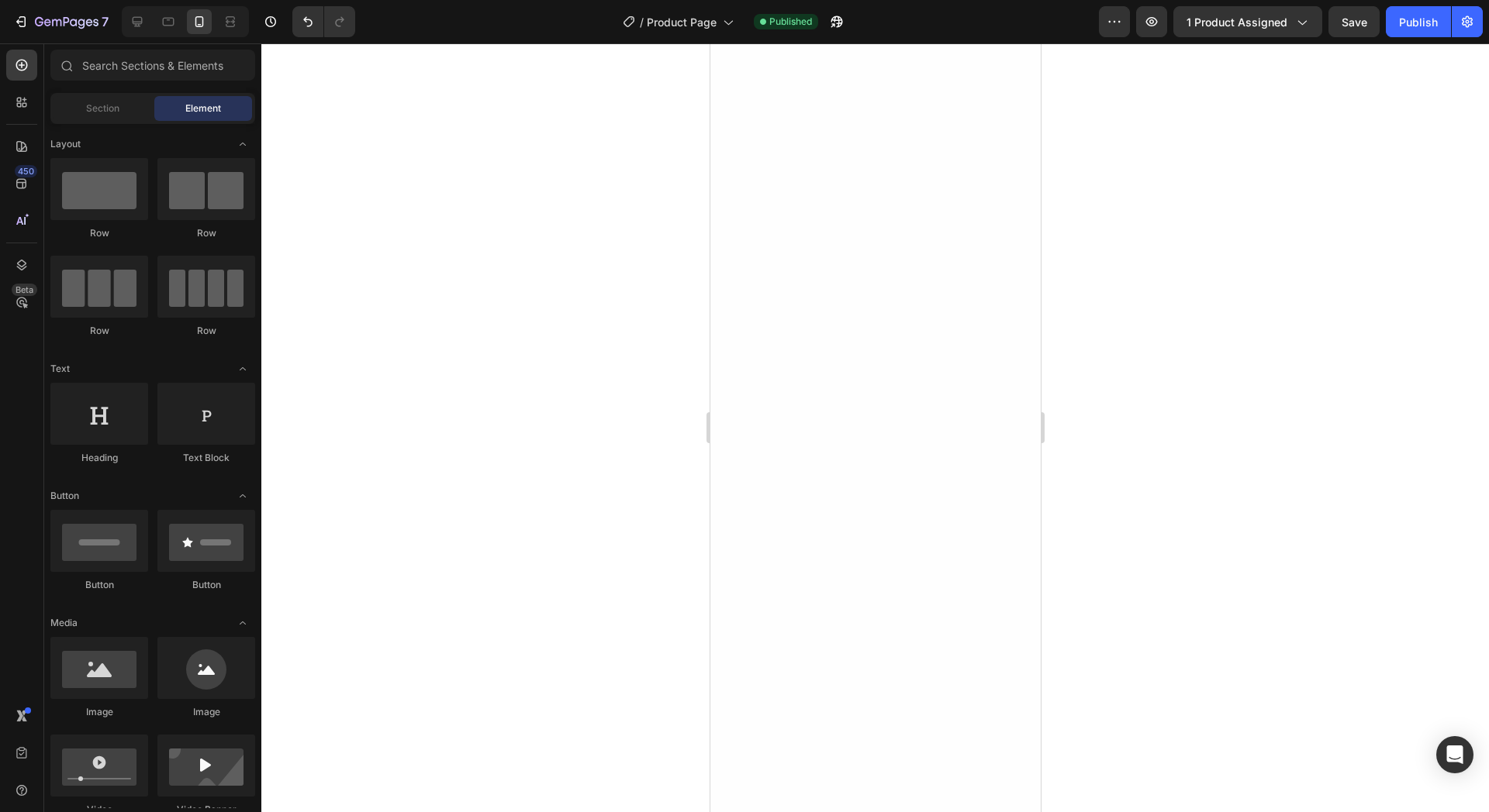
scroll to position [3876, 0]
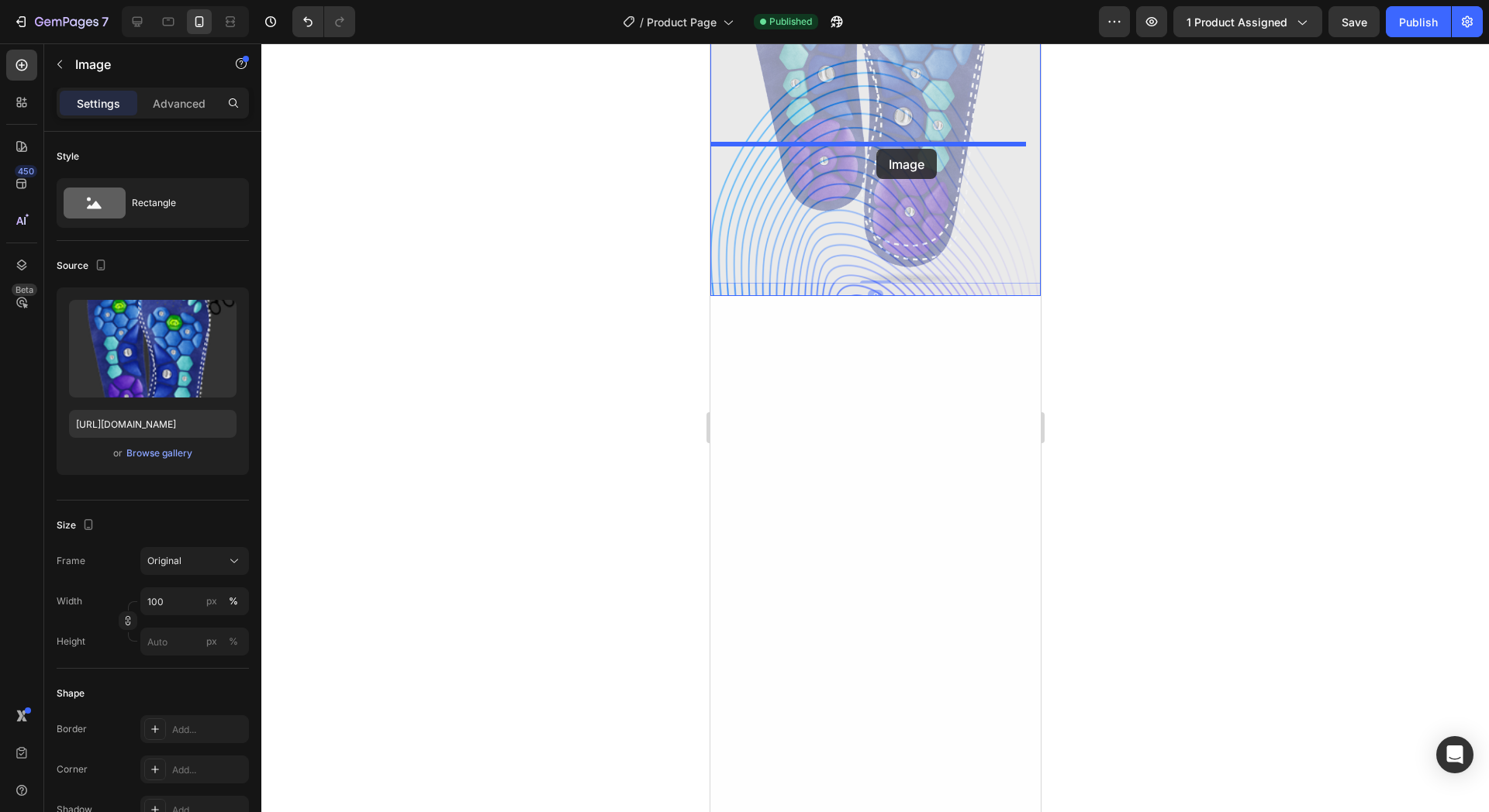
drag, startPoint x: 880, startPoint y: 489, endPoint x: 876, endPoint y: 149, distance: 340.0
click at [876, 149] on div "Mobile ( 426 px) iPhone 13 Mini iPhone 13 Pro iPhone 11 Pro Max iPhone 15 Pro M…" at bounding box center [875, 481] width 330 height 8627
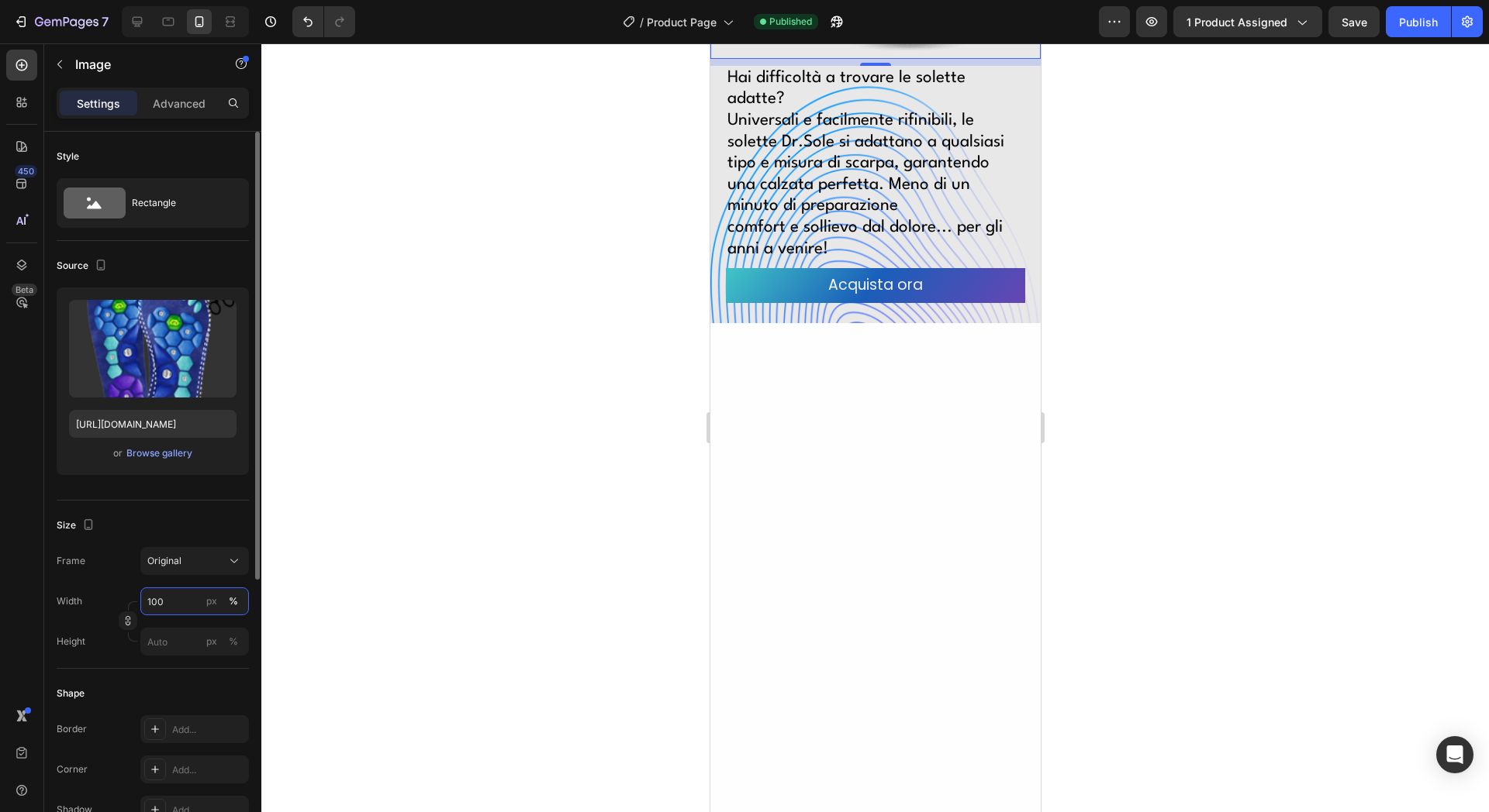
click at [178, 602] on input "100" at bounding box center [195, 602] width 109 height 28
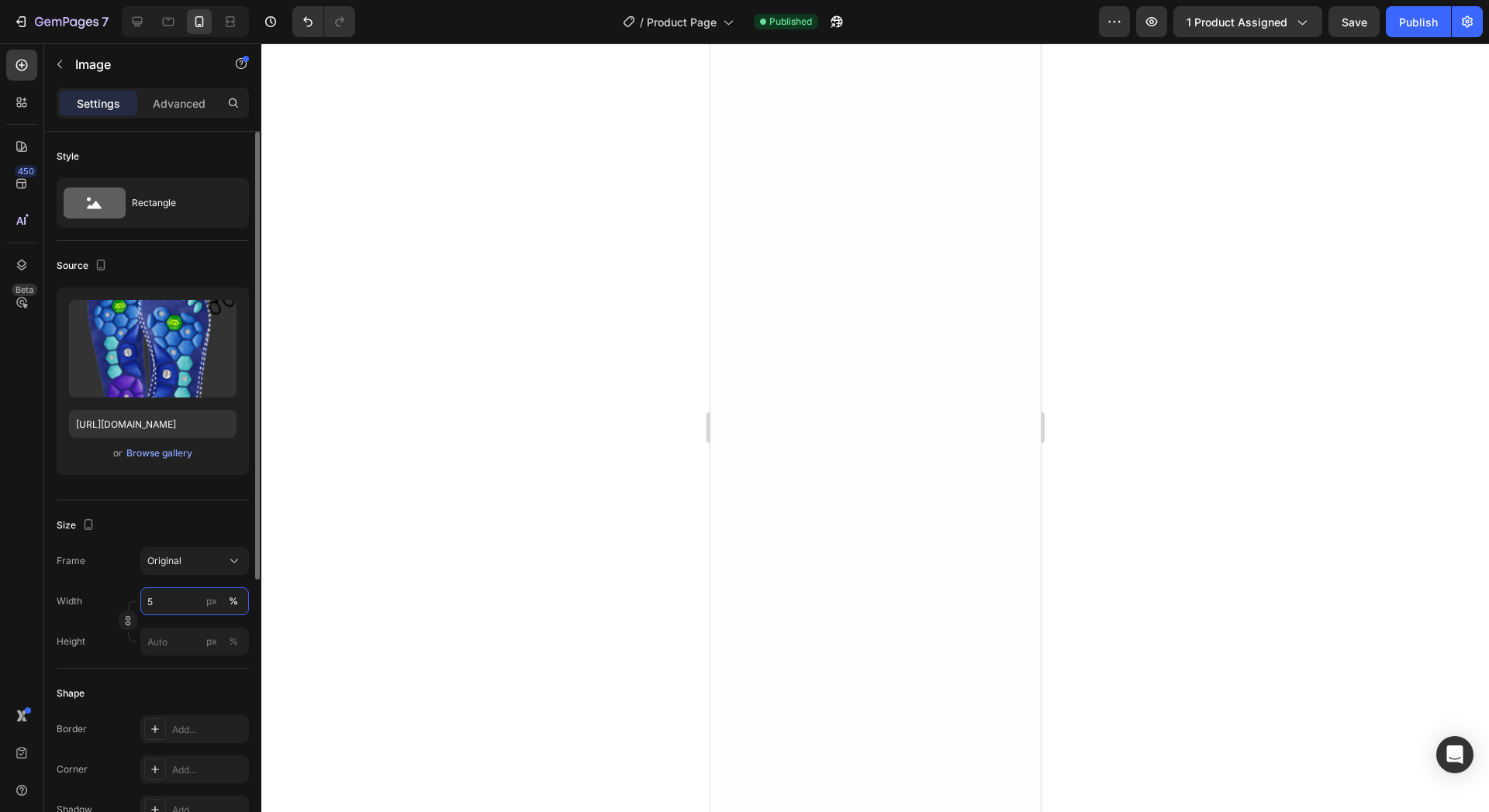
type input "50"
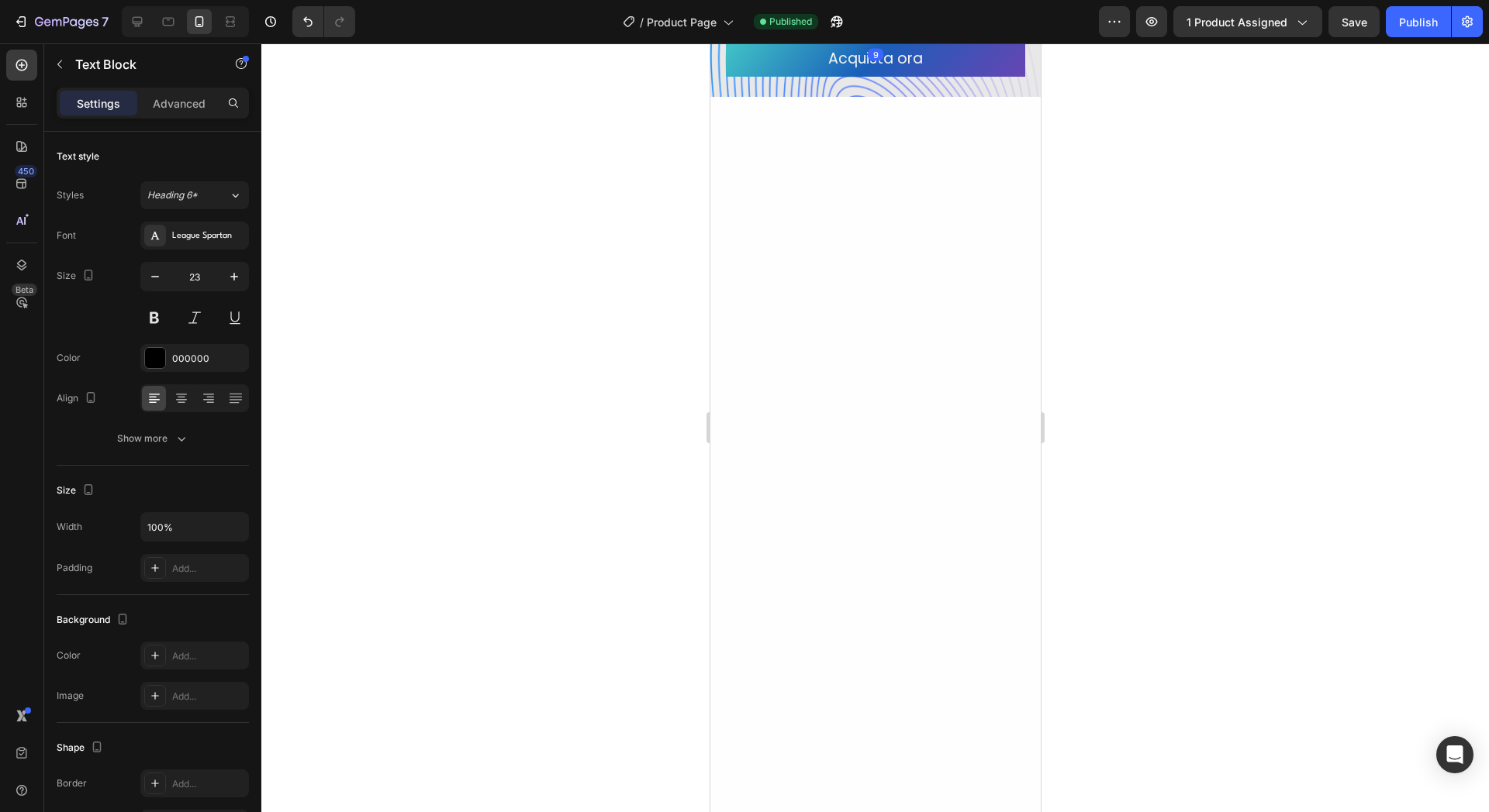
click at [624, 396] on div at bounding box center [875, 428] width 1227 height 769
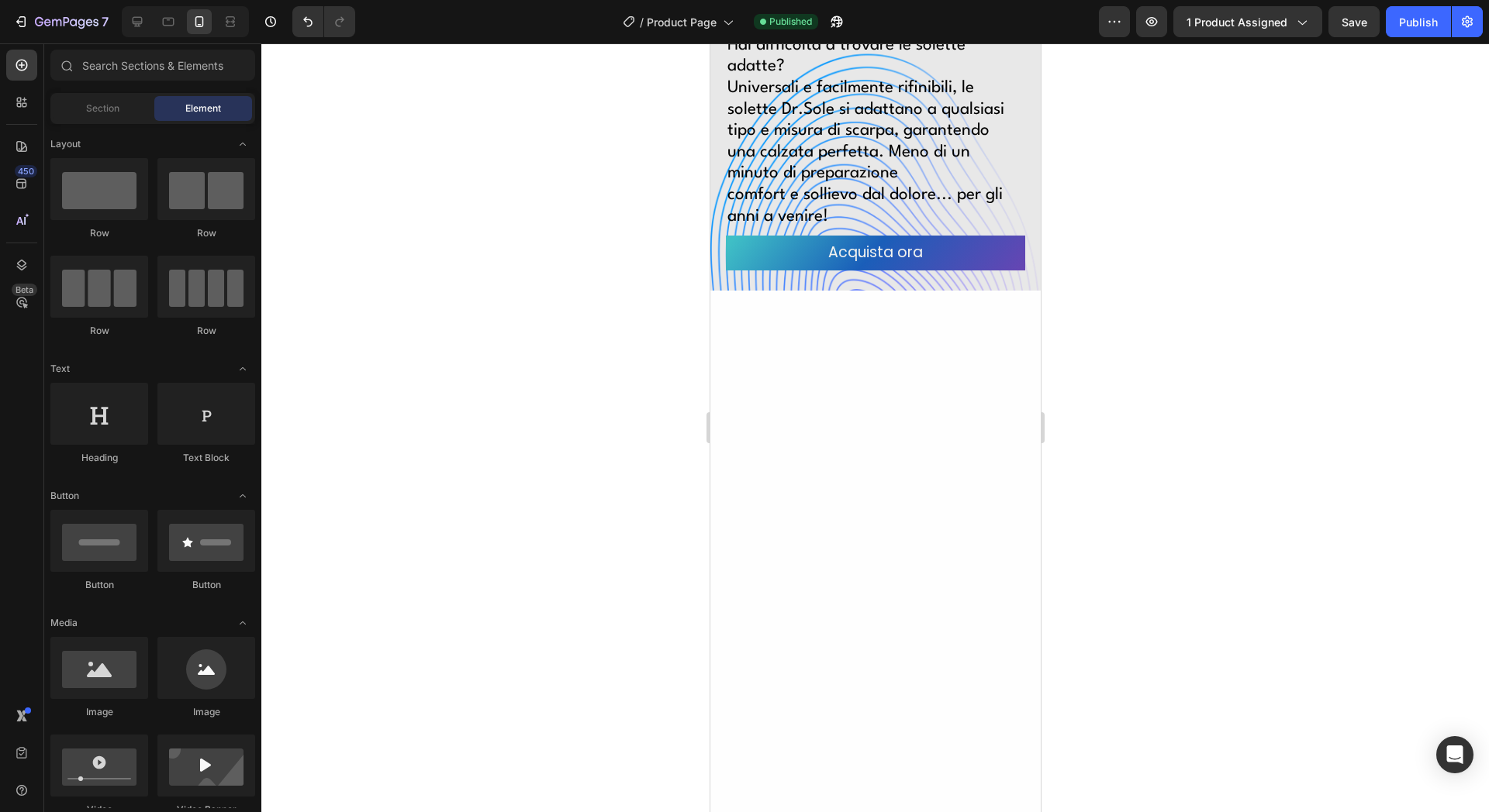
scroll to position [3779, 0]
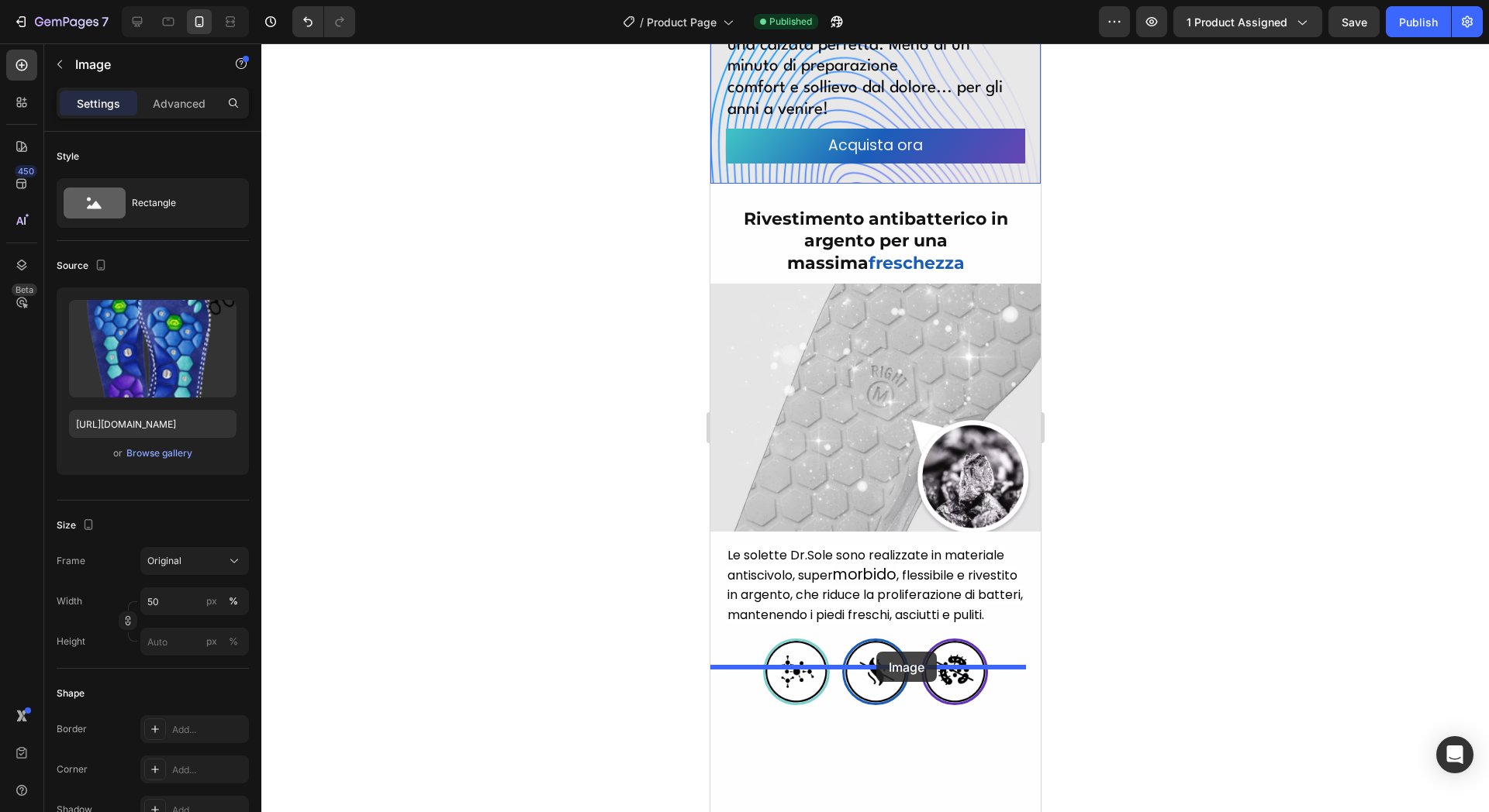
drag, startPoint x: 889, startPoint y: 334, endPoint x: 876, endPoint y: 652, distance: 318.3
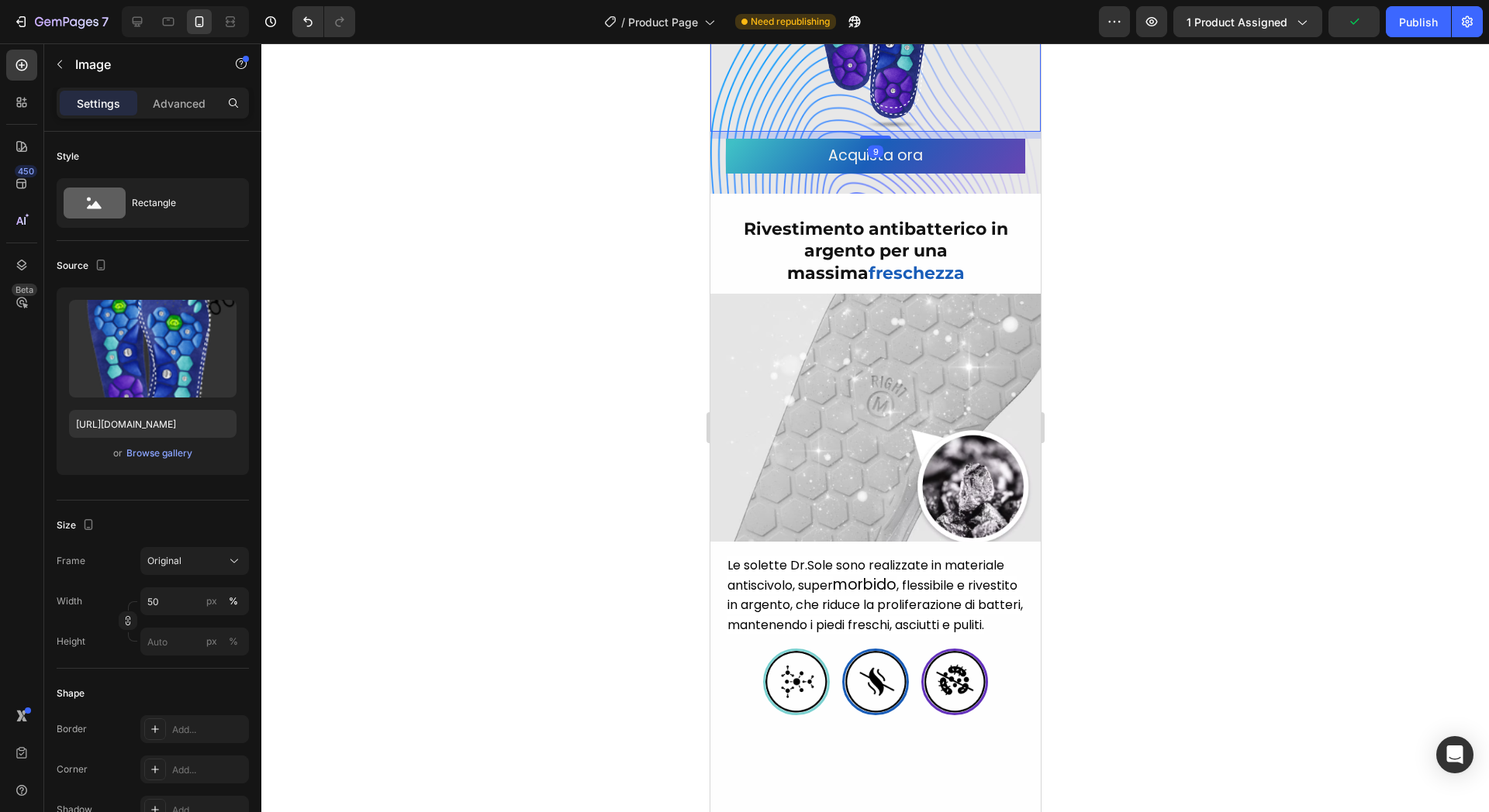
click at [563, 524] on div at bounding box center [875, 428] width 1227 height 769
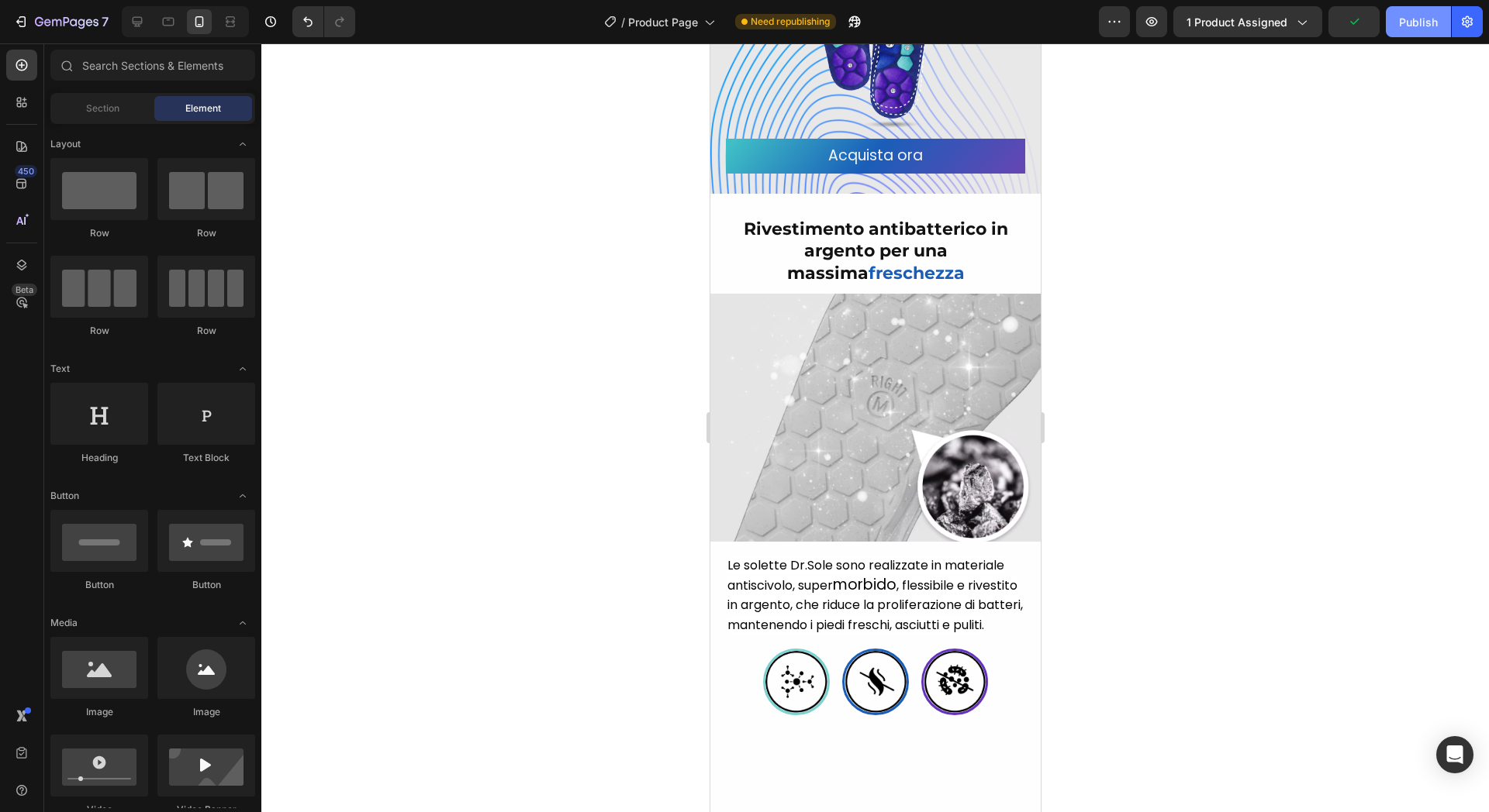
click at [1418, 14] on div "Publish" at bounding box center [1418, 22] width 39 height 17
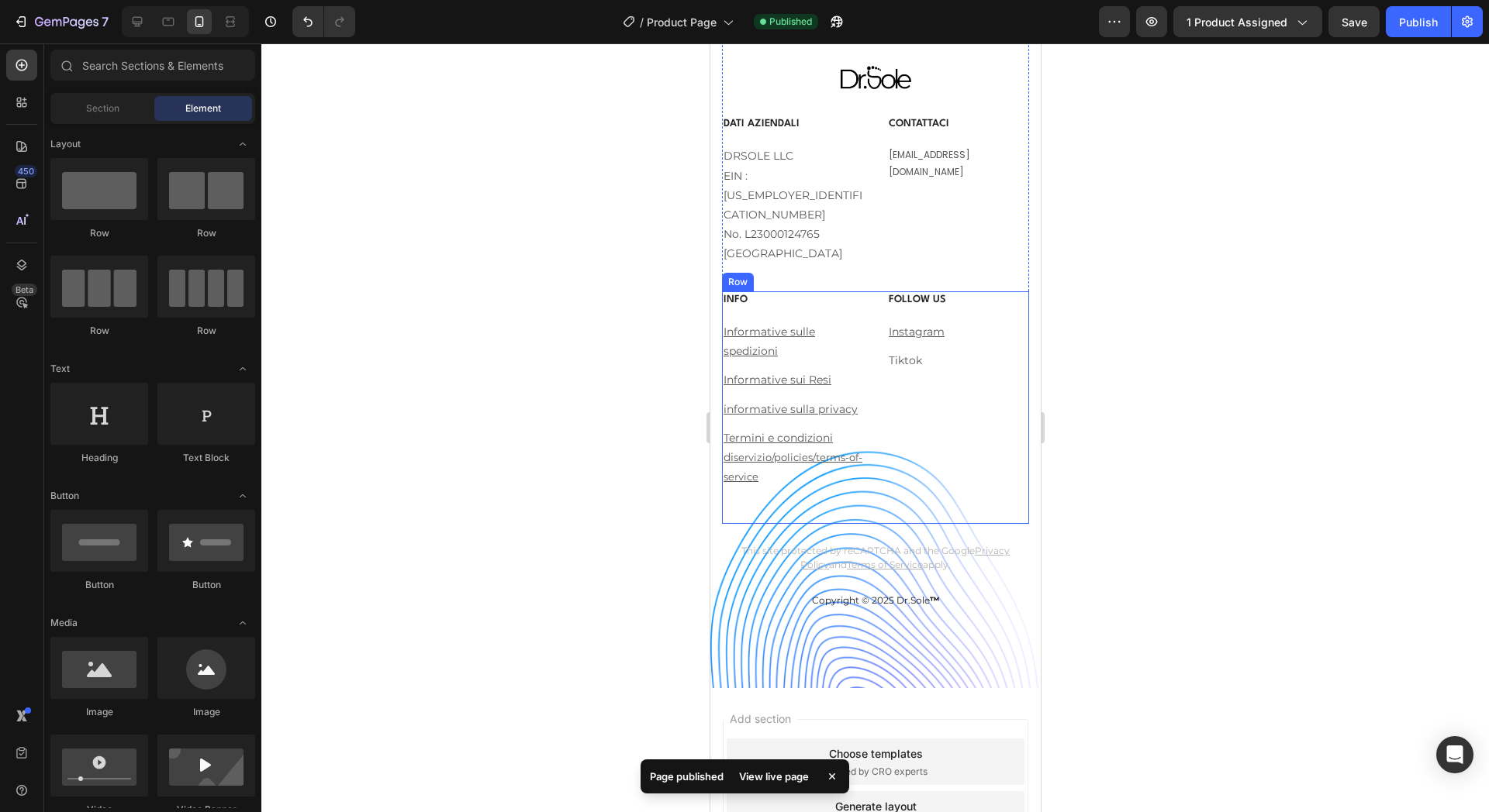
scroll to position [8139, 0]
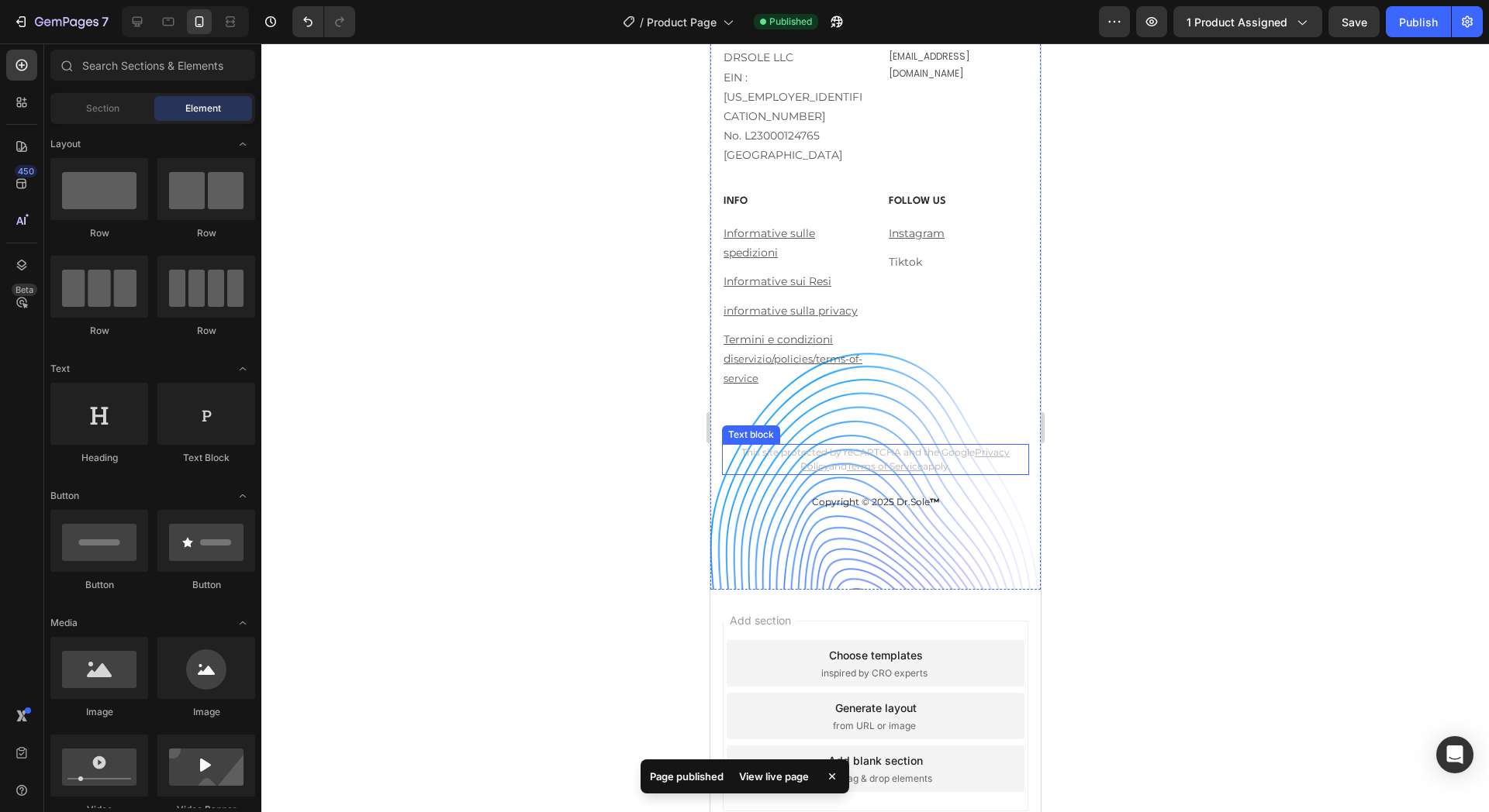
click at [766, 467] on div "Title Line Image dati aziendali Heading DRSOLE LLC EIN : [US_EMPLOYER_IDENTIFIC…" at bounding box center [875, 213] width 307 height 595
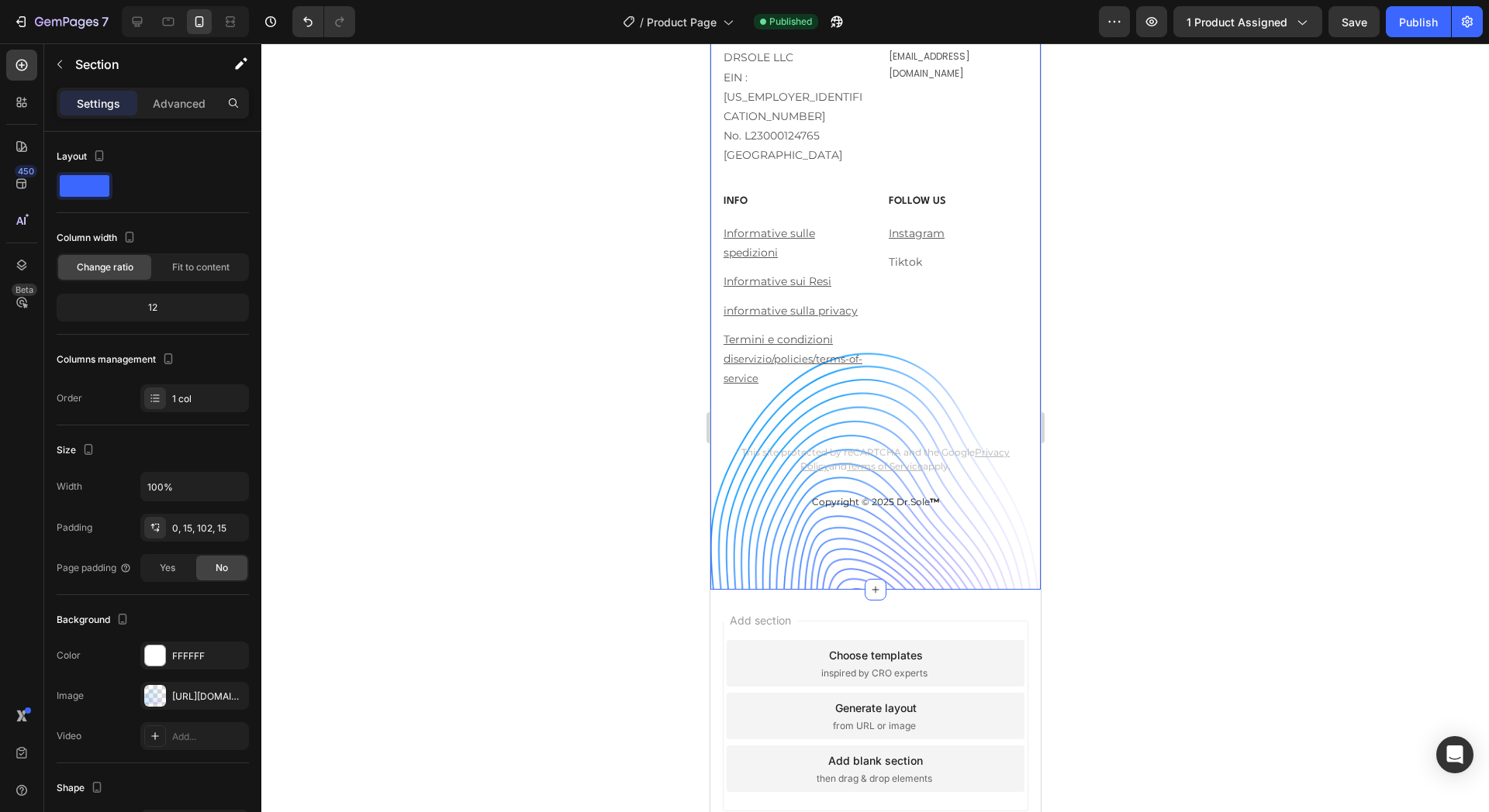
drag, startPoint x: 230, startPoint y: 696, endPoint x: 555, endPoint y: 440, distance: 413.7
click at [0, 0] on icon "button" at bounding box center [0, 0] width 0 height 0
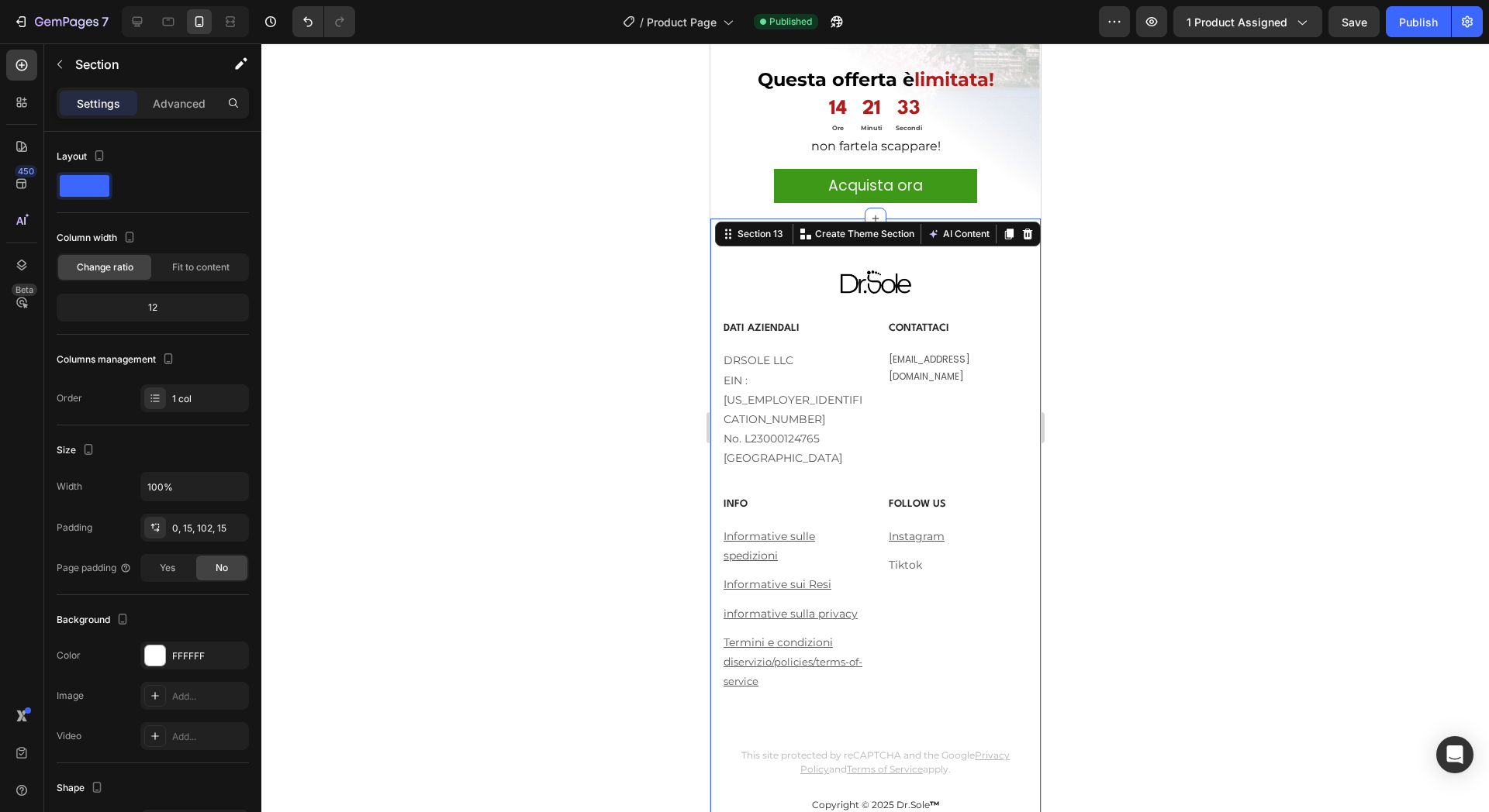
scroll to position [7849, 0]
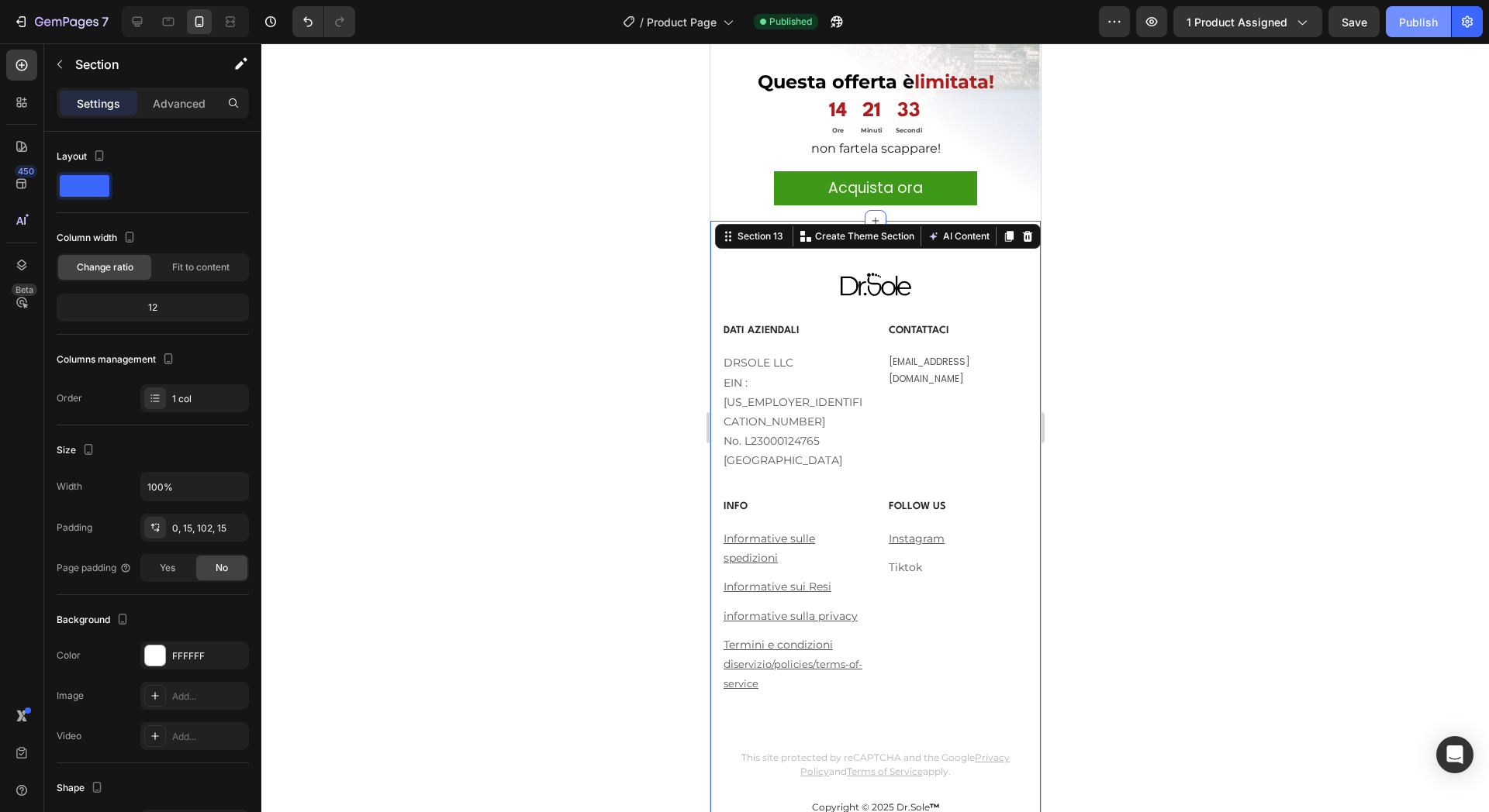
click at [1402, 31] on button "Publish" at bounding box center [1418, 22] width 65 height 31
click at [138, 17] on icon at bounding box center [138, 22] width 10 height 10
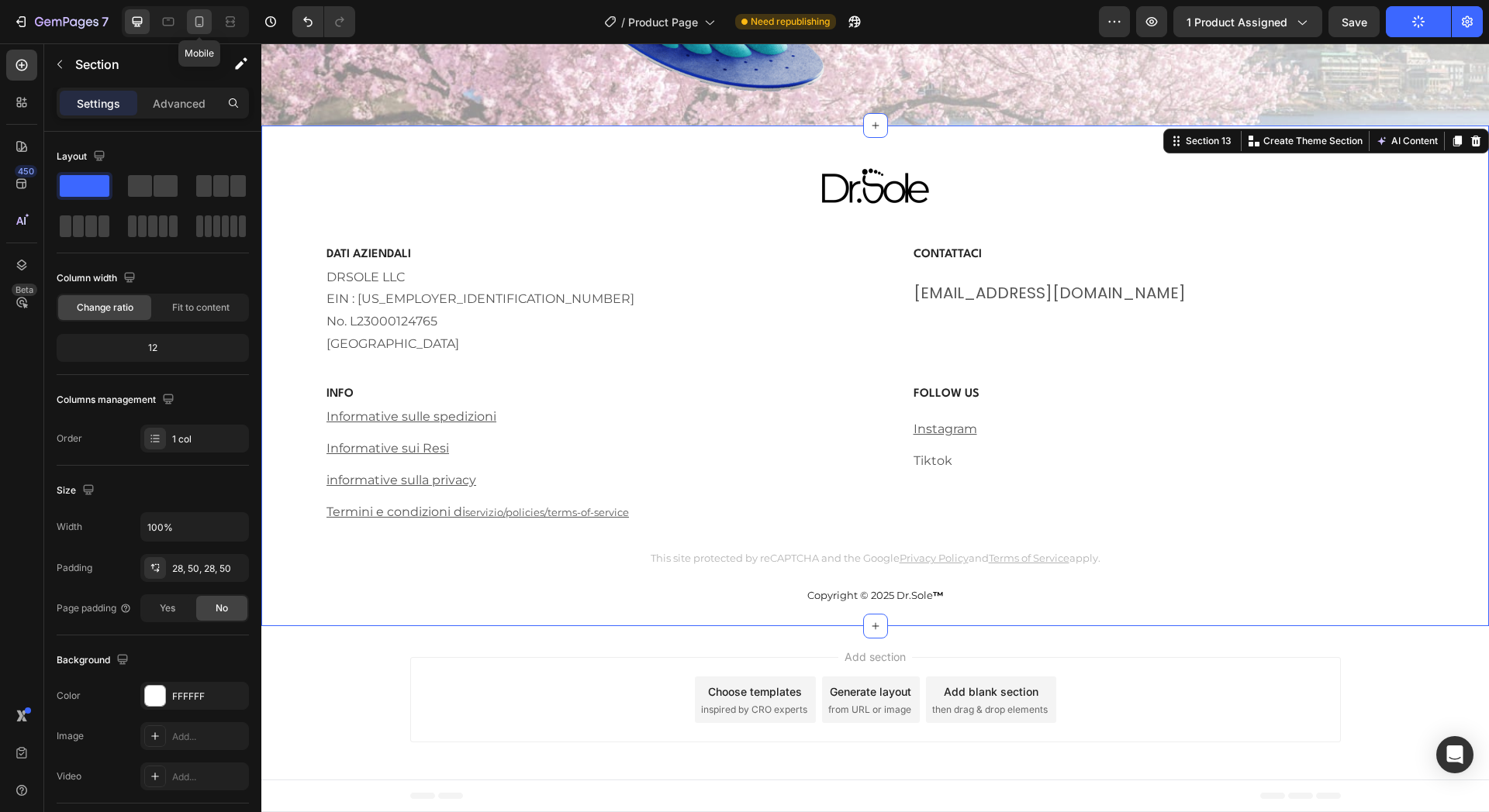
click at [206, 13] on div at bounding box center [199, 21] width 25 height 25
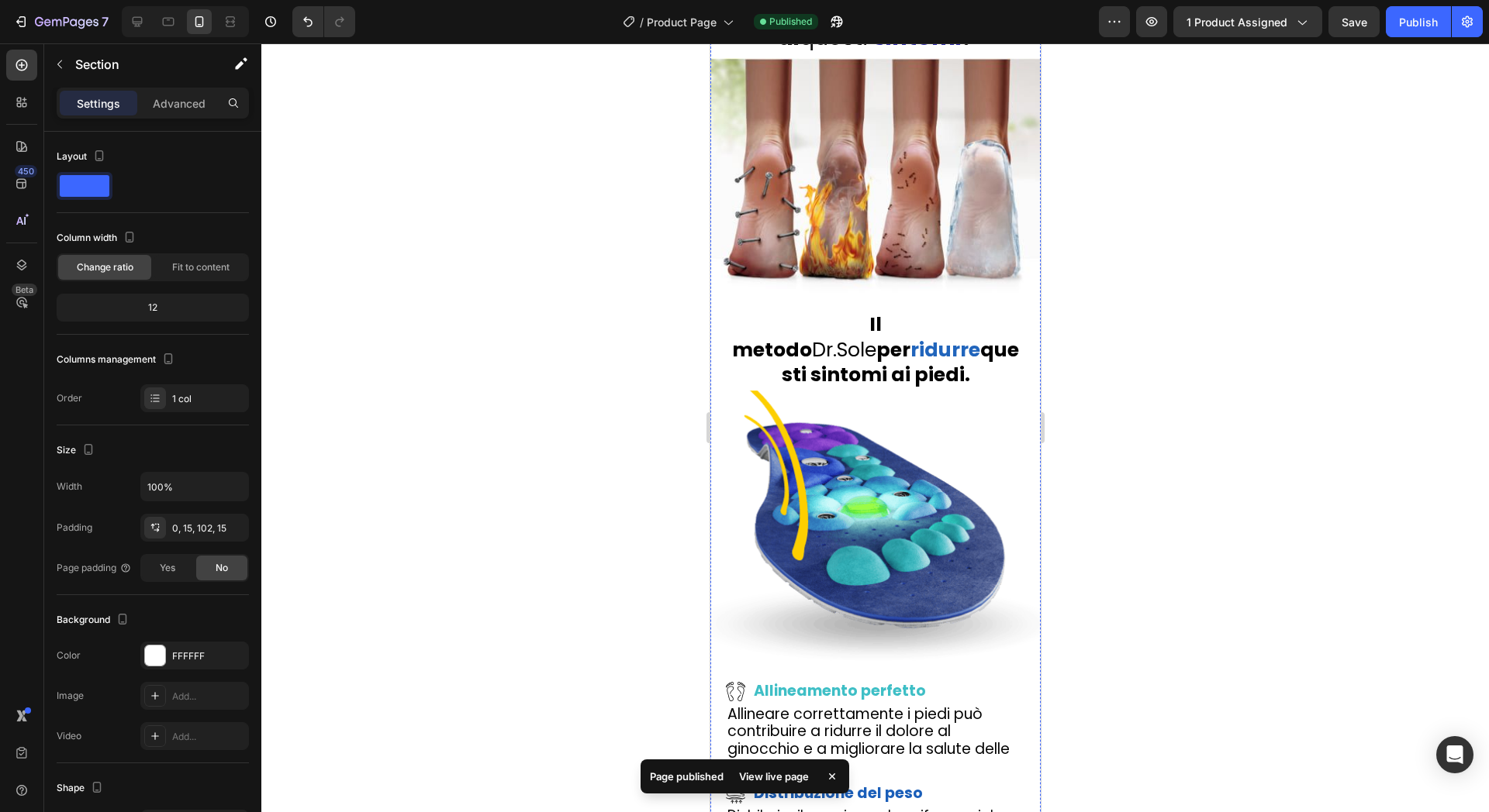
scroll to position [2915, 0]
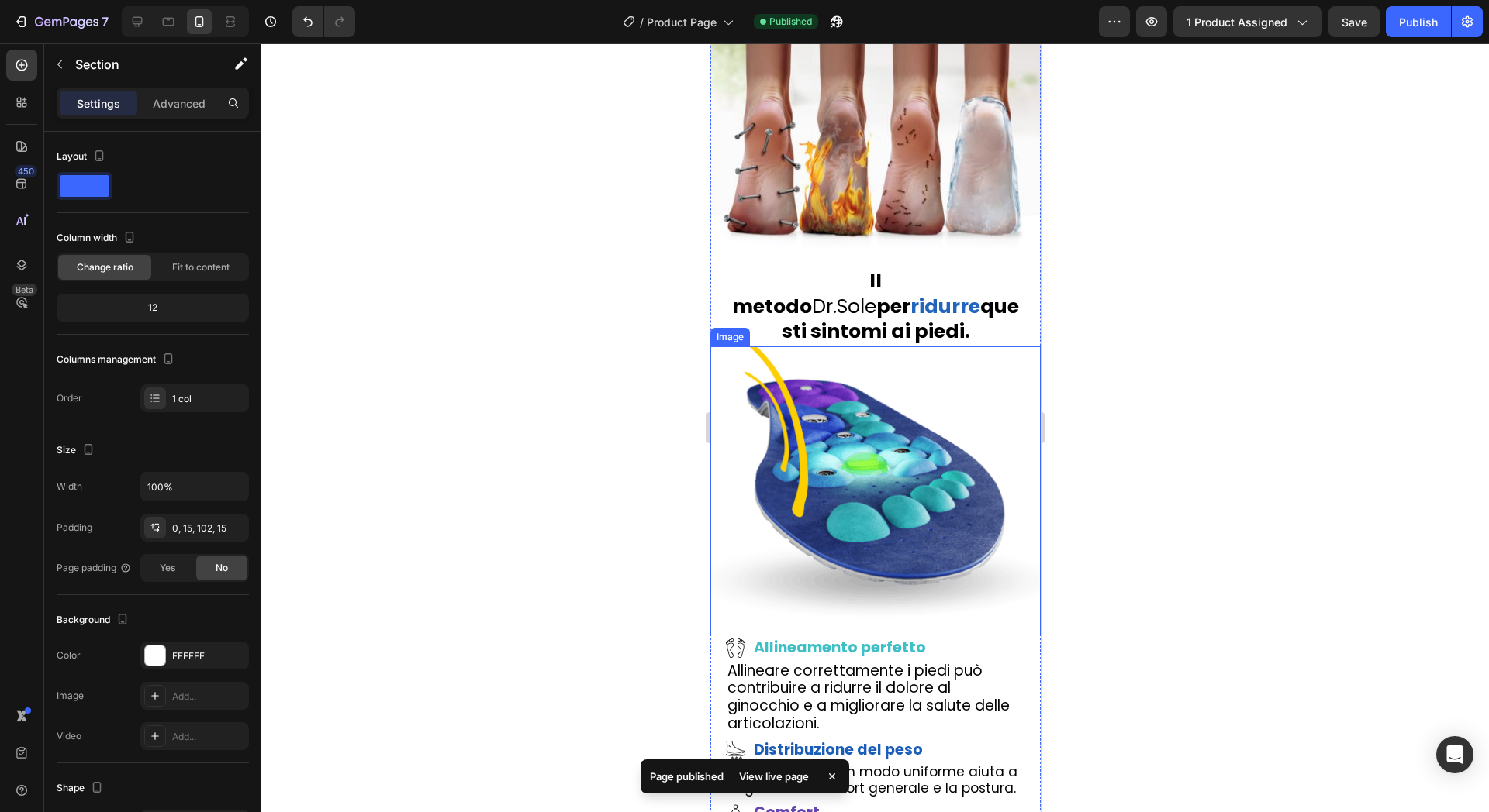
click at [882, 481] on img at bounding box center [875, 491] width 330 height 289
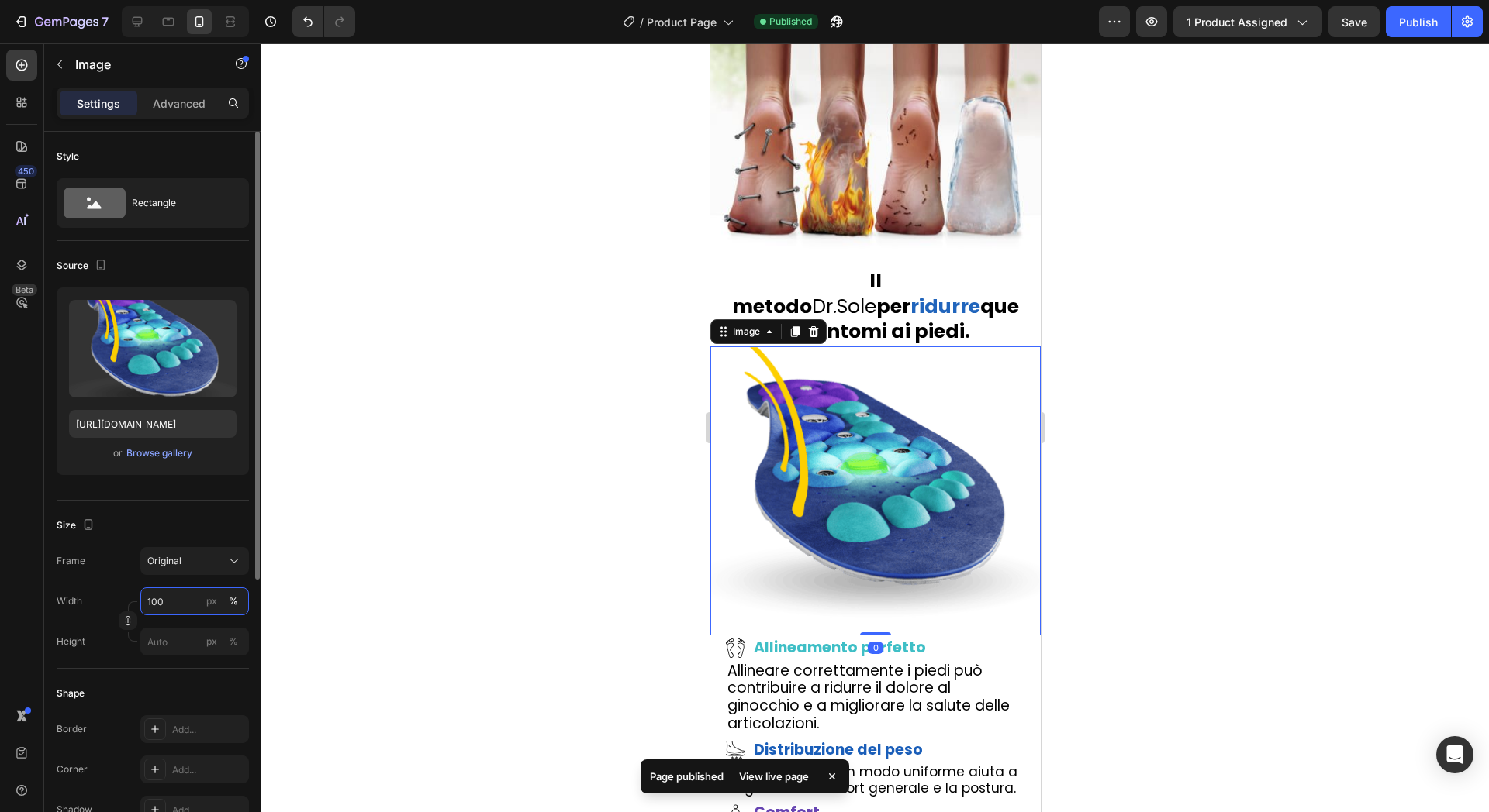
click at [175, 603] on input "100" at bounding box center [195, 602] width 109 height 28
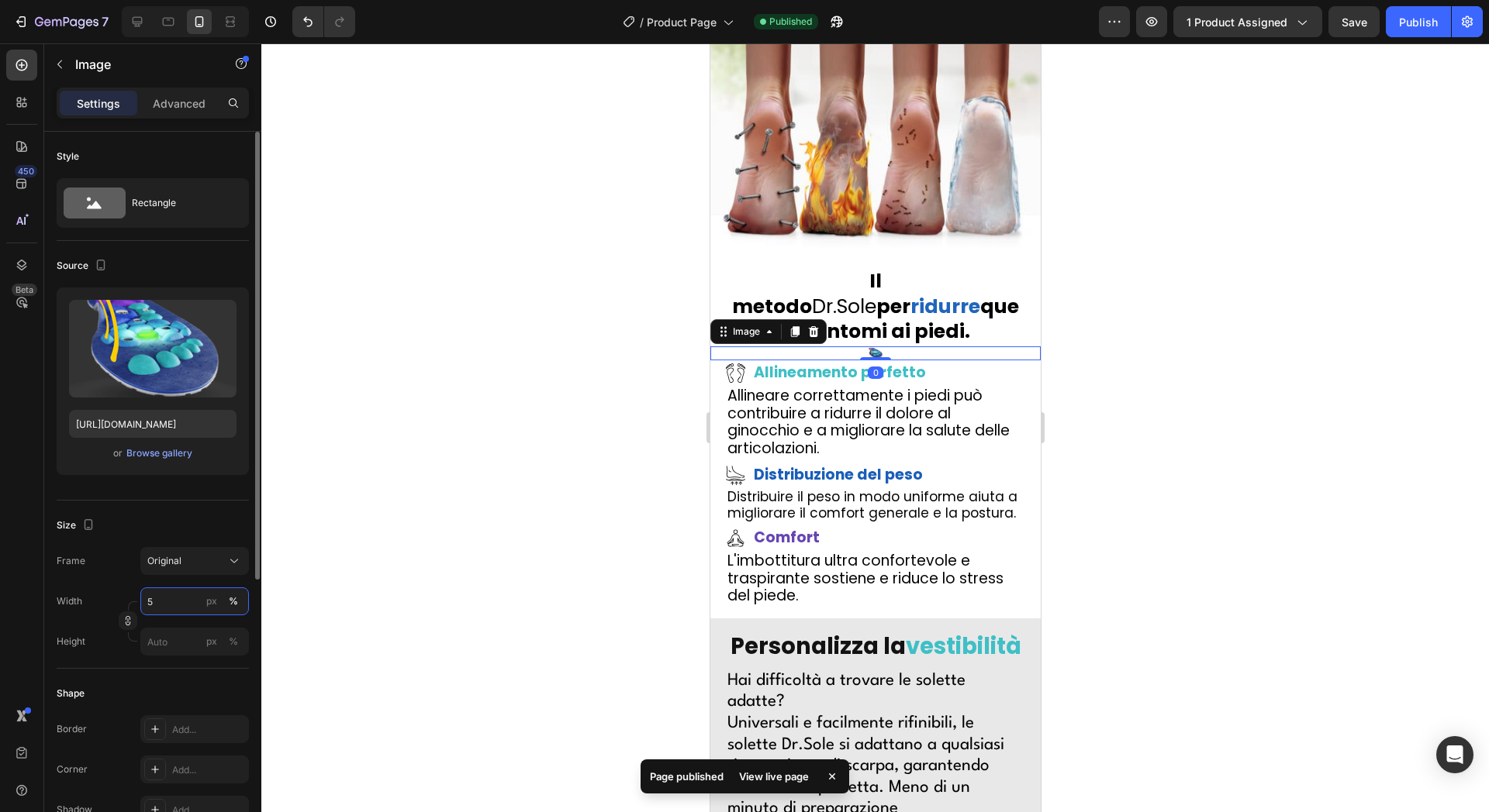
type input "50"
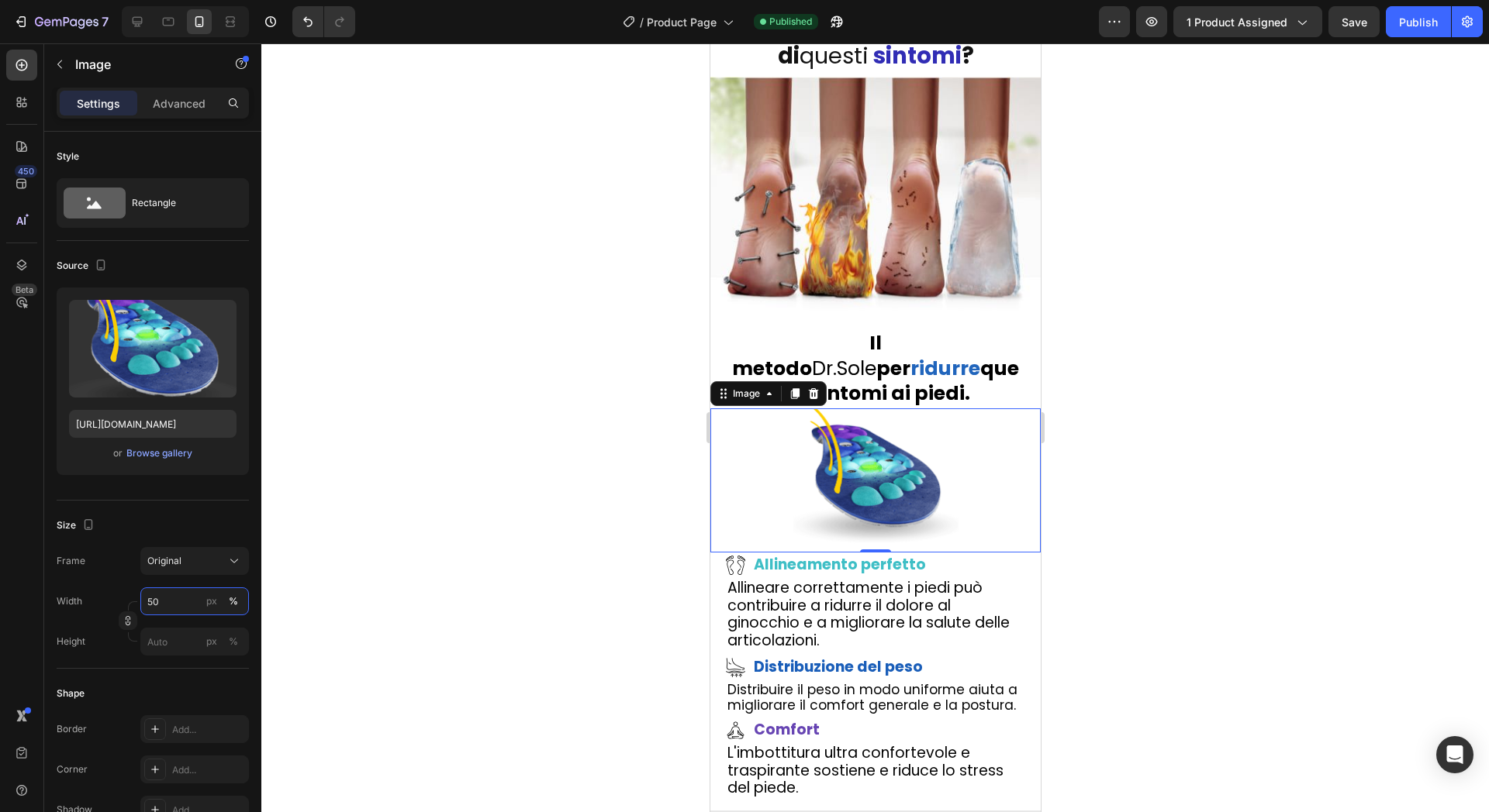
scroll to position [2819, 0]
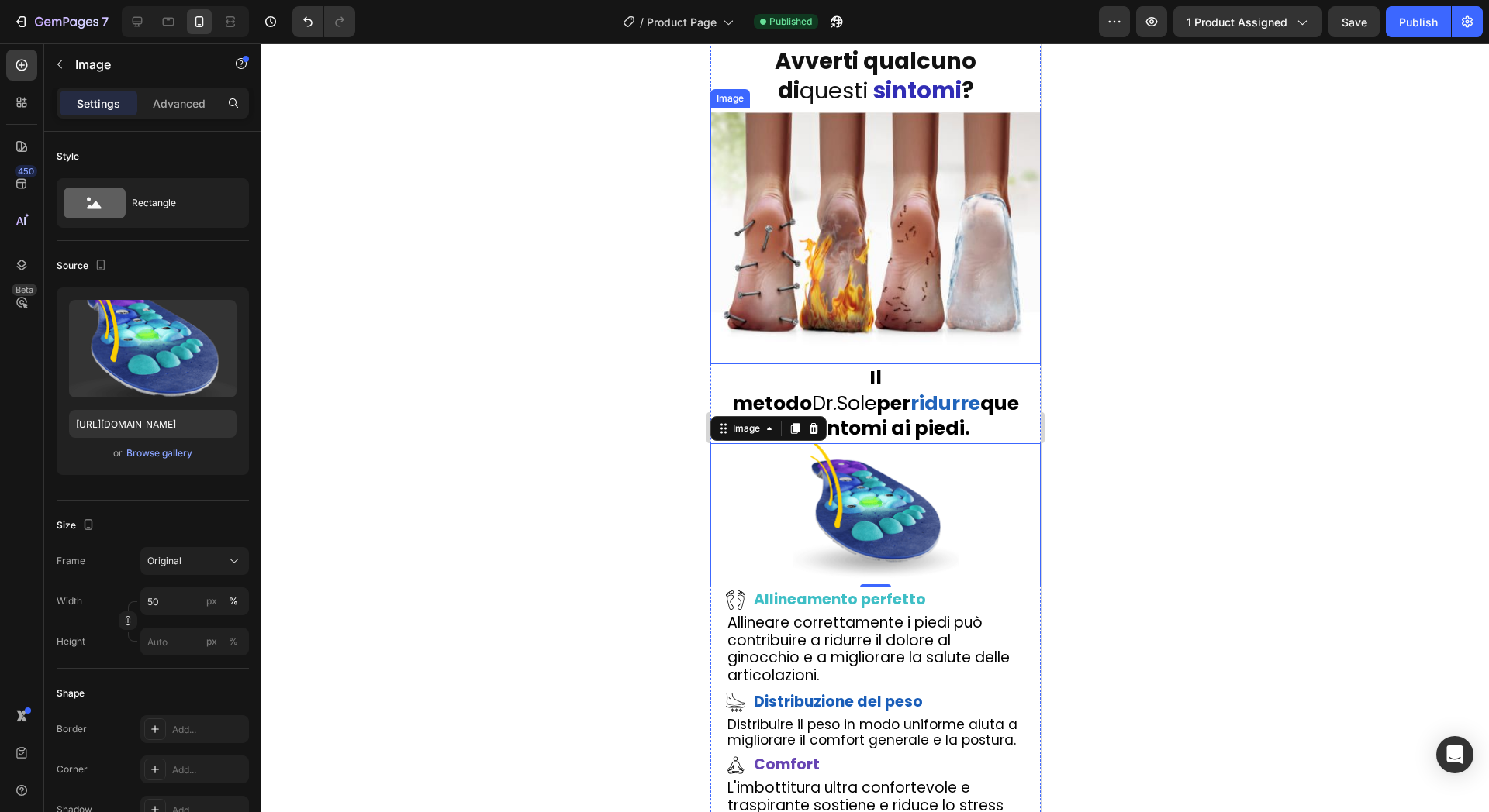
click at [901, 282] on img at bounding box center [875, 238] width 330 height 253
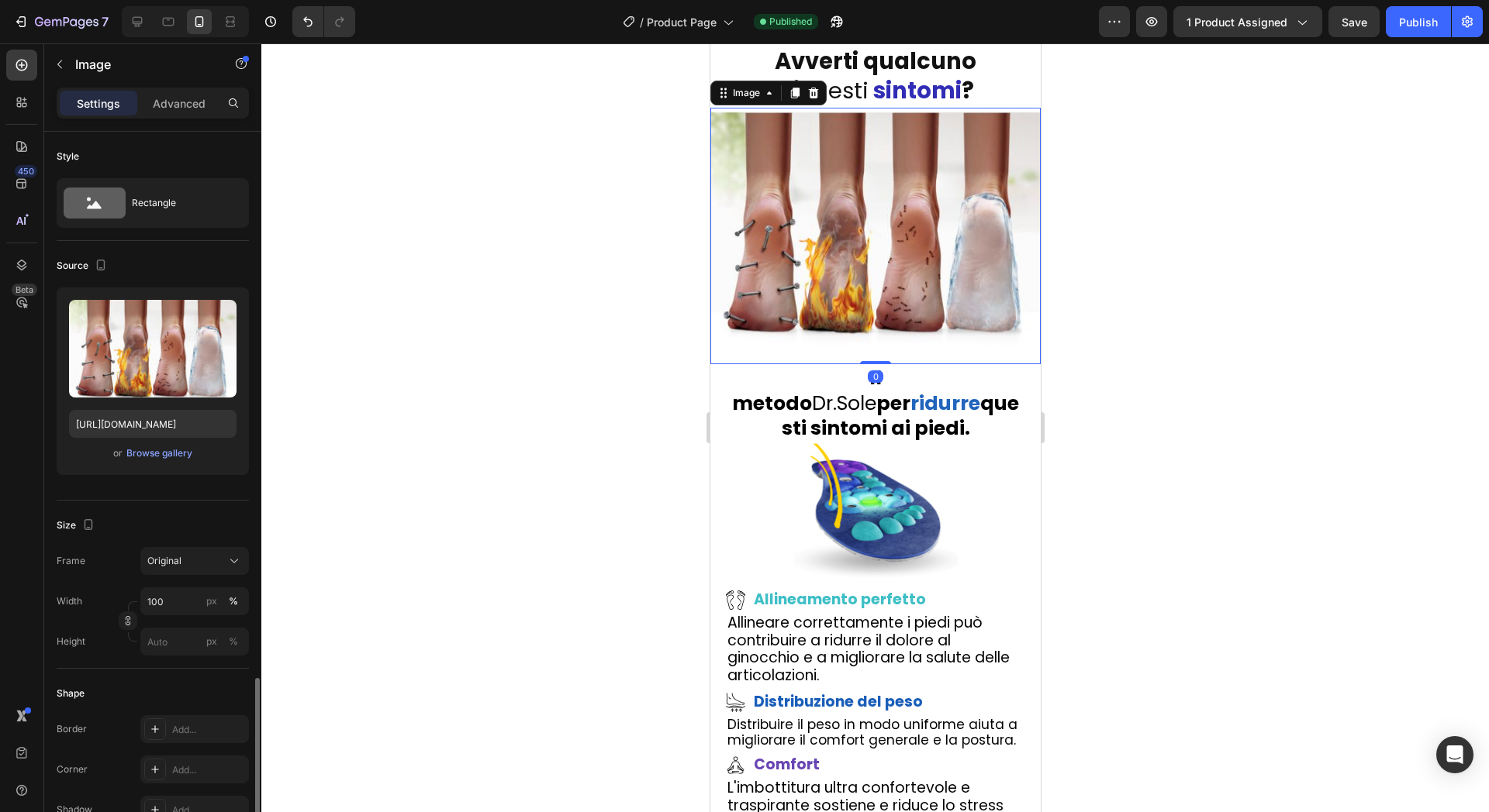
scroll to position [338, 0]
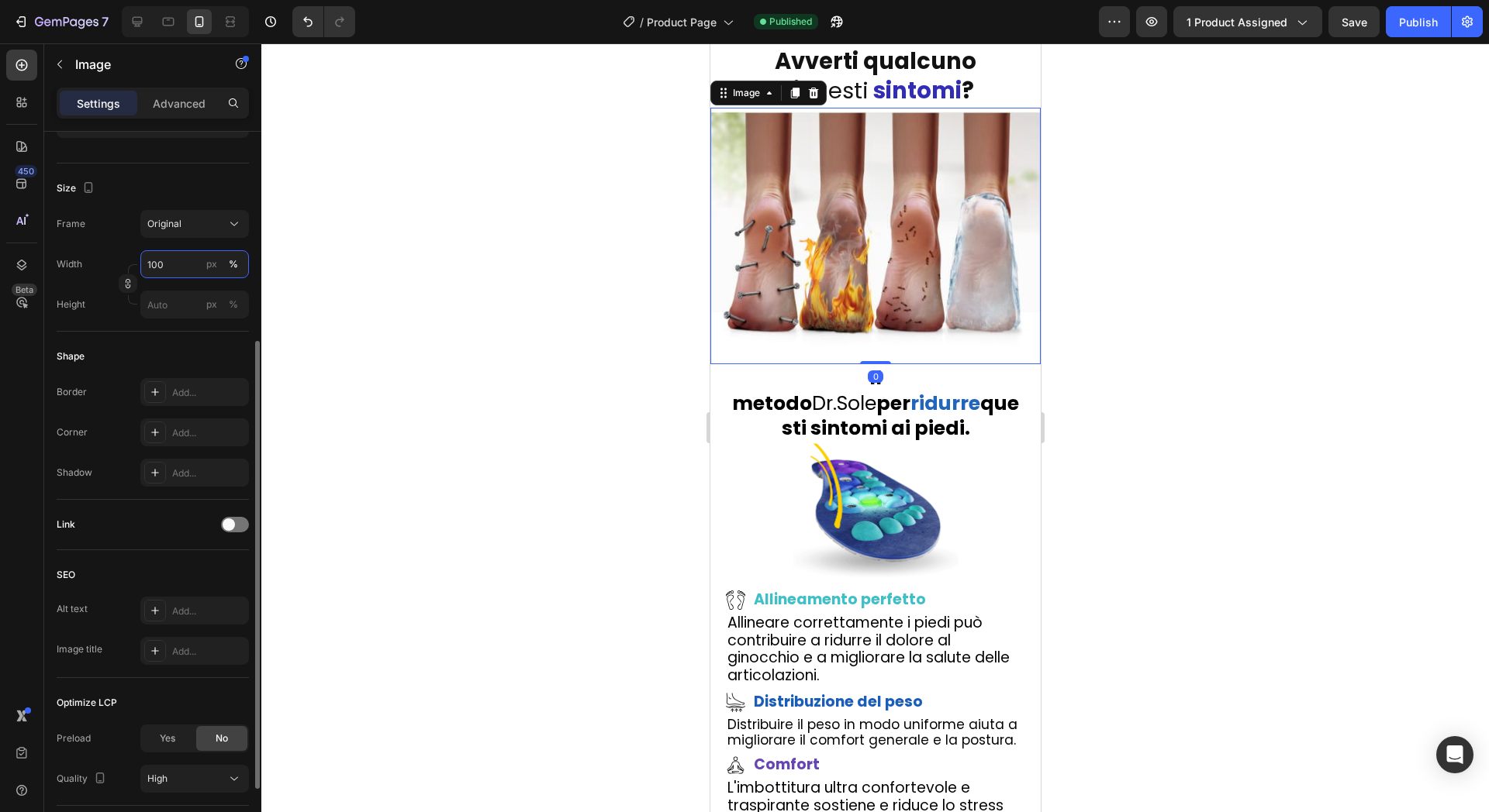
click at [185, 257] on input "100" at bounding box center [195, 264] width 109 height 28
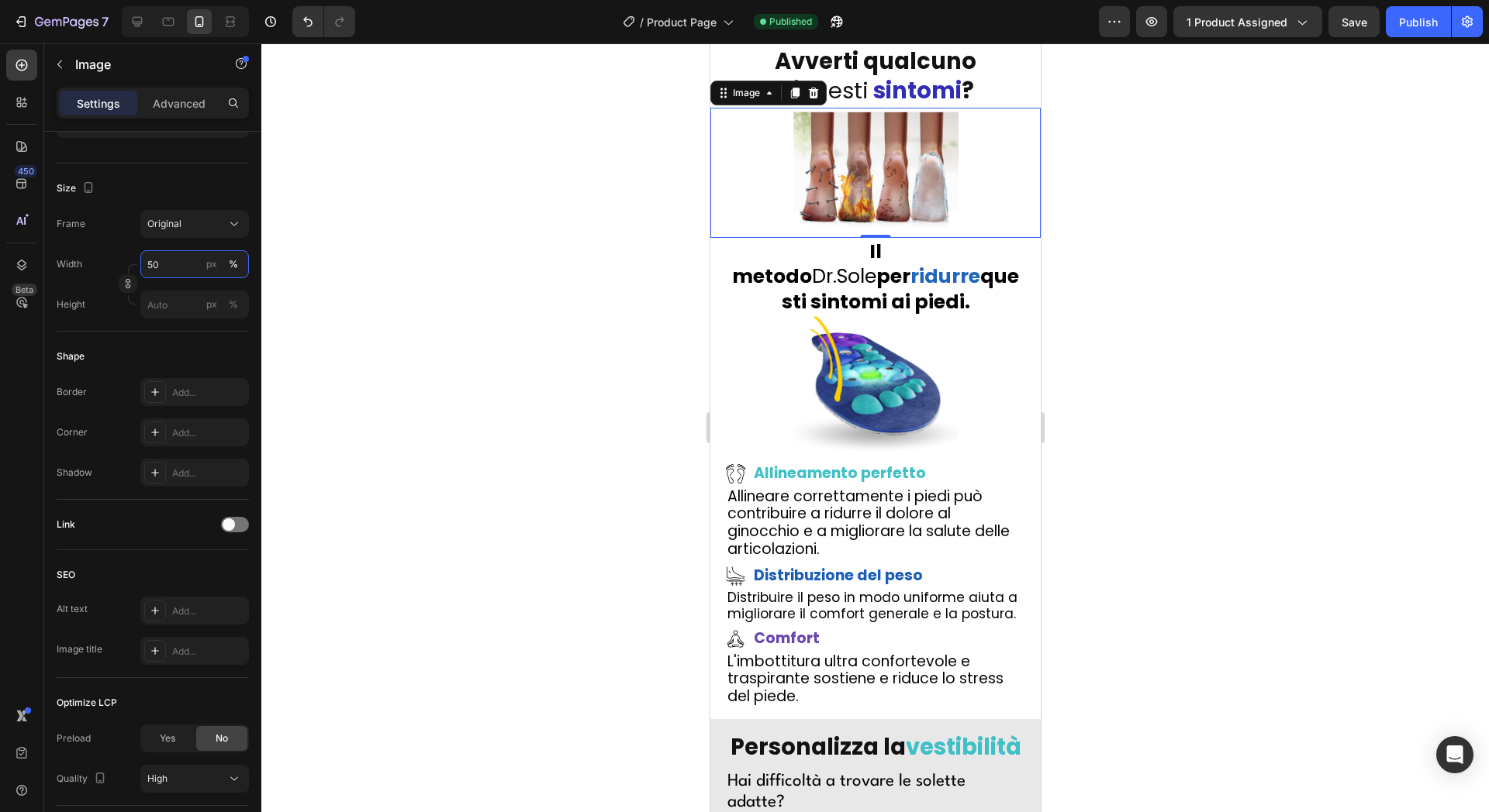
type input "5"
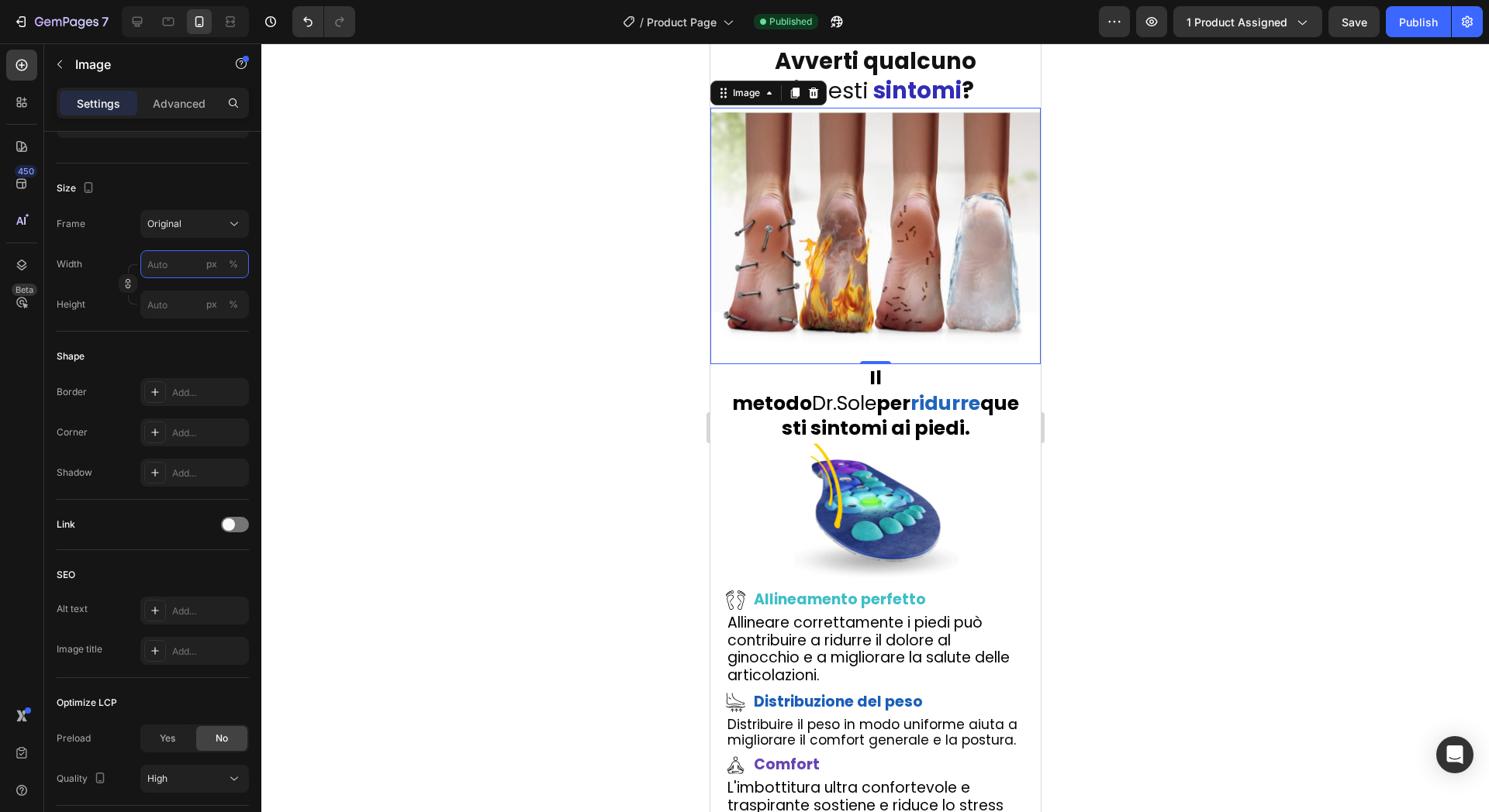
type input "5"
click at [166, 302] on input "px %" at bounding box center [195, 304] width 109 height 28
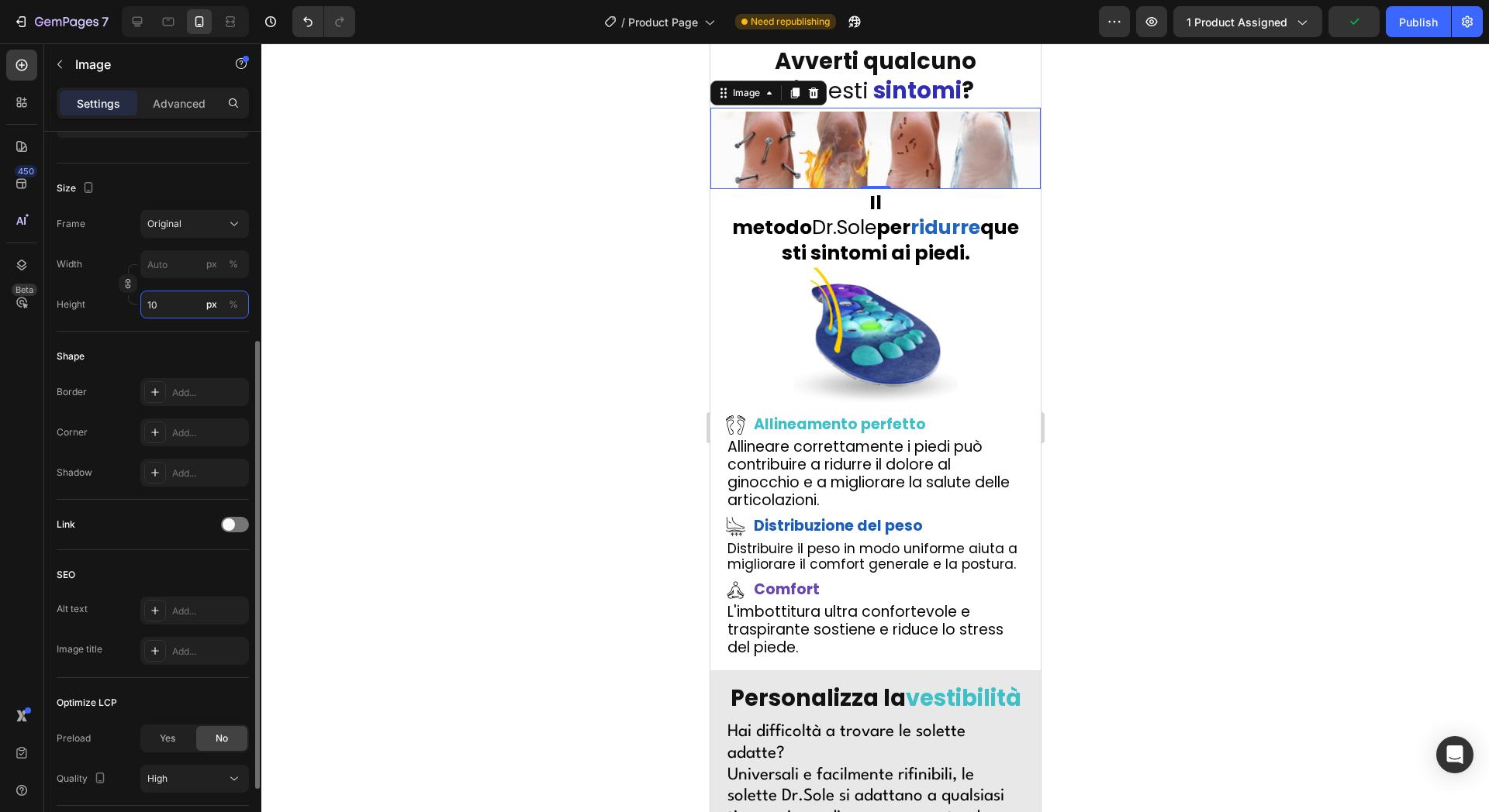
type input "1"
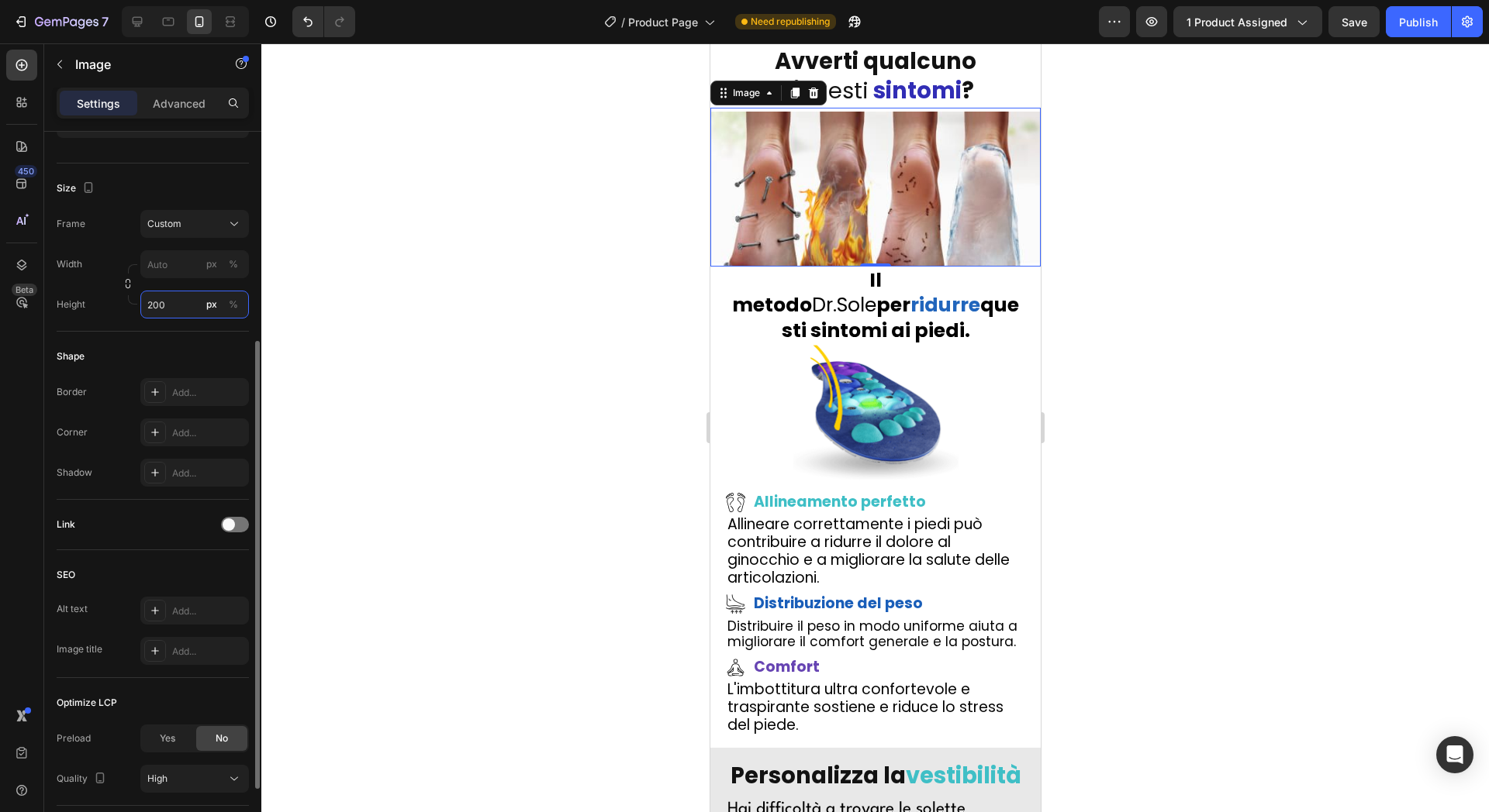
type input "1"
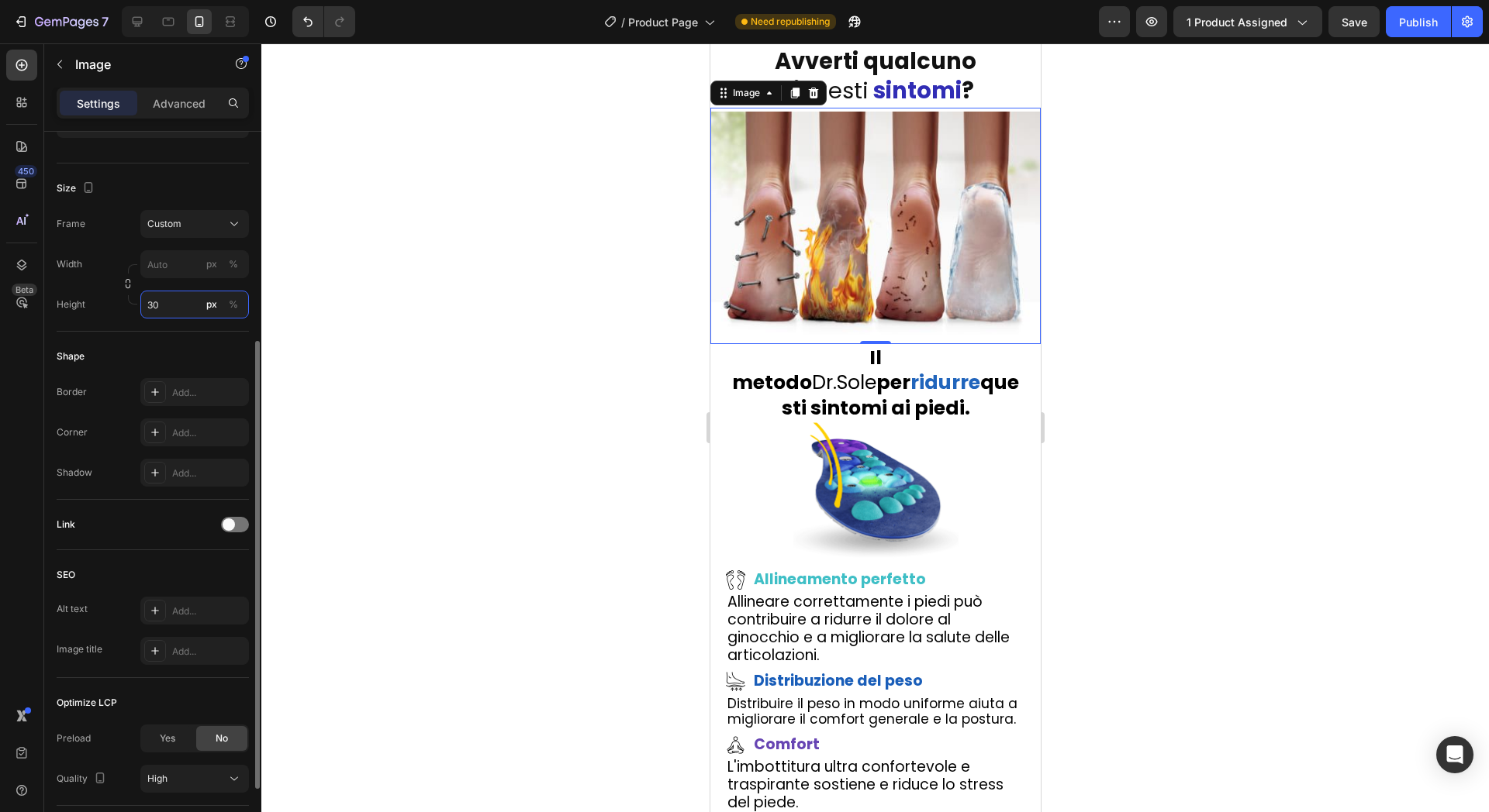
type input "3"
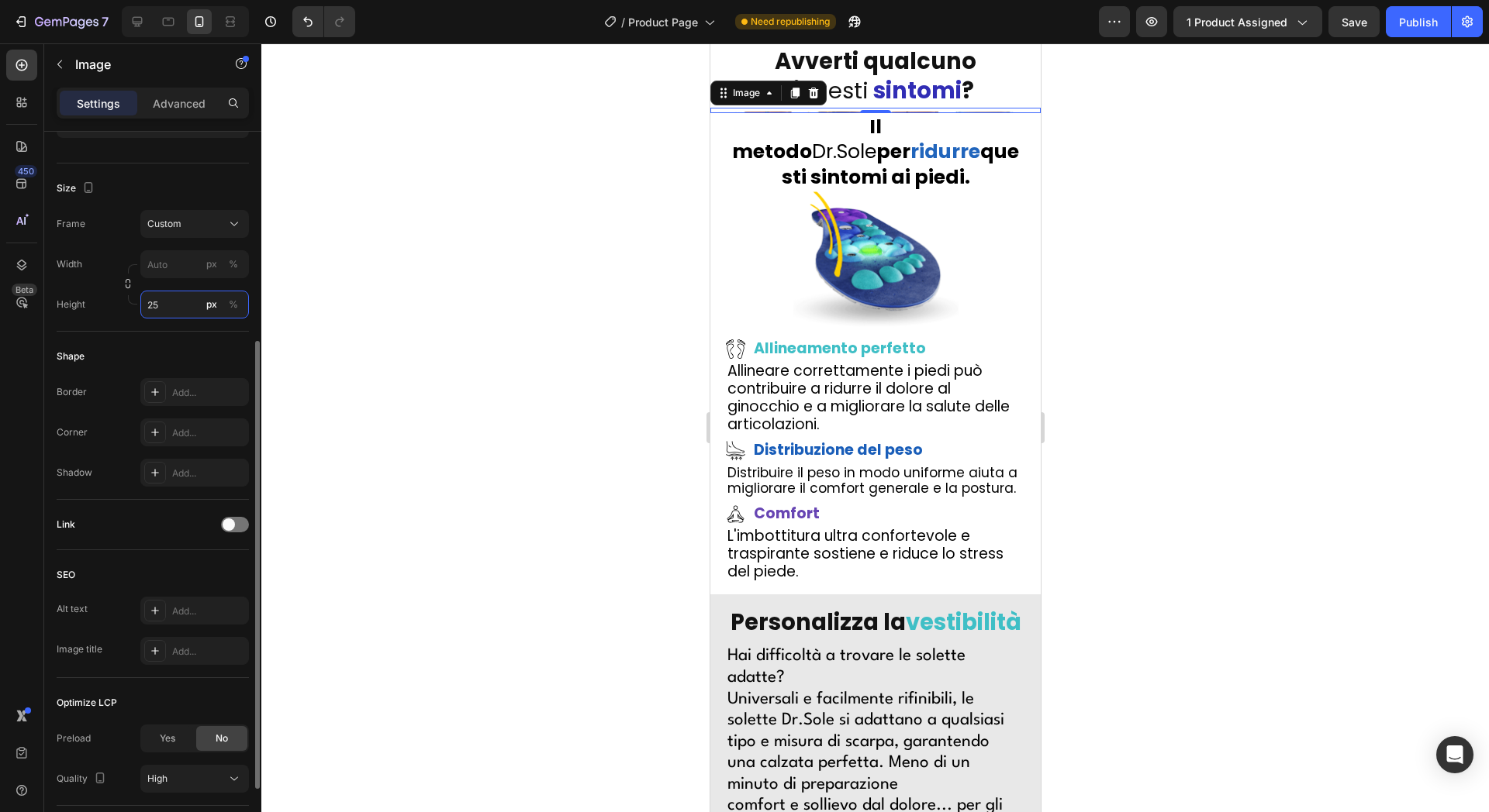
type input "250"
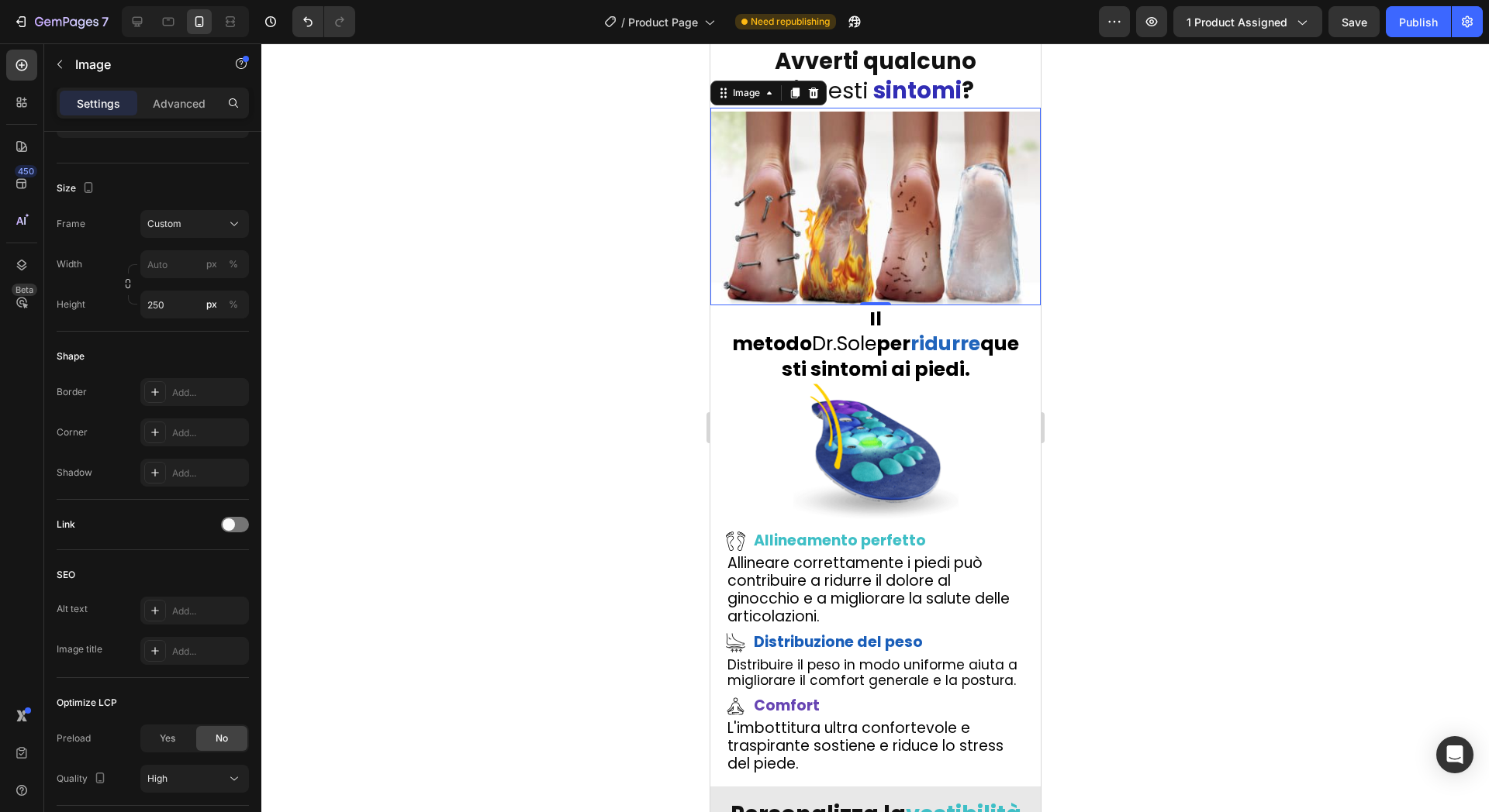
click at [560, 197] on div at bounding box center [875, 428] width 1227 height 769
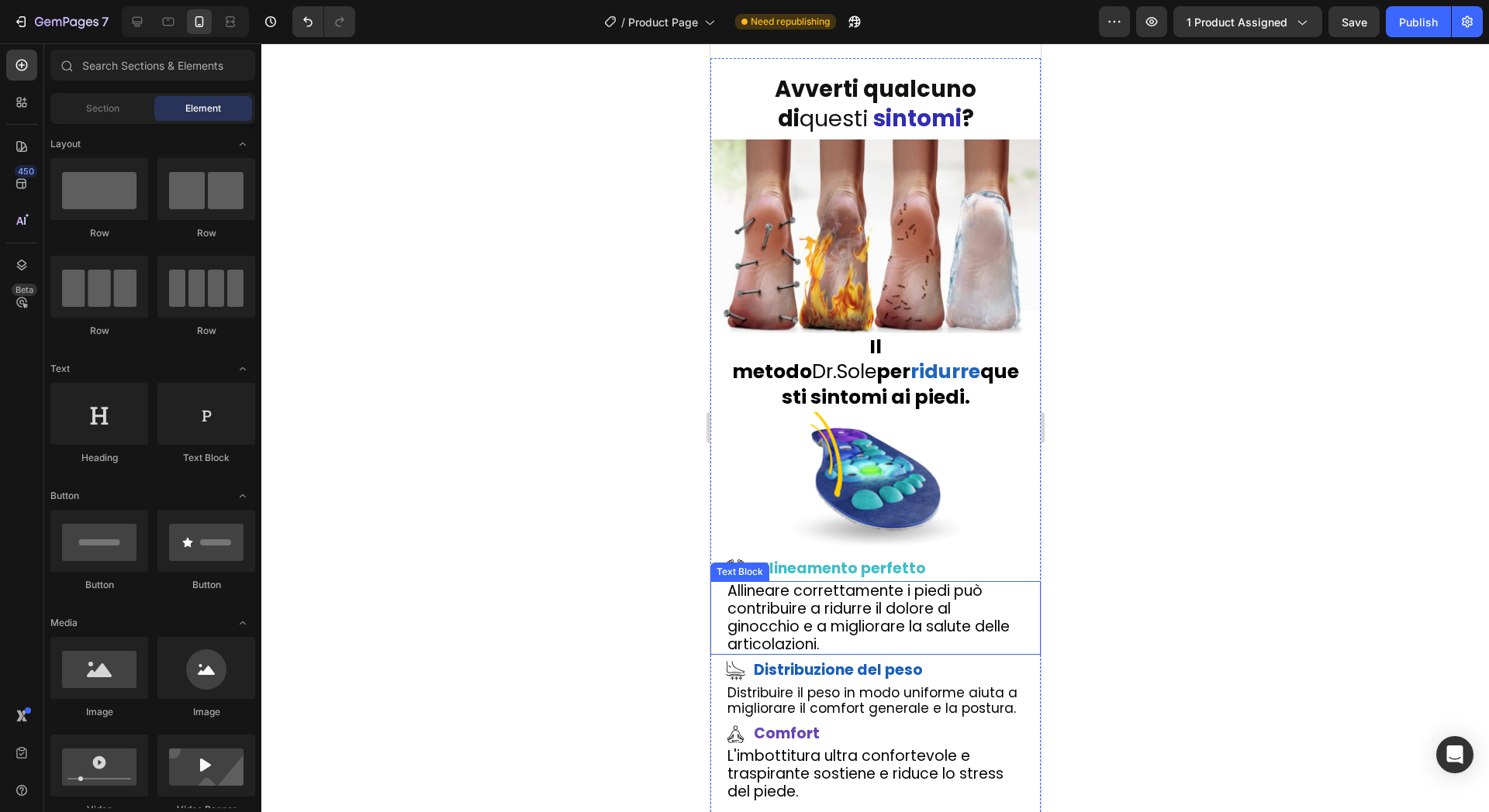
scroll to position [2790, 0]
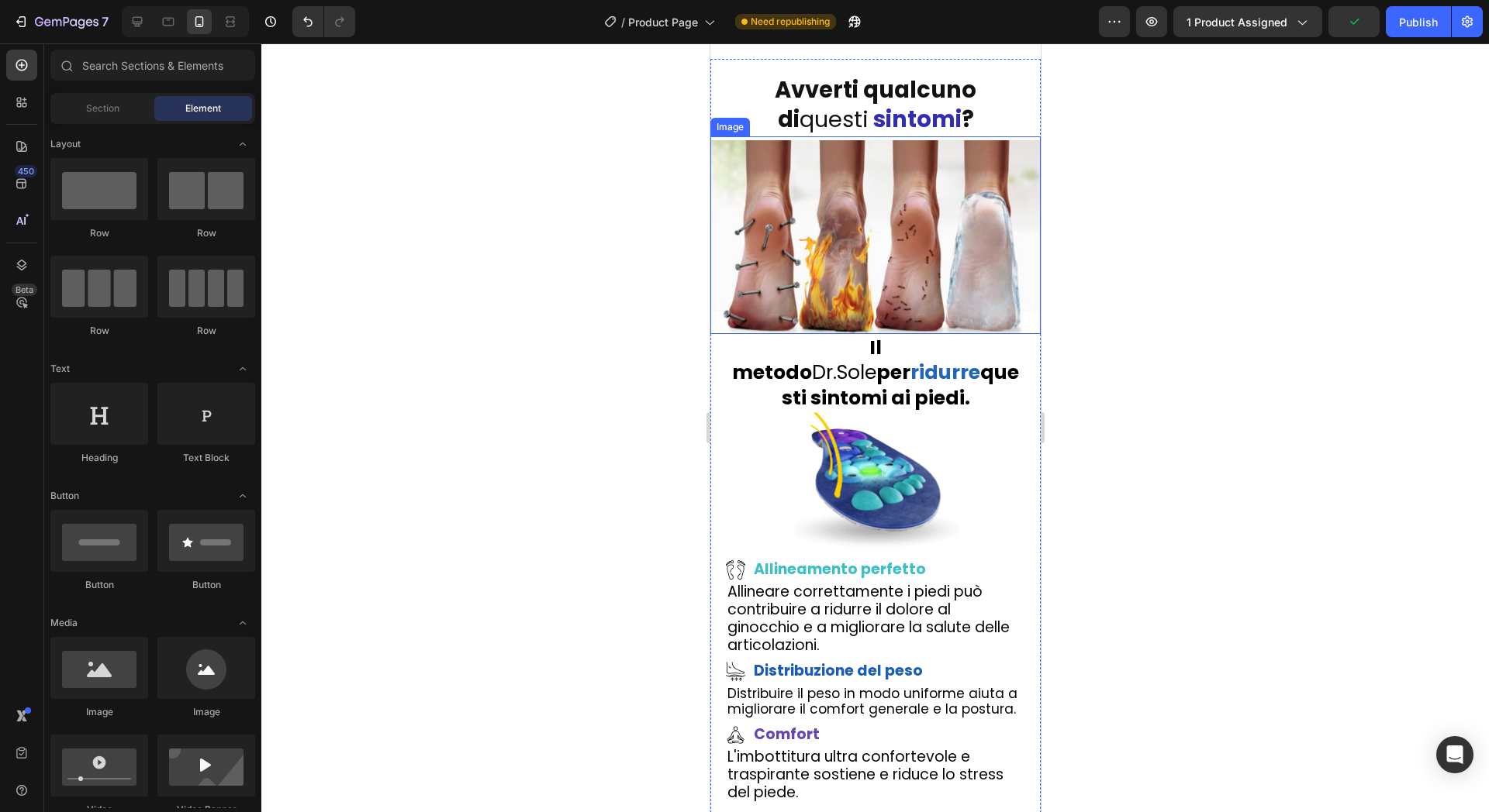
click at [872, 334] on img at bounding box center [875, 237] width 330 height 194
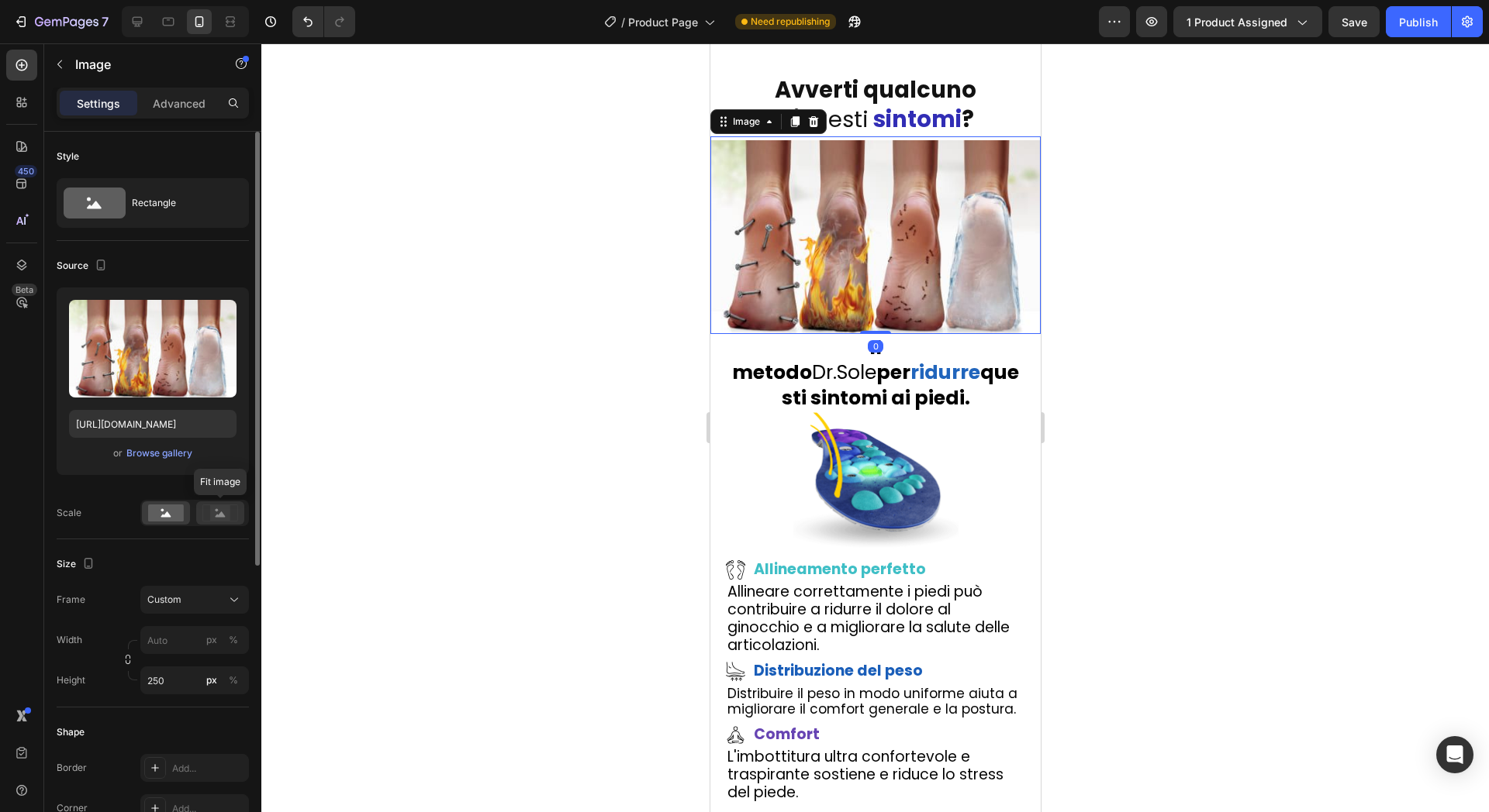
click at [212, 516] on rect at bounding box center [220, 512] width 20 height 16
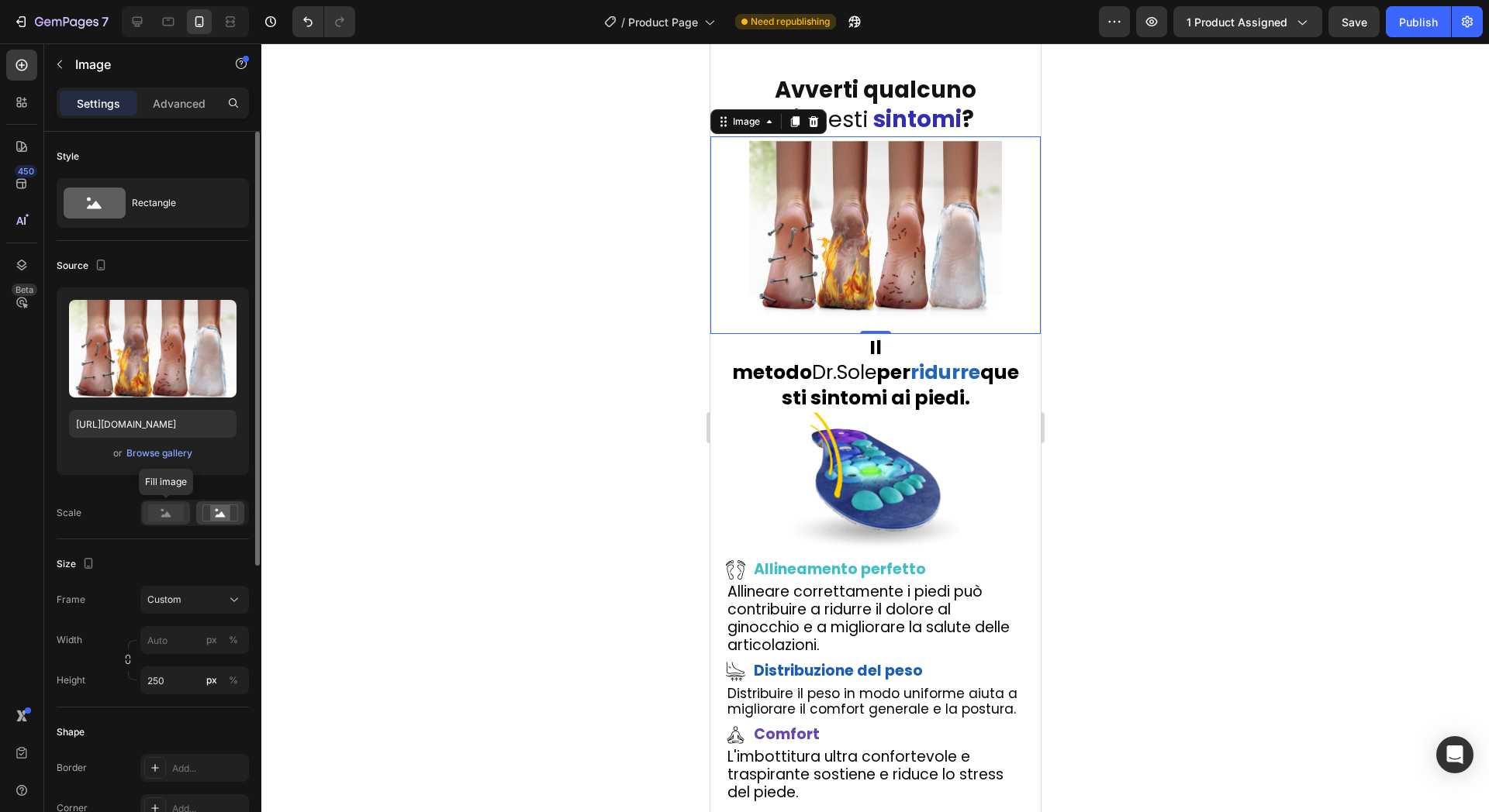
click at [184, 516] on div at bounding box center [166, 513] width 48 height 23
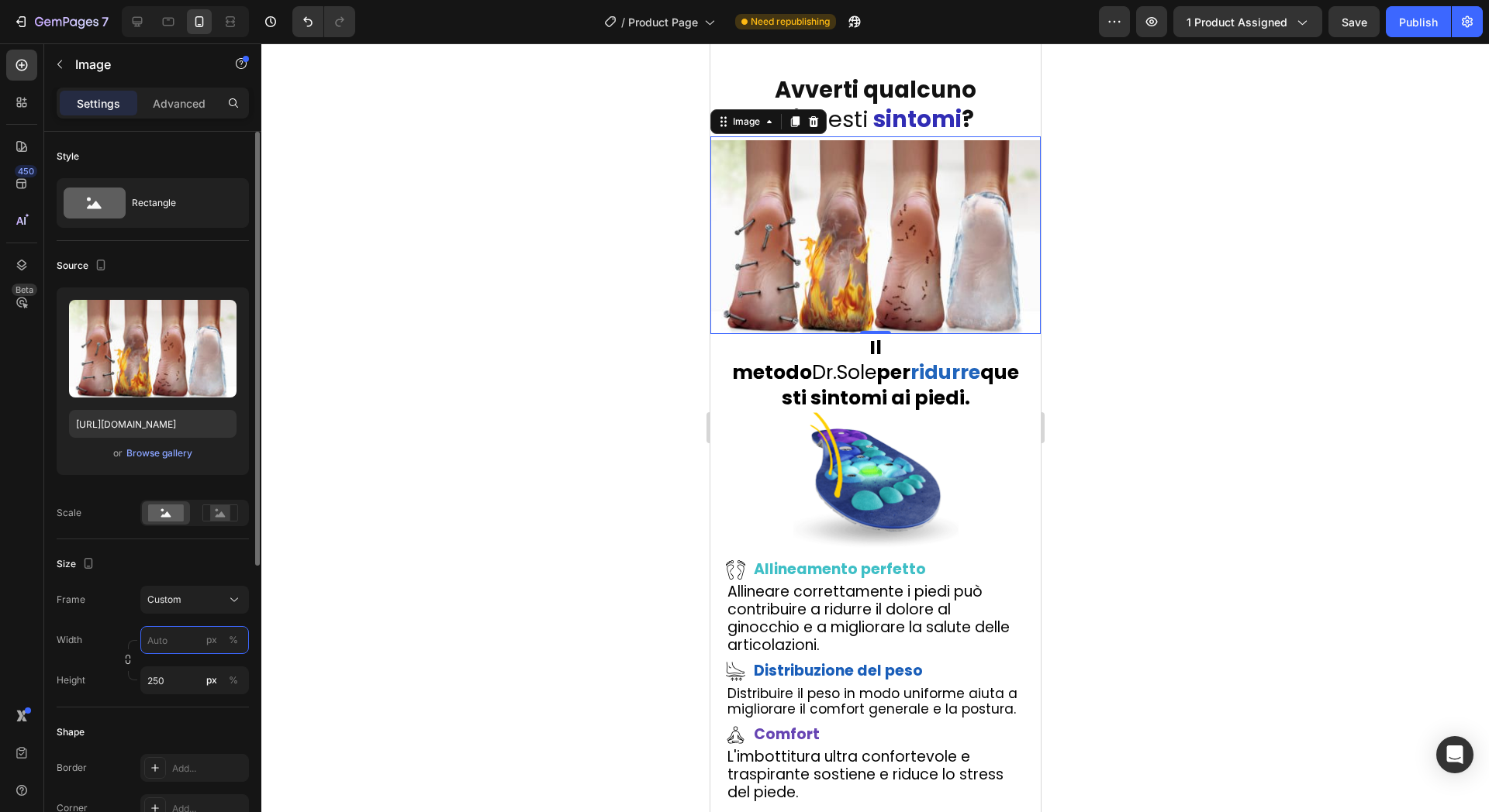
click at [180, 629] on input "px %" at bounding box center [195, 640] width 109 height 28
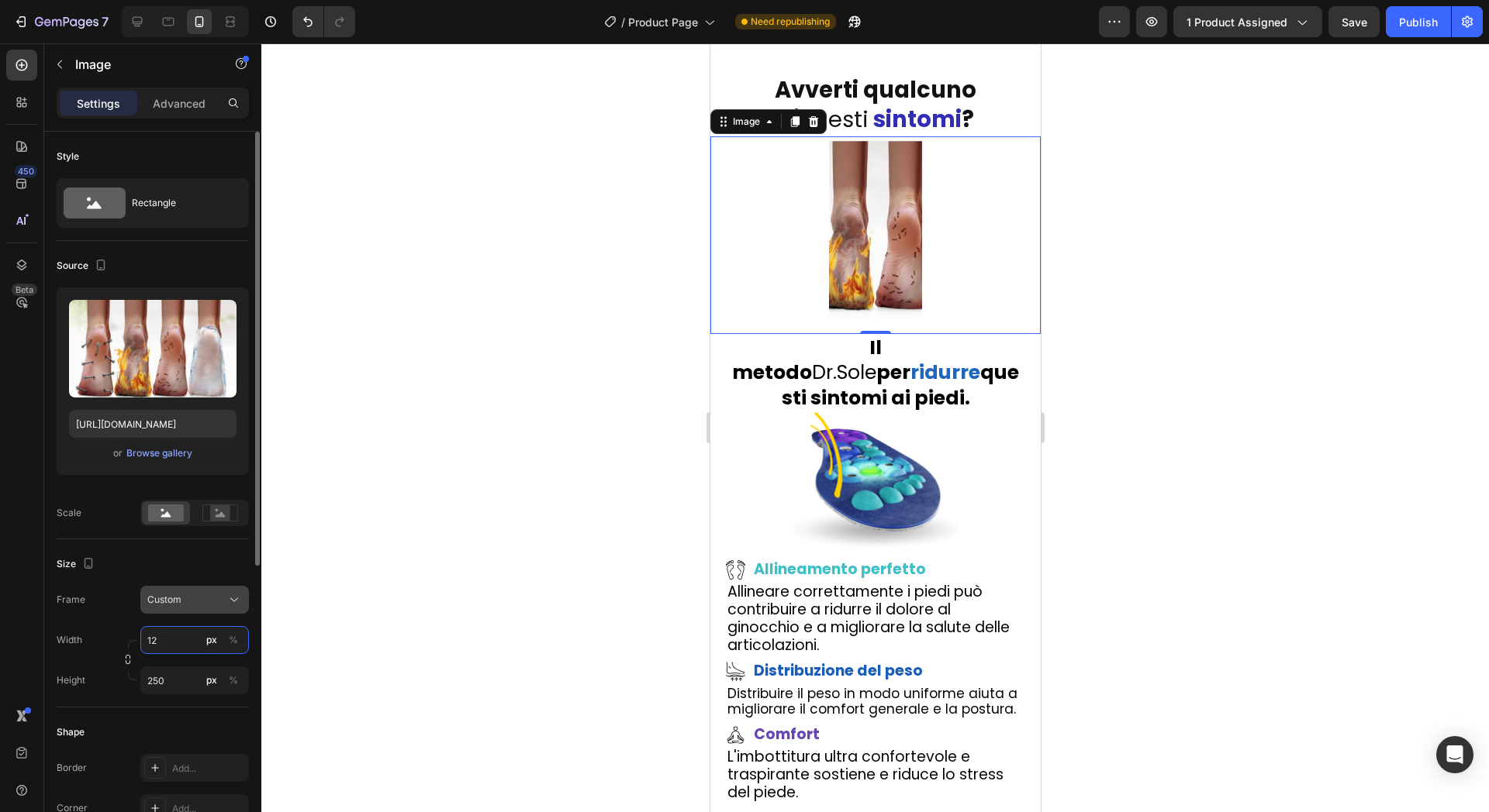
type input "1"
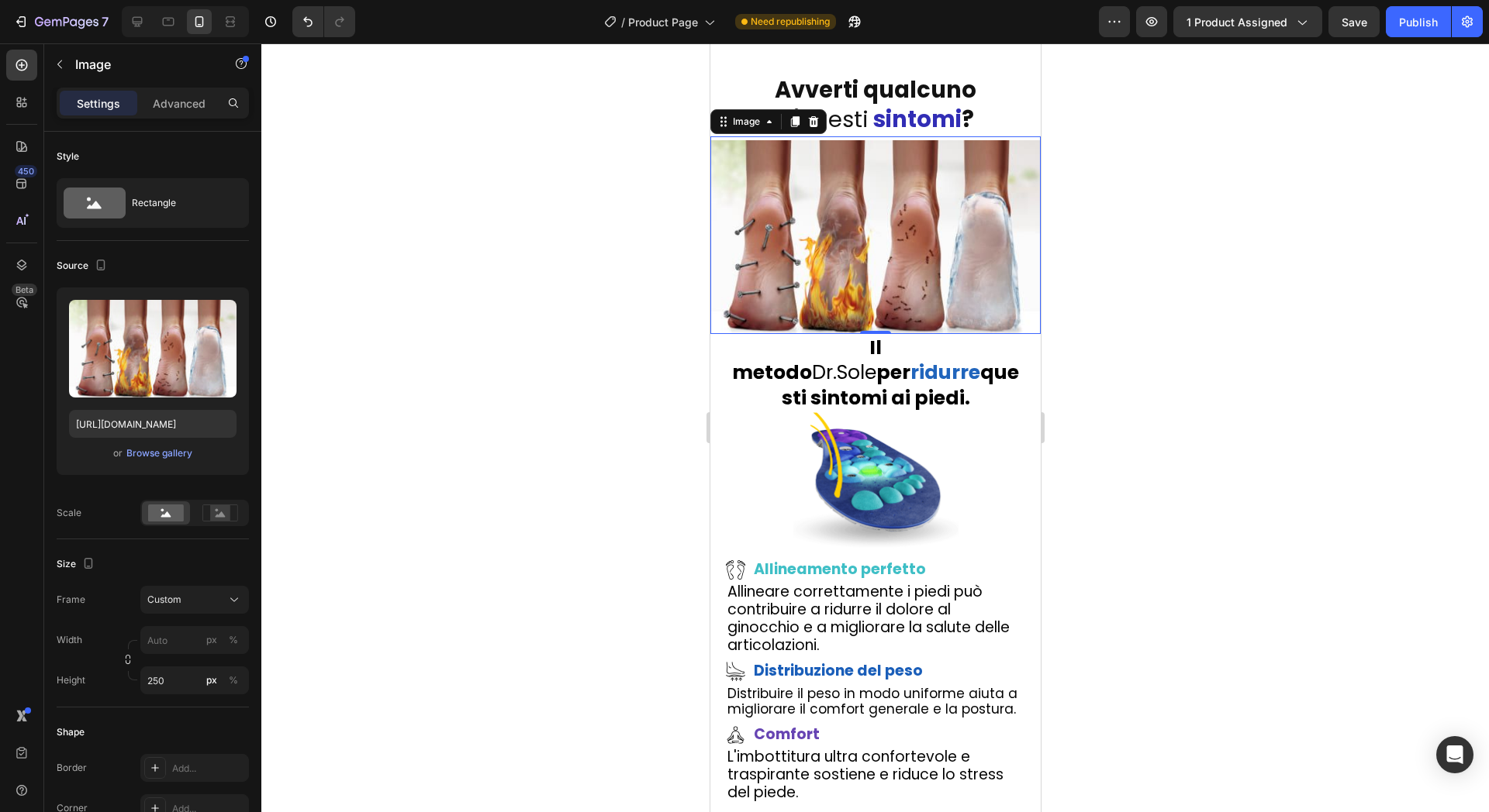
click at [498, 327] on div at bounding box center [875, 428] width 1227 height 769
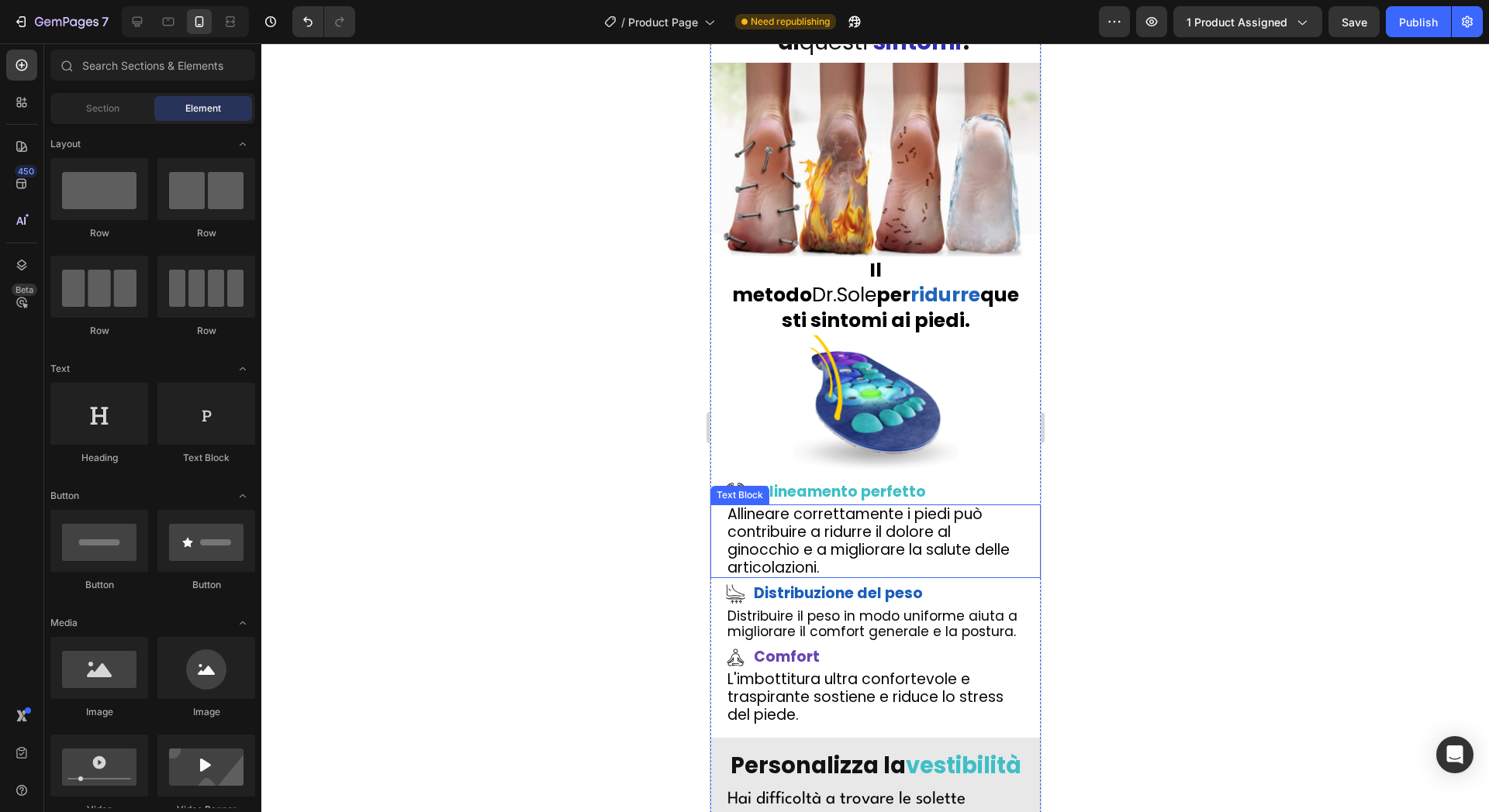
scroll to position [2887, 0]
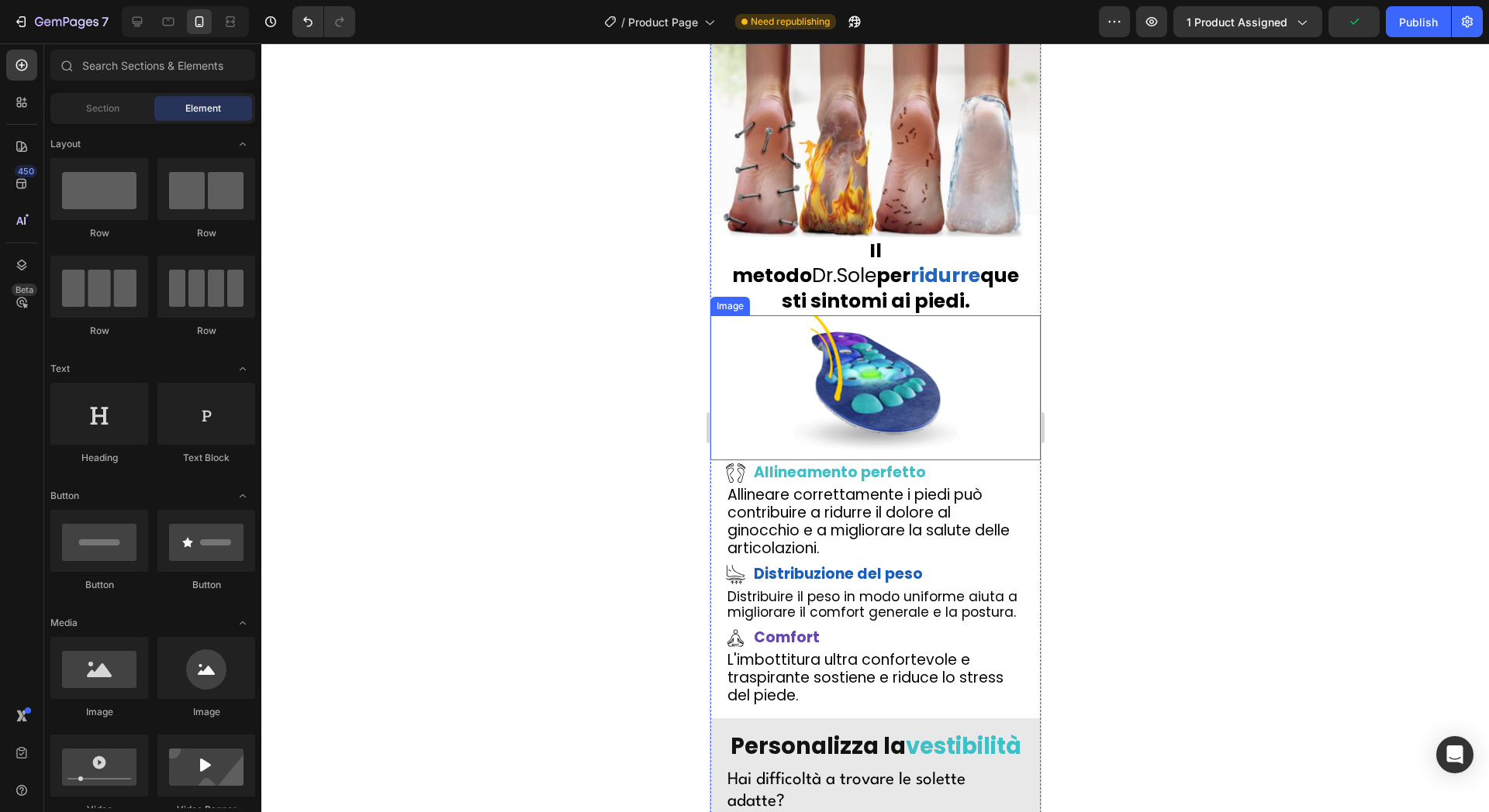
click at [916, 460] on img at bounding box center [875, 388] width 165 height 145
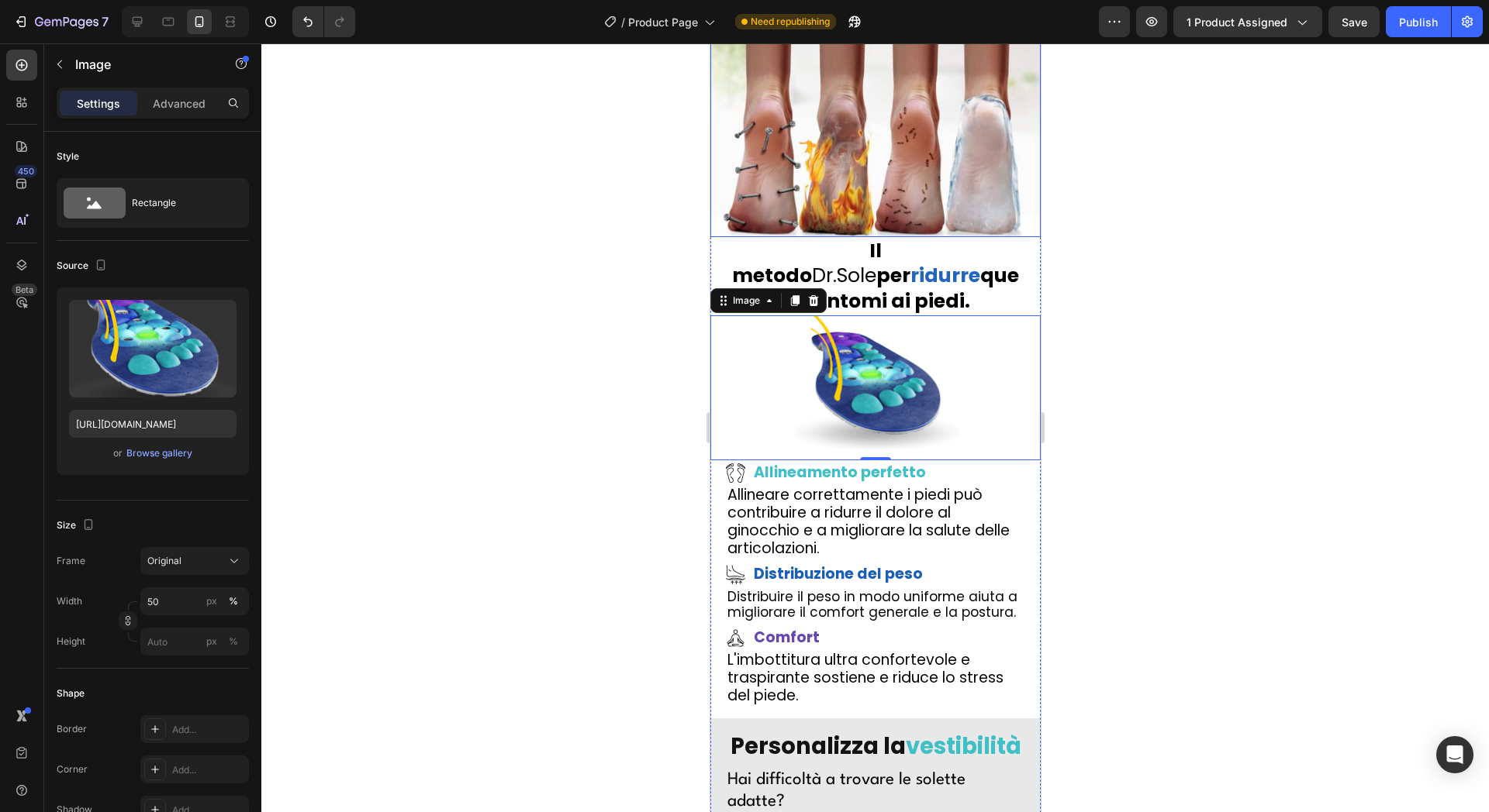
click at [855, 237] on img at bounding box center [875, 140] width 330 height 194
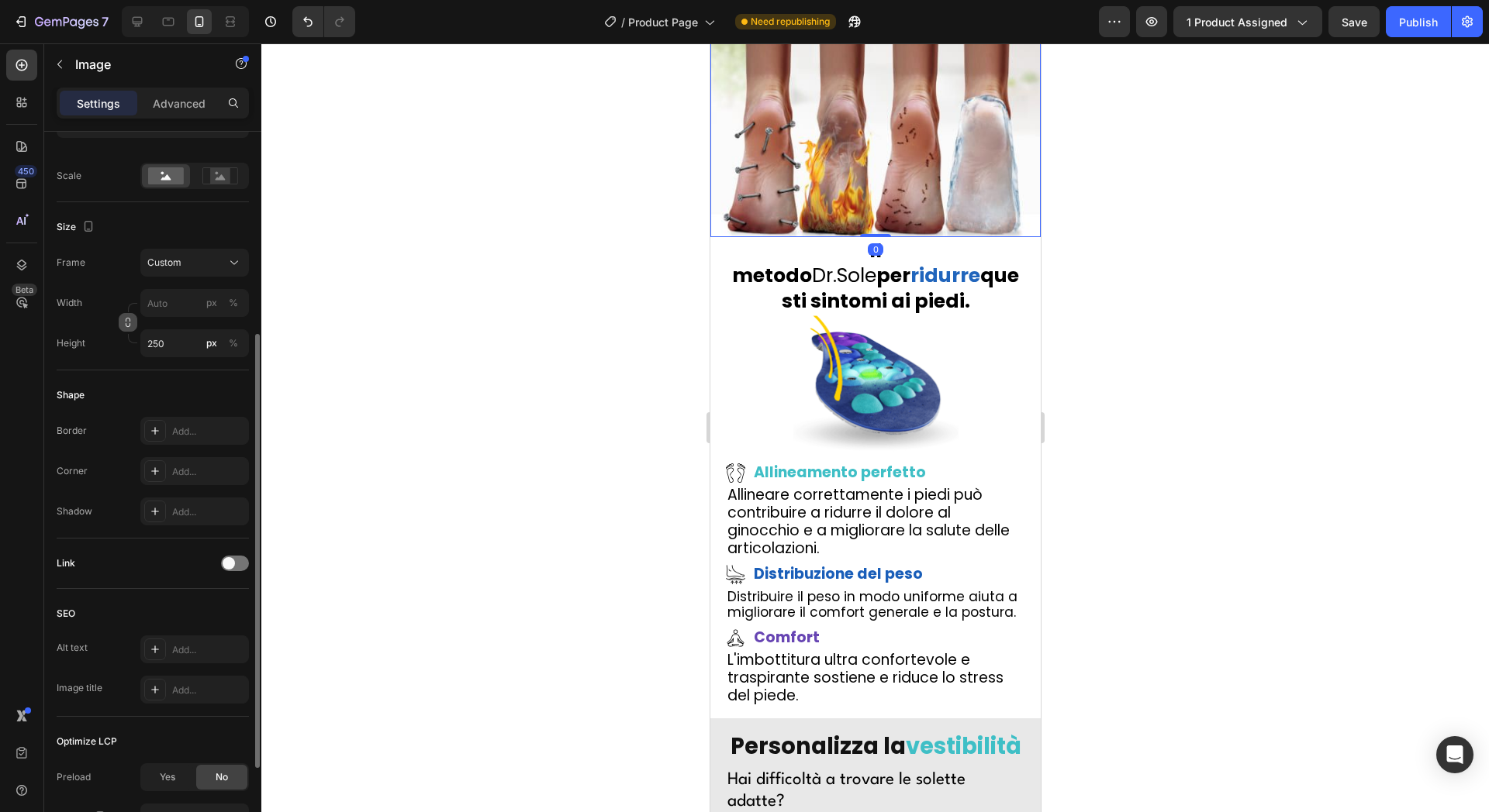
click at [131, 321] on icon "button" at bounding box center [127, 322] width 11 height 11
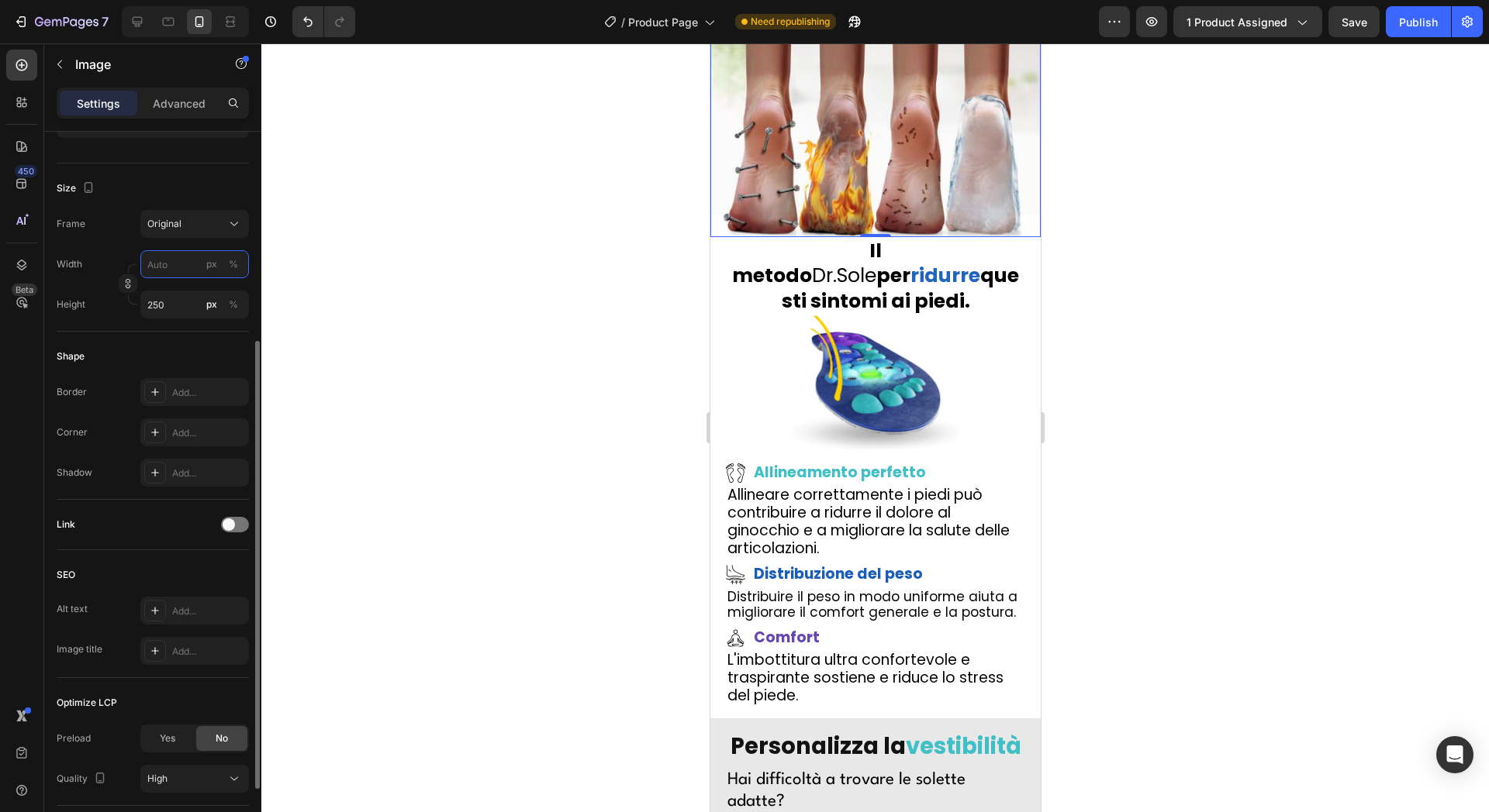
click at [178, 276] on input "px %" at bounding box center [195, 264] width 109 height 28
type input "50"
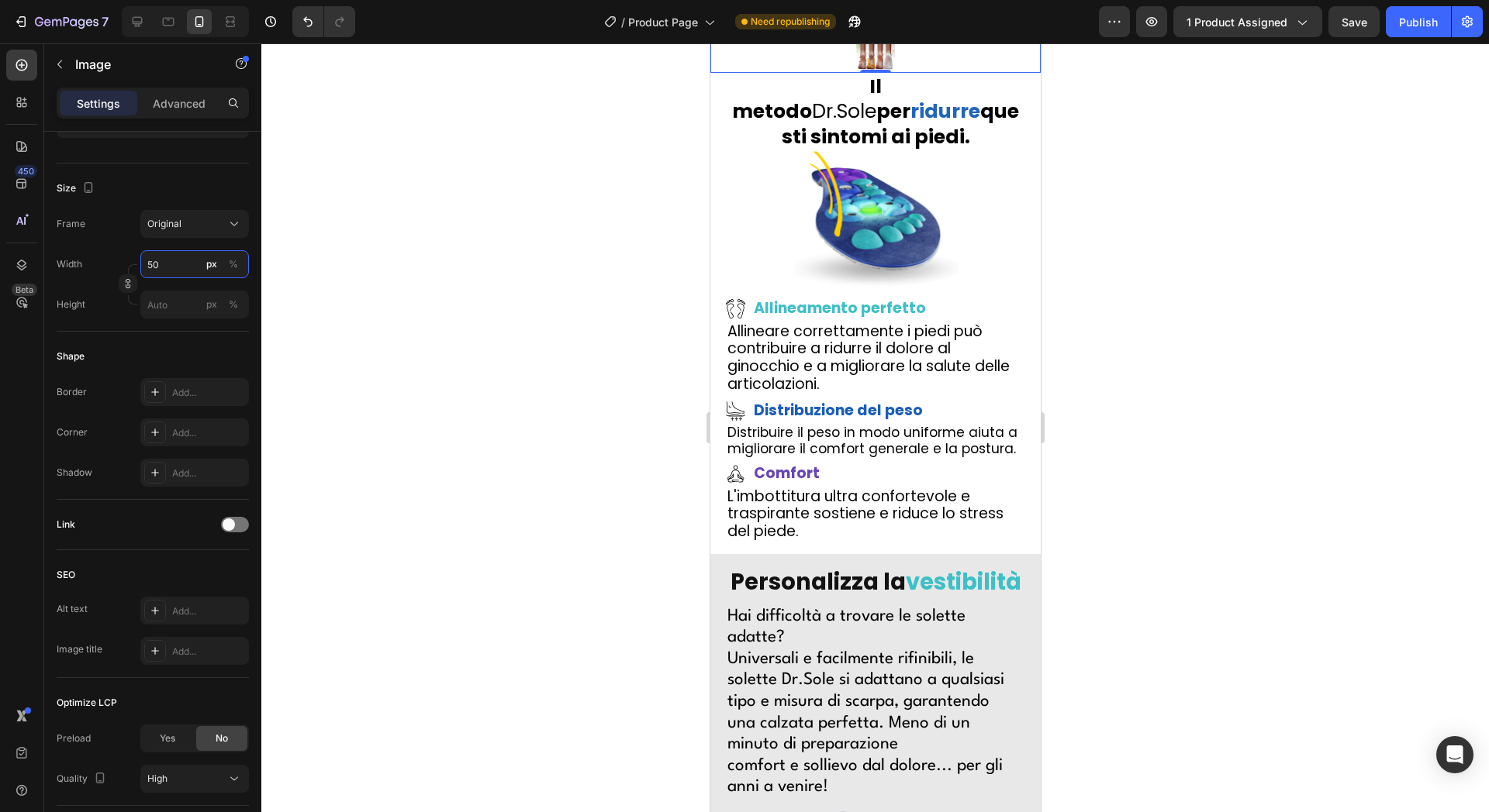
type input "5"
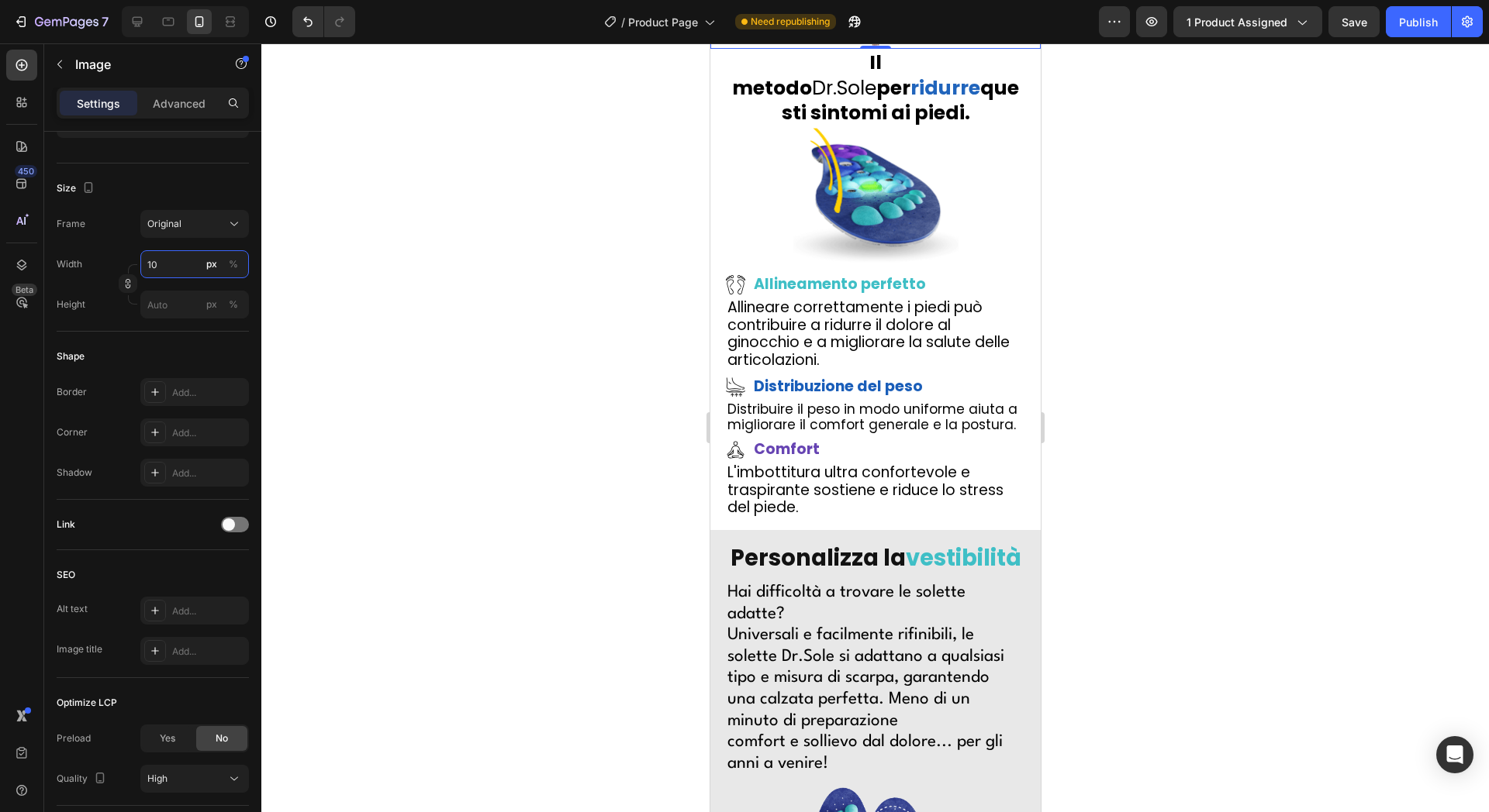
type input "1"
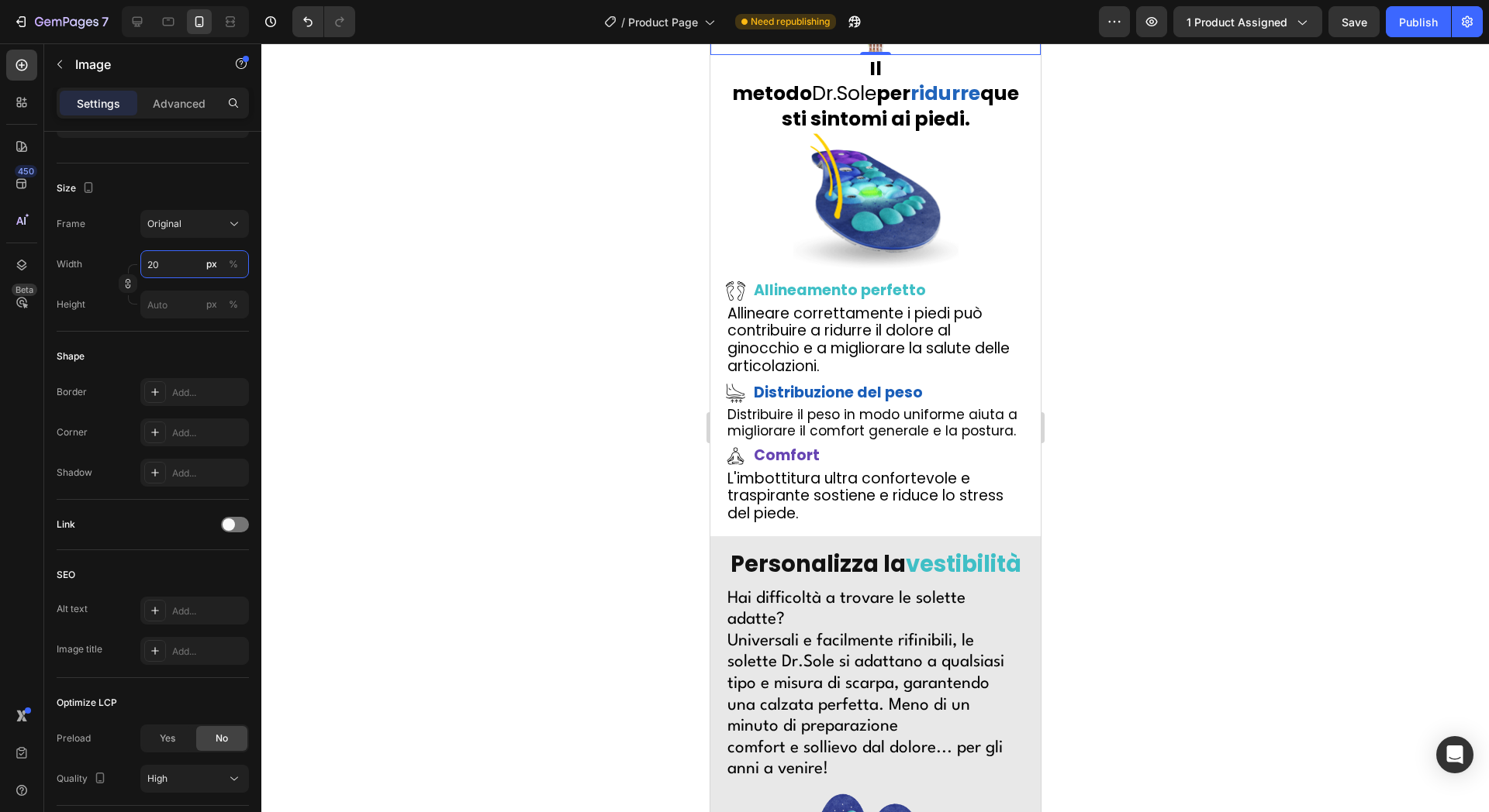
type input "2"
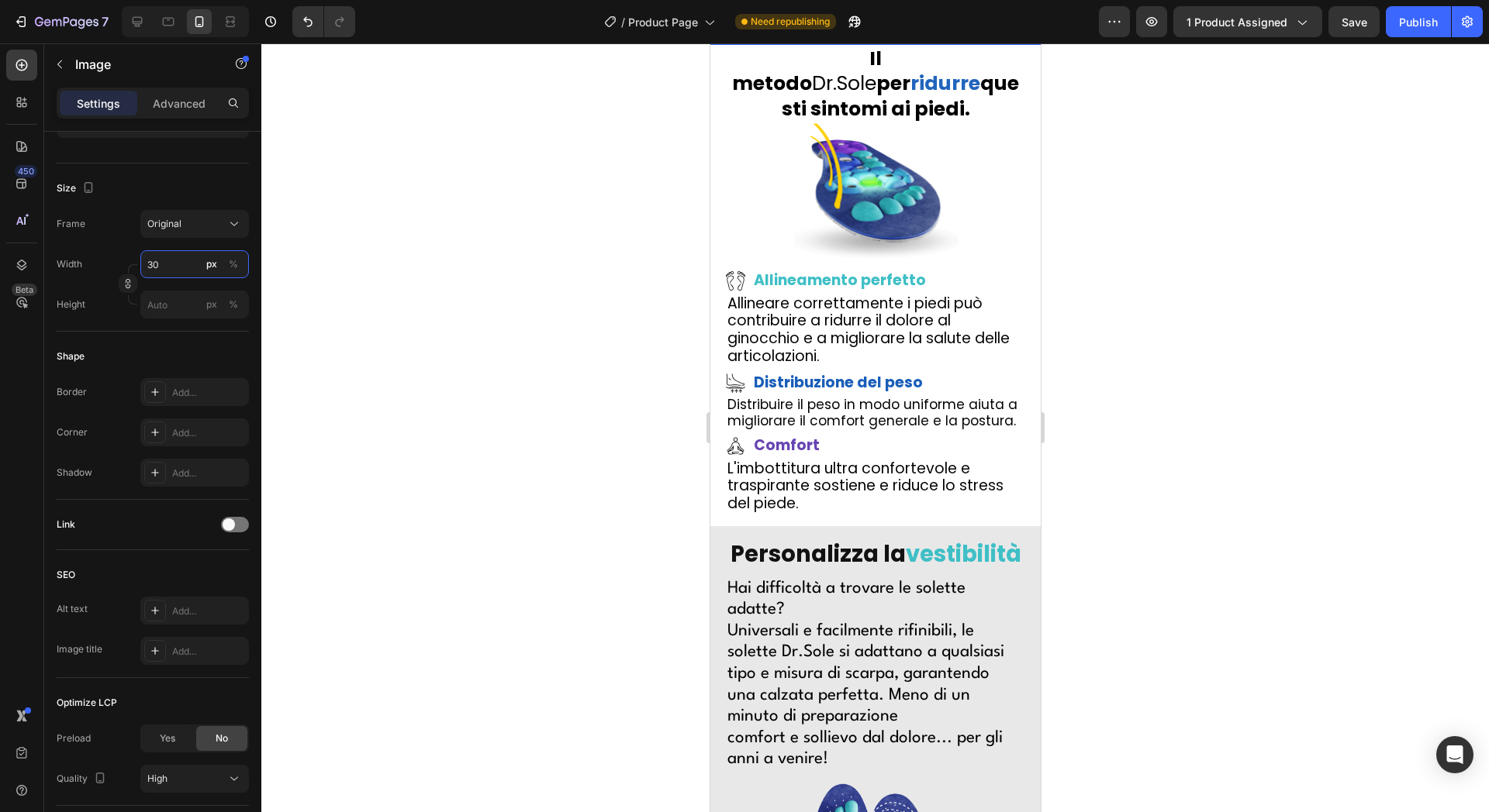
type input "300"
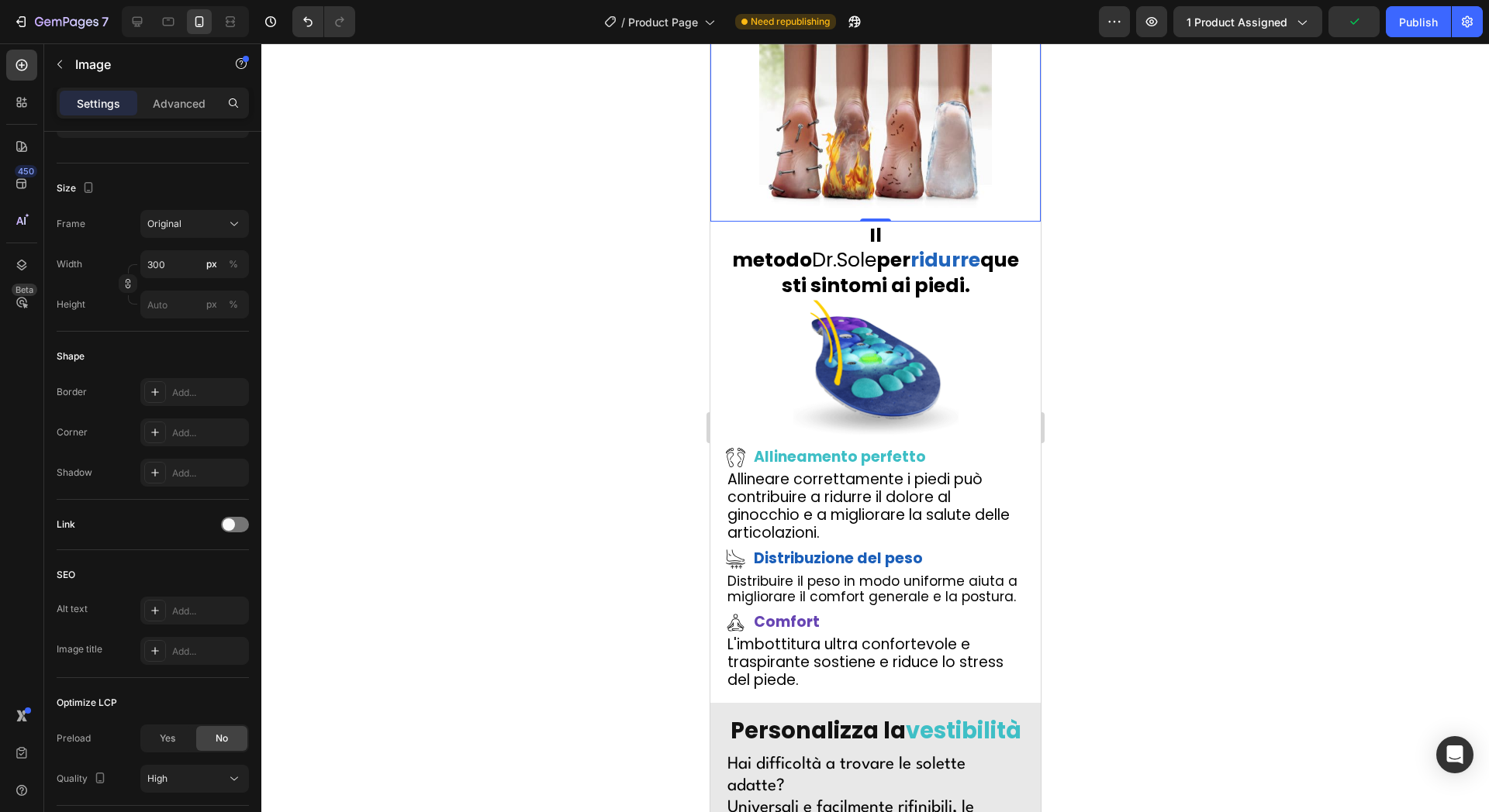
click at [452, 154] on div at bounding box center [875, 428] width 1227 height 769
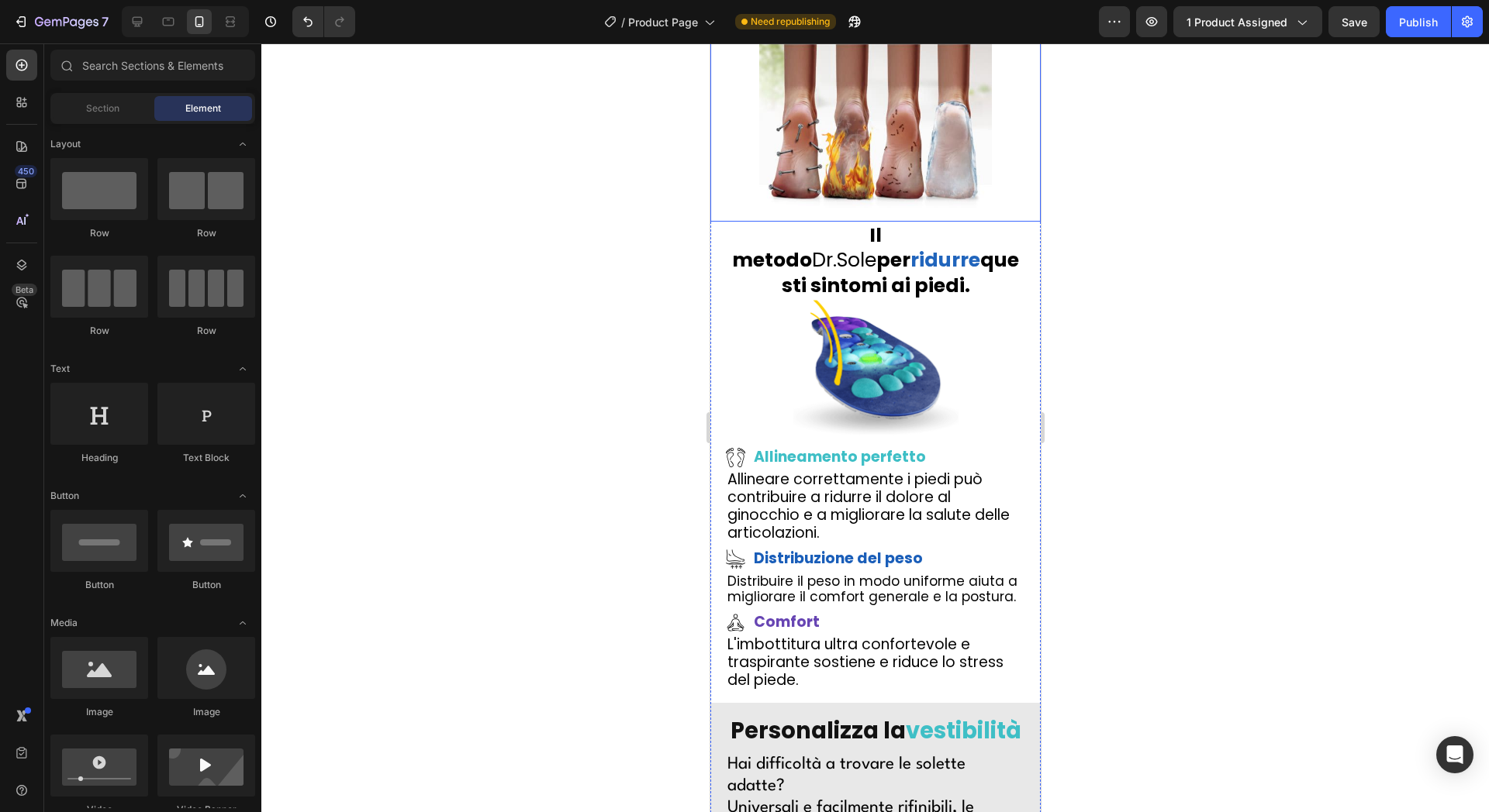
click at [982, 222] on img at bounding box center [875, 133] width 233 height 178
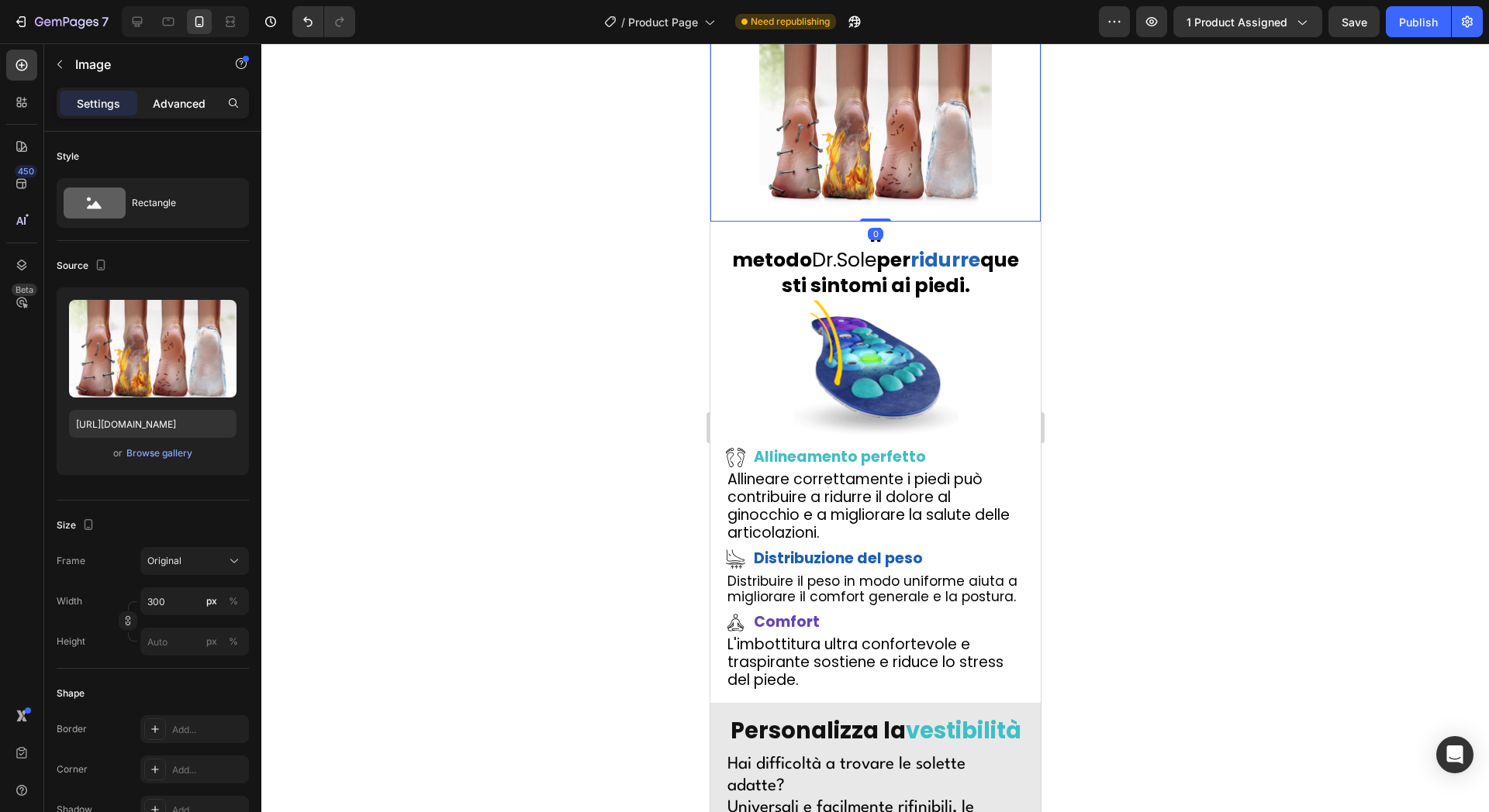
click at [185, 111] on div "Advanced" at bounding box center [179, 103] width 78 height 25
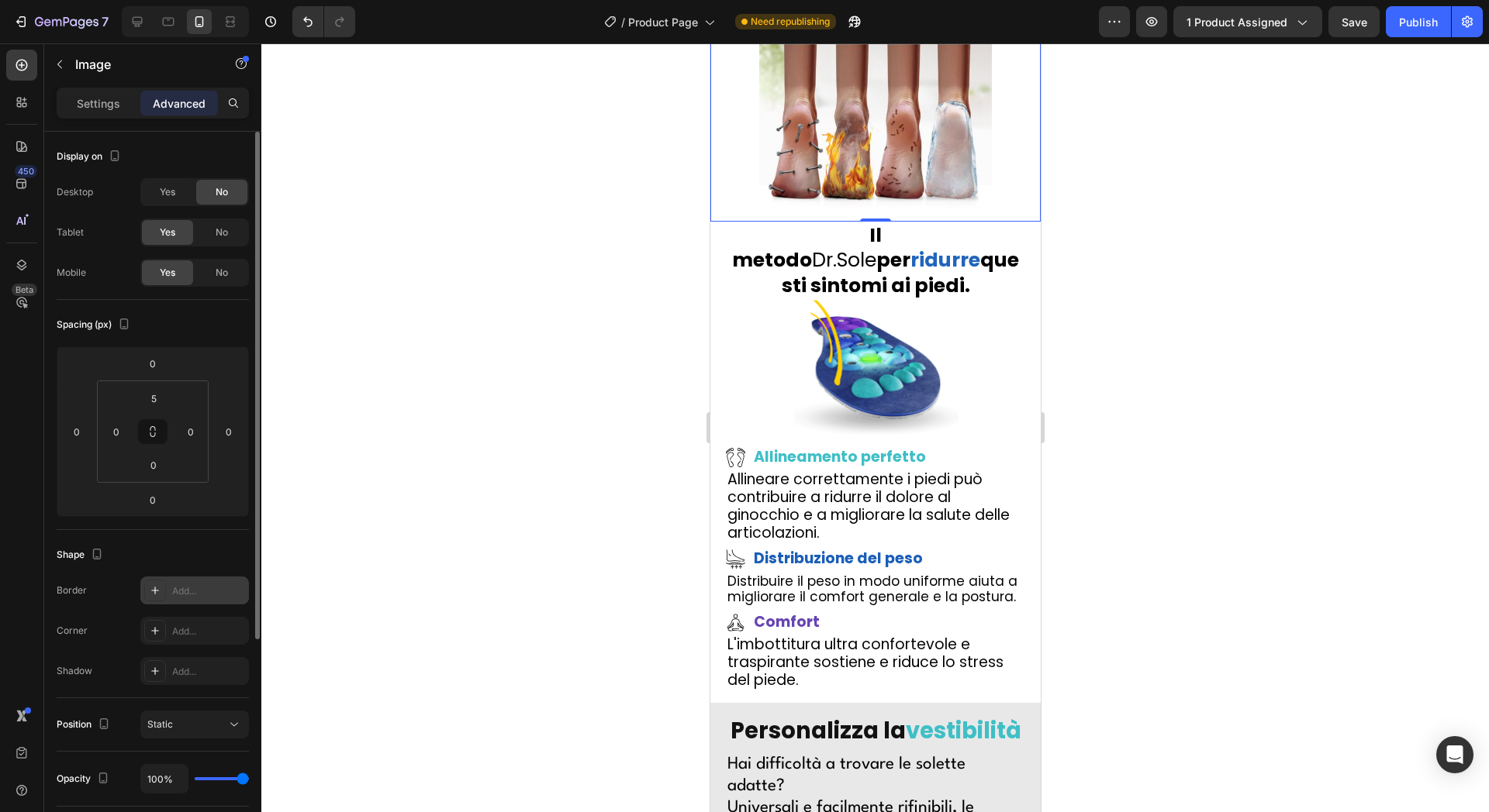
click at [180, 584] on div "Add..." at bounding box center [209, 591] width 73 height 14
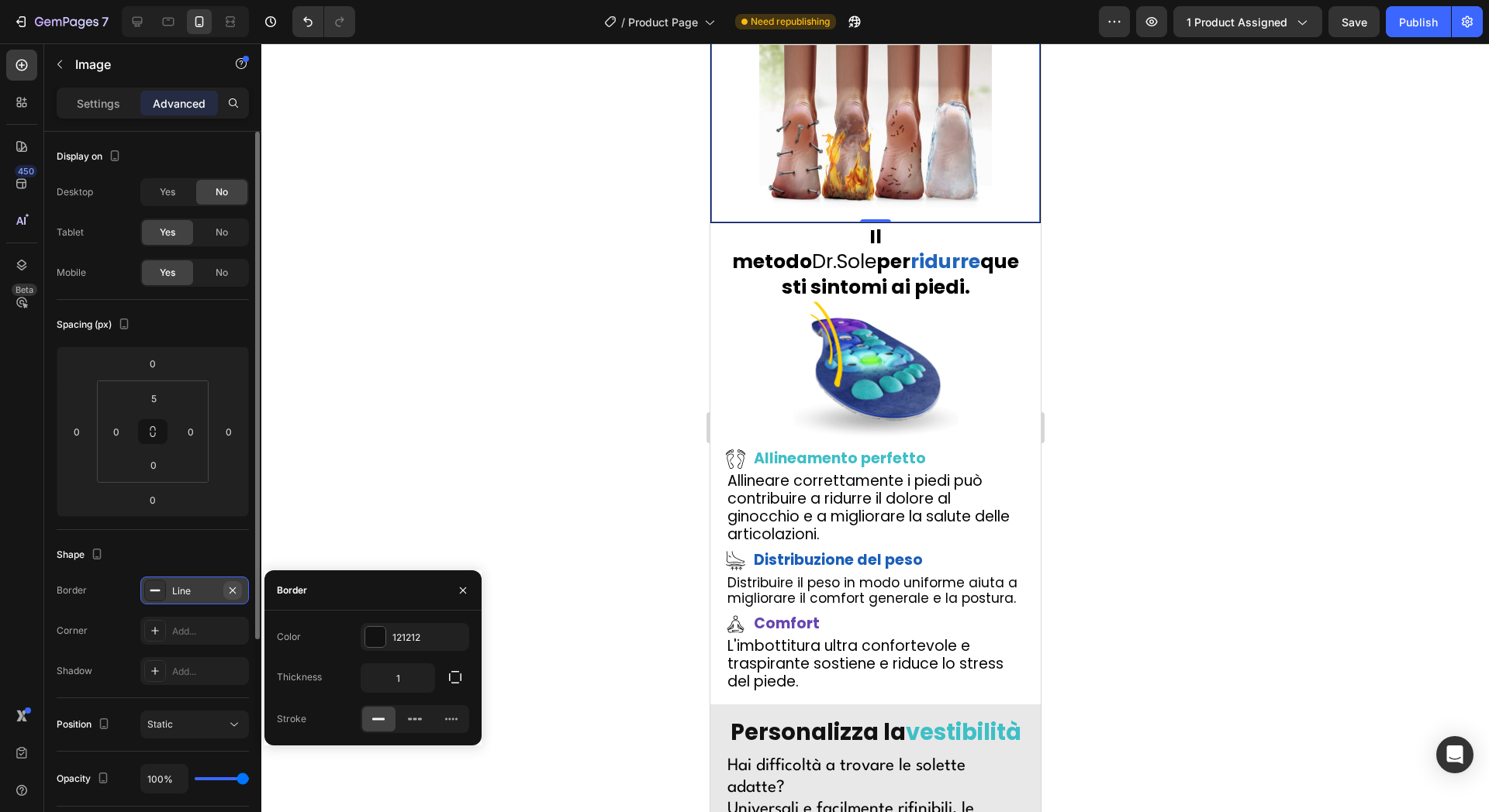
click at [235, 596] on button "button" at bounding box center [233, 591] width 19 height 19
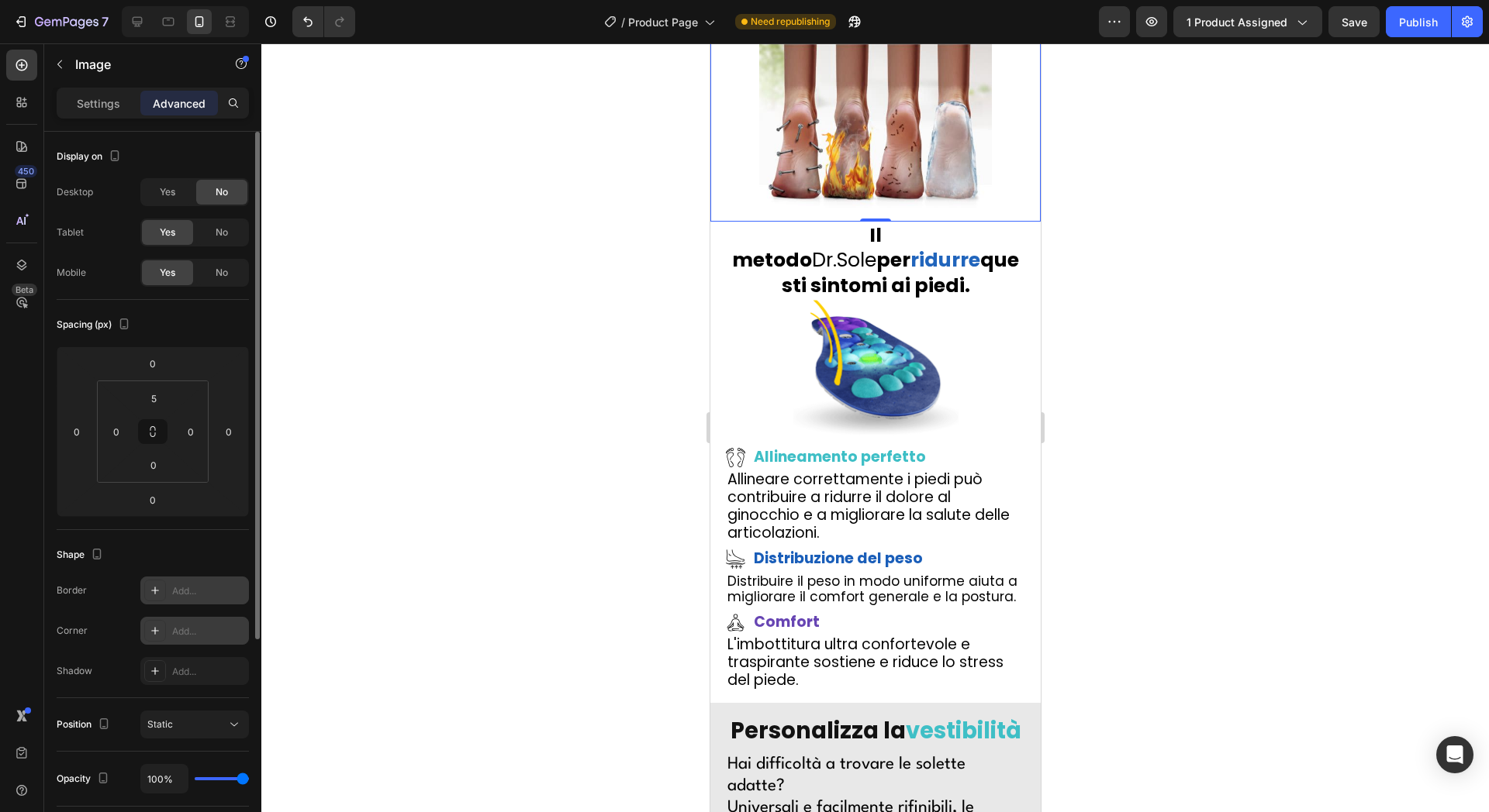
click at [213, 629] on div "Add..." at bounding box center [209, 631] width 73 height 14
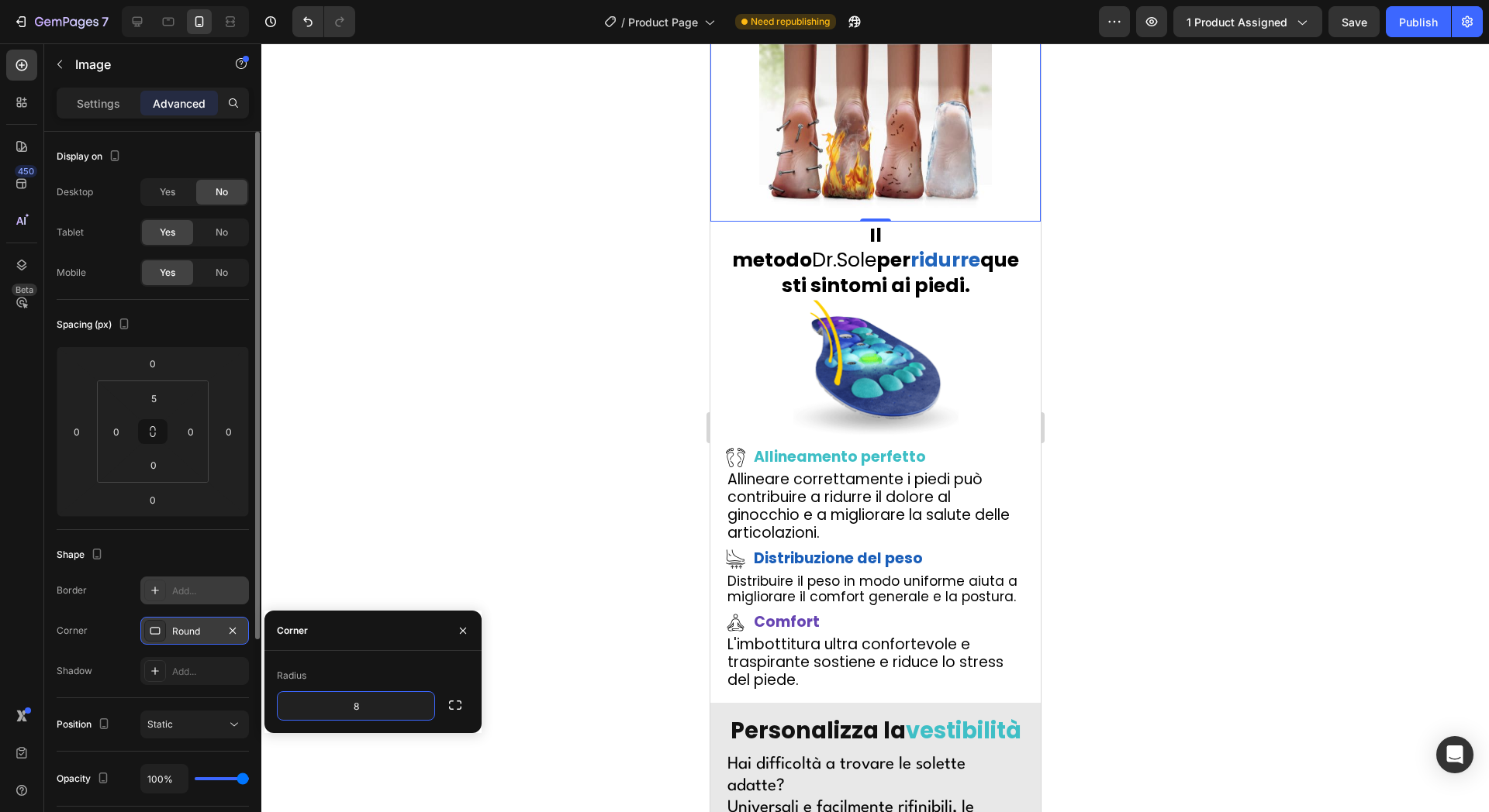
click at [475, 711] on div "Radius 8" at bounding box center [372, 692] width 217 height 58
click at [442, 682] on div "Radius" at bounding box center [372, 676] width 192 height 25
click at [454, 696] on button "button" at bounding box center [456, 706] width 28 height 28
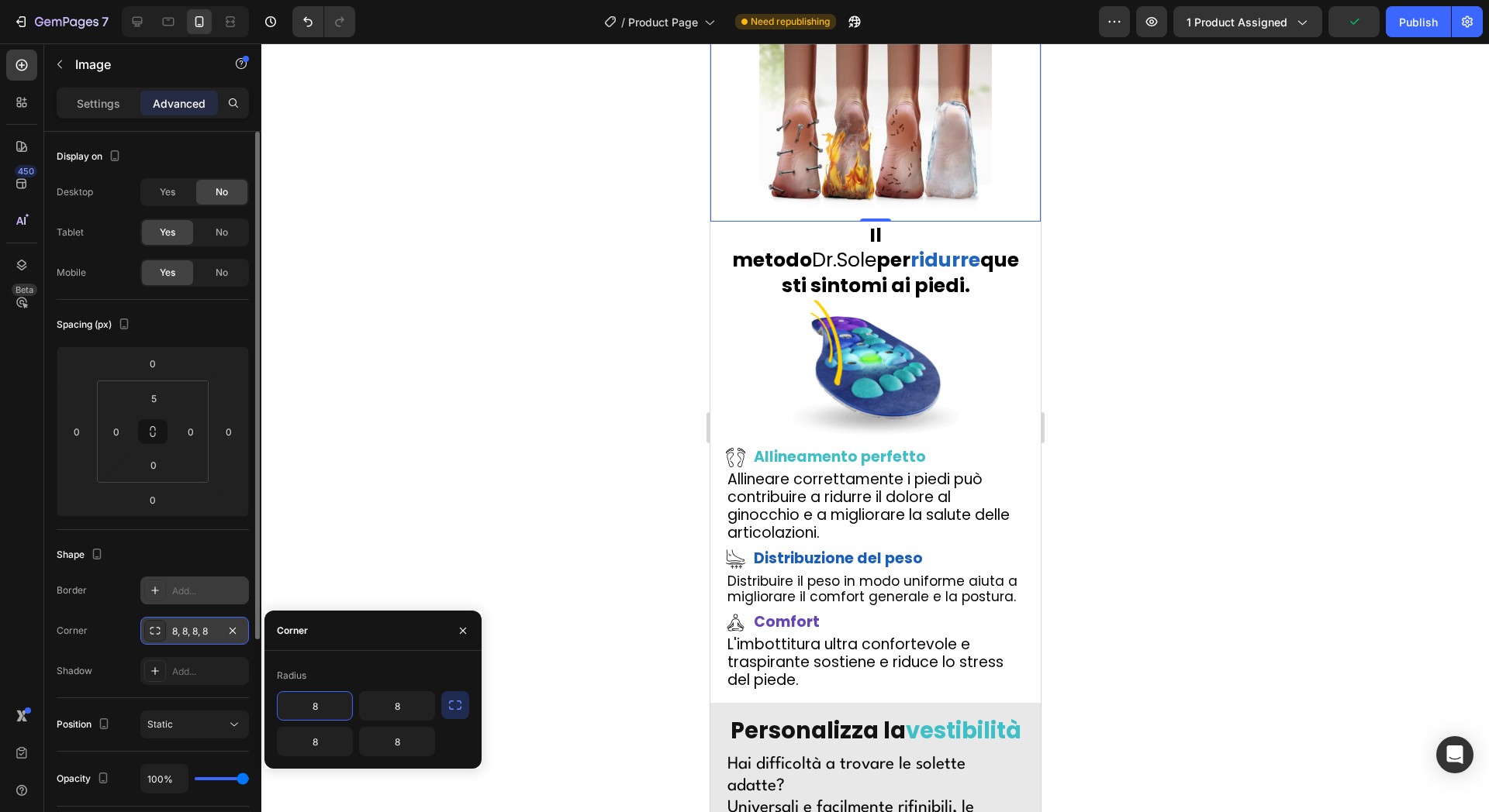
click at [345, 710] on input "8" at bounding box center [314, 706] width 74 height 28
type input "20"
click at [414, 713] on input "8" at bounding box center [397, 706] width 74 height 28
type input "20"
click at [396, 728] on input "8" at bounding box center [397, 742] width 74 height 28
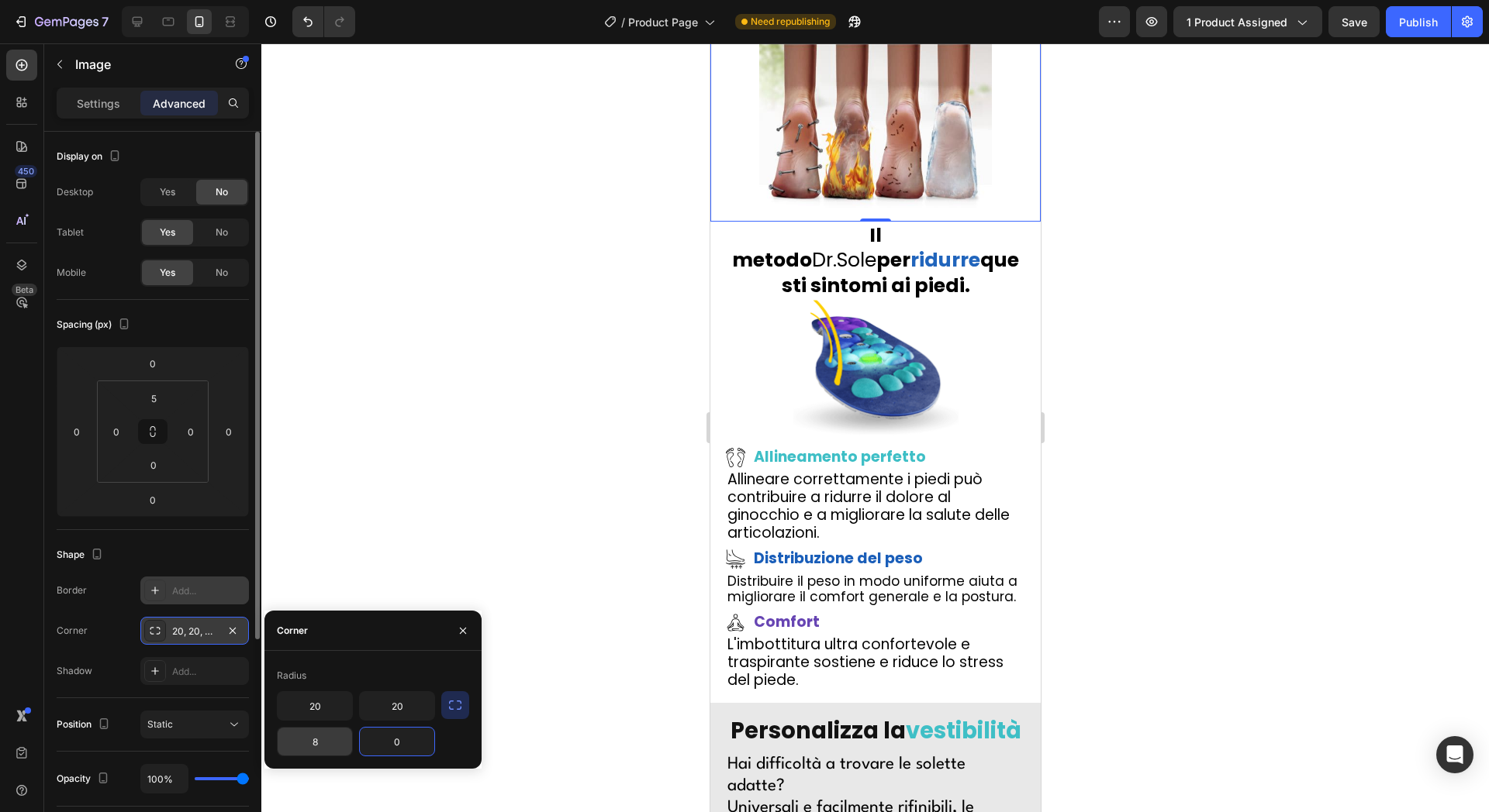
type input "0"
click at [322, 739] on input "8" at bounding box center [314, 742] width 74 height 28
type input "0"
click at [359, 673] on div "Radius" at bounding box center [372, 676] width 192 height 25
click at [403, 456] on div at bounding box center [875, 428] width 1227 height 769
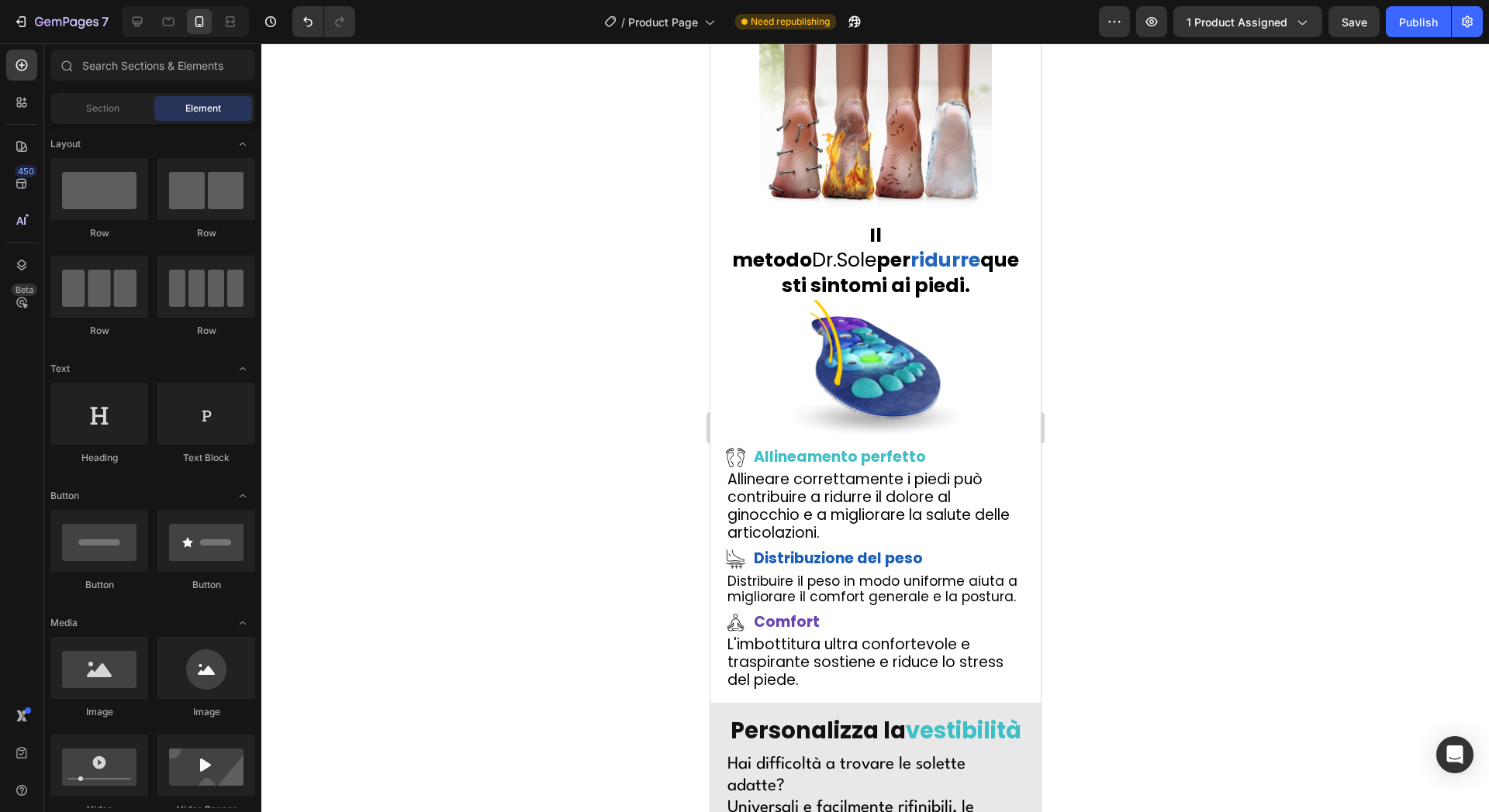
click at [933, 222] on img at bounding box center [875, 133] width 233 height 178
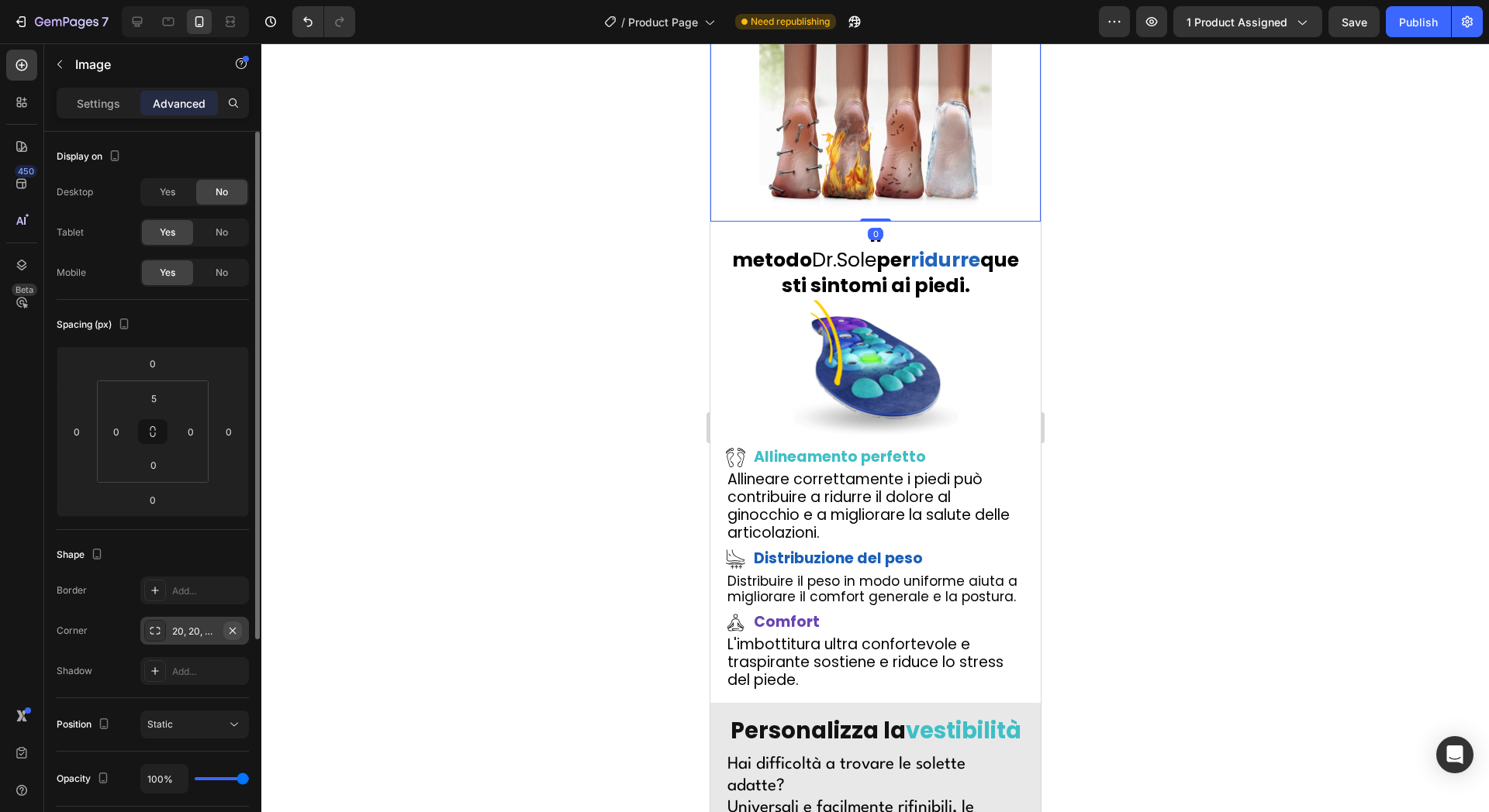
click at [237, 630] on icon "button" at bounding box center [232, 630] width 12 height 12
click at [116, 109] on p "Settings" at bounding box center [98, 104] width 44 height 17
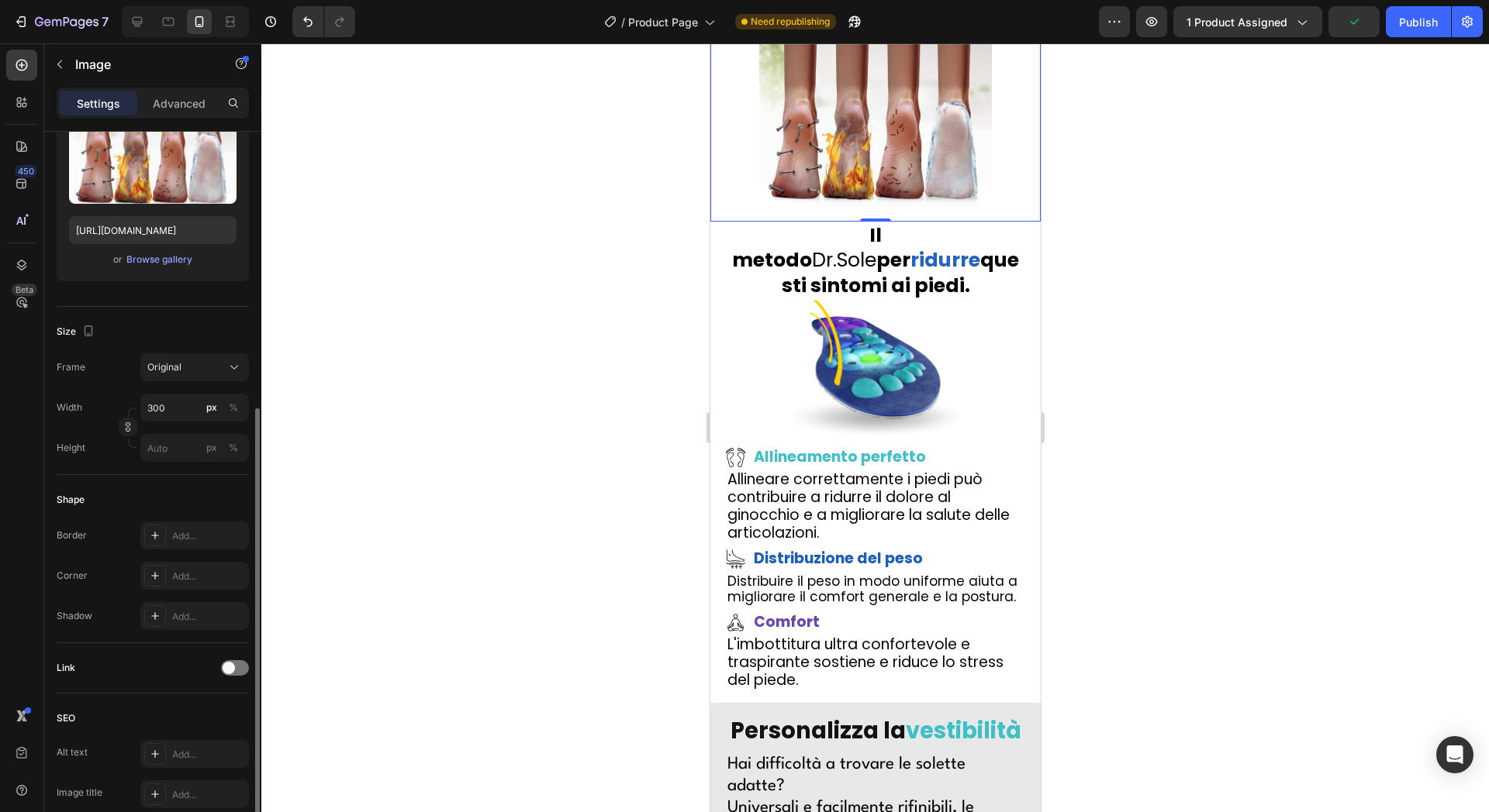
scroll to position [290, 0]
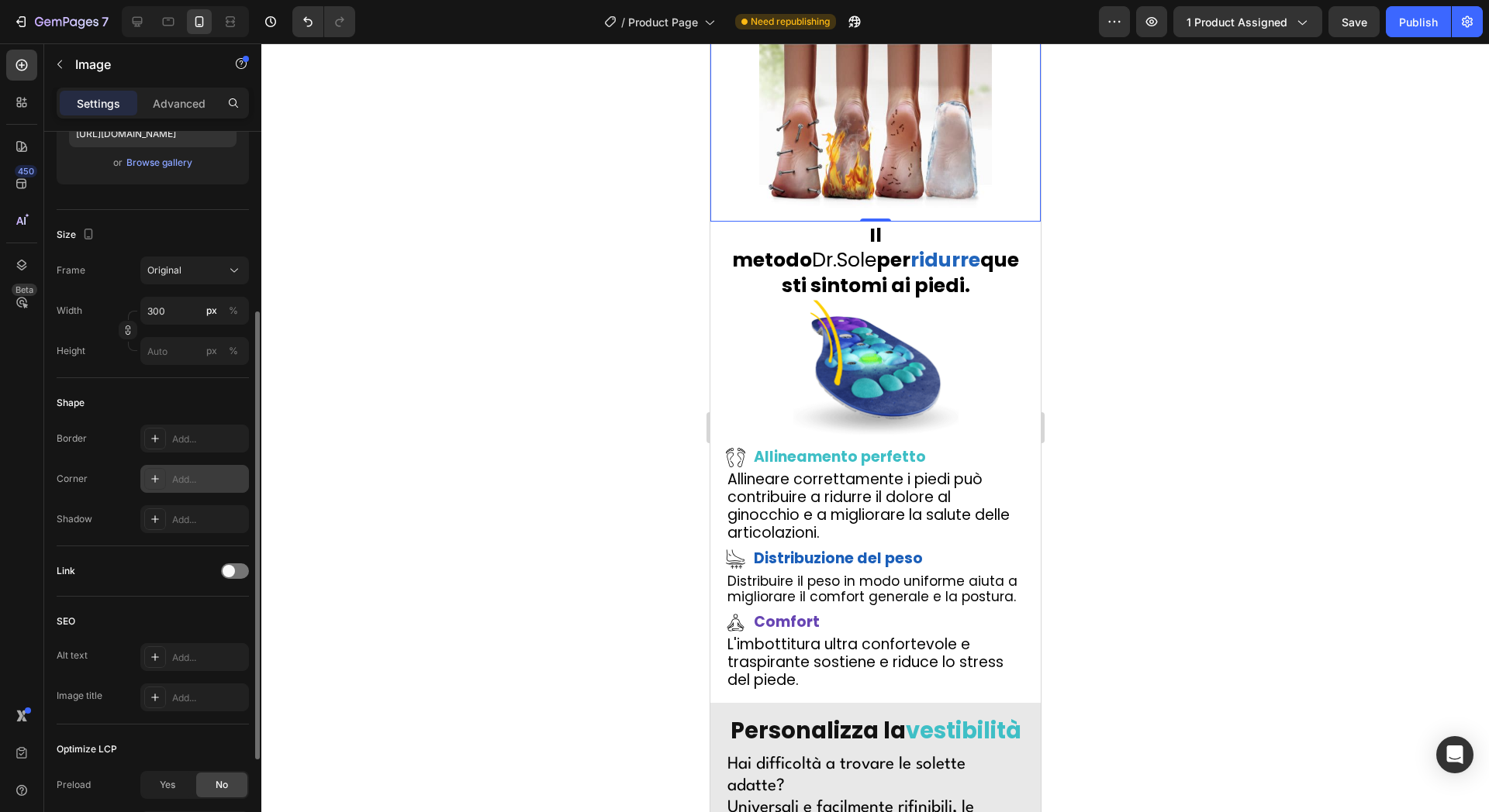
click at [190, 473] on div "Add..." at bounding box center [209, 479] width 73 height 14
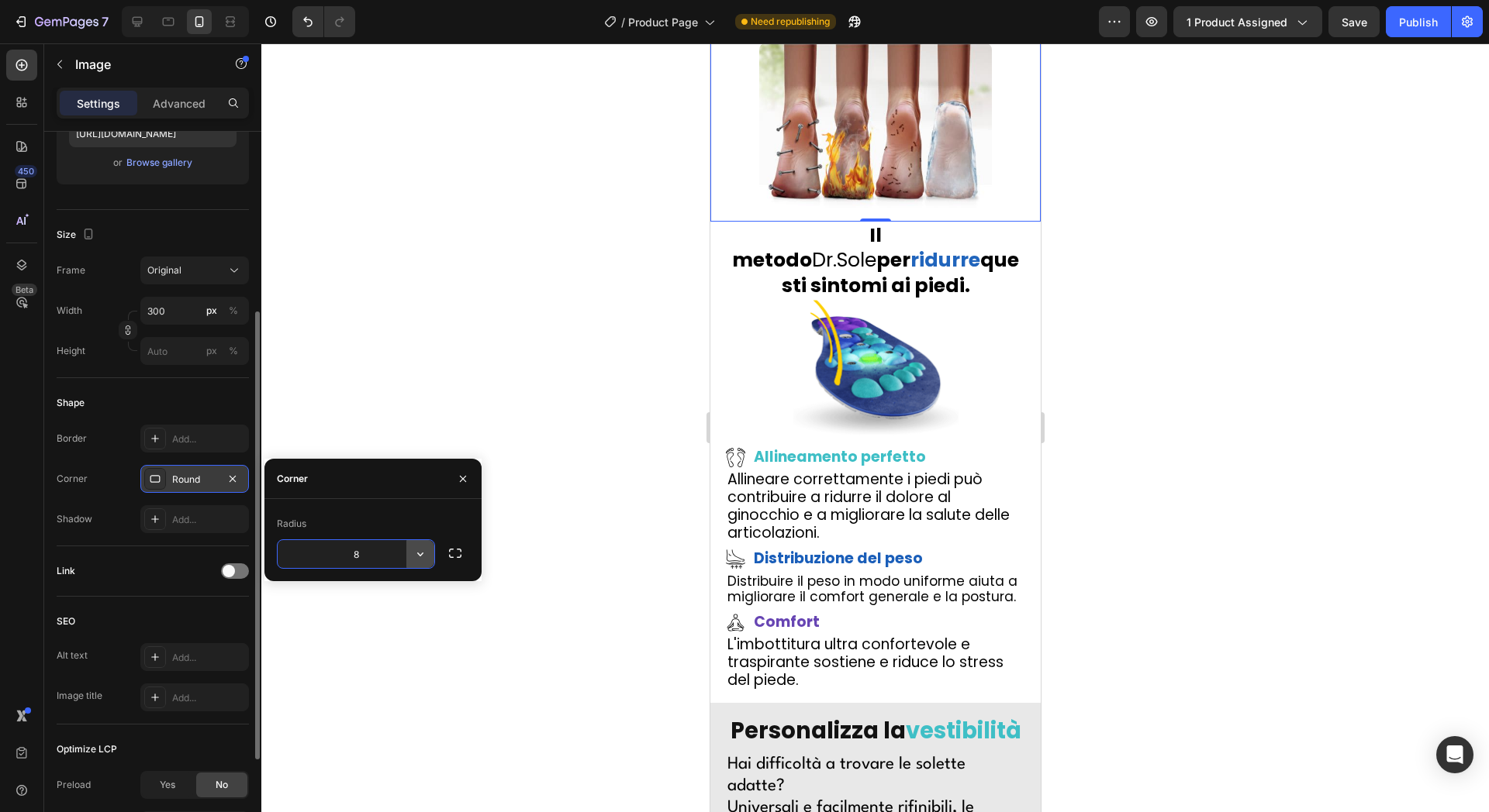
click at [428, 555] on button "button" at bounding box center [420, 555] width 28 height 28
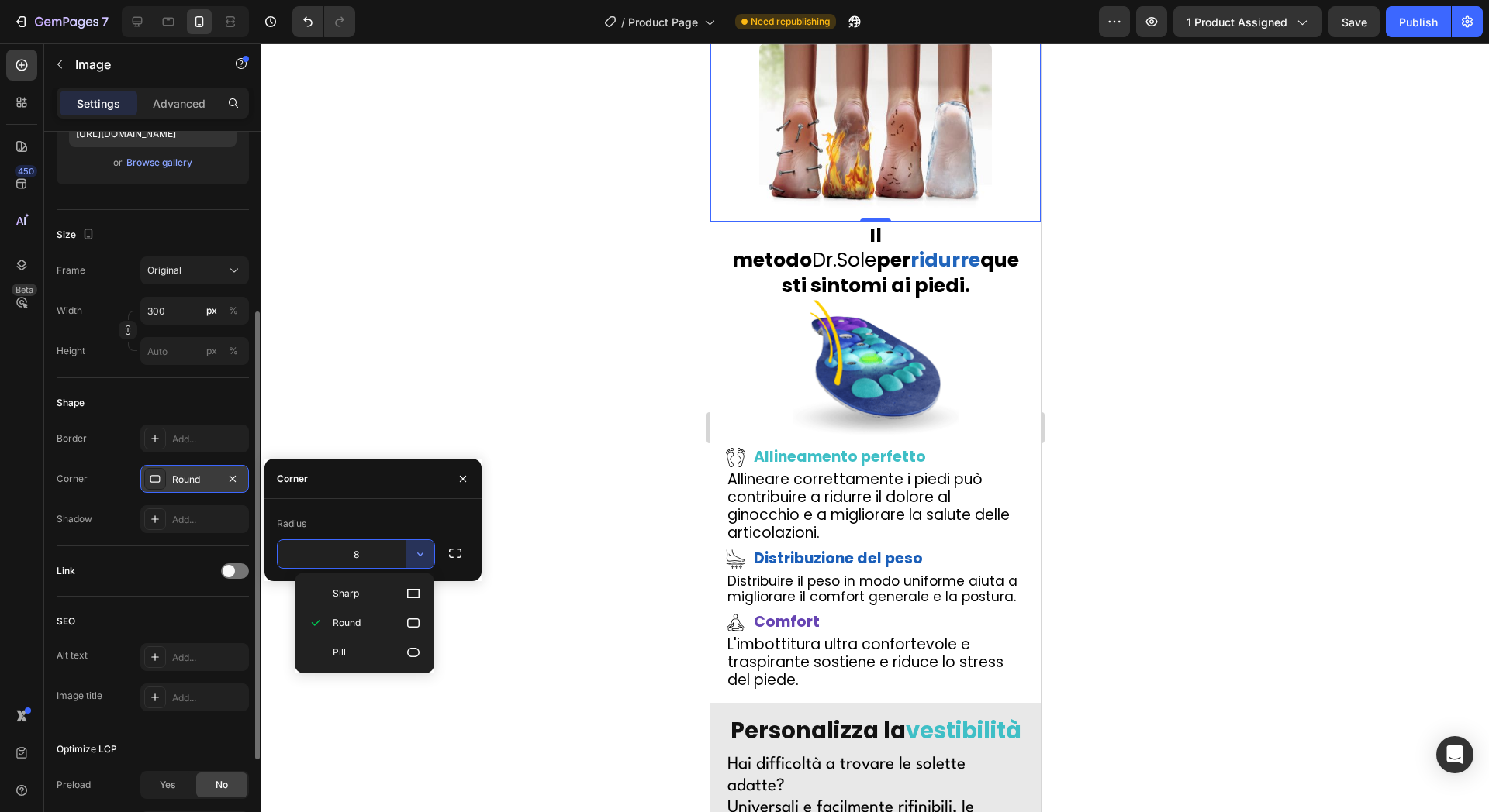
drag, startPoint x: 381, startPoint y: 594, endPoint x: 379, endPoint y: 567, distance: 27.1
click at [381, 594] on p "Sharp" at bounding box center [376, 593] width 88 height 16
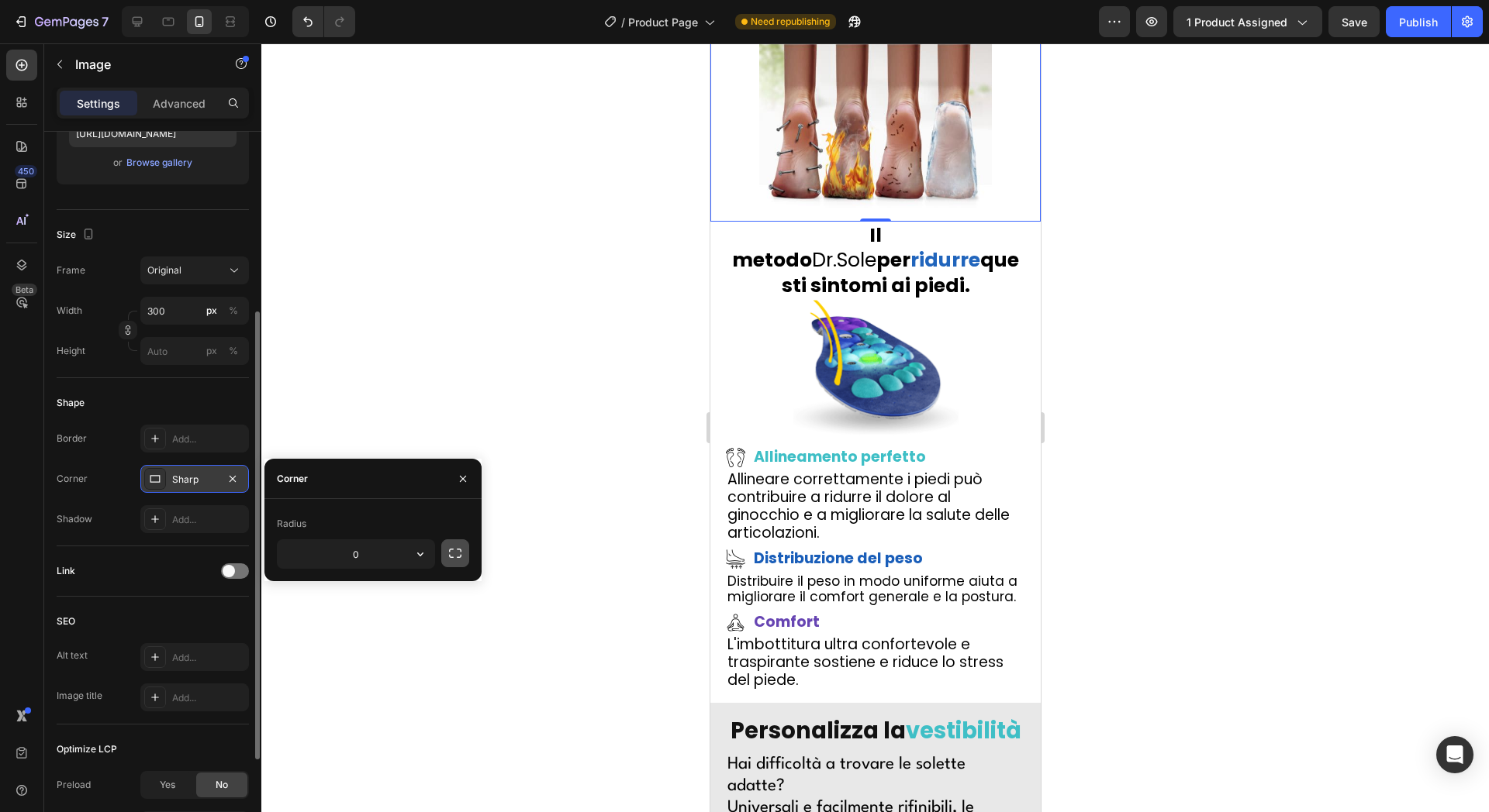
click at [443, 552] on button "button" at bounding box center [456, 554] width 28 height 28
click at [312, 557] on input "0" at bounding box center [314, 555] width 74 height 28
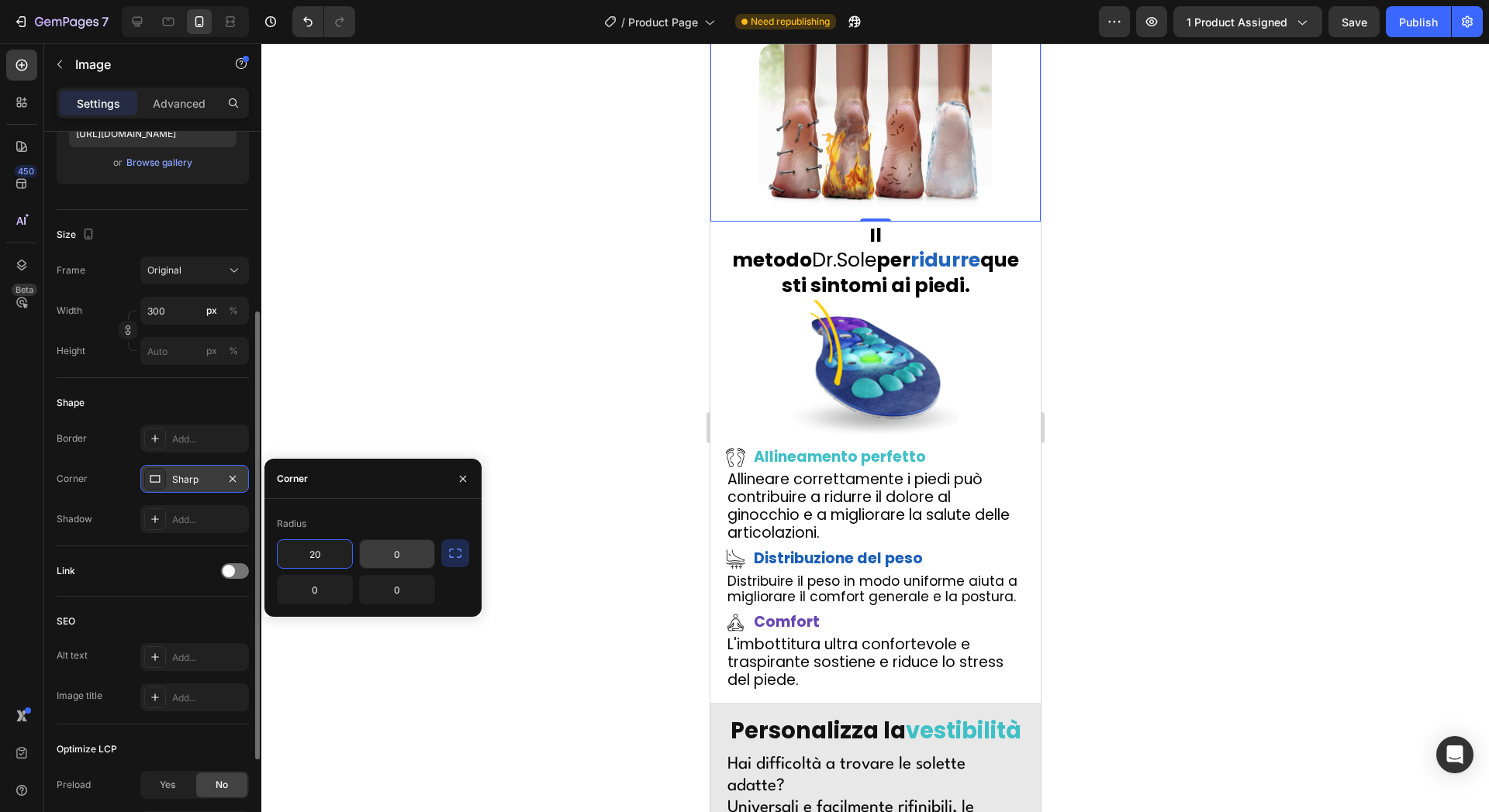
type input "20"
click at [417, 549] on input "0" at bounding box center [397, 555] width 74 height 28
type input "20"
click at [530, 223] on div at bounding box center [875, 428] width 1227 height 769
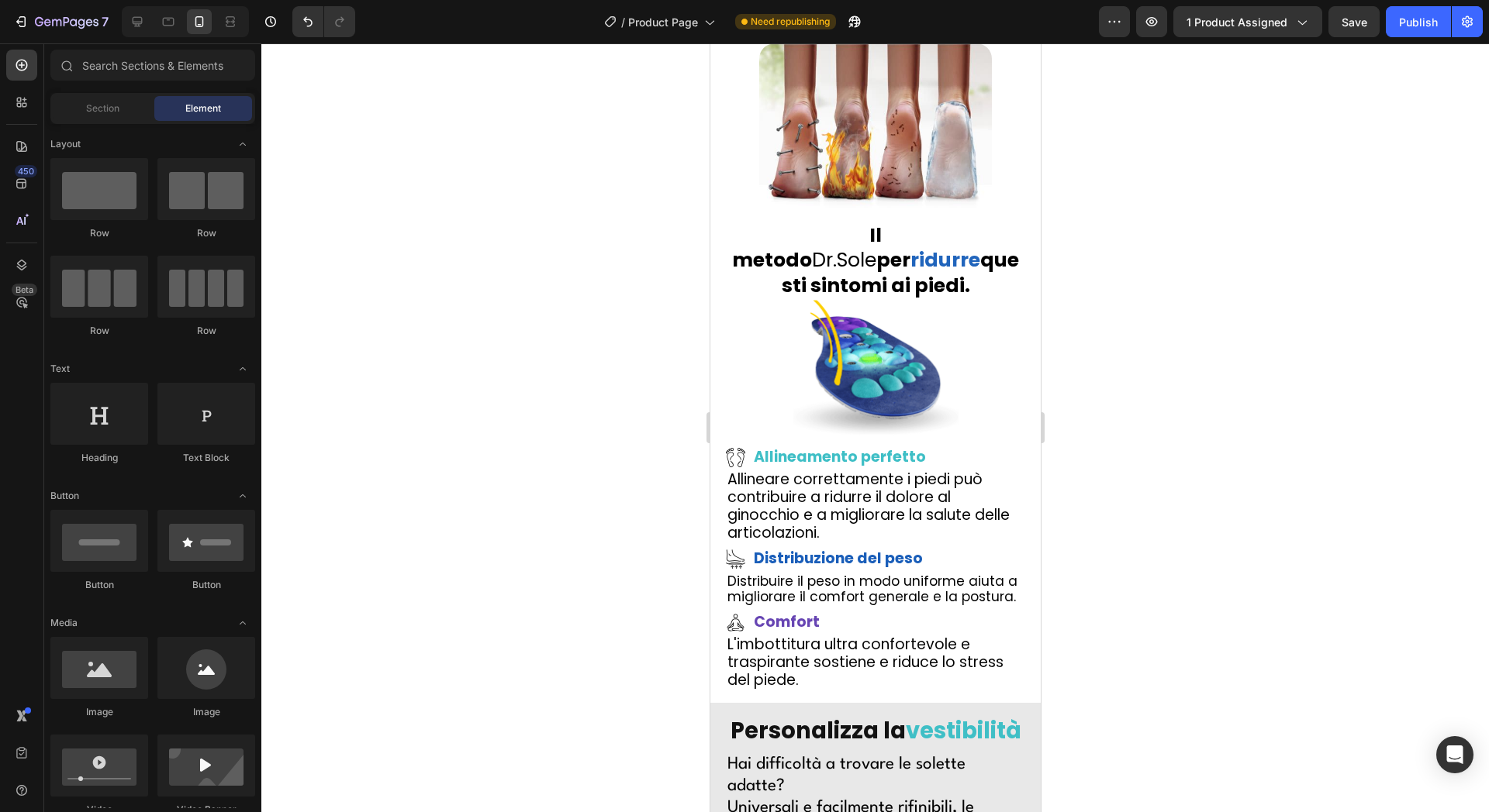
drag, startPoint x: 1409, startPoint y: 28, endPoint x: 1138, endPoint y: 319, distance: 397.6
click at [1409, 26] on div "Publish" at bounding box center [1418, 22] width 39 height 17
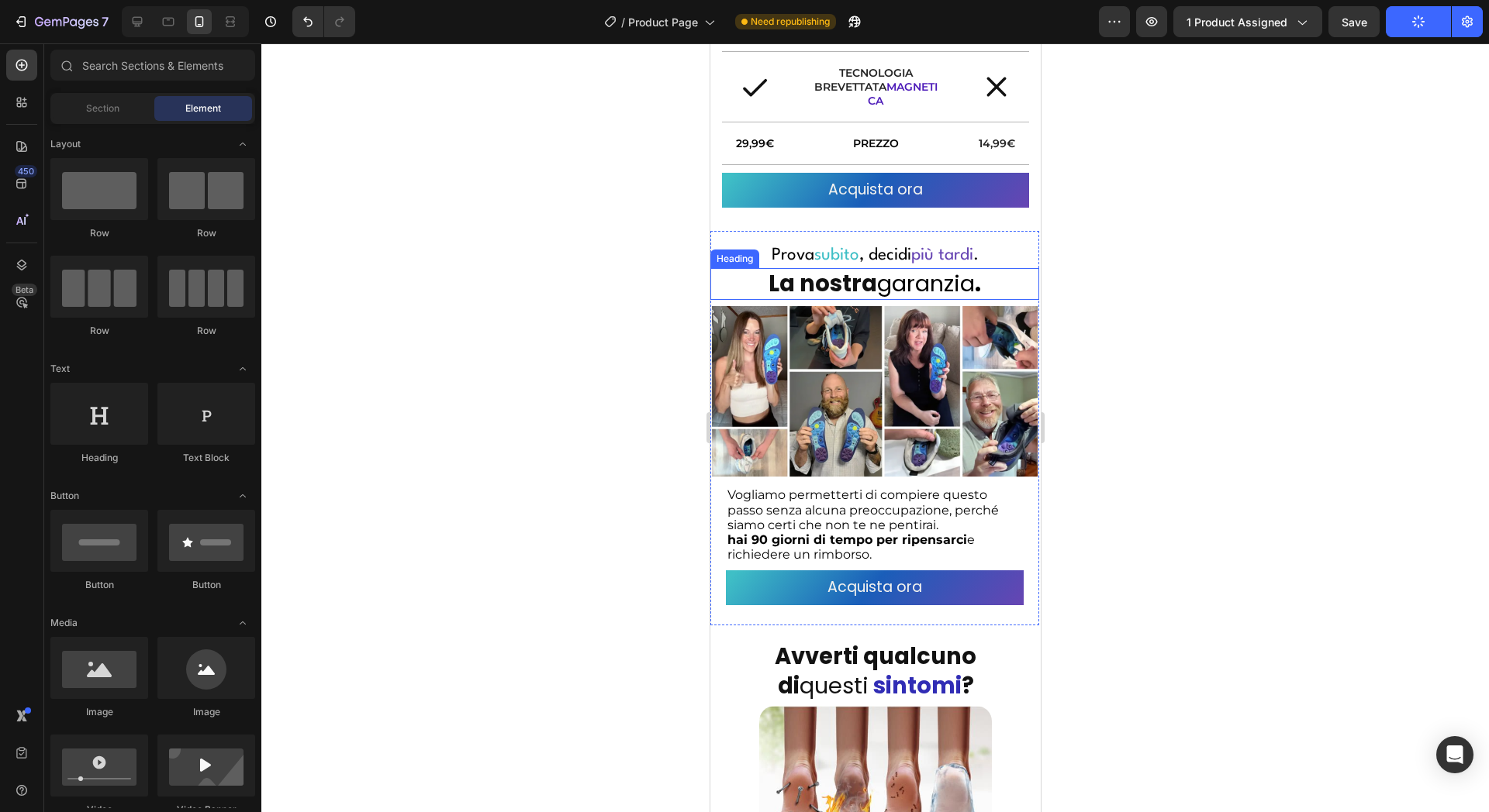
scroll to position [2402, 0]
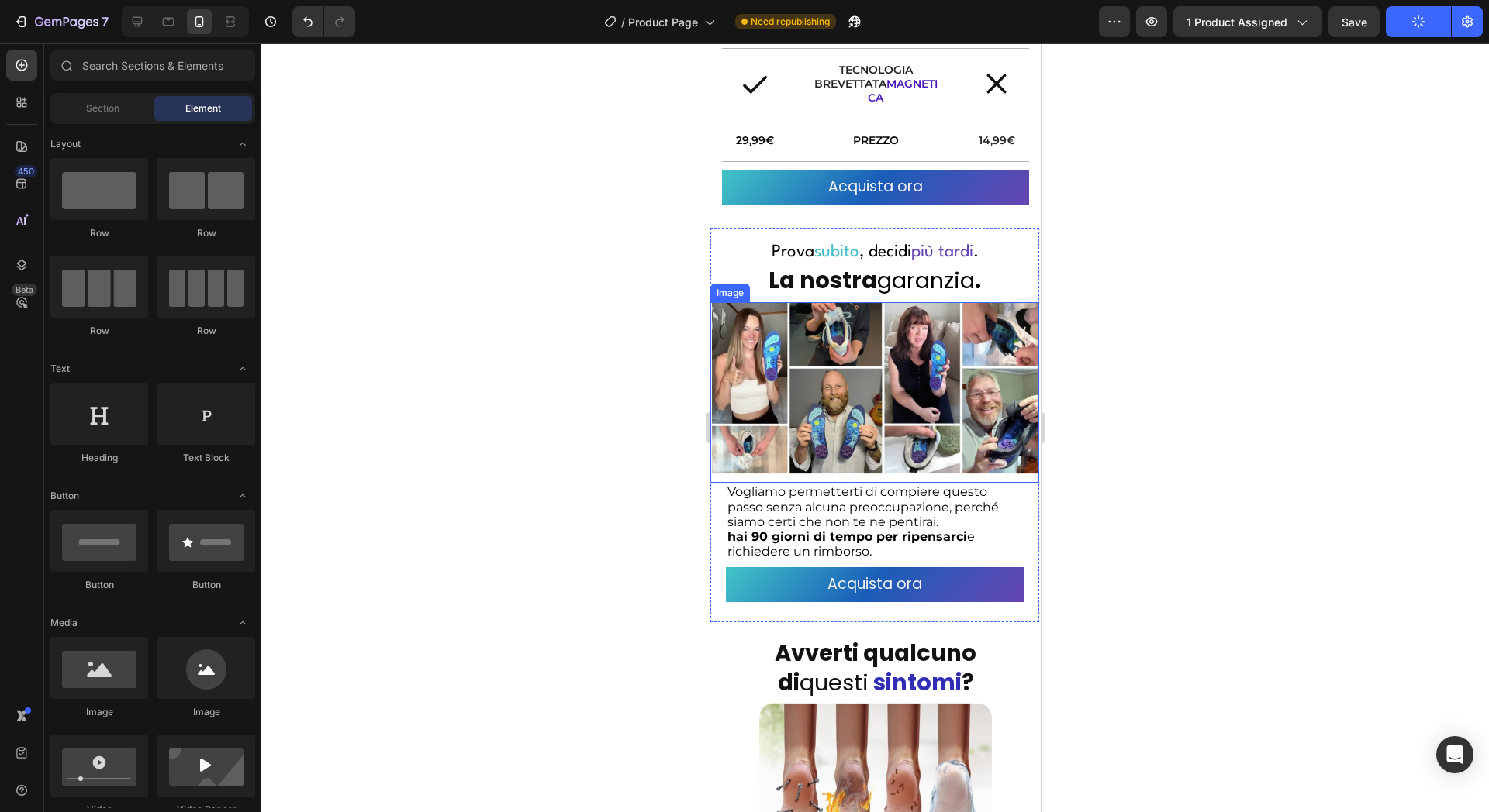
click at [886, 386] on img at bounding box center [874, 388] width 329 height 172
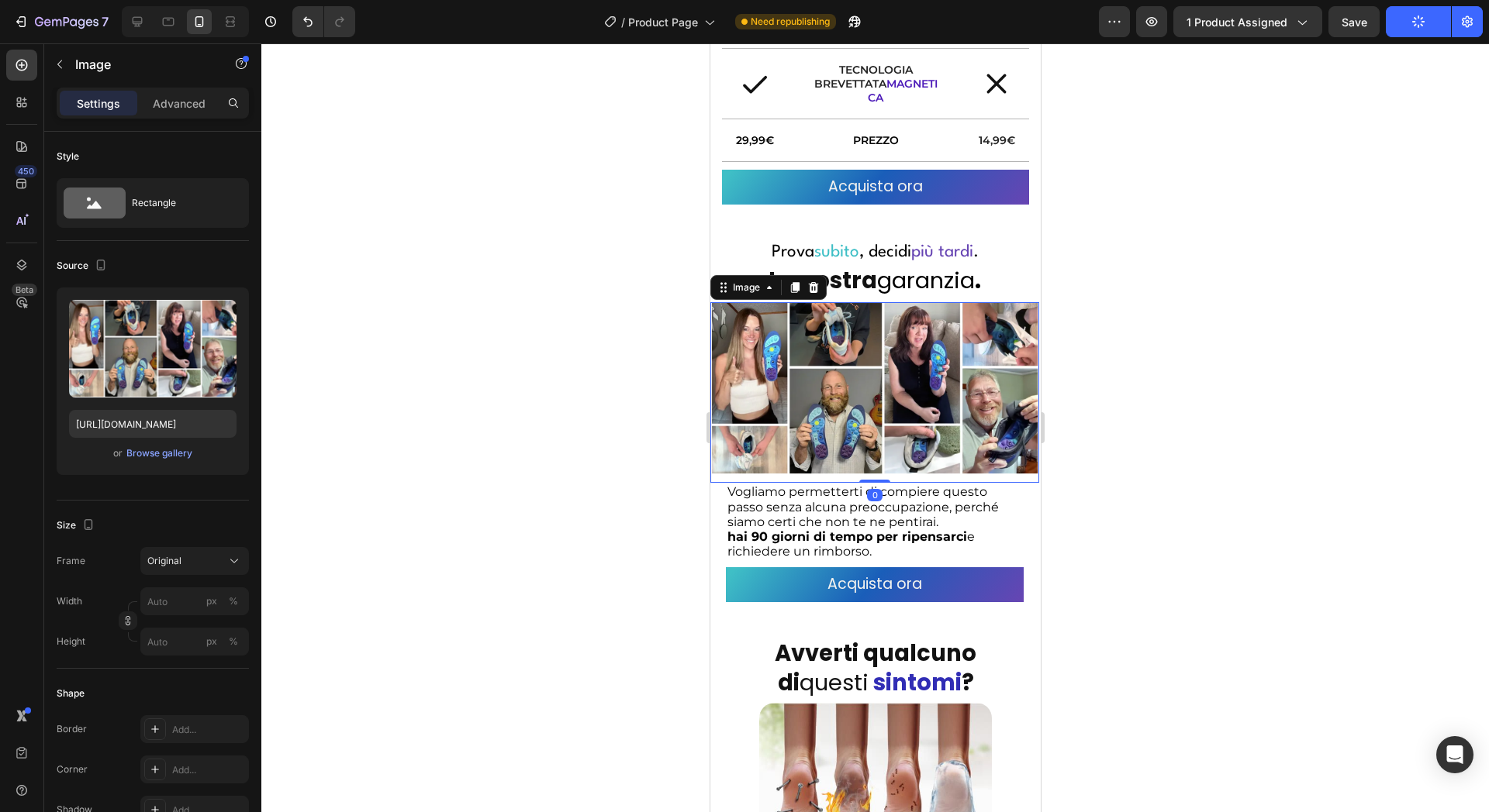
click at [593, 393] on div at bounding box center [875, 428] width 1227 height 769
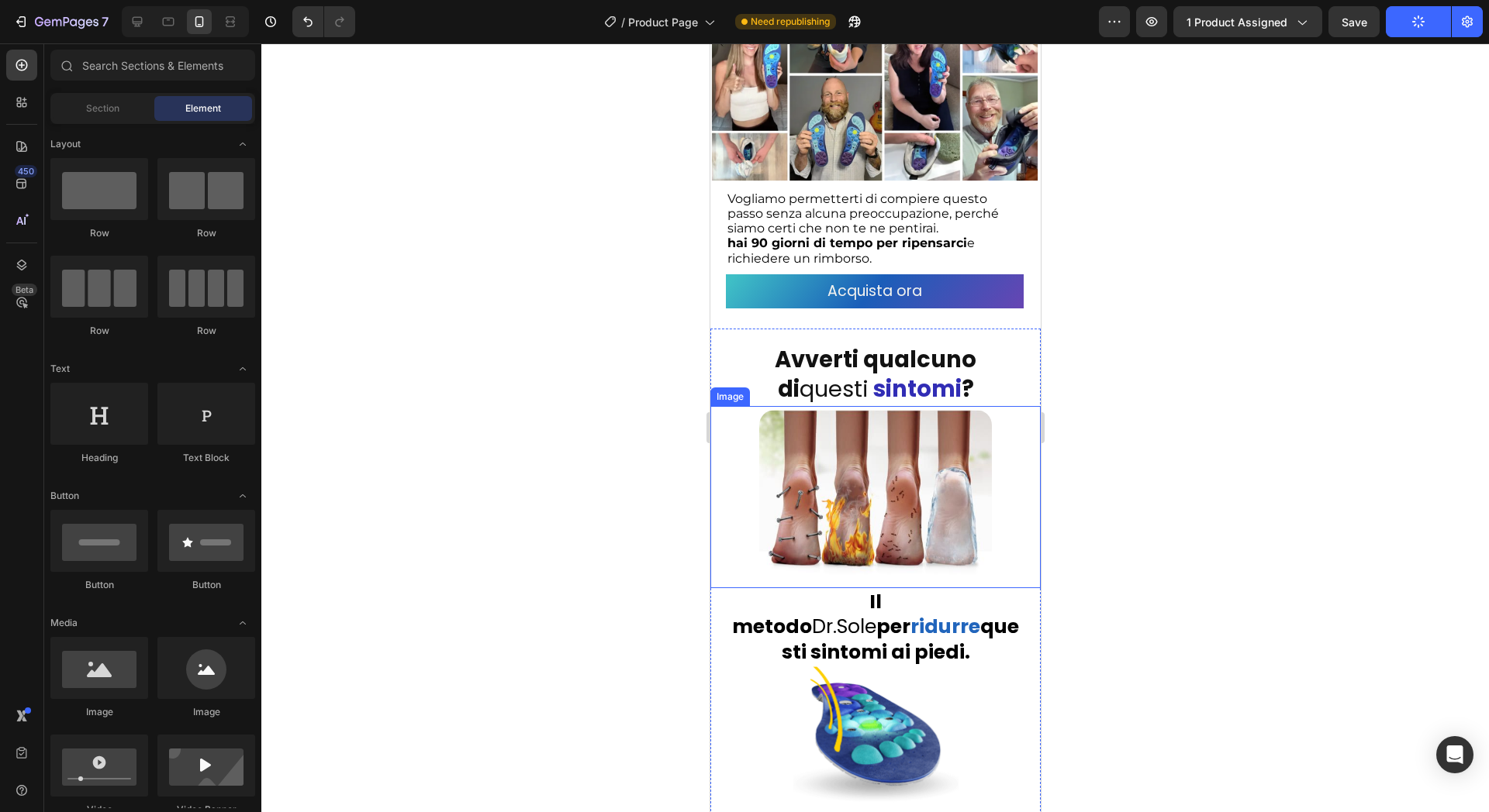
scroll to position [2790, 0]
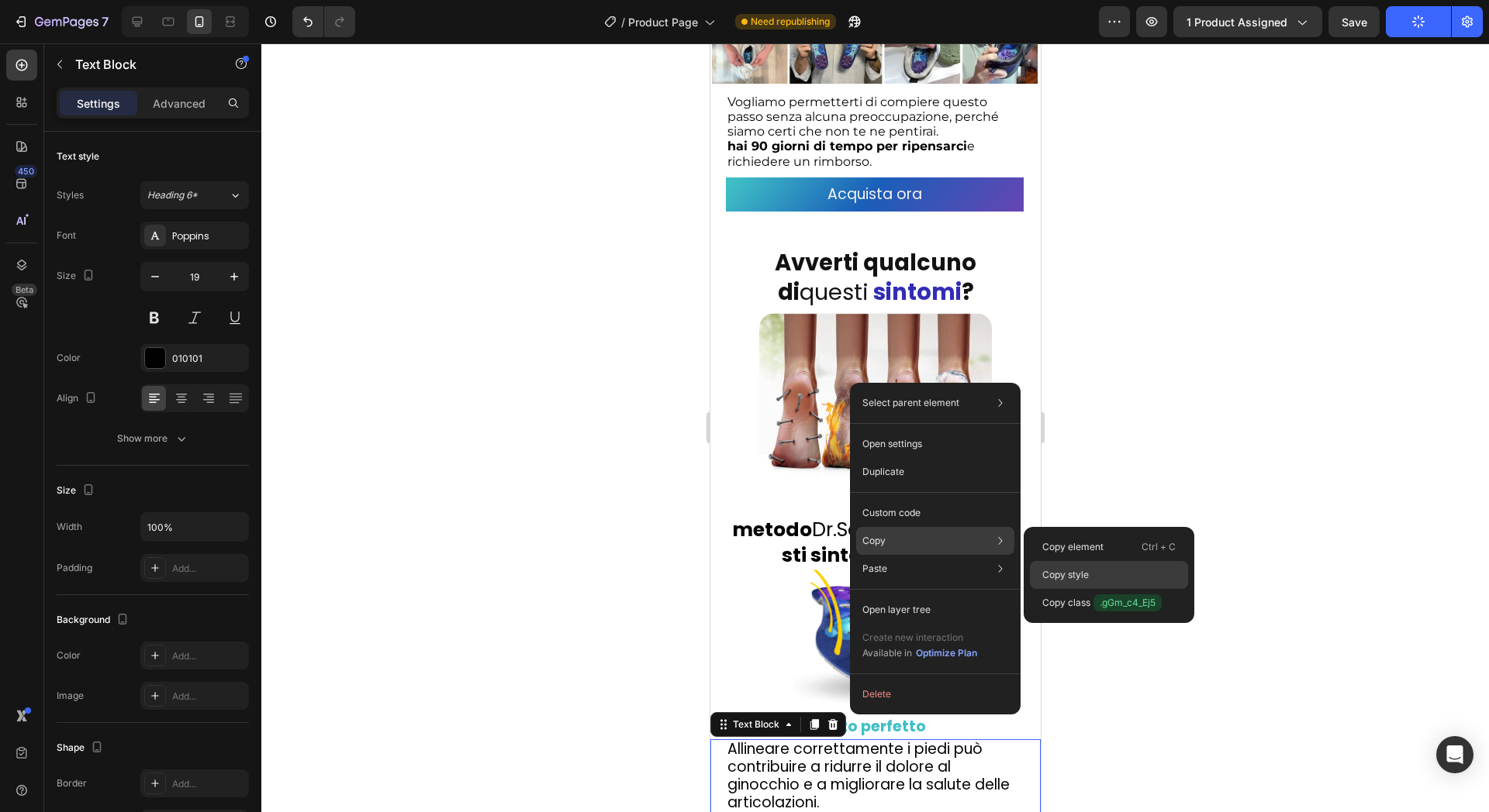
click at [1139, 589] on div "Copy style" at bounding box center [1108, 603] width 158 height 28
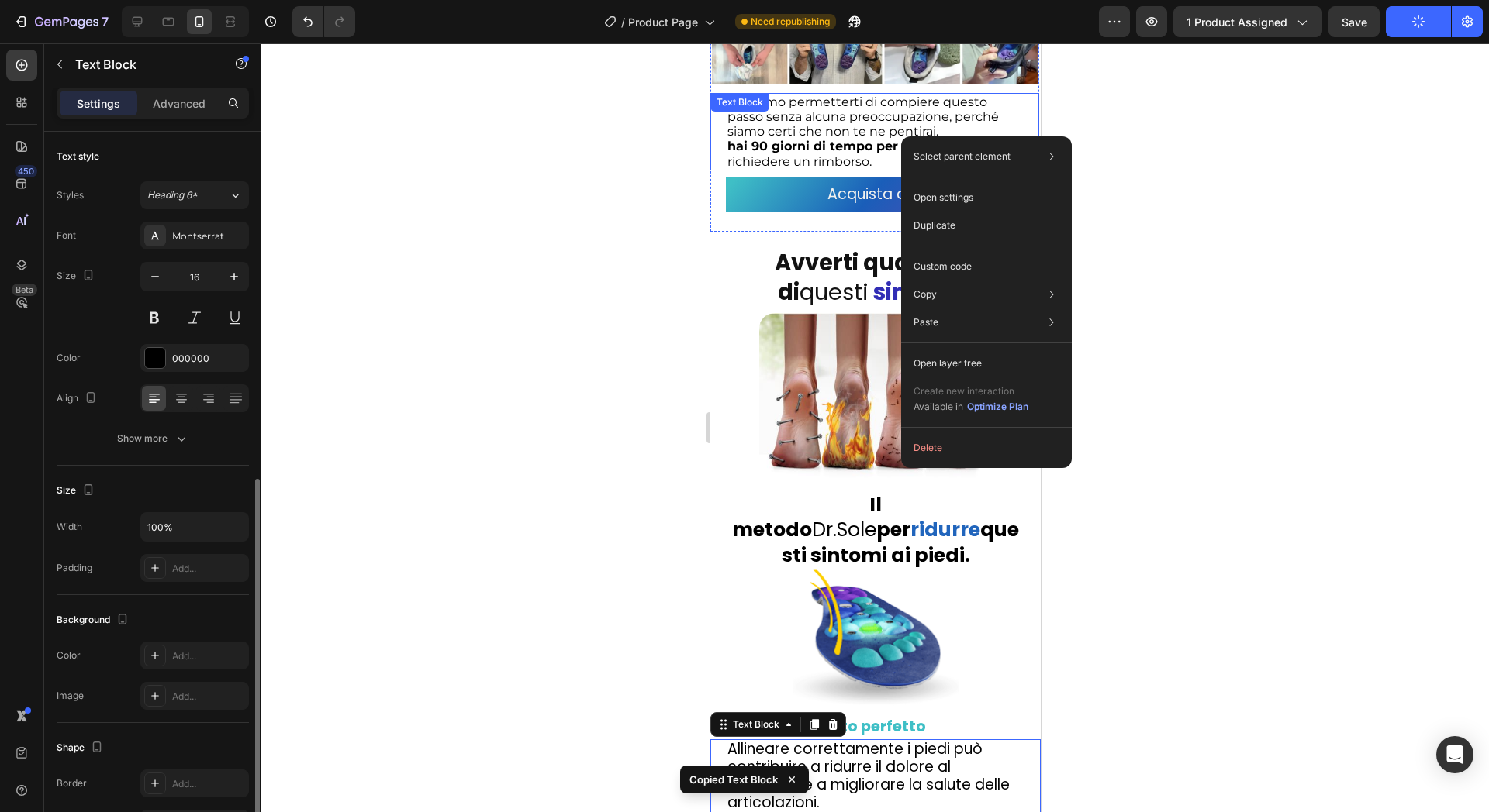
scroll to position [194, 0]
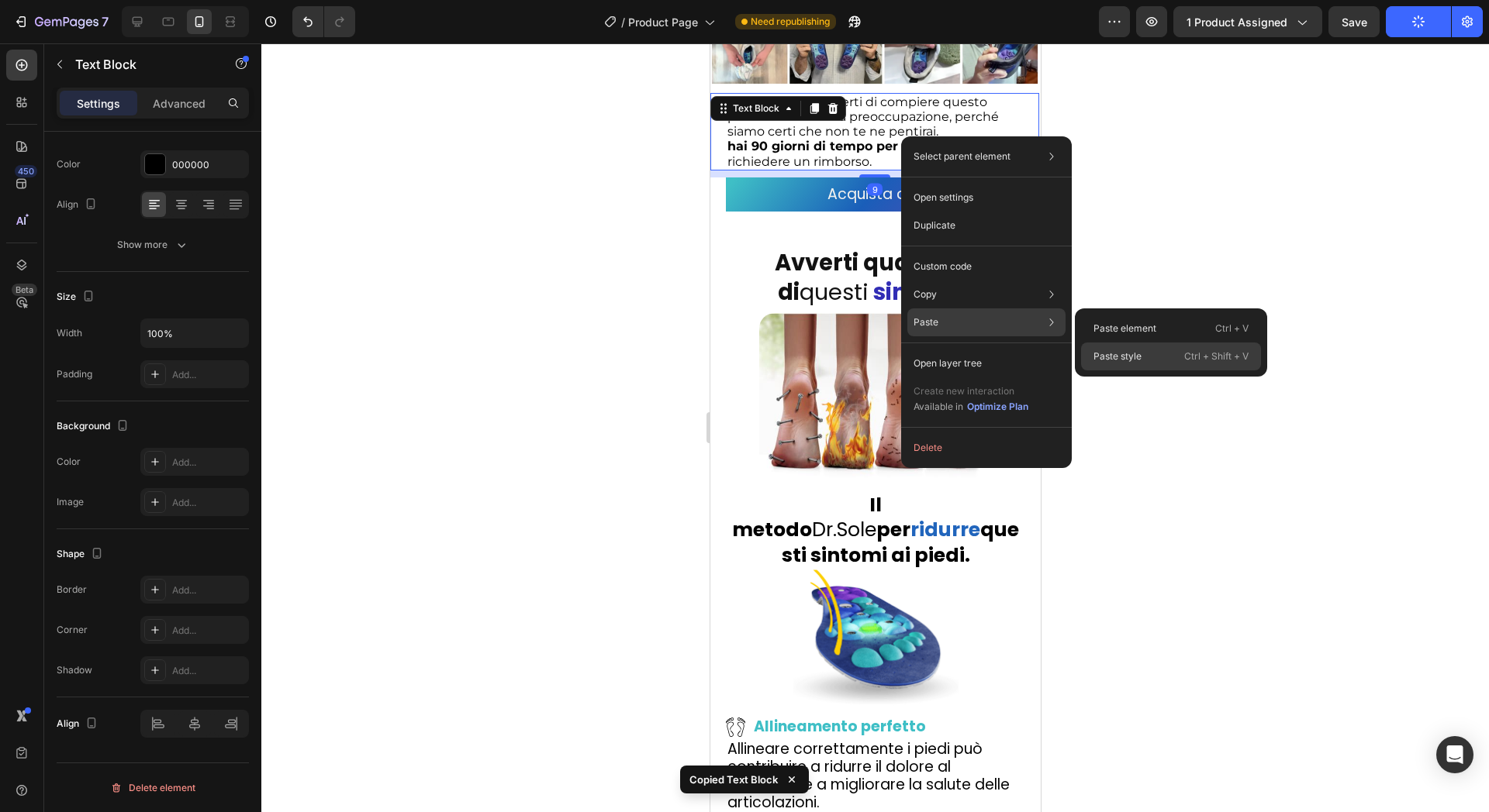
click at [1123, 351] on p "Paste style" at bounding box center [1118, 356] width 48 height 14
type input "19"
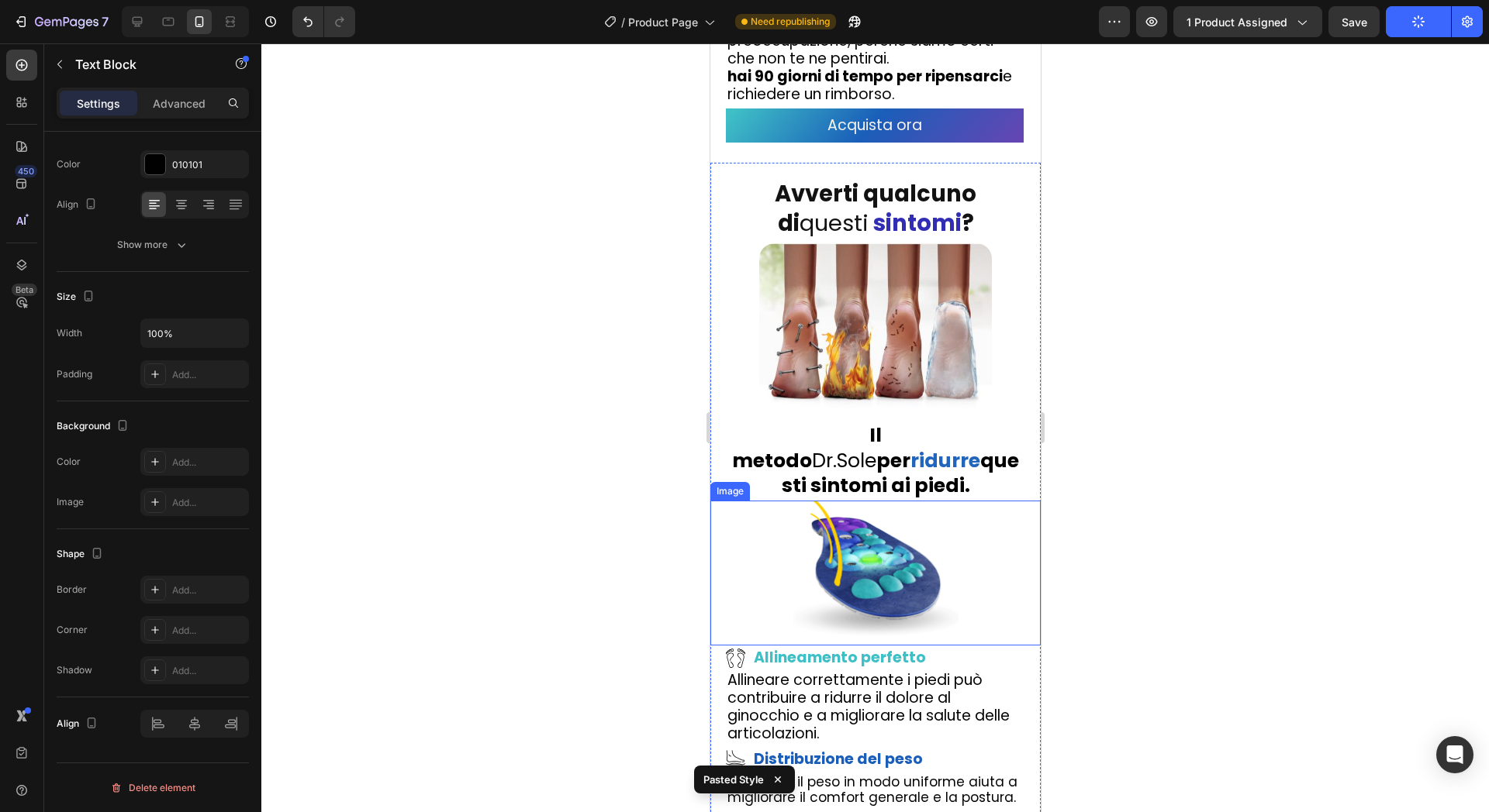
scroll to position [2500, 0]
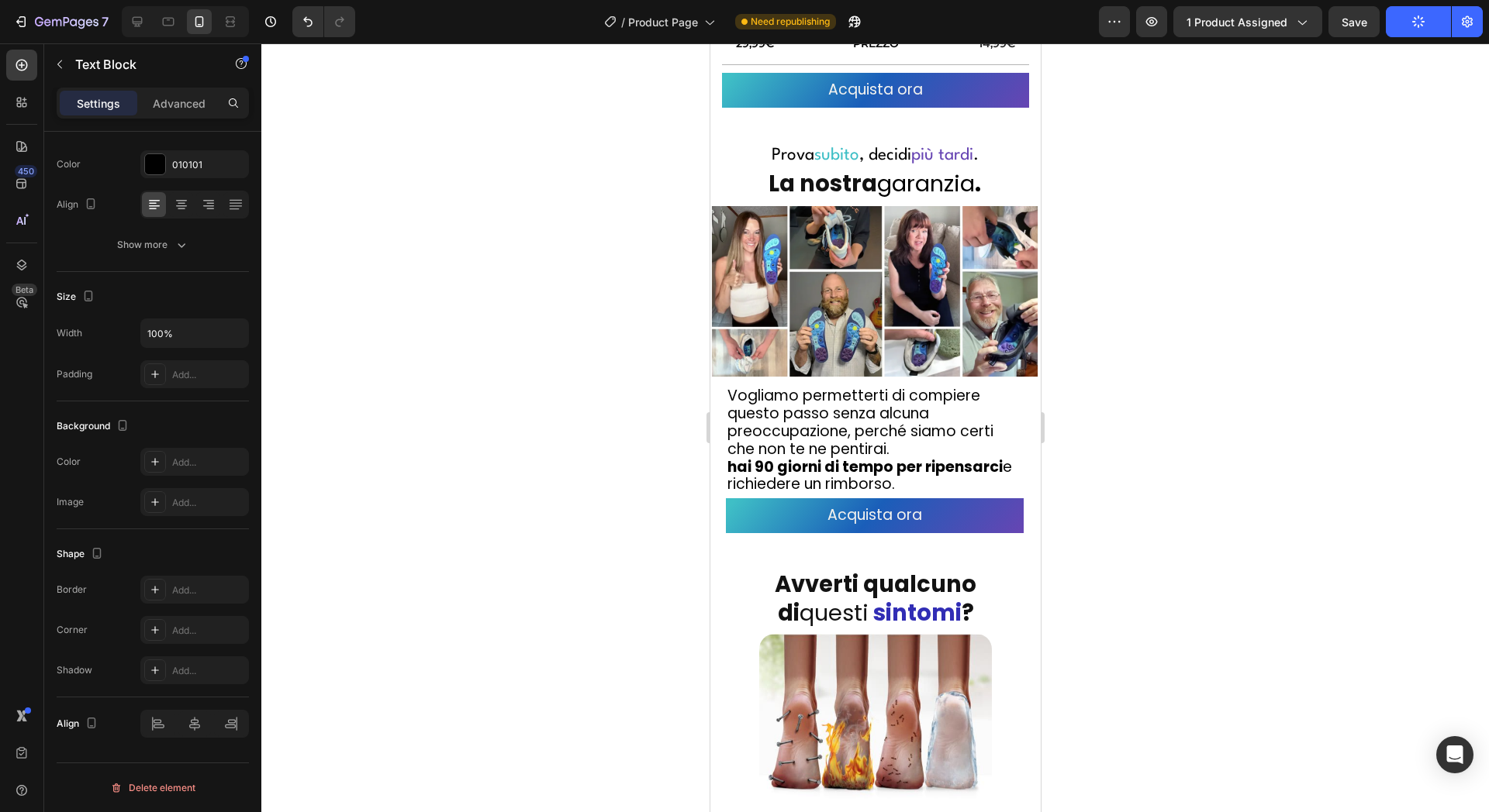
click at [956, 484] on div "Vogliamo permetterti di compiere questo passo senza alcuna preoccupazione, perc…" at bounding box center [873, 441] width 298 height 109
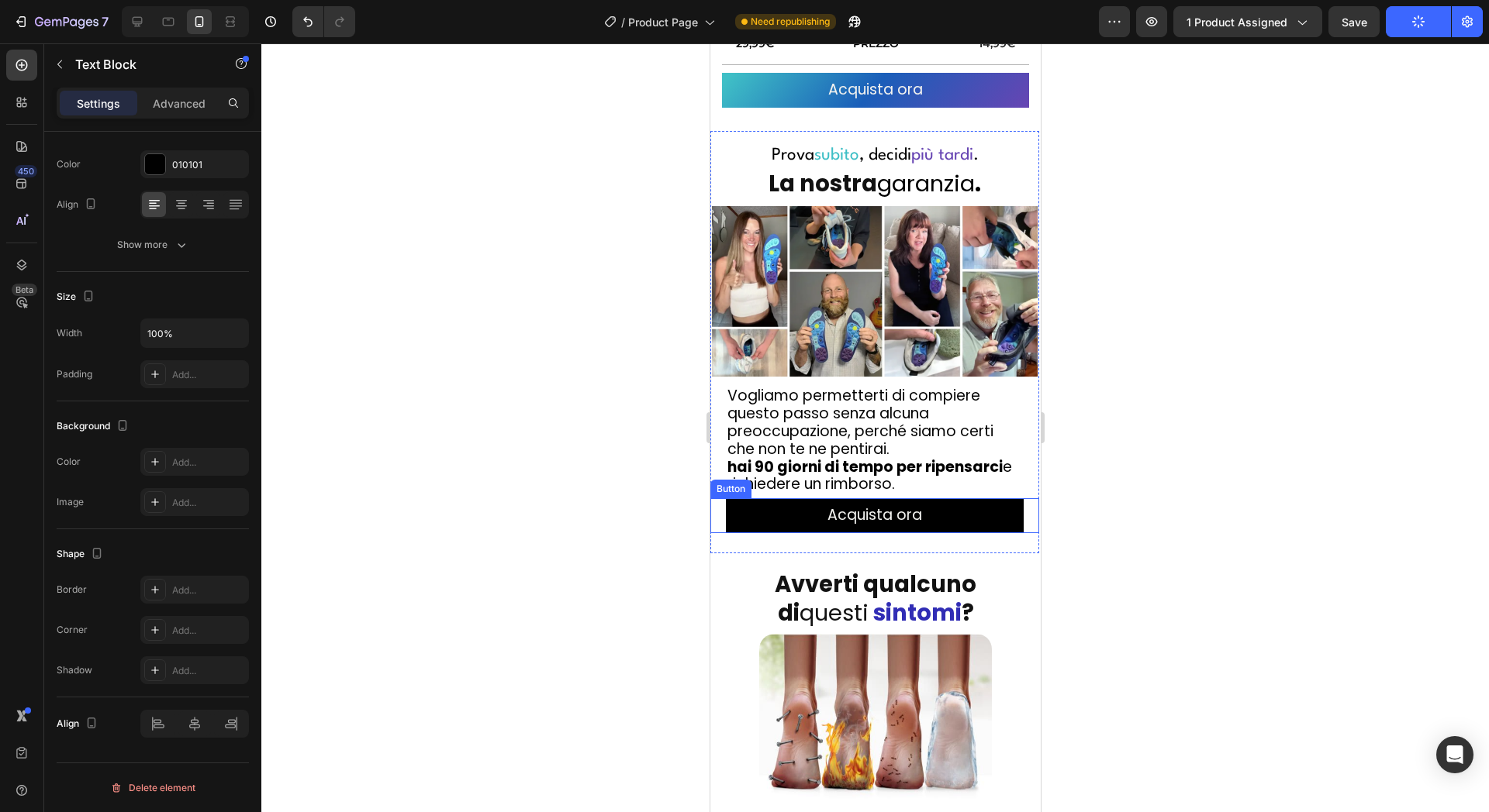
click at [958, 498] on link "Acquista ora" at bounding box center [873, 516] width 298 height 35
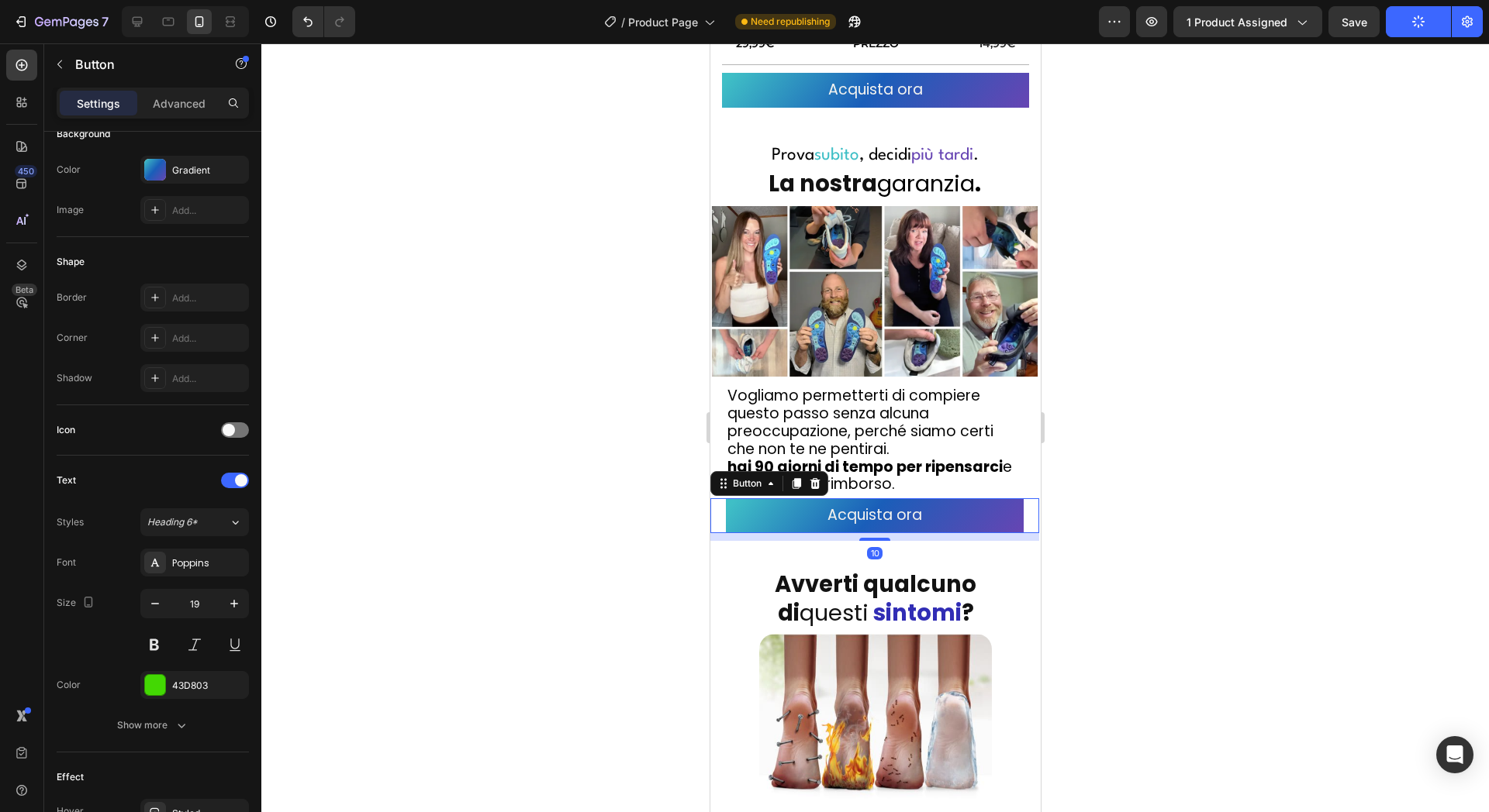
scroll to position [0, 0]
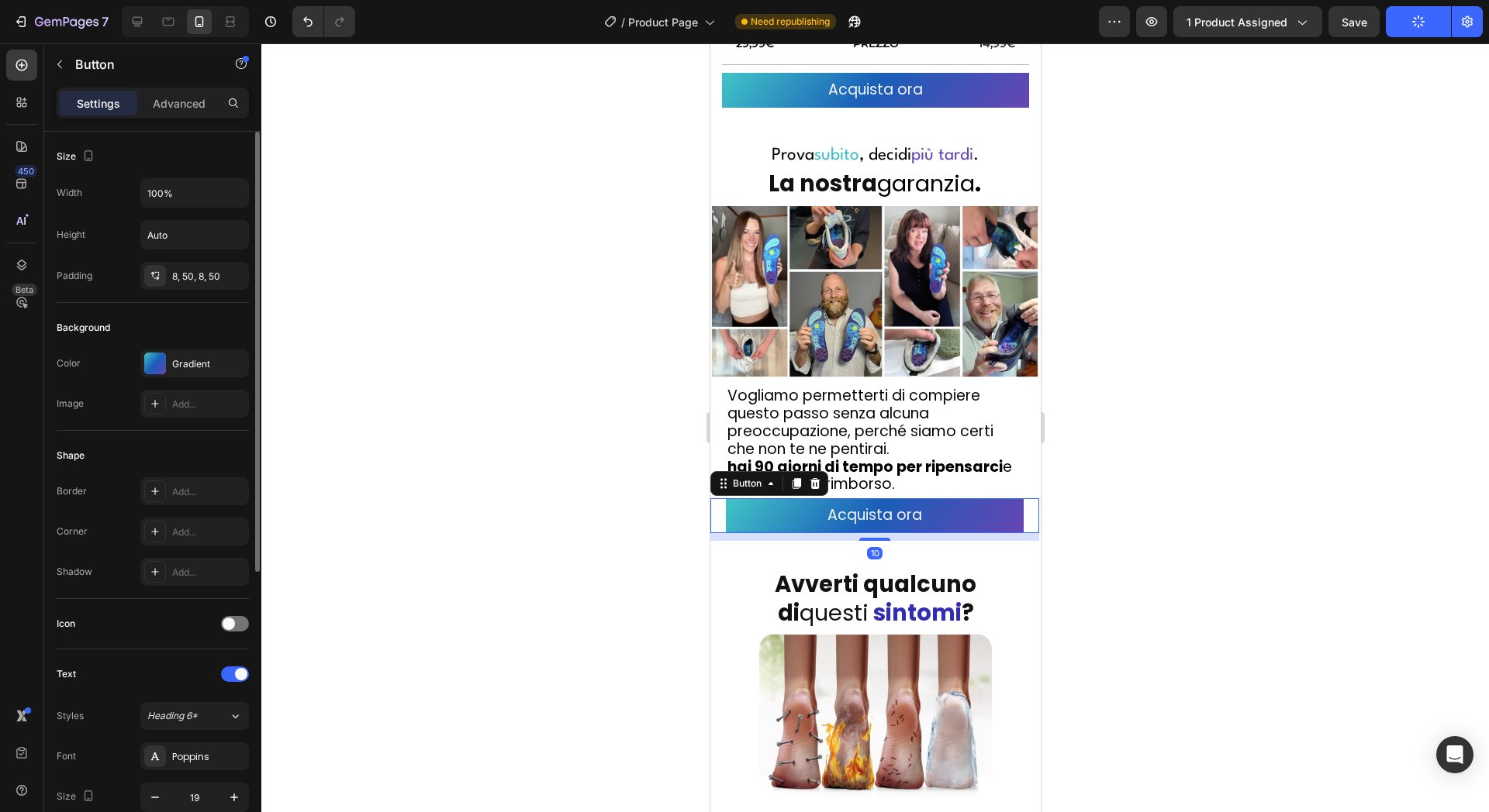
click at [1279, 480] on div at bounding box center [875, 428] width 1227 height 769
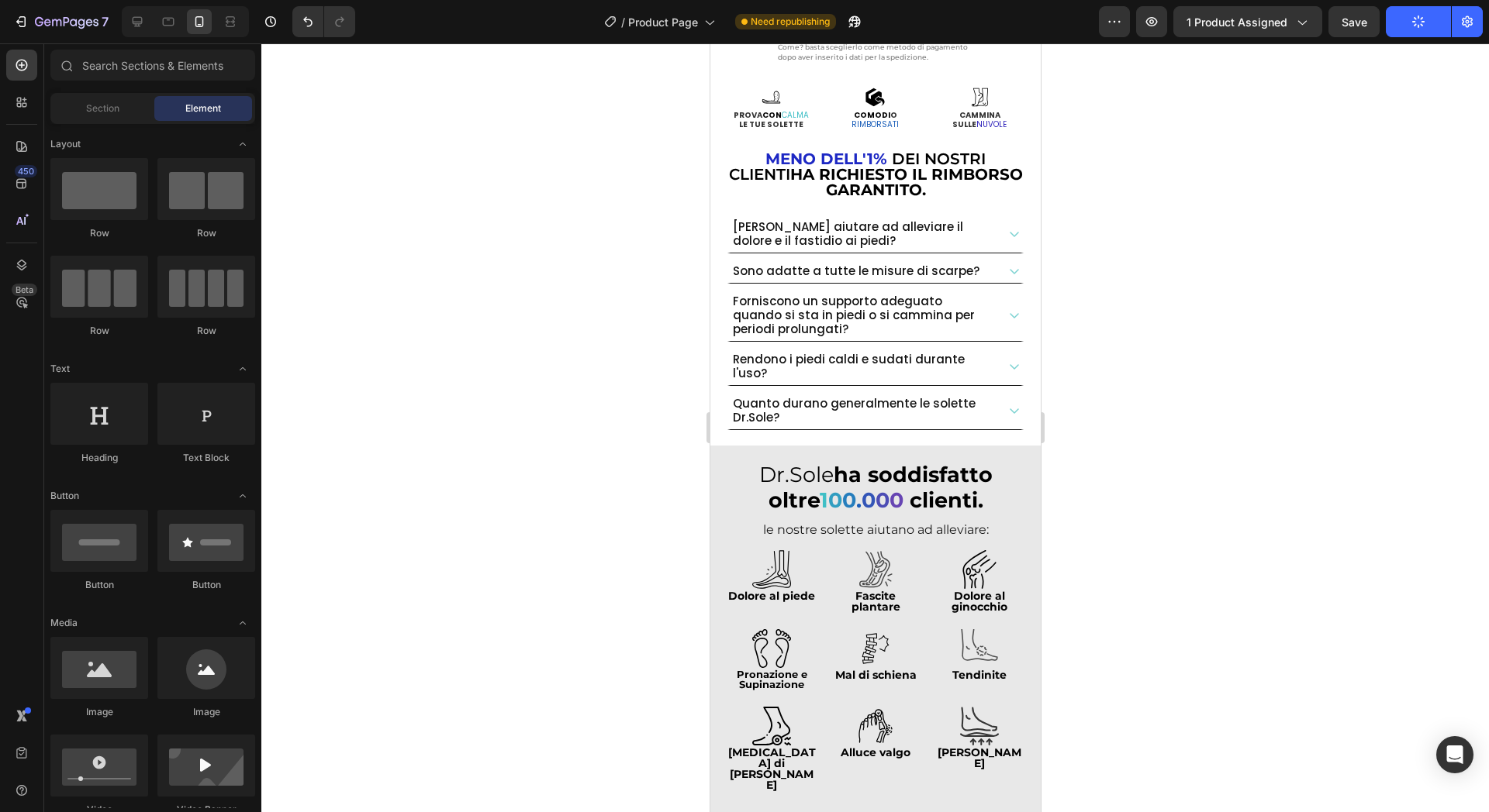
scroll to position [937, 0]
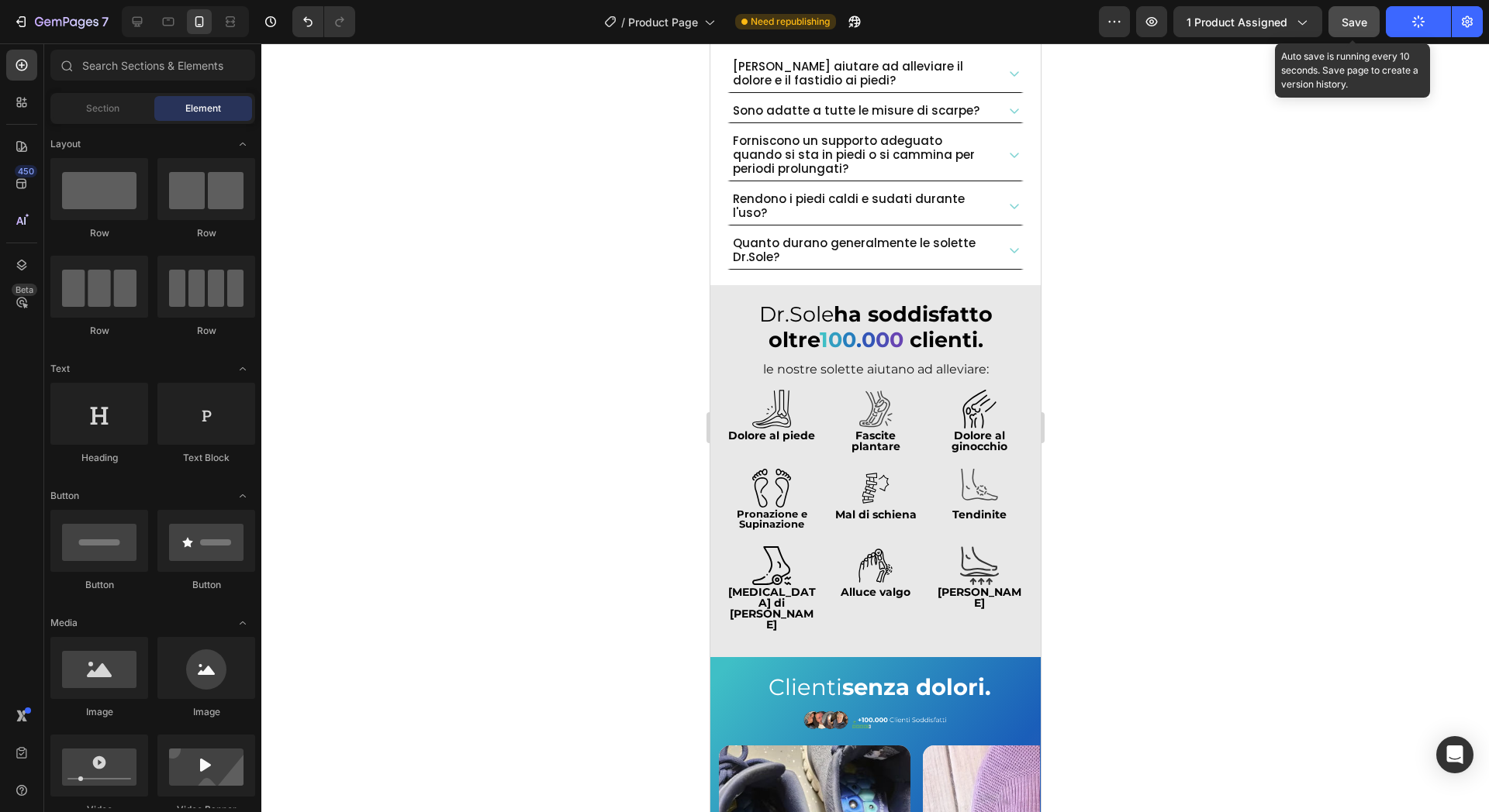
click at [1376, 26] on button "Save" at bounding box center [1354, 22] width 51 height 31
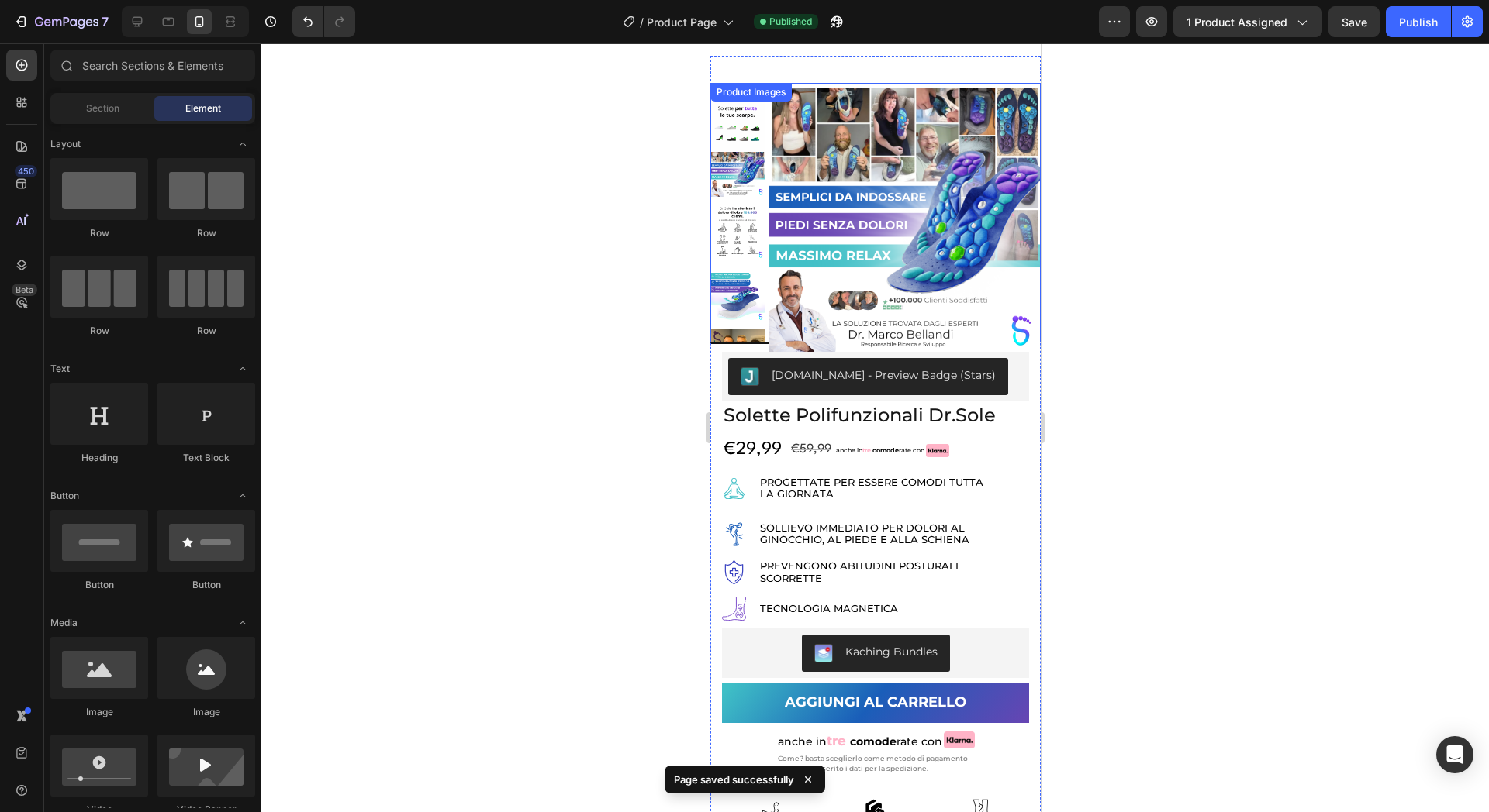
scroll to position [0, 0]
